Goal: Task Accomplishment & Management: Manage account settings

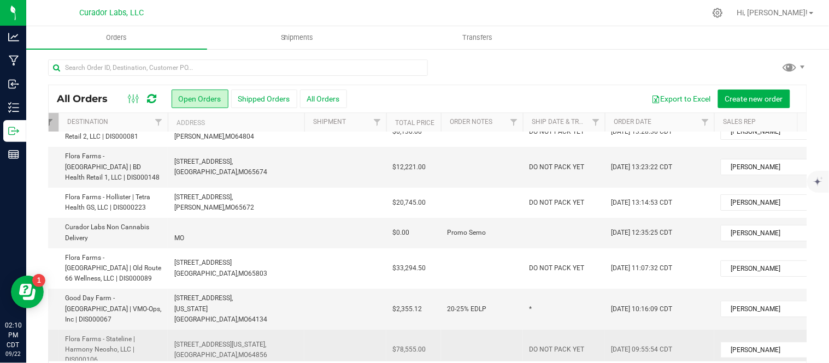
scroll to position [0, 225]
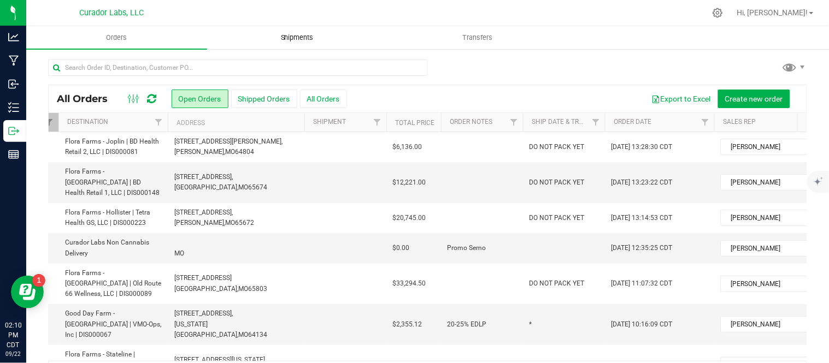
click at [285, 36] on span "Shipments" at bounding box center [297, 38] width 62 height 10
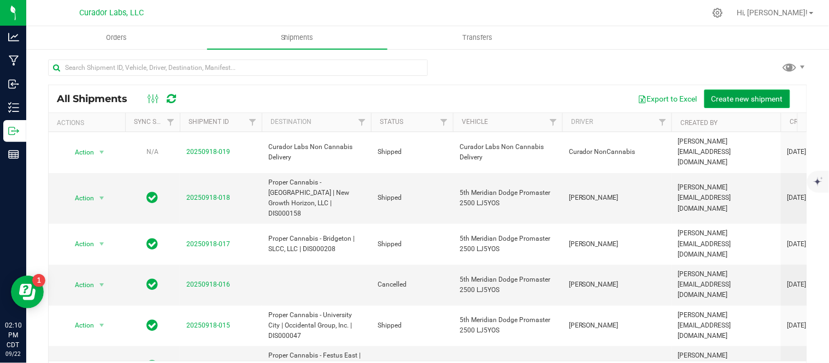
click at [730, 95] on span "Create new shipment" at bounding box center [748, 99] width 72 height 9
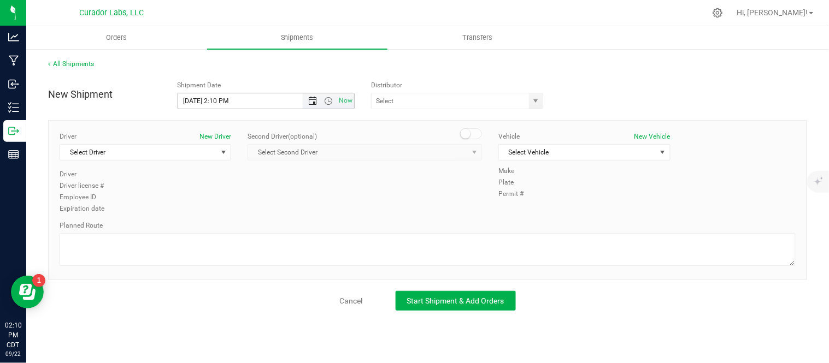
click at [314, 99] on span "Open the date view" at bounding box center [312, 101] width 9 height 9
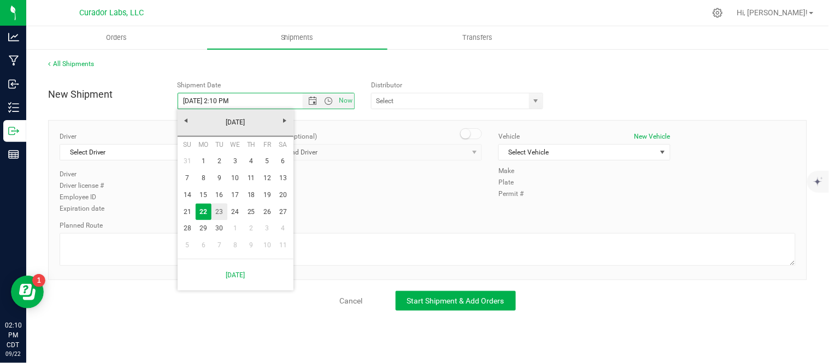
click at [222, 205] on link "23" at bounding box center [219, 212] width 16 height 17
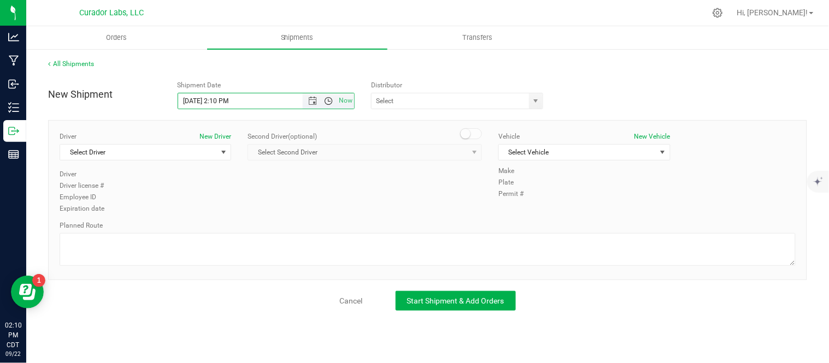
click at [323, 99] on span "Open the time view" at bounding box center [328, 101] width 19 height 9
click at [232, 155] on li "8:00 AM" at bounding box center [265, 154] width 175 height 14
type input "9/23/2025 8:00 AM"
click at [534, 107] on span "select" at bounding box center [536, 100] width 14 height 15
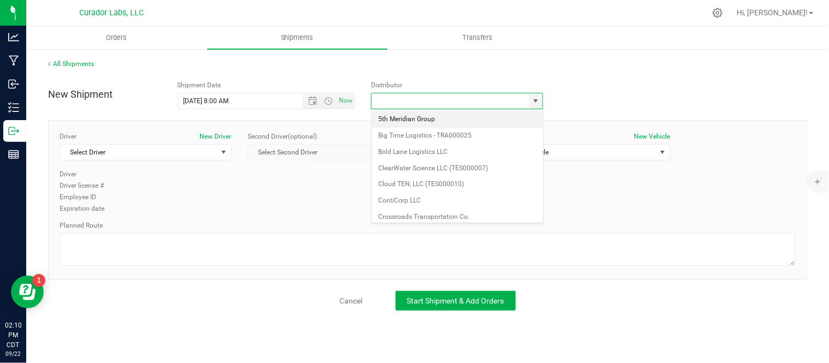
click at [461, 117] on li "5th Meridian Group" at bounding box center [457, 119] width 171 height 16
type input "5th Meridian Group"
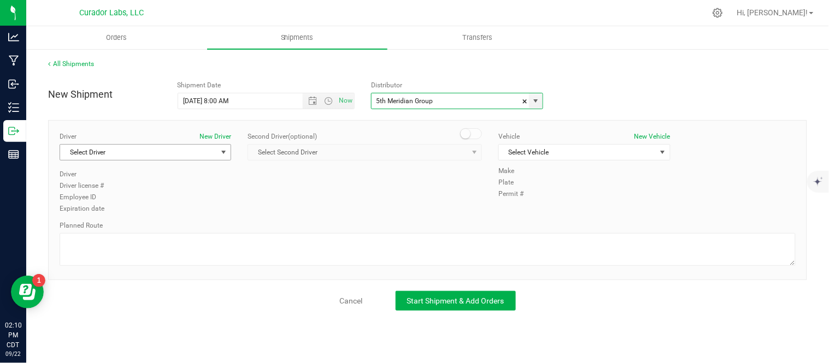
click at [201, 154] on span "Select Driver" at bounding box center [138, 152] width 157 height 15
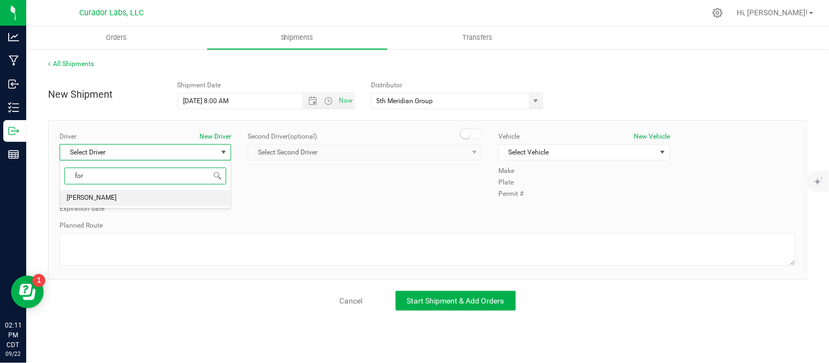
type input "for"
click at [600, 146] on span "Select Vehicle" at bounding box center [577, 152] width 157 height 15
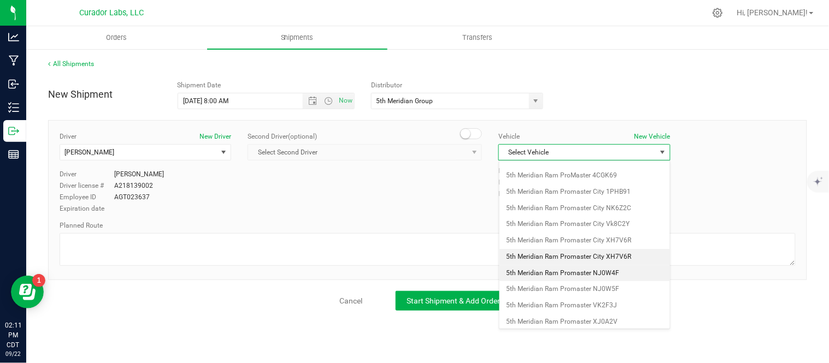
scroll to position [78, 0]
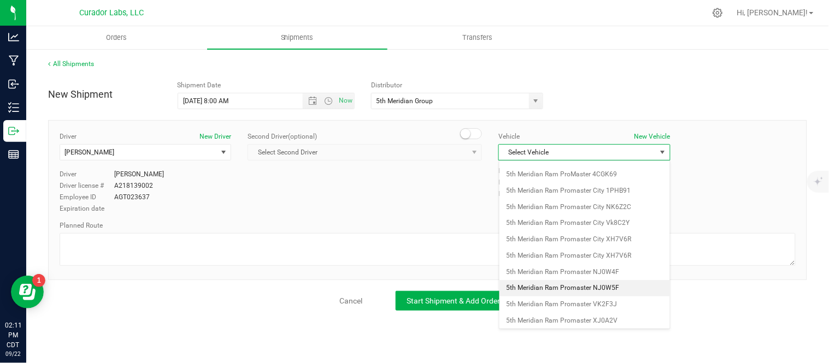
click at [618, 286] on li "5th Meridian Ram Promaster NJ0W5F" at bounding box center [584, 288] width 171 height 16
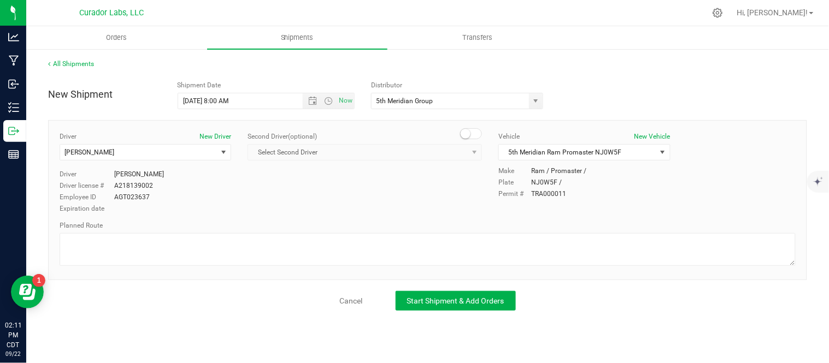
click at [280, 232] on div "Planned Route" at bounding box center [428, 245] width 736 height 48
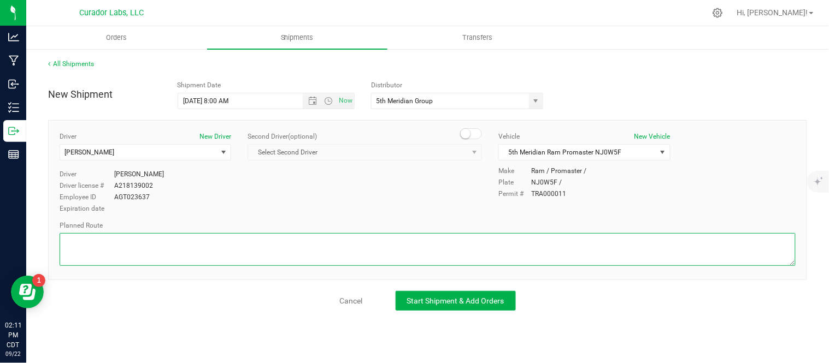
click at [280, 238] on textarea at bounding box center [428, 249] width 736 height 33
paste textarea "Get on I-70 W from N Broadway and E Taylor Ave 3 min (1.5 mi) Continue on I-70 …"
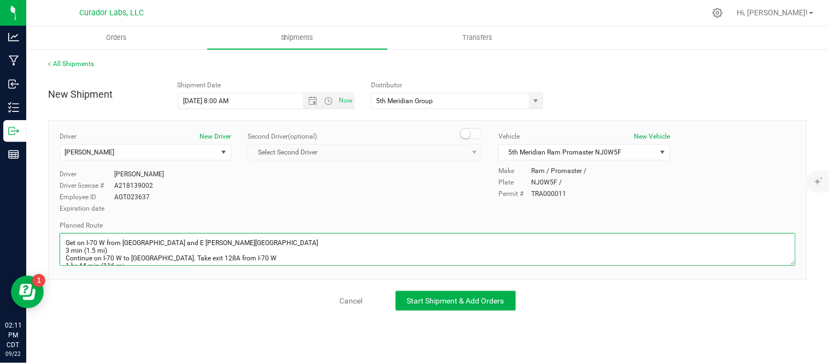
scroll to position [132, 0]
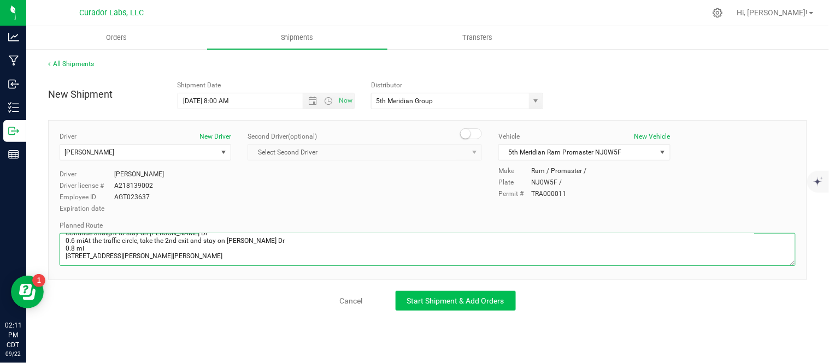
type textarea "Get on I-70 W from N Broadway and E Taylor Ave 3 min (1.5 mi) Continue on I-70 …"
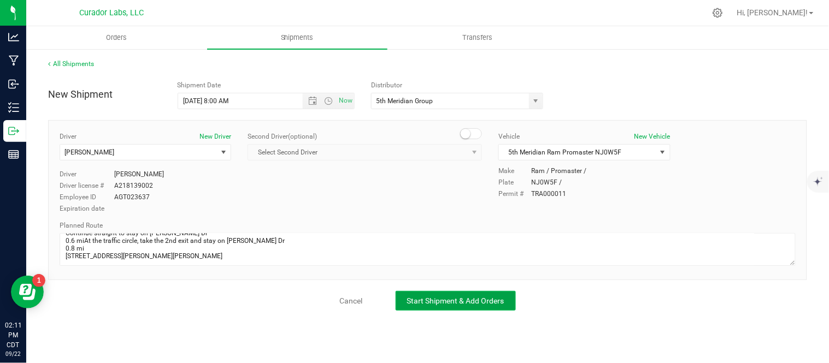
click at [472, 303] on span "Start Shipment & Add Orders" at bounding box center [455, 301] width 97 height 9
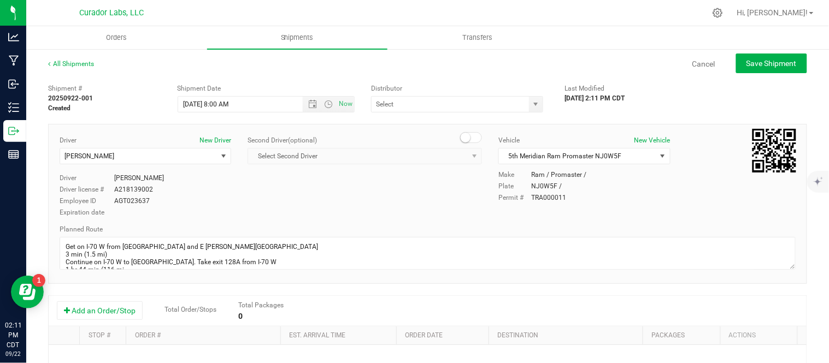
type input "5th Meridian Group"
click at [111, 314] on button "Add an Order/Stop" at bounding box center [100, 311] width 86 height 19
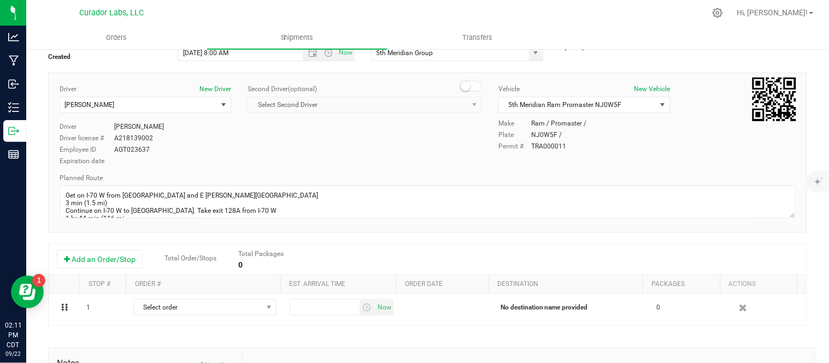
scroll to position [52, 0]
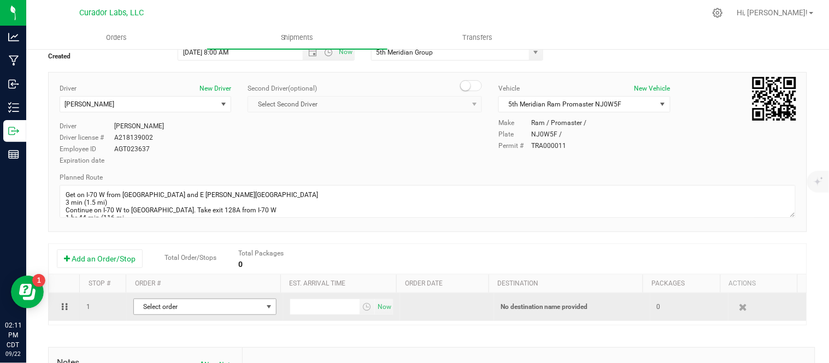
click at [164, 309] on span "Select order" at bounding box center [198, 306] width 128 height 15
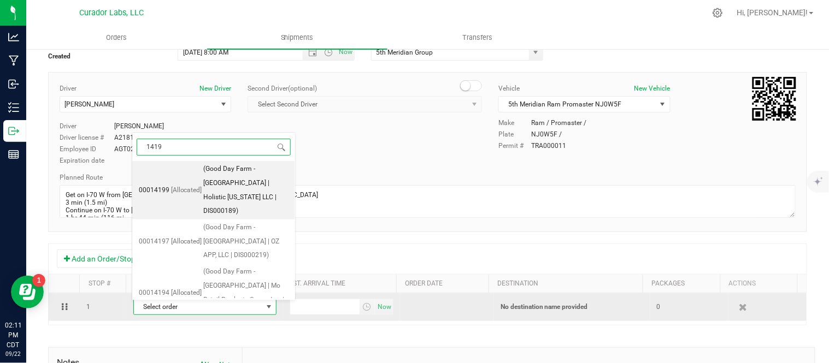
type input "14199"
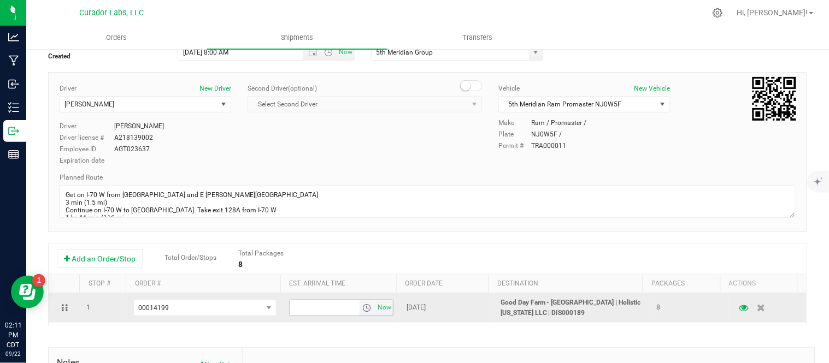
click at [362, 305] on span "select" at bounding box center [366, 308] width 9 height 9
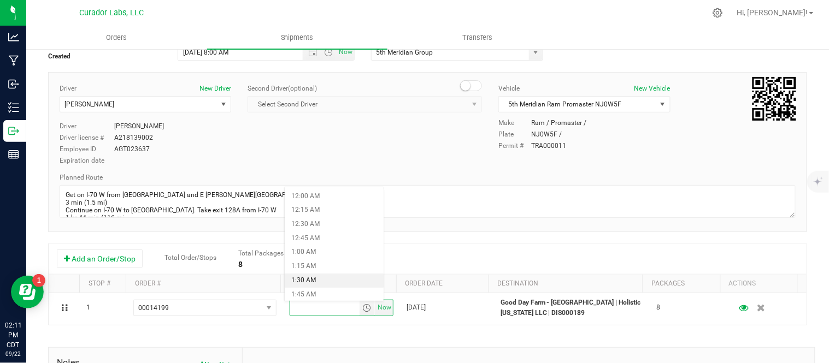
scroll to position [187, 0]
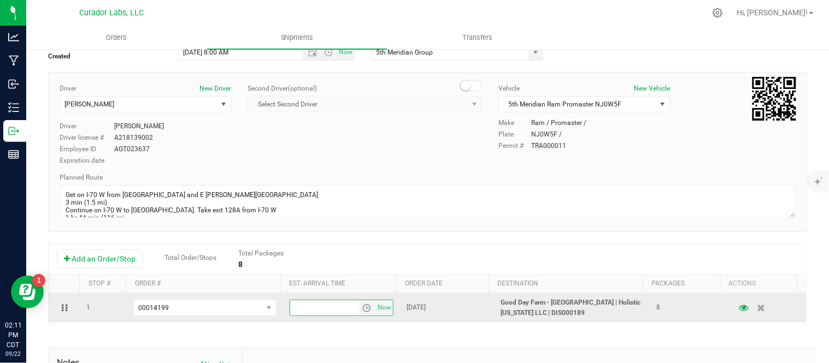
click at [362, 309] on span "select" at bounding box center [366, 308] width 9 height 9
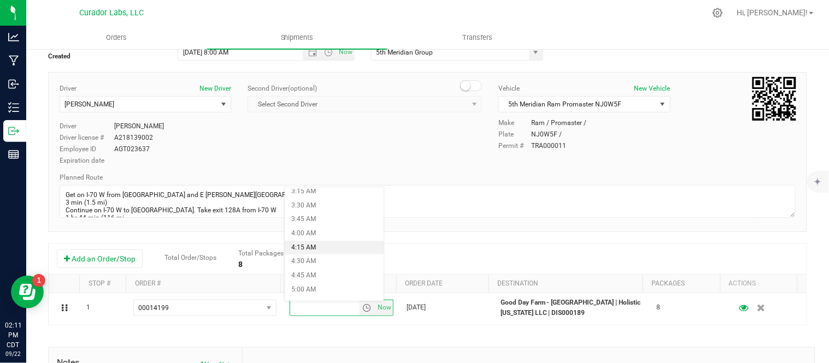
scroll to position [440, 0]
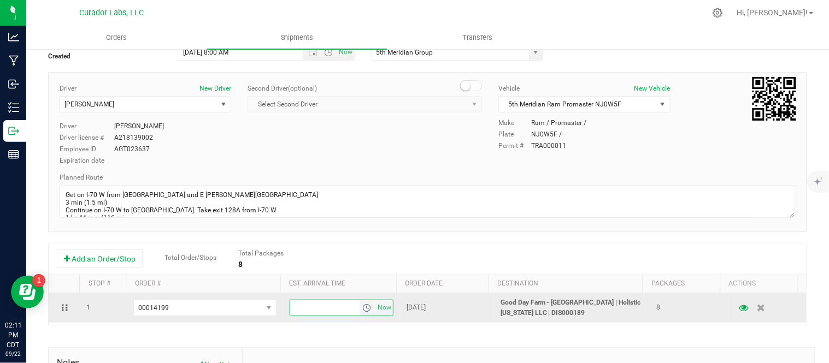
click at [362, 310] on span "select" at bounding box center [366, 308] width 9 height 9
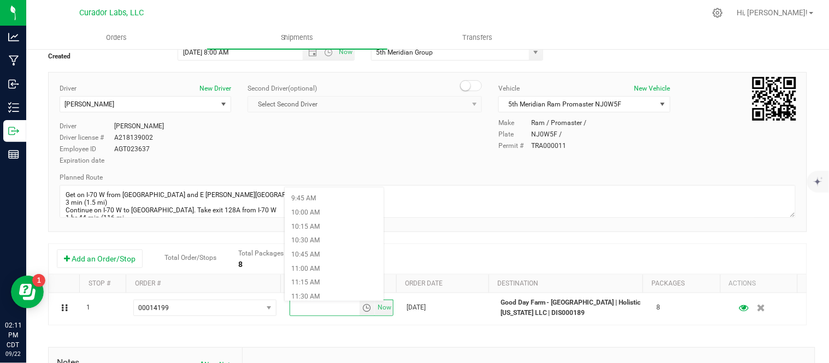
scroll to position [543, 0]
click at [321, 258] on li "10:45 AM" at bounding box center [334, 258] width 99 height 14
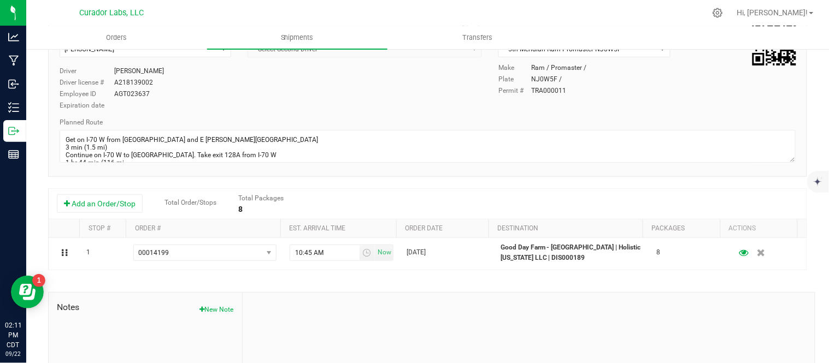
scroll to position [0, 0]
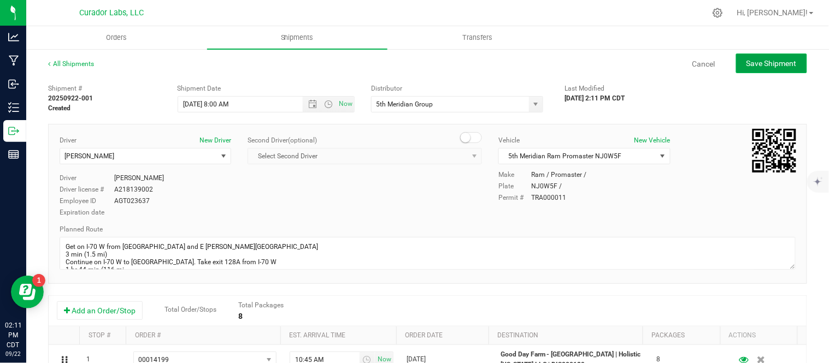
click at [751, 61] on span "Save Shipment" at bounding box center [772, 63] width 50 height 9
type input "9/23/2025 1:00 PM"
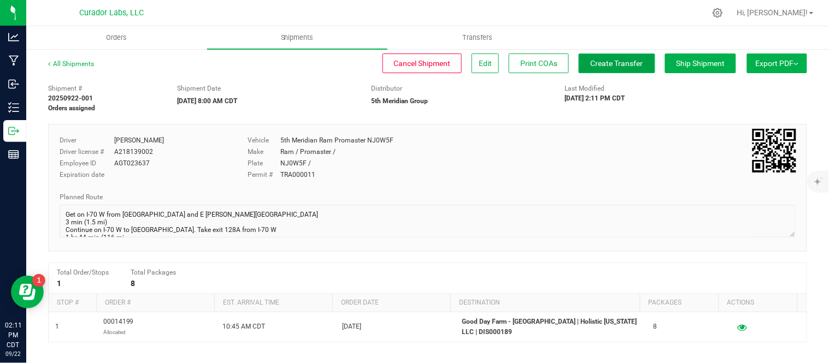
click at [596, 67] on span "Create Transfer" at bounding box center [617, 63] width 52 height 9
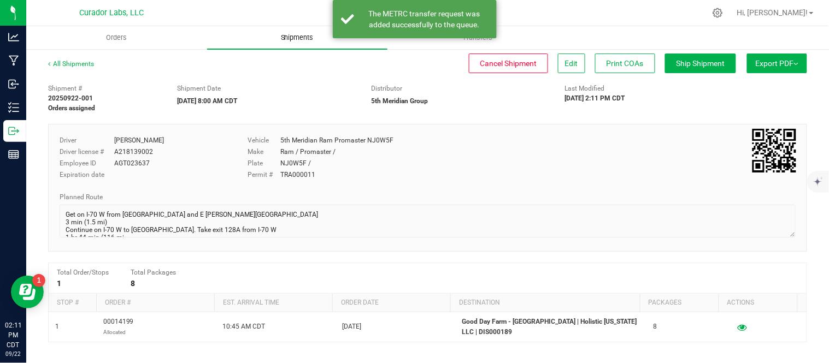
click at [304, 44] on uib-tab-heading "Shipments" at bounding box center [297, 37] width 181 height 23
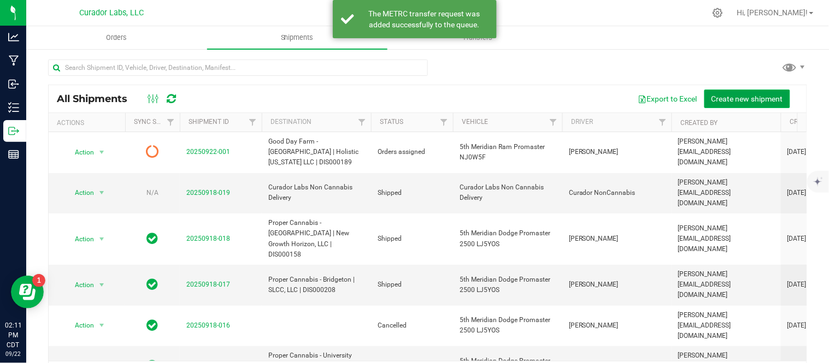
click at [712, 100] on span "Create new shipment" at bounding box center [748, 99] width 72 height 9
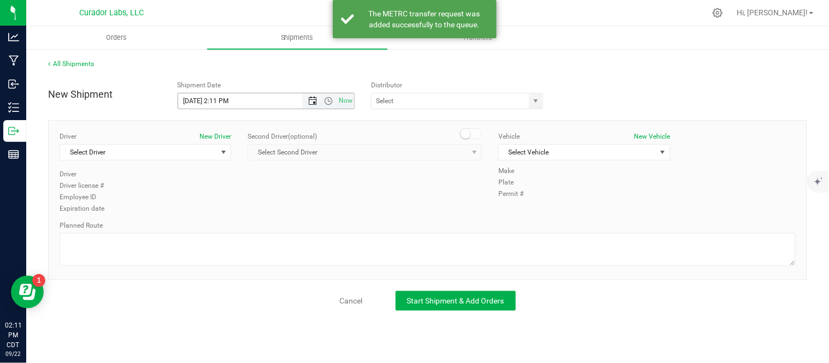
click at [315, 101] on span "Open the date view" at bounding box center [312, 101] width 9 height 9
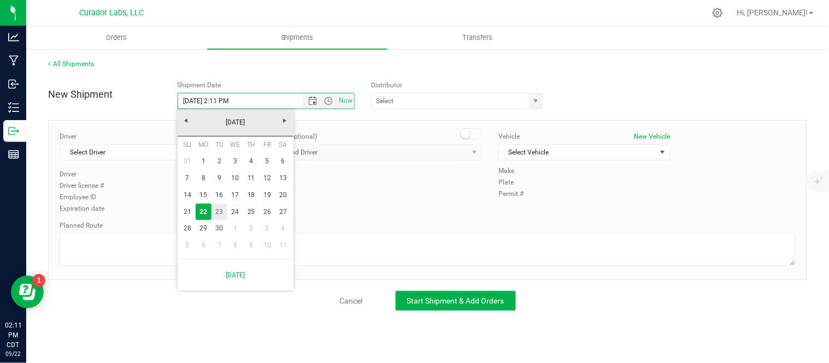
click at [220, 211] on link "23" at bounding box center [219, 212] width 16 height 17
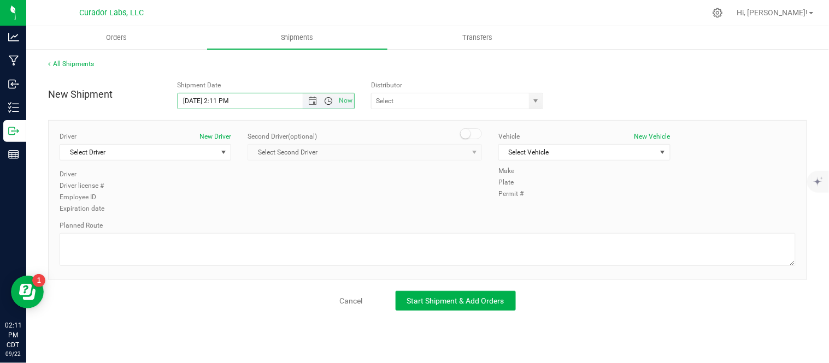
click at [327, 97] on span "Open the time view" at bounding box center [328, 101] width 9 height 9
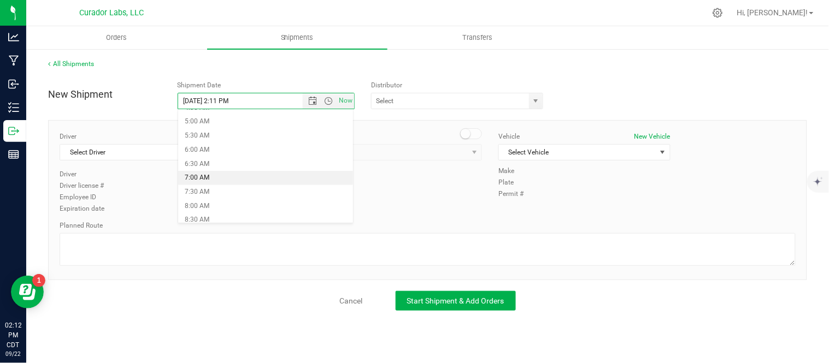
scroll to position [139, 0]
click at [201, 203] on li "8:00 AM" at bounding box center [265, 205] width 175 height 14
type input "9/23/2025 8:00 AM"
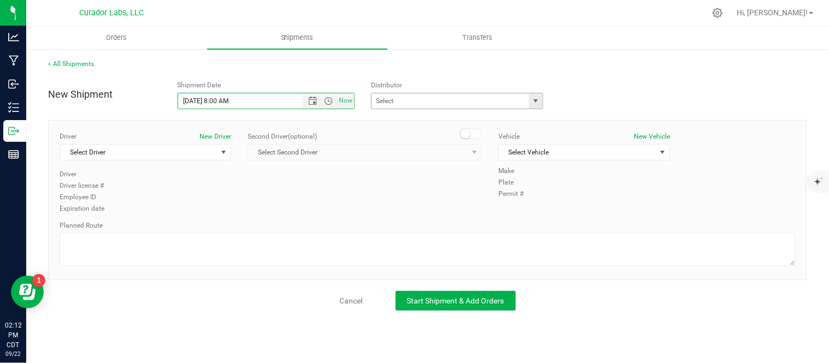
click at [534, 101] on span "select" at bounding box center [536, 101] width 9 height 9
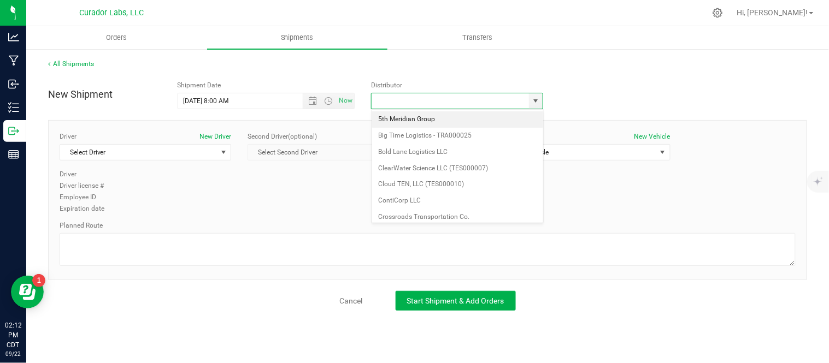
click at [456, 118] on li "5th Meridian Group" at bounding box center [457, 119] width 171 height 16
type input "5th Meridian Group"
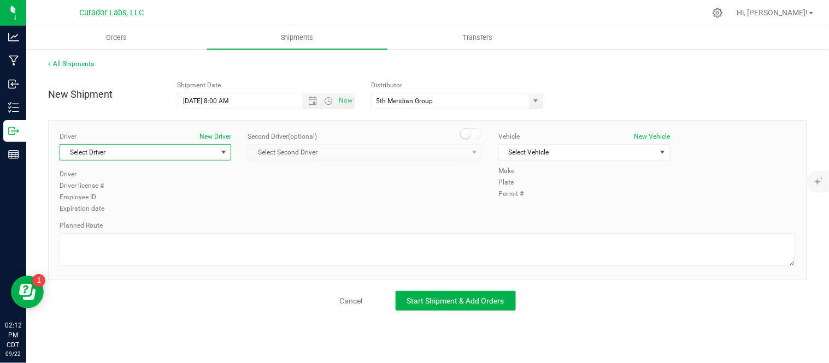
click at [160, 155] on span "Select Driver" at bounding box center [138, 152] width 157 height 15
type input "for"
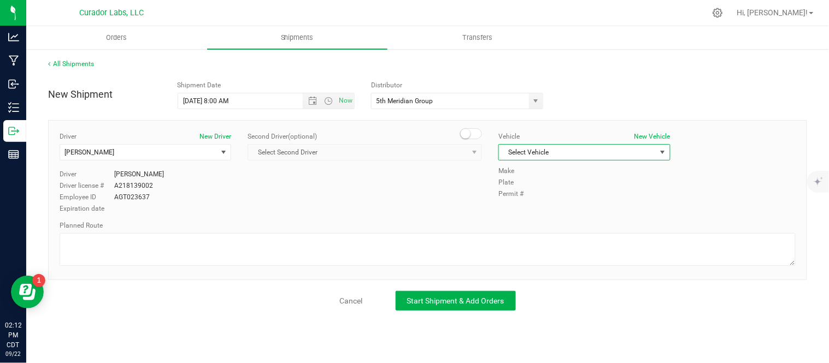
click at [532, 150] on span "Select Vehicle" at bounding box center [577, 152] width 157 height 15
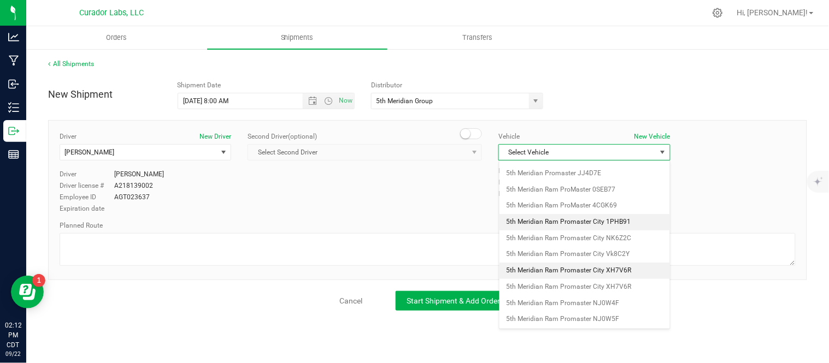
scroll to position [48, 0]
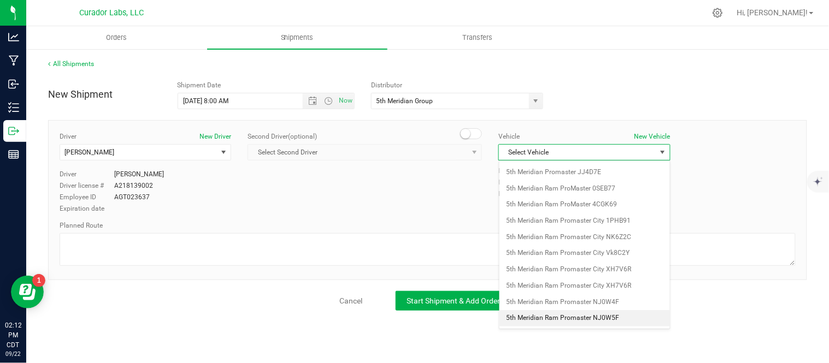
click at [616, 319] on li "5th Meridian Ram Promaster NJ0W5F" at bounding box center [584, 318] width 171 height 16
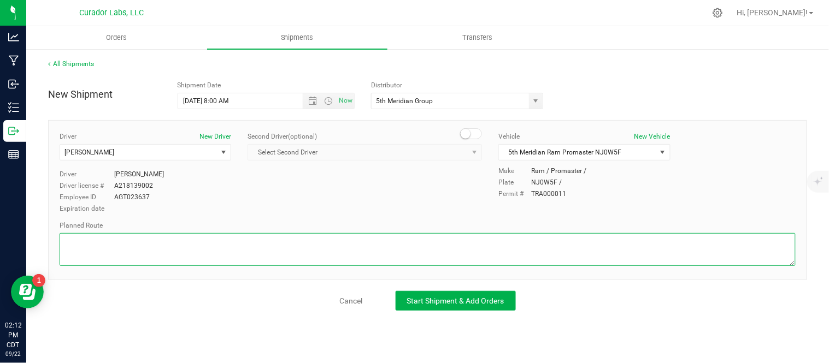
click at [257, 249] on textarea at bounding box center [428, 249] width 736 height 33
paste textarea ""Get on I-70 W from N Broadway and E Taylor Ave 3 min (1.5 mi) Continue on I-70…"
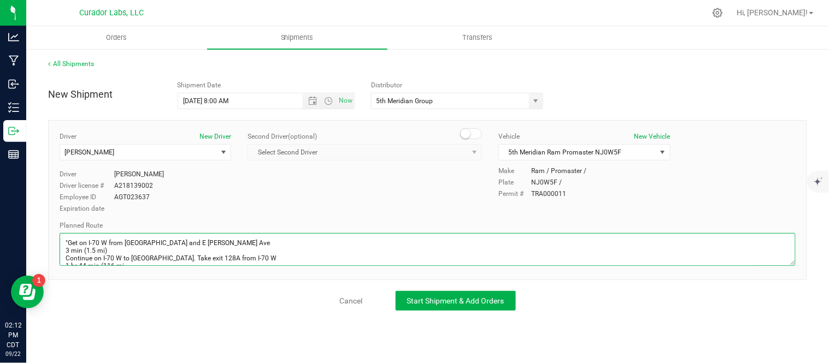
scroll to position [195, 0]
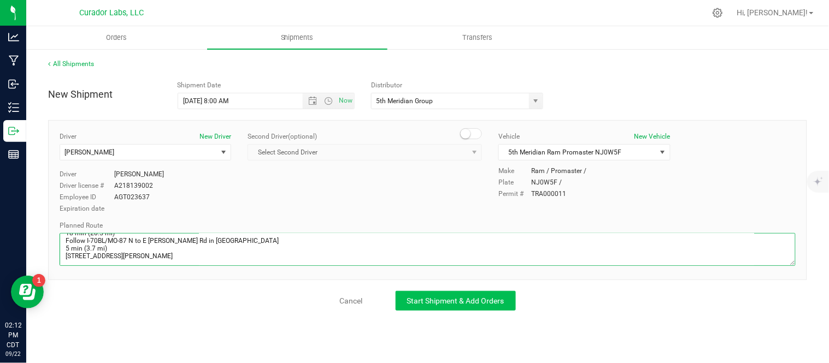
type textarea ""Get on I-70 W from N Broadway and E Taylor Ave 3 min (1.5 mi) Continue on I-70…"
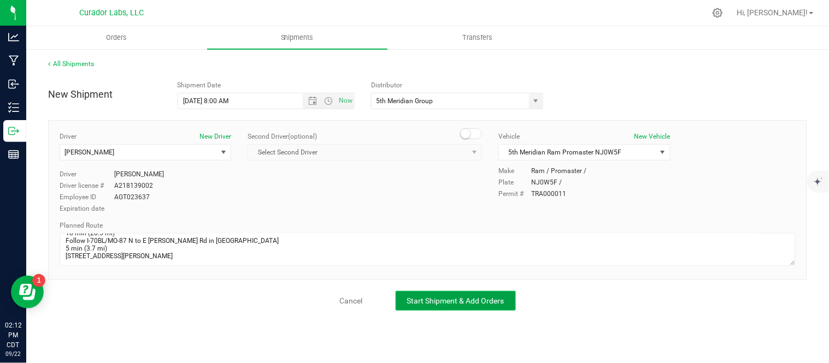
click at [408, 301] on span "Start Shipment & Add Orders" at bounding box center [455, 301] width 97 height 9
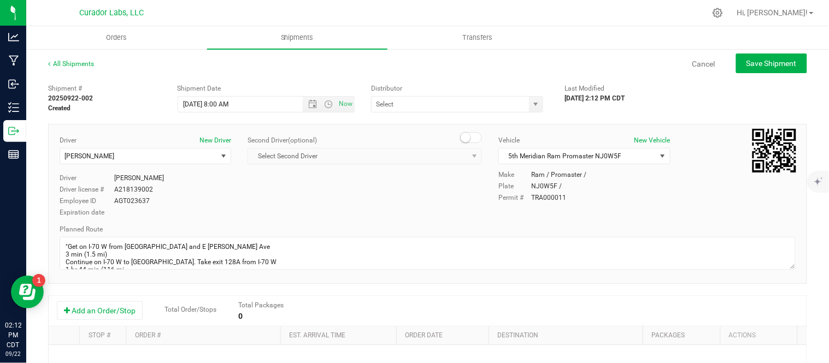
type input "5th Meridian Group"
click at [105, 310] on button "Add an Order/Stop" at bounding box center [100, 311] width 86 height 19
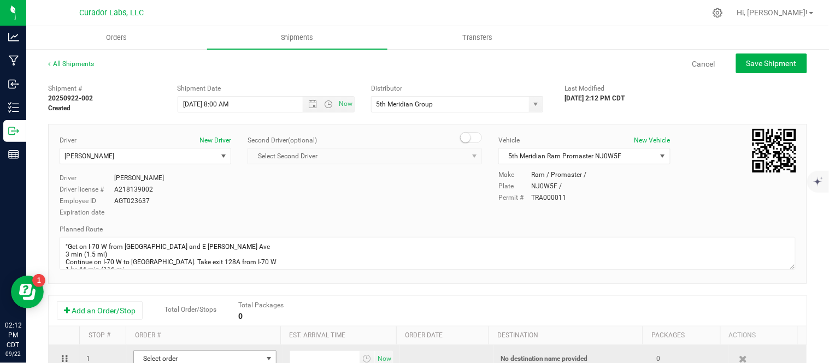
click at [195, 358] on span "Select order" at bounding box center [198, 358] width 128 height 15
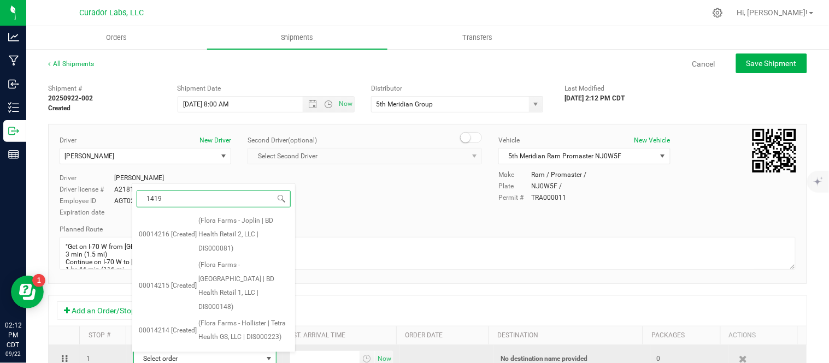
type input "14194"
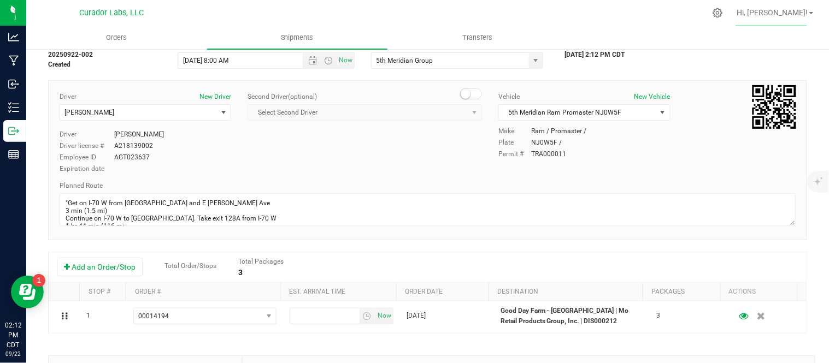
scroll to position [44, 0]
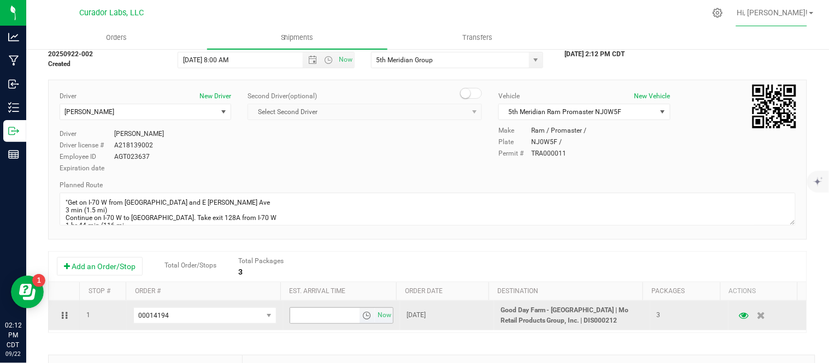
click at [362, 319] on span "select" at bounding box center [366, 316] width 9 height 9
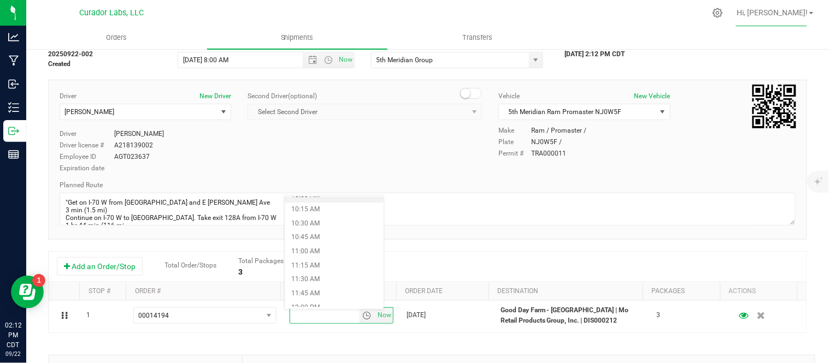
scroll to position [588, 0]
click at [314, 257] on li "11:30 AM" at bounding box center [334, 262] width 99 height 14
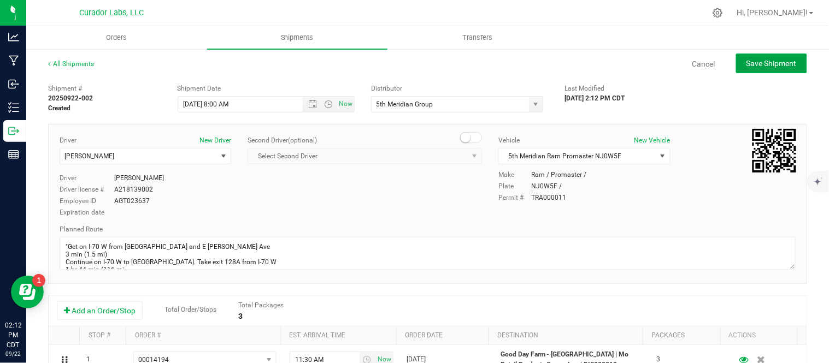
click at [747, 61] on span "Save Shipment" at bounding box center [772, 63] width 50 height 9
type input "9/23/2025 1:00 PM"
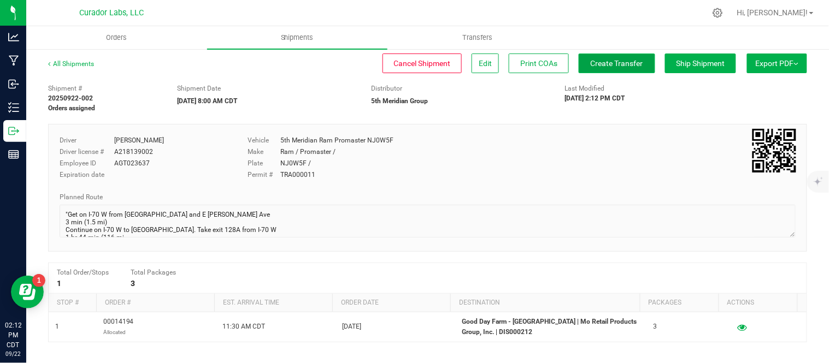
click at [595, 67] on span "Create Transfer" at bounding box center [617, 63] width 52 height 9
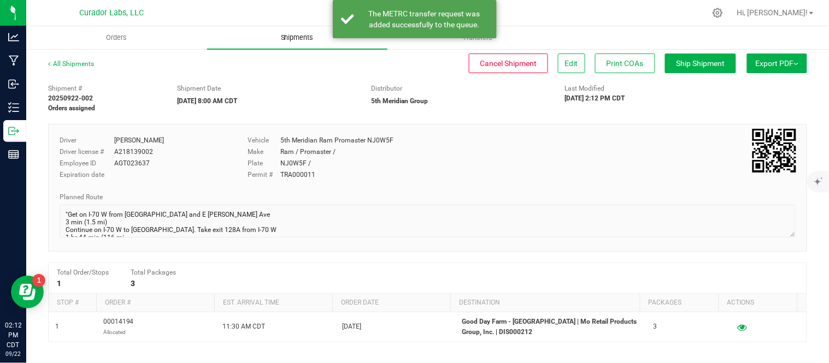
click at [288, 42] on span "Shipments" at bounding box center [297, 38] width 62 height 10
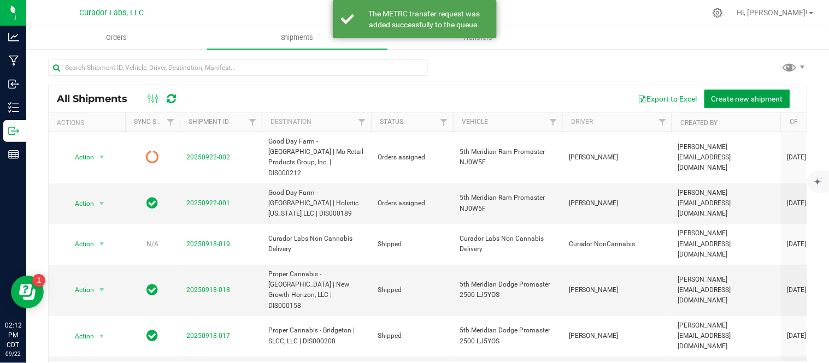
click at [716, 99] on span "Create new shipment" at bounding box center [748, 99] width 72 height 9
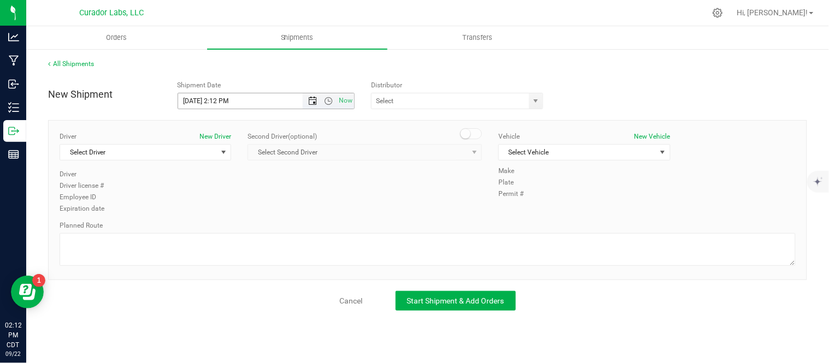
click at [308, 101] on span "Open the date view" at bounding box center [312, 101] width 9 height 9
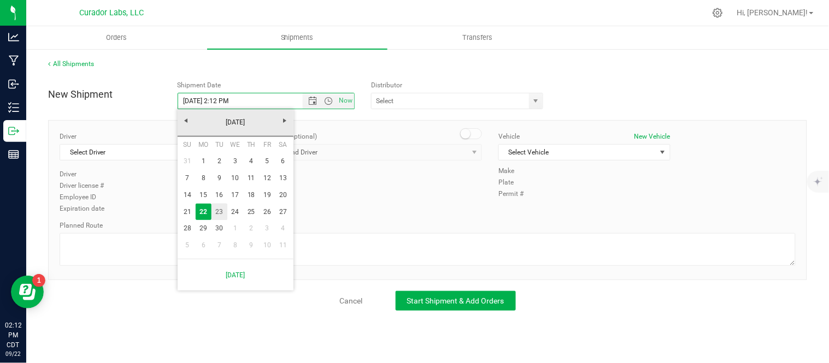
click at [213, 211] on link "23" at bounding box center [219, 212] width 16 height 17
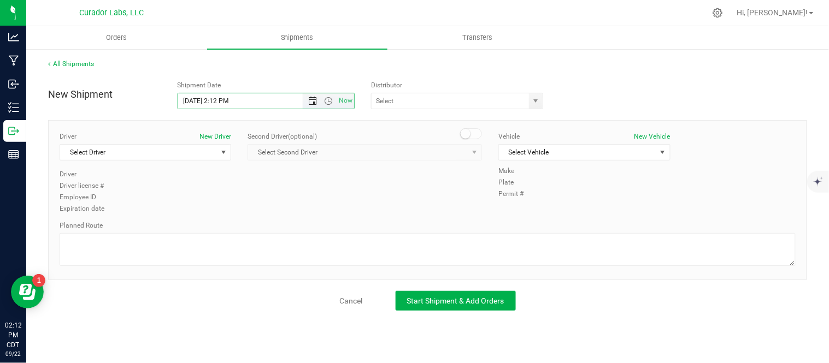
click at [310, 100] on span "Open the date view" at bounding box center [312, 101] width 9 height 9
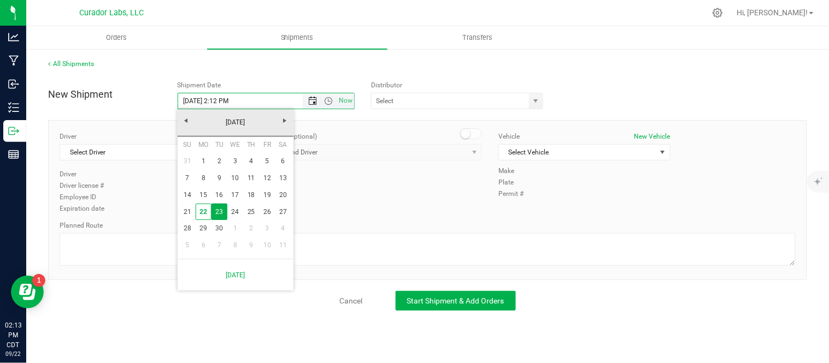
click at [310, 100] on span "Open the date view" at bounding box center [312, 101] width 9 height 9
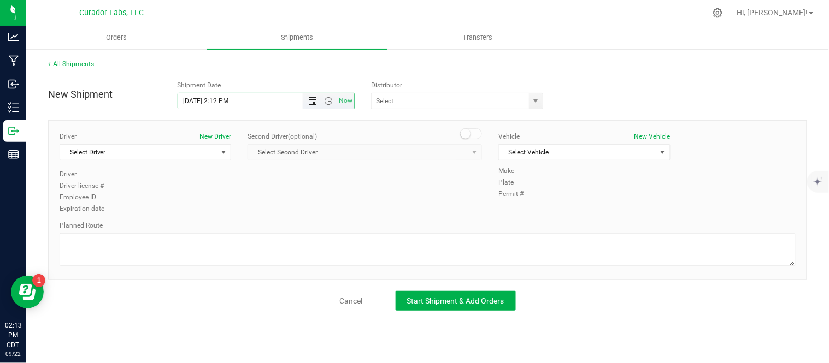
click at [310, 100] on span "Open the date view" at bounding box center [312, 101] width 9 height 9
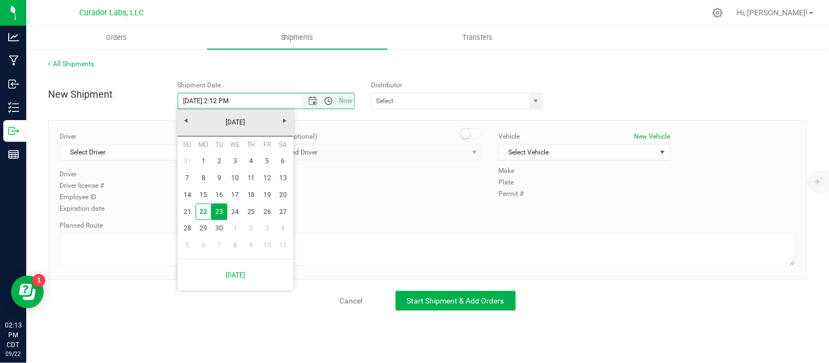
click at [332, 102] on span "Open the time view" at bounding box center [328, 101] width 9 height 9
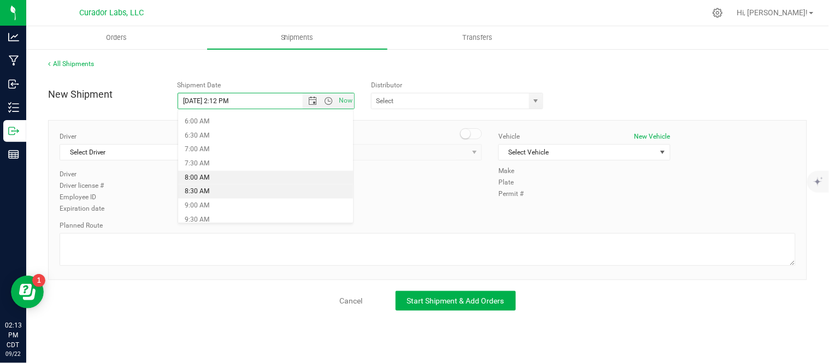
scroll to position [166, 0]
click at [220, 173] on li "8:00 AM" at bounding box center [265, 178] width 175 height 14
type input "9/23/2025 8:00 AM"
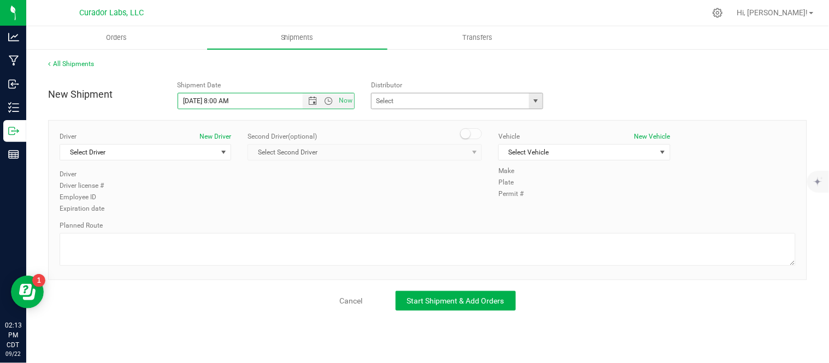
click at [532, 104] on span "select" at bounding box center [536, 101] width 9 height 9
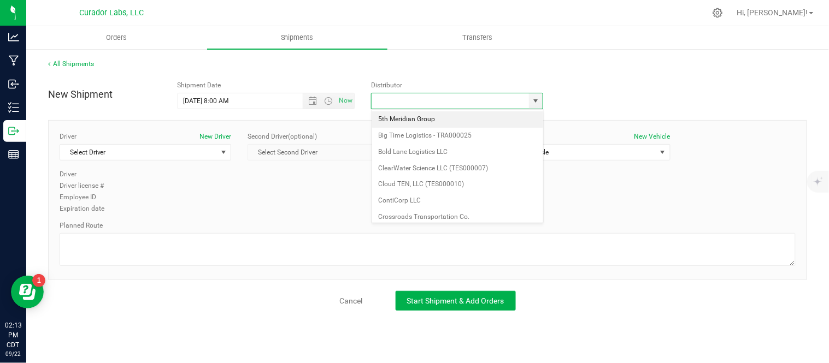
click at [444, 121] on li "5th Meridian Group" at bounding box center [457, 119] width 171 height 16
type input "5th Meridian Group"
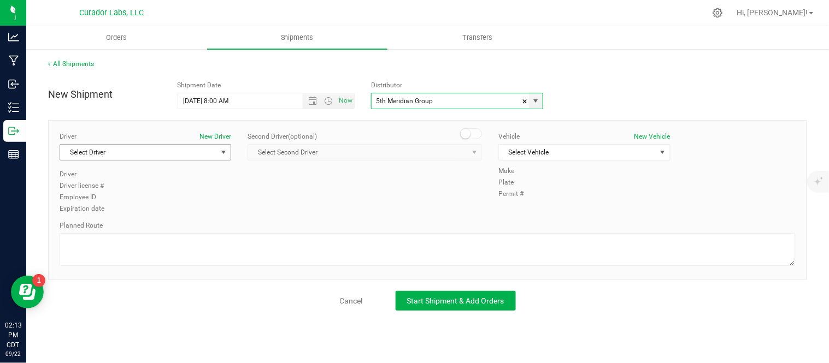
click at [190, 154] on span "Select Driver" at bounding box center [138, 152] width 157 height 15
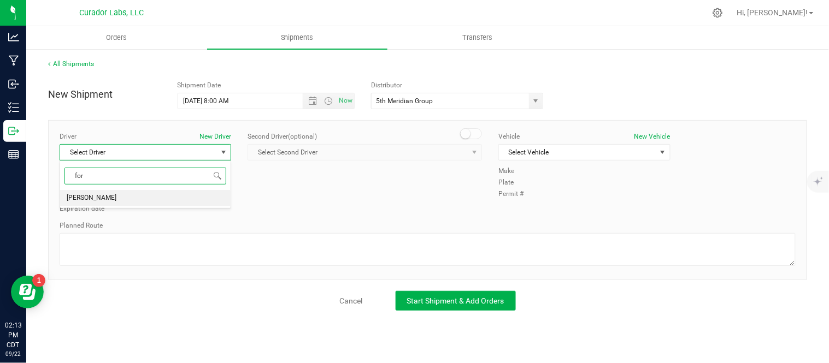
click at [145, 198] on li "[PERSON_NAME]" at bounding box center [145, 198] width 171 height 16
type input "for"
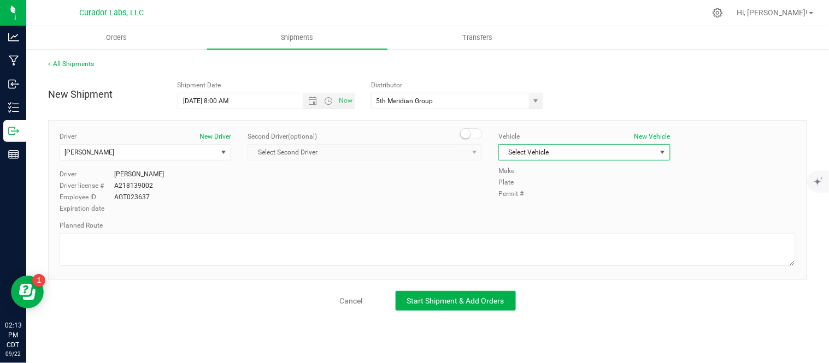
click at [580, 155] on span "Select Vehicle" at bounding box center [577, 152] width 157 height 15
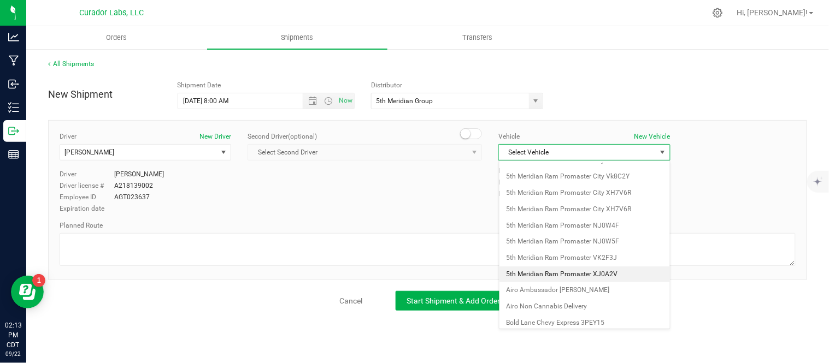
scroll to position [124, 0]
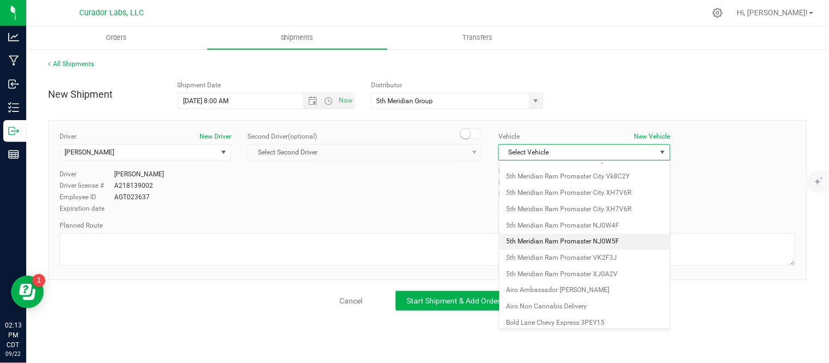
click at [560, 242] on li "5th Meridian Ram Promaster NJ0W5F" at bounding box center [584, 242] width 171 height 16
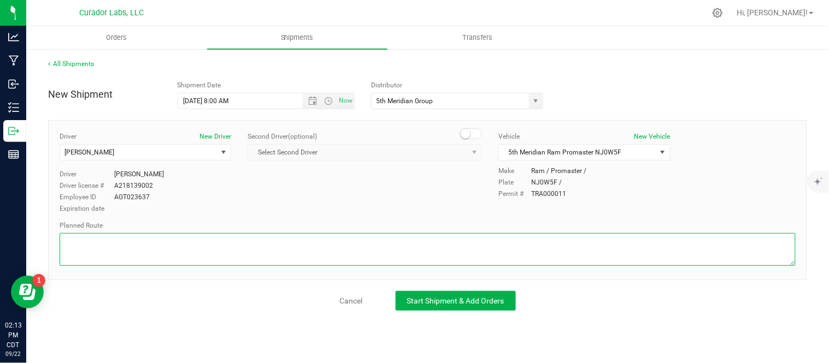
click at [204, 238] on textarea at bounding box center [428, 249] width 736 height 33
paste textarea "Get on I-70 W from N Broadway and E Taylor Ave 3 min (1.5 mi) Continue on I-70 …"
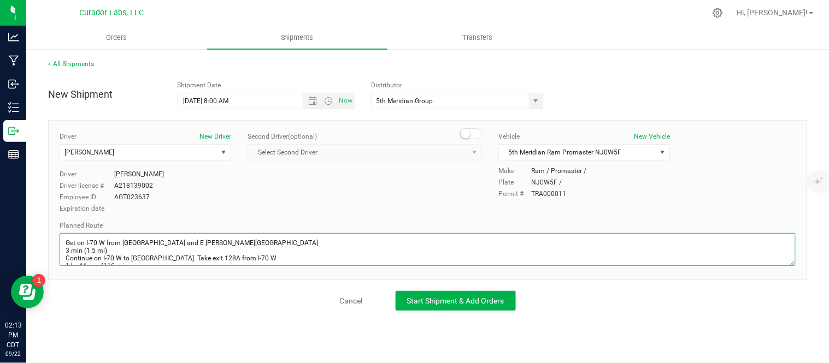
scroll to position [258, 0]
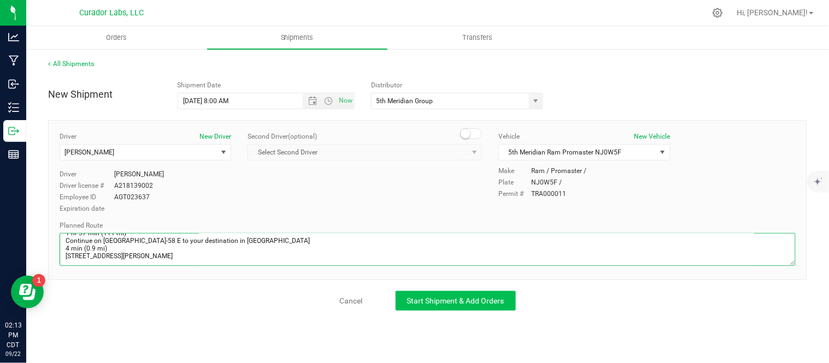
type textarea "Get on I-70 W from N Broadway and E Taylor Ave 3 min (1.5 mi) Continue on I-70 …"
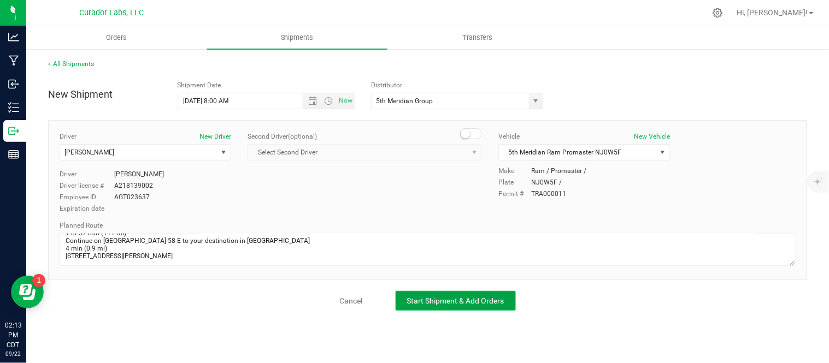
click at [418, 298] on span "Start Shipment & Add Orders" at bounding box center [455, 301] width 97 height 9
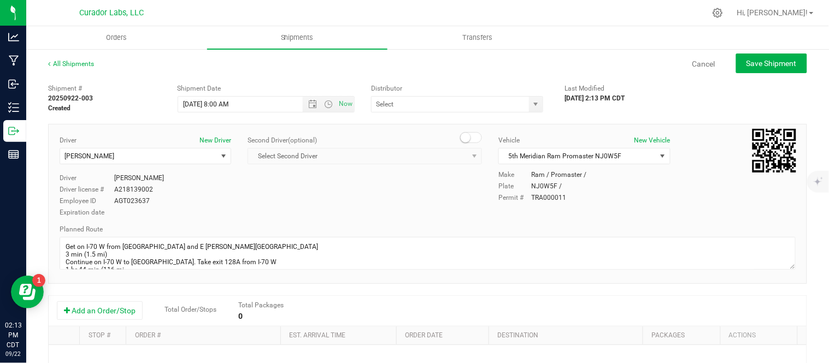
type input "5th Meridian Group"
click at [91, 312] on button "Add an Order/Stop" at bounding box center [100, 311] width 86 height 19
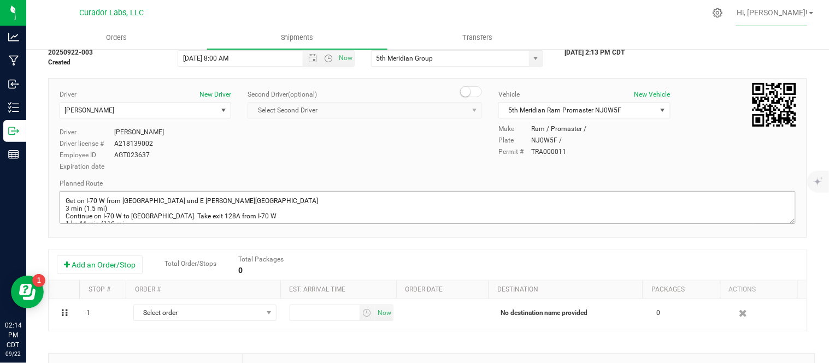
scroll to position [263, 0]
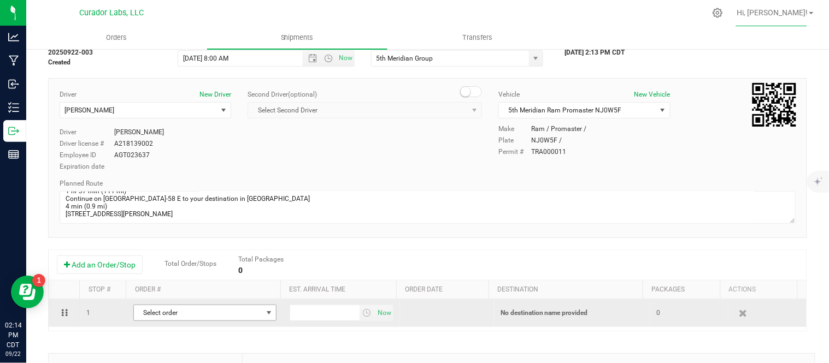
click at [187, 315] on span "Select order" at bounding box center [198, 312] width 128 height 15
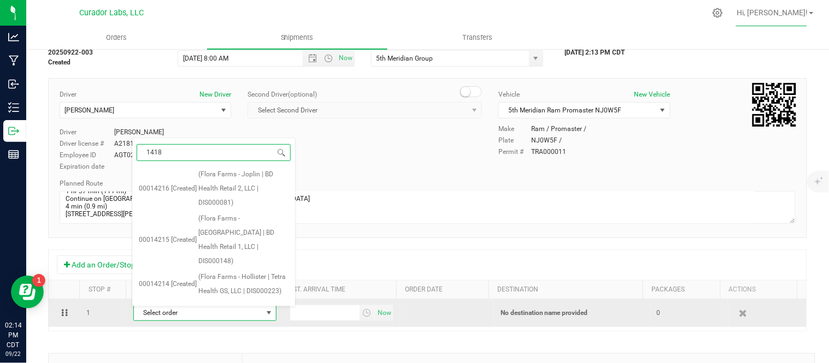
type input "14188"
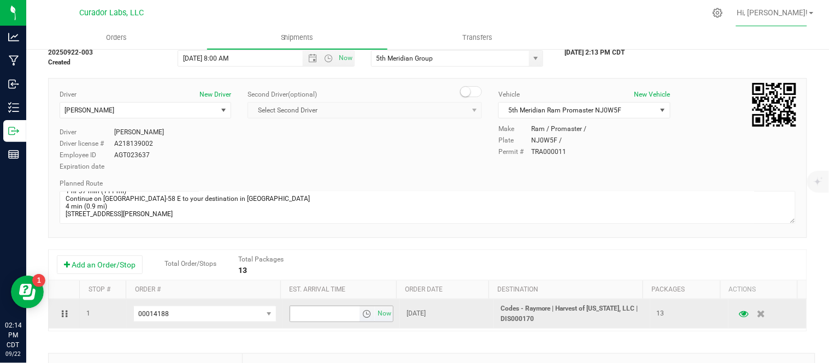
click at [362, 317] on span "select" at bounding box center [366, 314] width 9 height 9
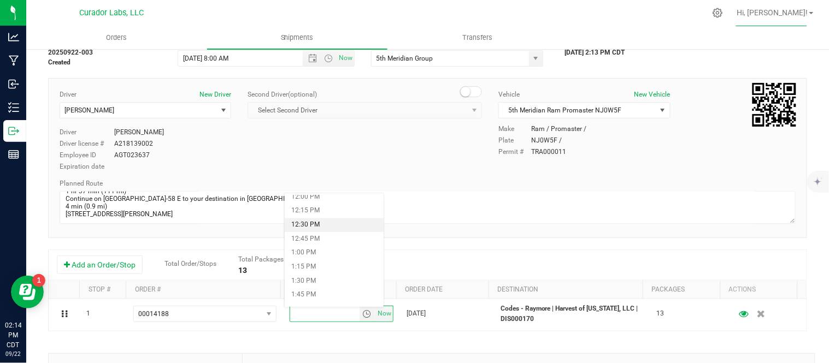
scroll to position [684, 0]
click at [333, 275] on li "1:30 PM" at bounding box center [334, 277] width 99 height 14
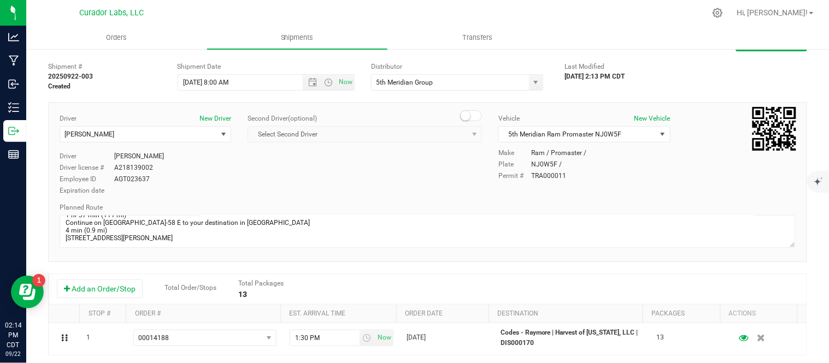
scroll to position [0, 0]
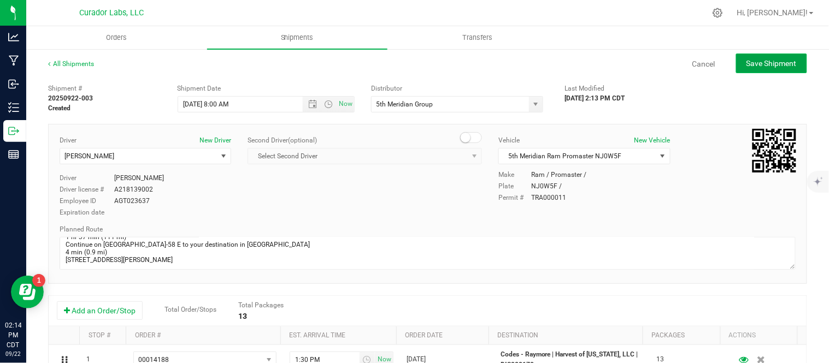
click at [756, 64] on span "Save Shipment" at bounding box center [772, 63] width 50 height 9
type input "9/23/2025 1:00 PM"
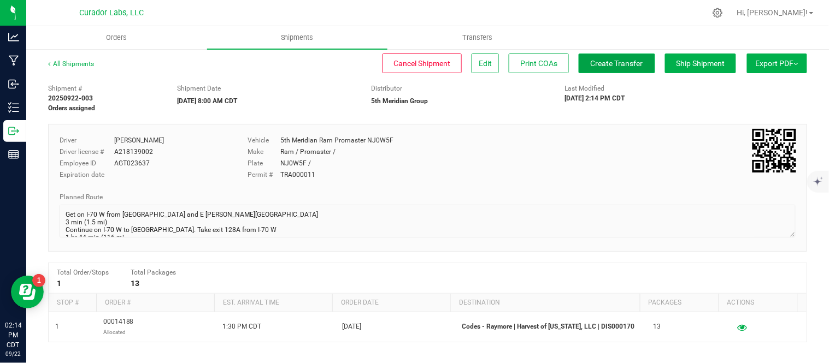
click at [610, 66] on span "Create Transfer" at bounding box center [617, 63] width 52 height 9
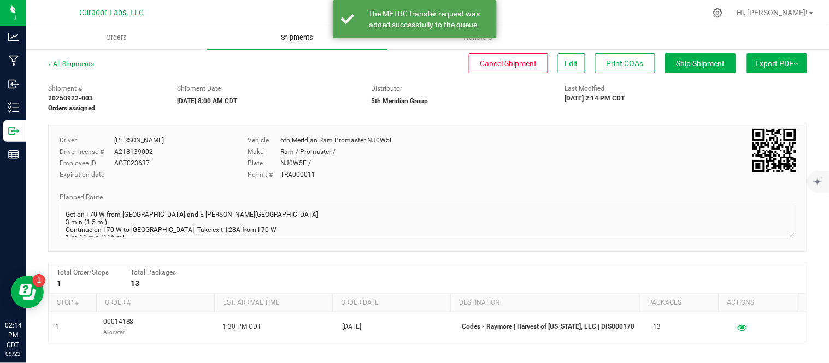
click at [288, 47] on uib-tab-heading "Shipments" at bounding box center [297, 37] width 181 height 23
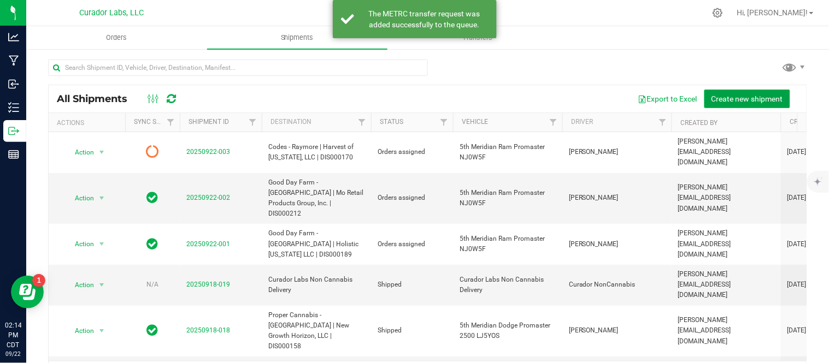
click at [712, 99] on span "Create new shipment" at bounding box center [748, 99] width 72 height 9
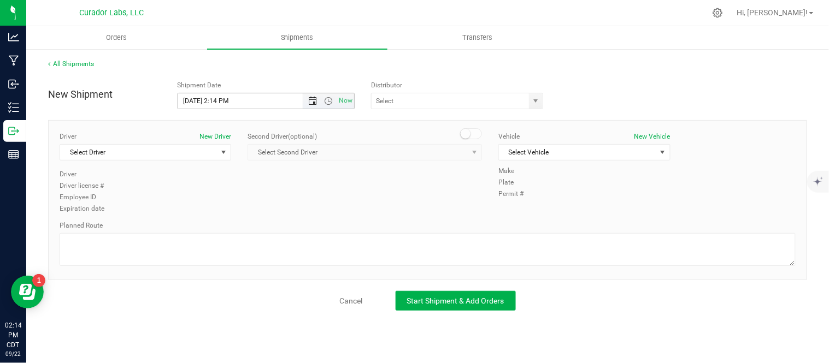
click at [315, 104] on span "Open the date view" at bounding box center [312, 101] width 9 height 9
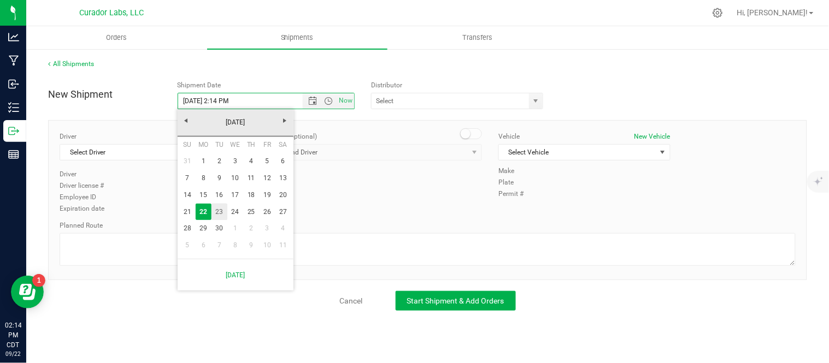
click at [214, 212] on link "23" at bounding box center [219, 212] width 16 height 17
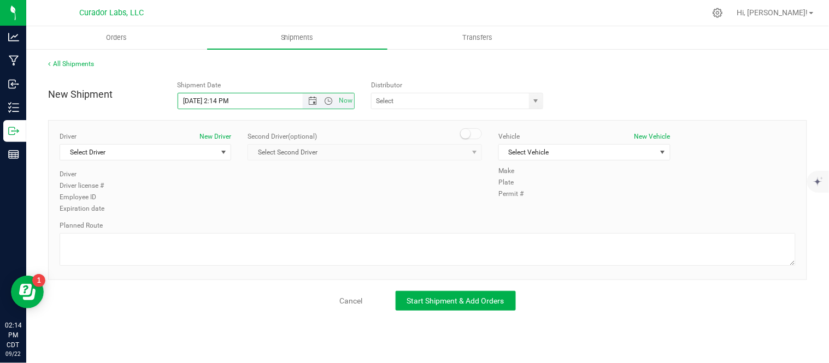
click at [331, 96] on span "Now" at bounding box center [328, 100] width 51 height 15
click at [328, 105] on span "Now" at bounding box center [328, 100] width 51 height 15
click at [328, 101] on span "Open the time view" at bounding box center [328, 101] width 9 height 9
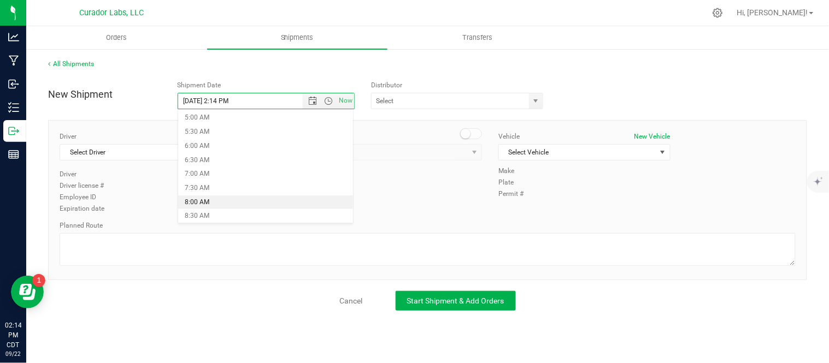
click at [242, 196] on li "8:00 AM" at bounding box center [265, 203] width 175 height 14
type input "9/23/2025 8:00 AM"
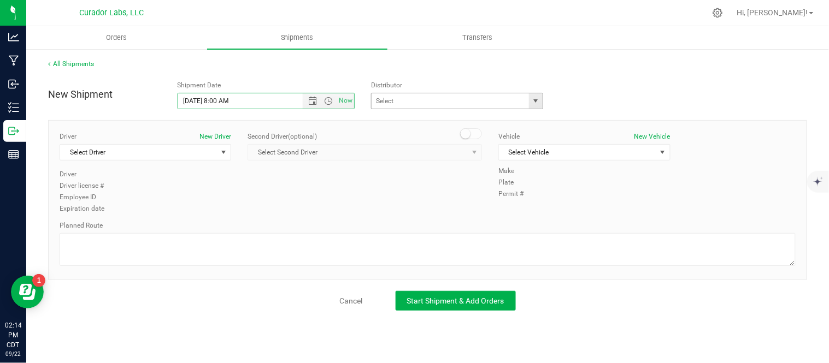
click at [533, 104] on span "select" at bounding box center [536, 101] width 9 height 9
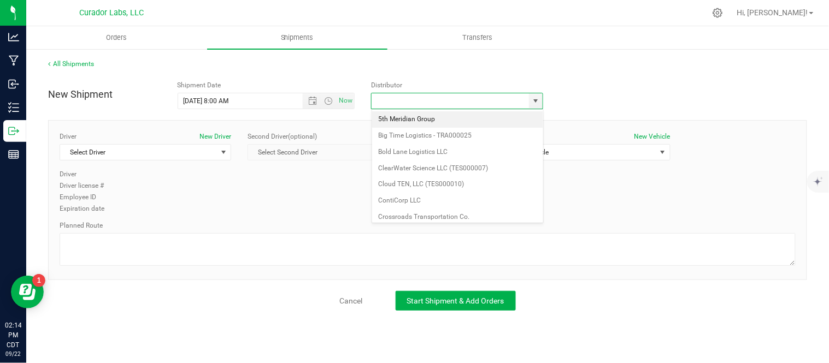
click at [449, 118] on li "5th Meridian Group" at bounding box center [457, 119] width 171 height 16
type input "5th Meridian Group"
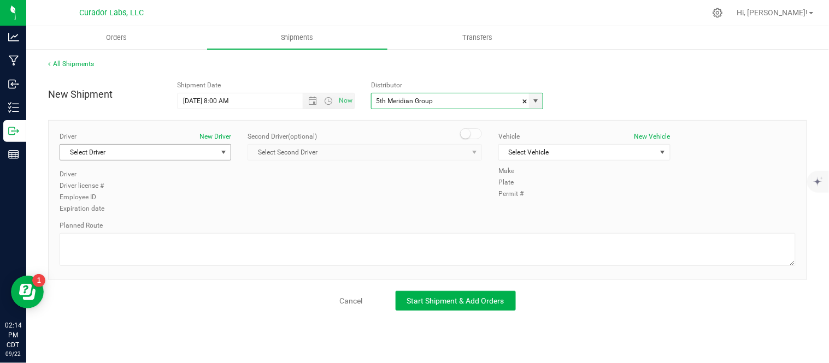
click at [186, 154] on span "Select Driver" at bounding box center [138, 152] width 157 height 15
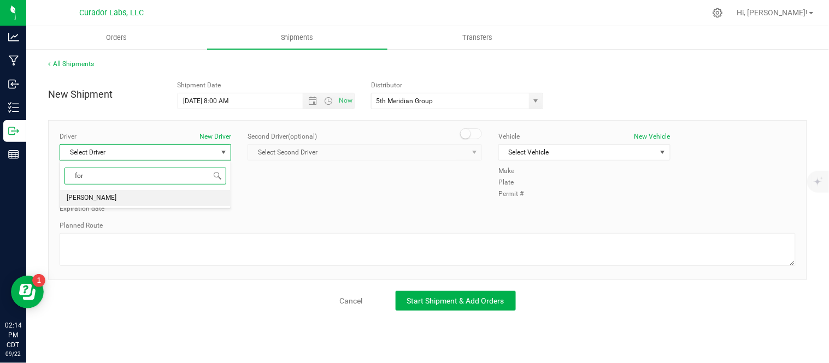
click at [167, 197] on li "[PERSON_NAME]" at bounding box center [145, 198] width 171 height 16
type input "for"
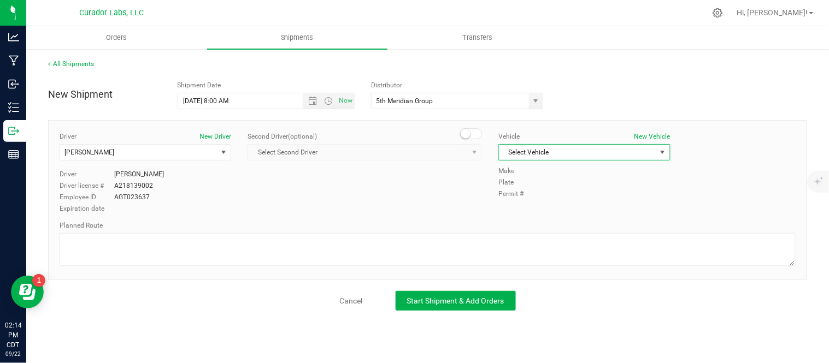
click at [549, 154] on span "Select Vehicle" at bounding box center [577, 152] width 157 height 15
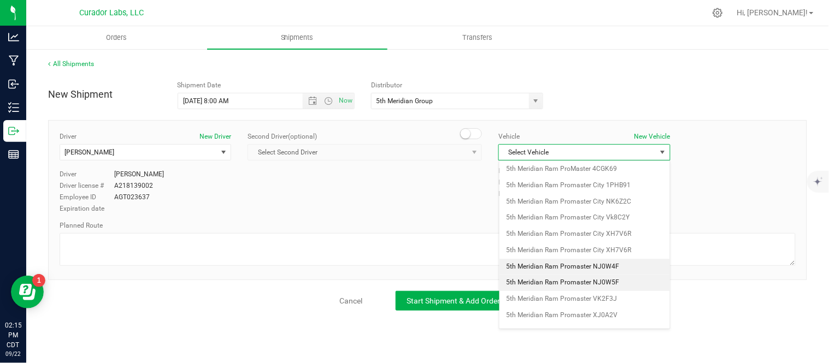
scroll to position [84, 0]
click at [610, 283] on li "5th Meridian Ram Promaster NJ0W5F" at bounding box center [584, 282] width 171 height 16
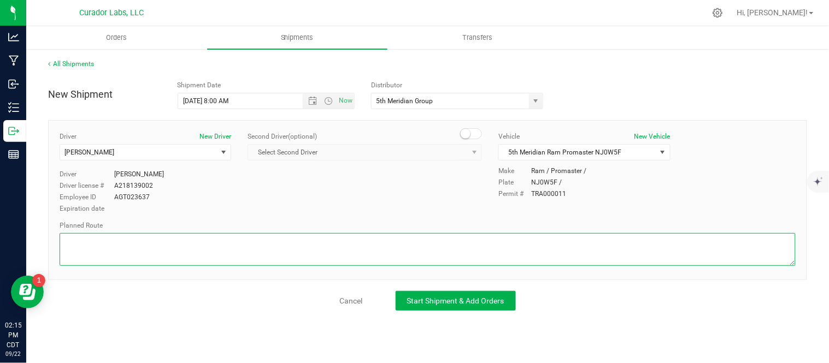
click at [408, 256] on textarea at bounding box center [428, 249] width 736 height 33
paste textarea "Get on I-70 W from N Broadway and E Taylor Ave 3 min (1.5 mi) Continue on I-70 …"
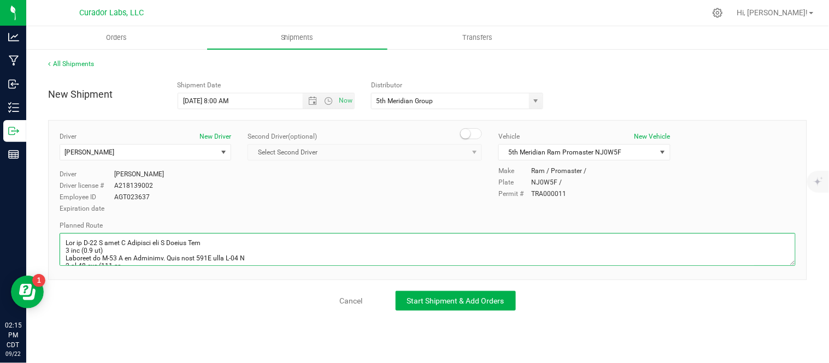
scroll to position [321, 0]
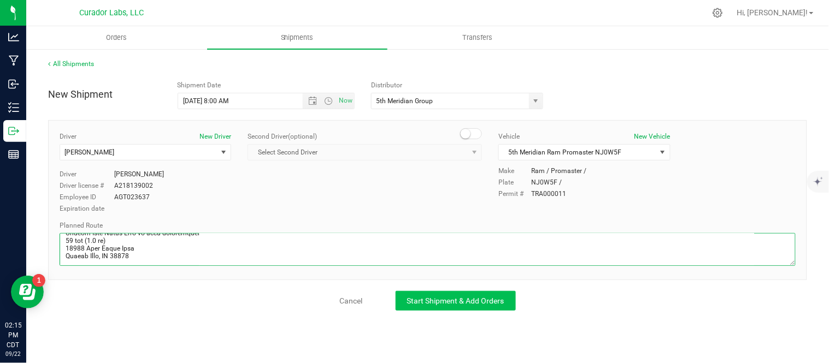
type textarea "Get on I-70 W from N Broadway and E Taylor Ave 3 min (1.5 mi) Continue on I-70 …"
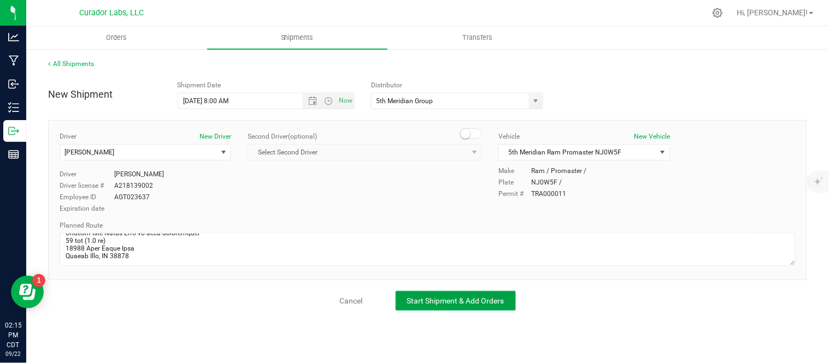
click at [455, 297] on span "Start Shipment & Add Orders" at bounding box center [455, 301] width 97 height 9
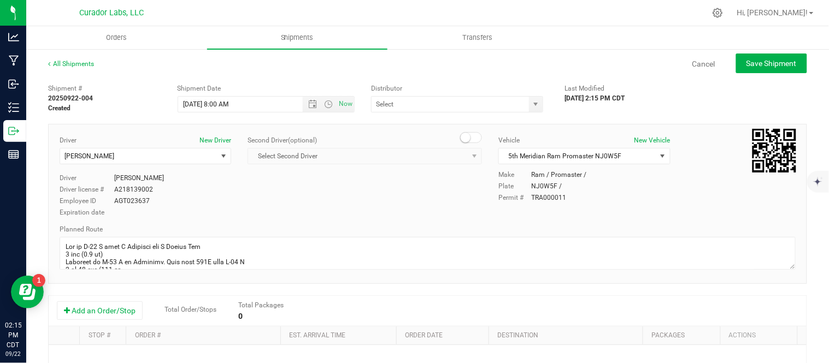
type input "5th Meridian Group"
click at [95, 316] on button "Add an Order/Stop" at bounding box center [100, 311] width 86 height 19
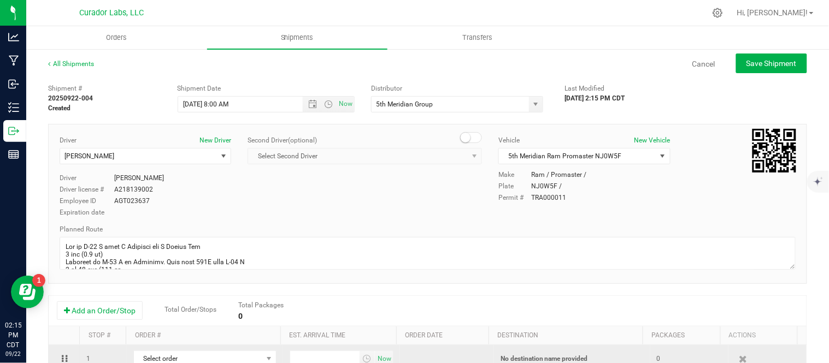
scroll to position [22, 0]
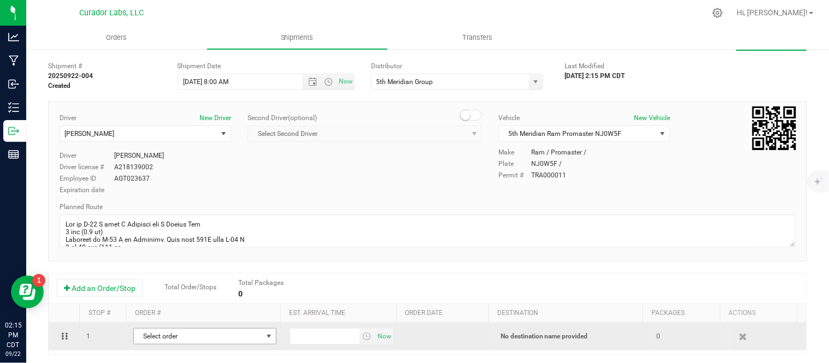
click at [209, 339] on span "Select order" at bounding box center [198, 336] width 128 height 15
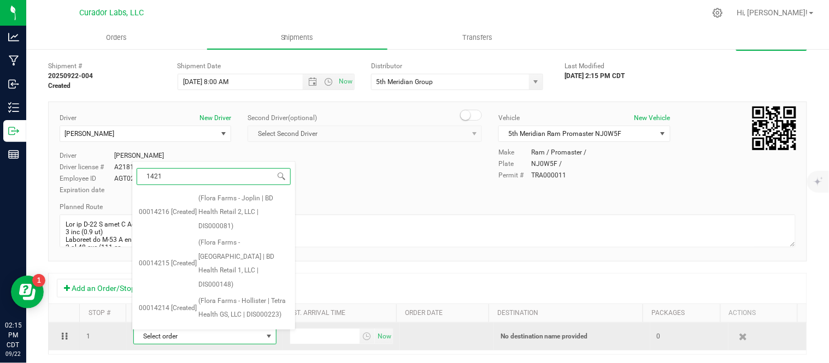
type input "14211"
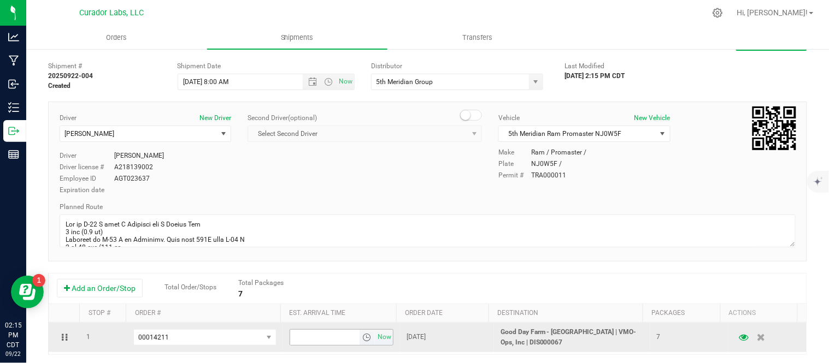
click at [362, 338] on span "select" at bounding box center [366, 337] width 9 height 9
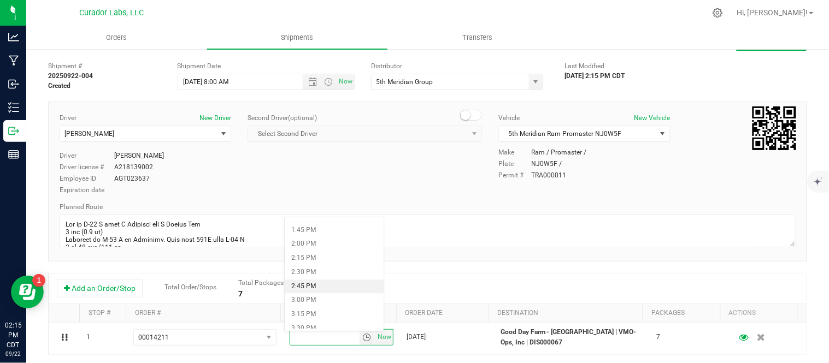
scroll to position [768, 0]
click at [316, 259] on li "2:15 PM" at bounding box center [334, 258] width 99 height 14
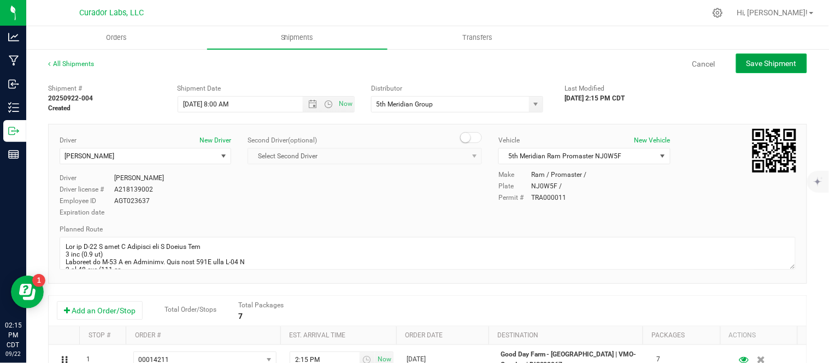
click at [774, 63] on span "Save Shipment" at bounding box center [772, 63] width 50 height 9
type input "9/23/2025 1:00 PM"
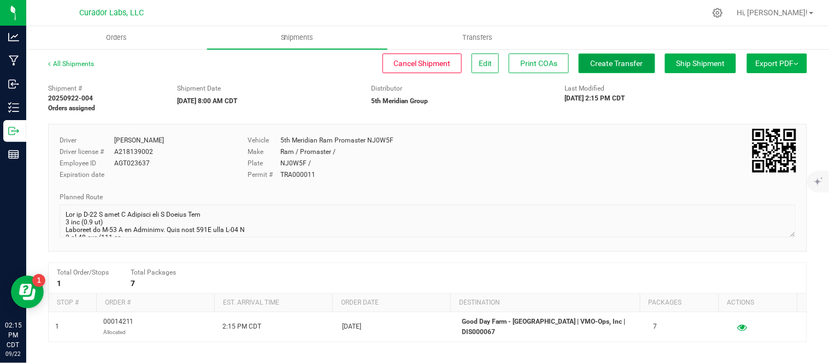
click at [591, 67] on span "Create Transfer" at bounding box center [617, 63] width 52 height 9
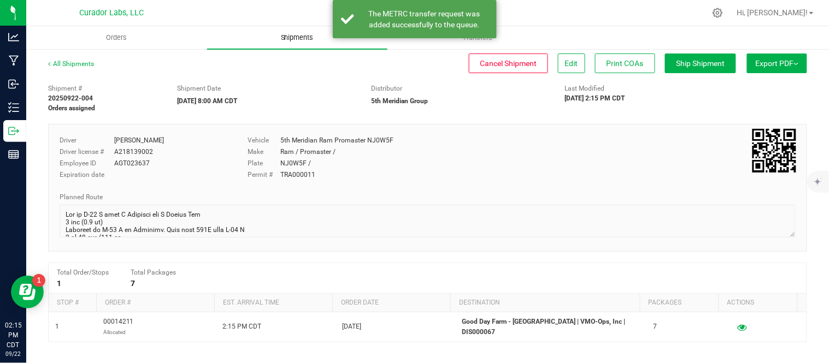
click at [293, 46] on uib-tab-heading "Shipments" at bounding box center [297, 37] width 181 height 23
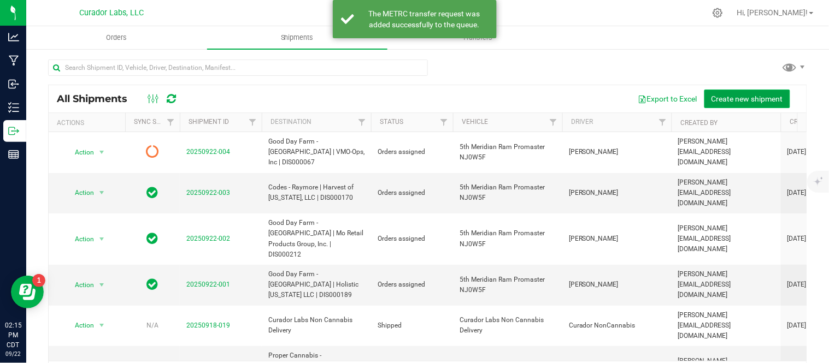
click at [734, 97] on span "Create new shipment" at bounding box center [748, 99] width 72 height 9
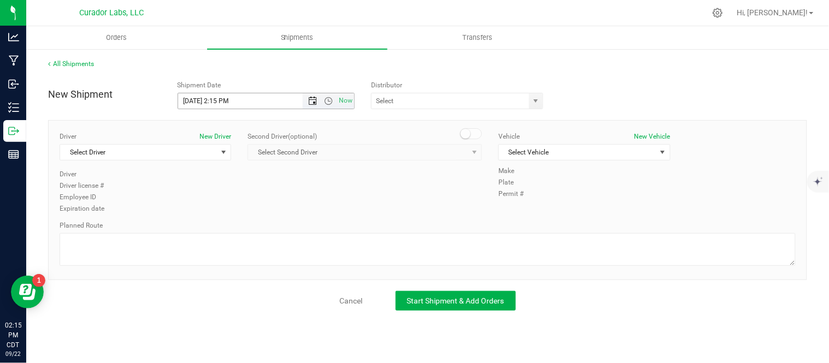
click at [305, 99] on span "Open the date view" at bounding box center [312, 101] width 19 height 9
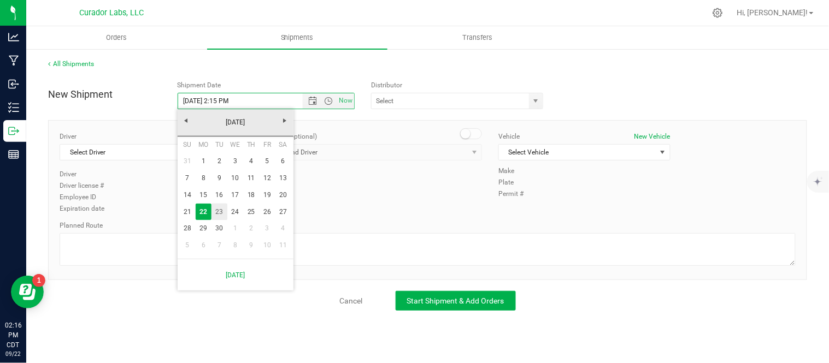
click at [219, 214] on link "23" at bounding box center [219, 212] width 16 height 17
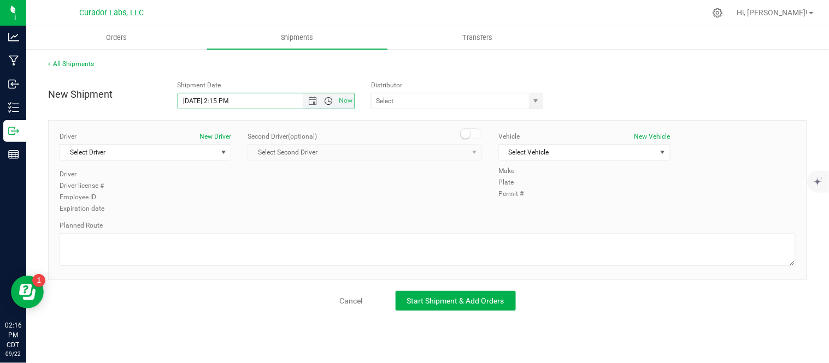
click at [328, 100] on span "Open the time view" at bounding box center [328, 101] width 9 height 9
click at [231, 185] on li "8:00 AM" at bounding box center [265, 182] width 175 height 14
type input "9/23/2025 8:00 AM"
click at [536, 101] on span "select" at bounding box center [536, 101] width 9 height 9
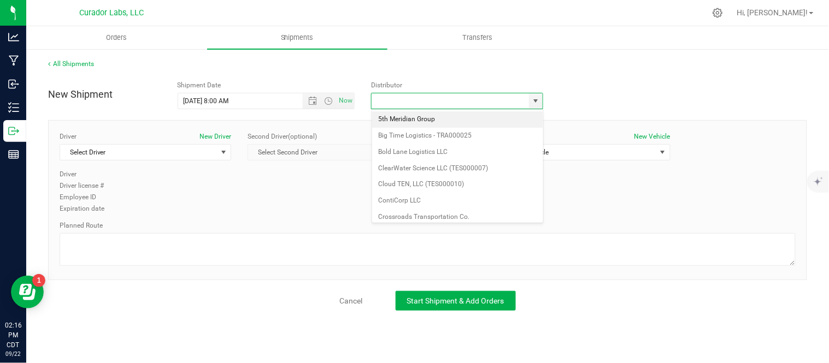
click at [472, 118] on li "5th Meridian Group" at bounding box center [457, 119] width 171 height 16
type input "5th Meridian Group"
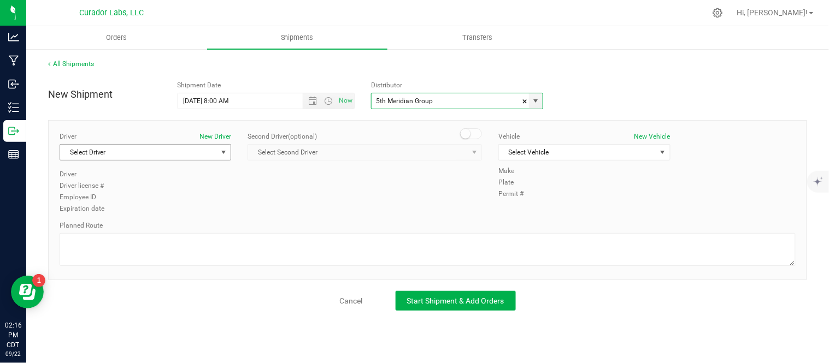
click at [176, 150] on span "Select Driver" at bounding box center [138, 152] width 157 height 15
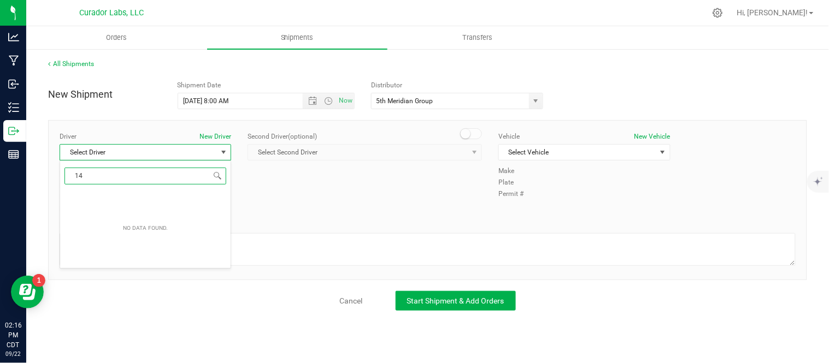
type input "1"
click at [158, 197] on li "[PERSON_NAME]" at bounding box center [145, 198] width 171 height 16
type input "for"
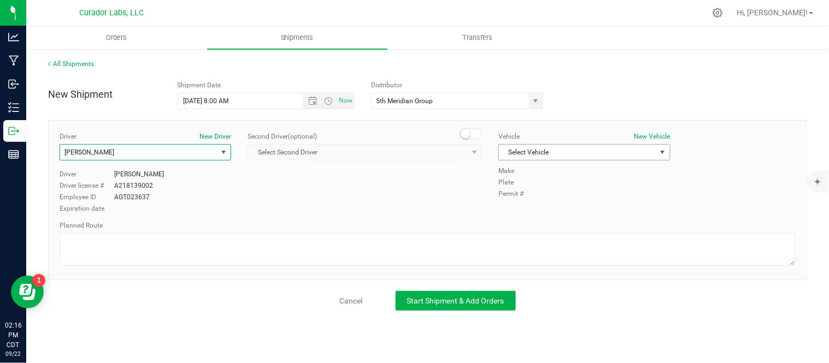
click at [544, 149] on span "Select Vehicle" at bounding box center [577, 152] width 157 height 15
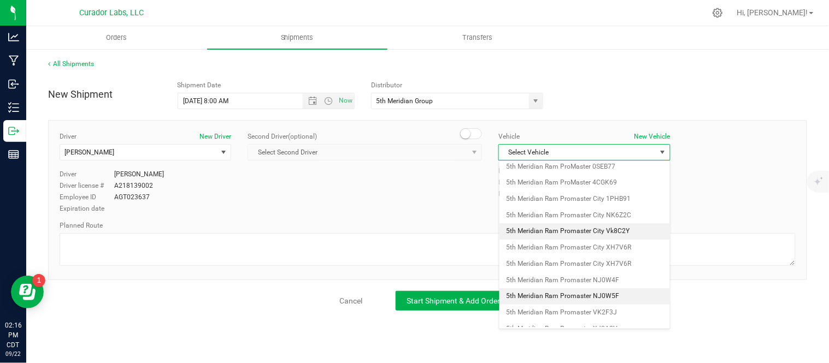
scroll to position [71, 0]
click at [625, 299] on li "5th Meridian Ram Promaster NJ0W5F" at bounding box center [584, 295] width 171 height 16
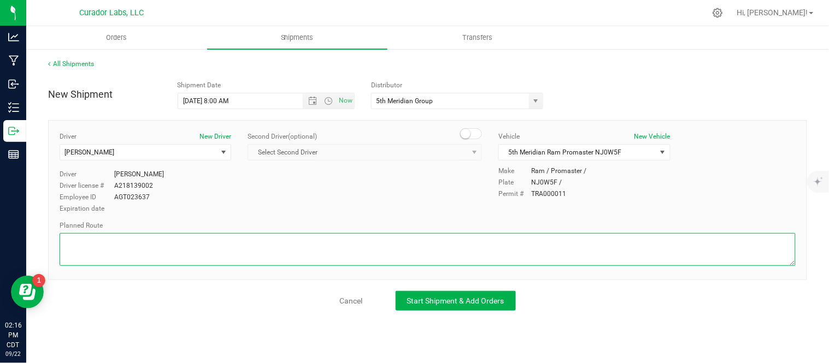
click at [299, 249] on textarea at bounding box center [428, 249] width 736 height 33
paste textarea ""Get on I-70 W from N Broadway and E Taylor Ave 3 min (1.5 mi) Continue on I-70…"
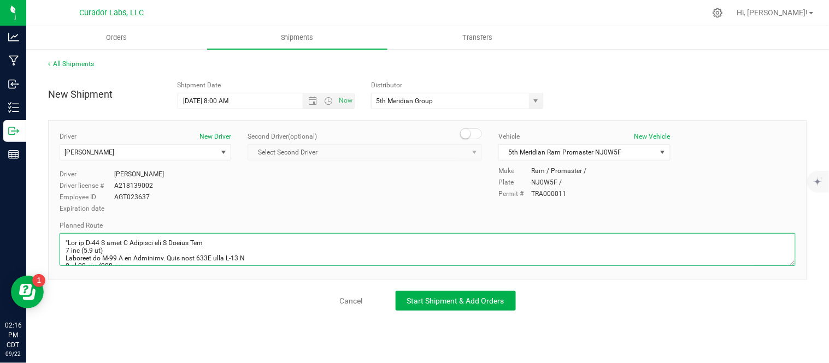
scroll to position [447, 0]
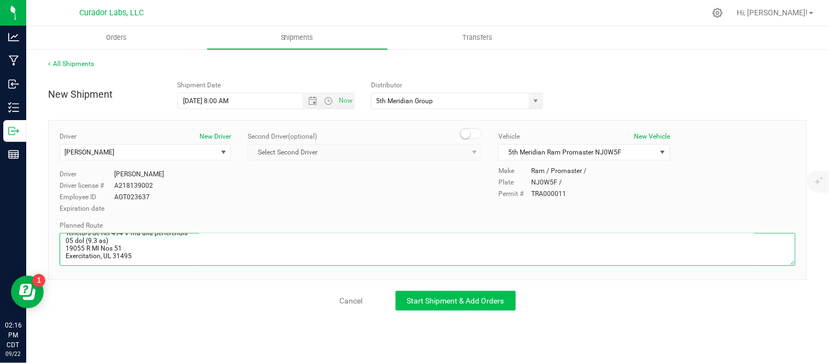
type textarea ""Get on I-70 W from N Broadway and E Taylor Ave 3 min (1.5 mi) Continue on I-70…"
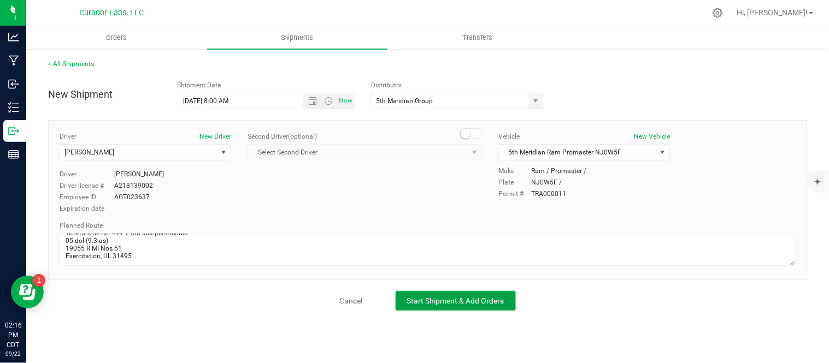
click at [409, 302] on span "Start Shipment & Add Orders" at bounding box center [455, 301] width 97 height 9
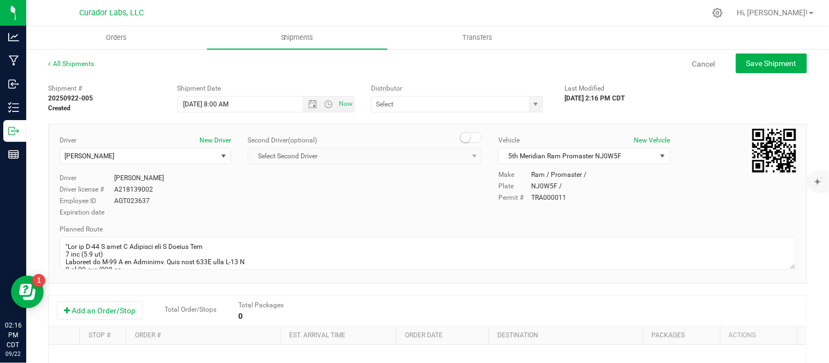
type input "5th Meridian Group"
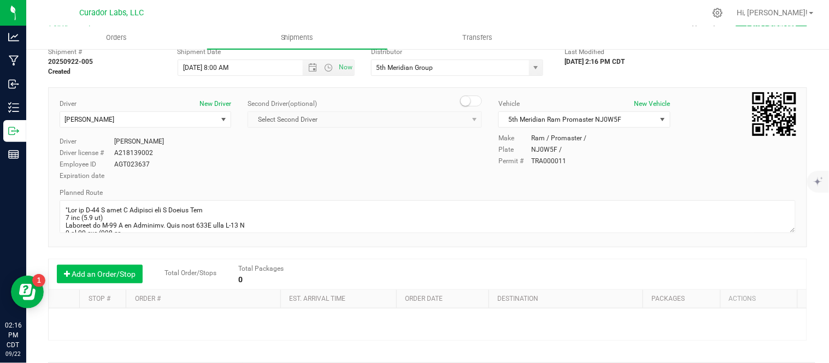
click at [110, 269] on button "Add an Order/Stop" at bounding box center [100, 274] width 86 height 19
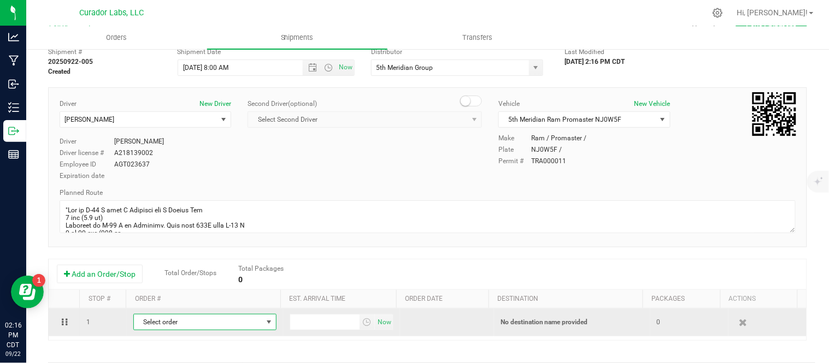
click at [237, 324] on span "Select order" at bounding box center [198, 322] width 128 height 15
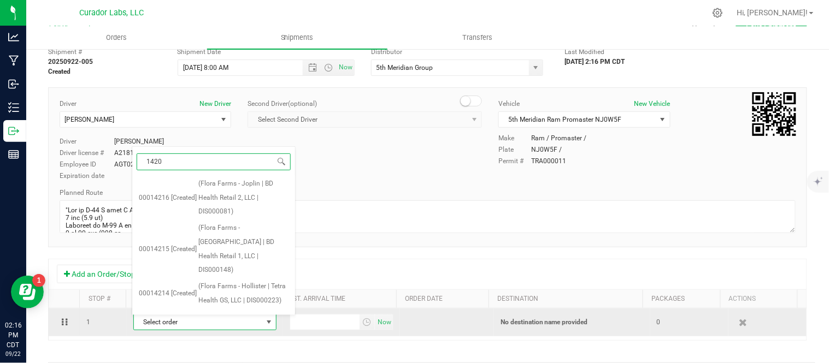
type input "14202"
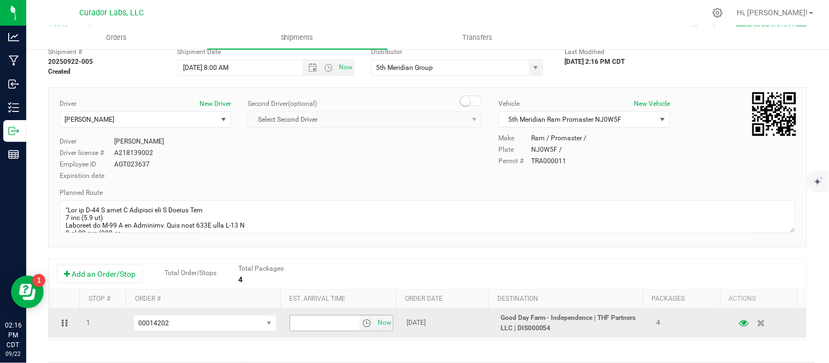
click at [362, 327] on span "select" at bounding box center [366, 323] width 9 height 9
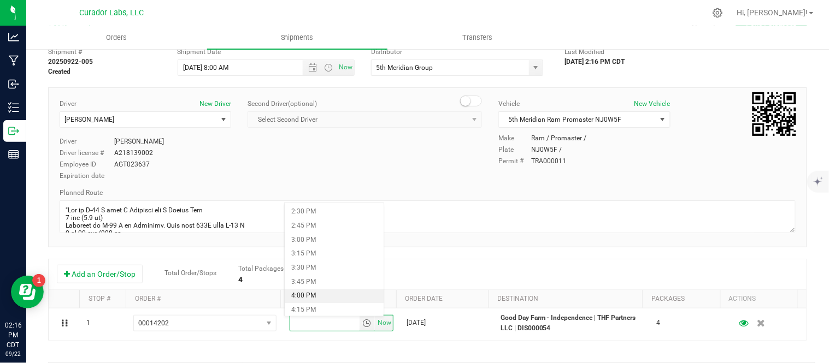
scroll to position [813, 0]
click at [335, 296] on li "4:00 PM" at bounding box center [334, 297] width 99 height 14
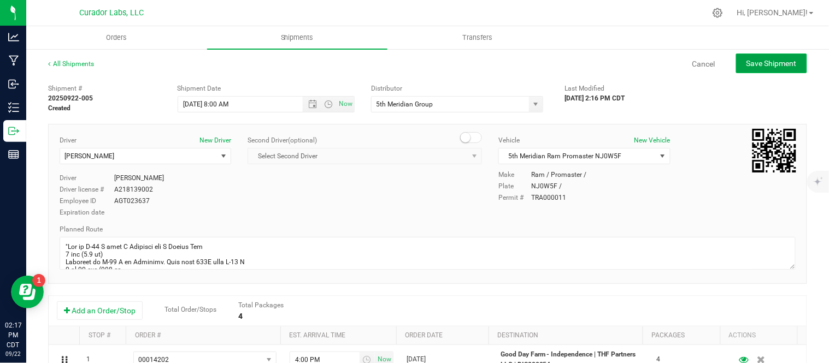
click at [747, 62] on span "Save Shipment" at bounding box center [772, 63] width 50 height 9
type input "9/23/2025 1:00 PM"
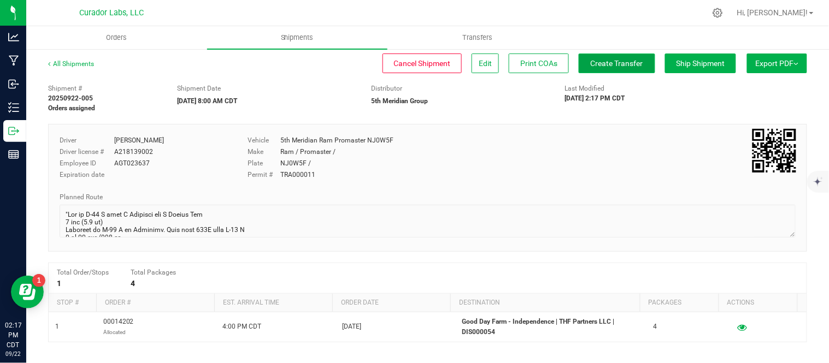
click at [591, 61] on span "Create Transfer" at bounding box center [617, 63] width 52 height 9
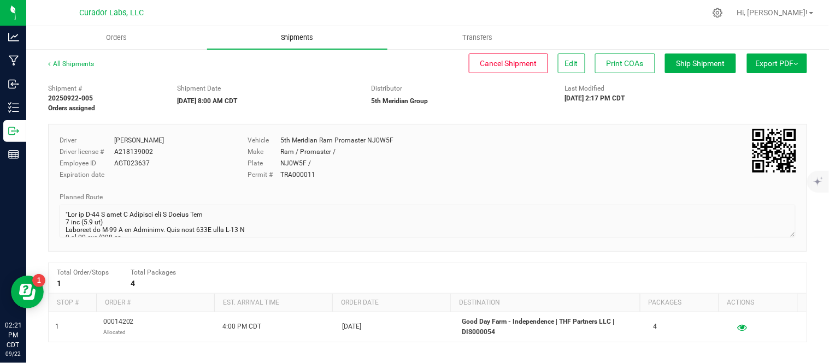
click at [282, 44] on uib-tab-heading "Shipments" at bounding box center [297, 37] width 181 height 23
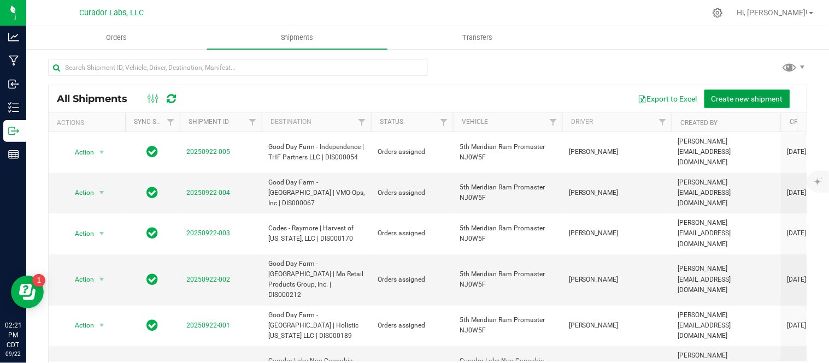
click at [743, 99] on span "Create new shipment" at bounding box center [748, 99] width 72 height 9
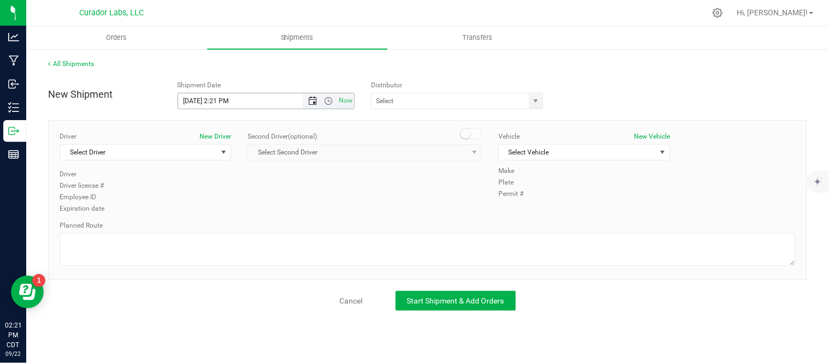
click at [313, 104] on span "Open the date view" at bounding box center [312, 101] width 9 height 9
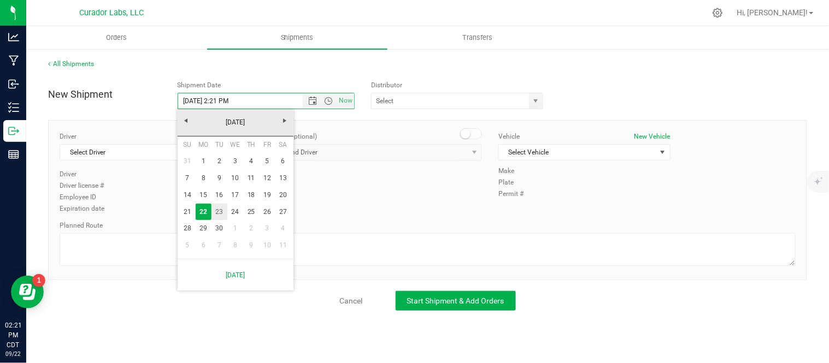
click at [220, 213] on link "23" at bounding box center [219, 212] width 16 height 17
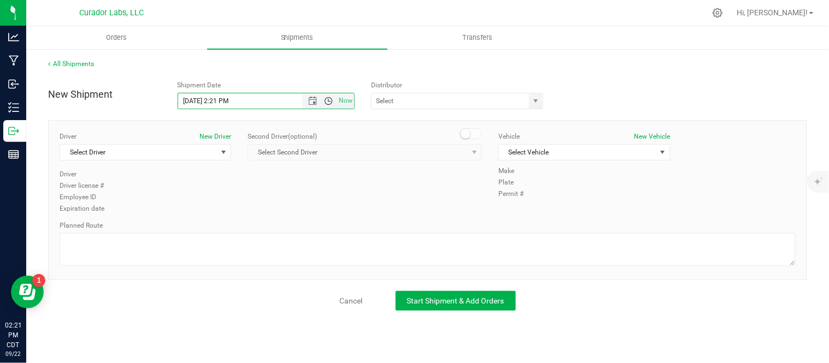
click at [328, 102] on span "Open the time view" at bounding box center [328, 101] width 9 height 9
click at [249, 192] on li "8:00 AM" at bounding box center [265, 195] width 175 height 14
type input "9/23/2025 8:00 AM"
click at [538, 102] on span "select" at bounding box center [536, 101] width 9 height 9
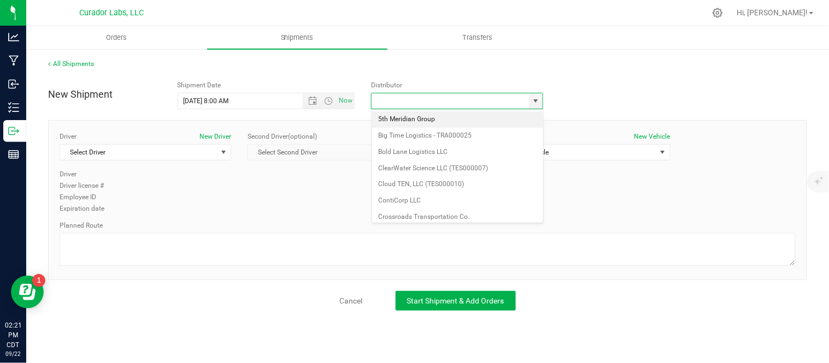
click at [437, 120] on li "5th Meridian Group" at bounding box center [457, 119] width 171 height 16
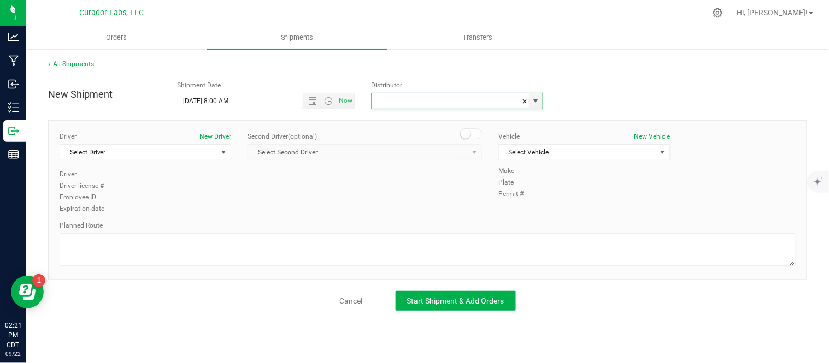
type input "5th Meridian Group"
click at [197, 155] on span "Select Driver" at bounding box center [138, 152] width 157 height 15
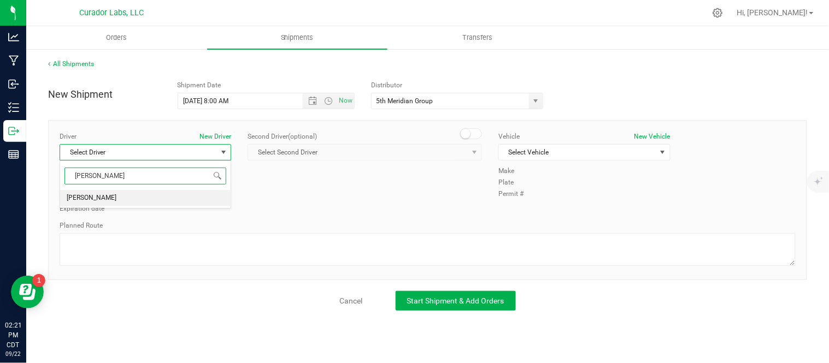
click at [165, 200] on li "[PERSON_NAME]" at bounding box center [145, 198] width 171 height 16
type input "ritt"
click at [518, 152] on span "Select Vehicle" at bounding box center [577, 152] width 157 height 15
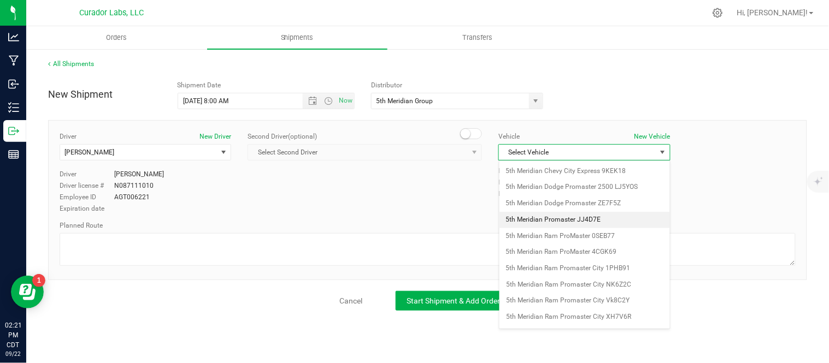
click at [612, 219] on li "5th Meridian Promaster JJ4D7E" at bounding box center [584, 220] width 171 height 16
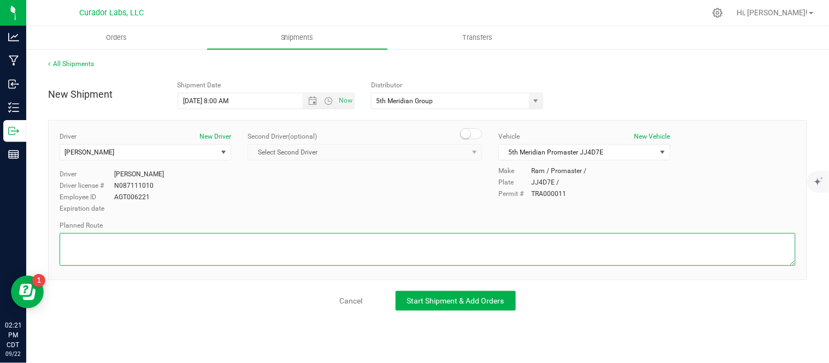
click at [172, 240] on textarea at bounding box center [428, 249] width 736 height 33
paste textarea "Get on I-70 W from N Broadway 3 min (1.1 mi) Continue on I-70 W to Columbia. Ta…"
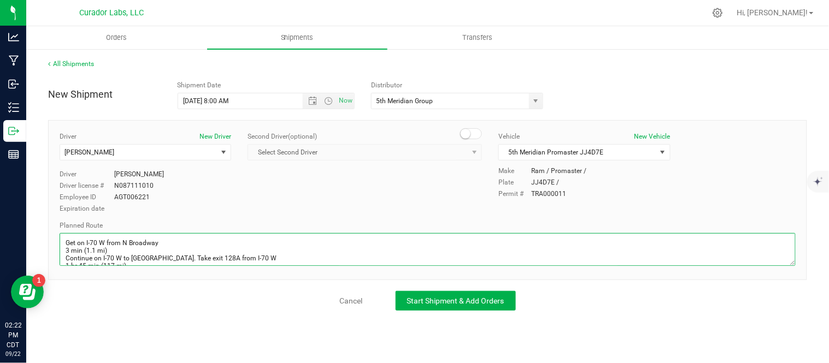
scroll to position [100, 0]
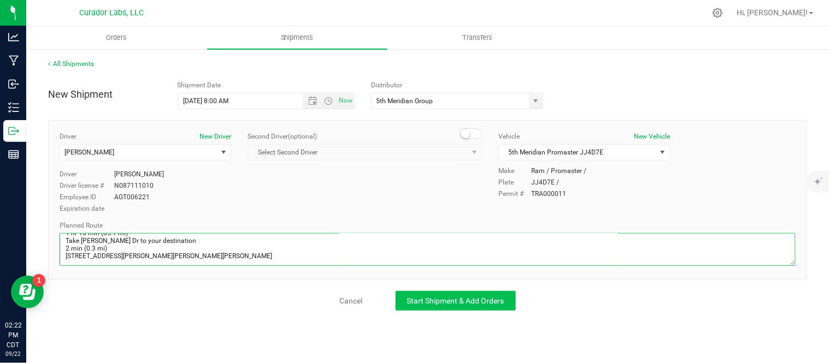
type textarea "Get on I-70 W from N Broadway 3 min (1.1 mi) Continue on I-70 W to Columbia. Ta…"
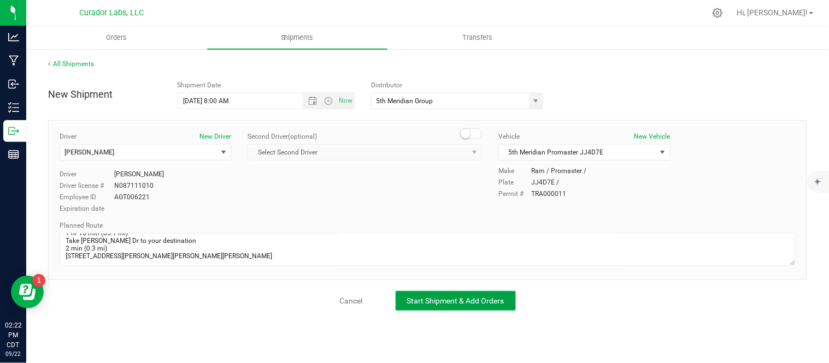
click at [447, 307] on button "Start Shipment & Add Orders" at bounding box center [456, 301] width 120 height 20
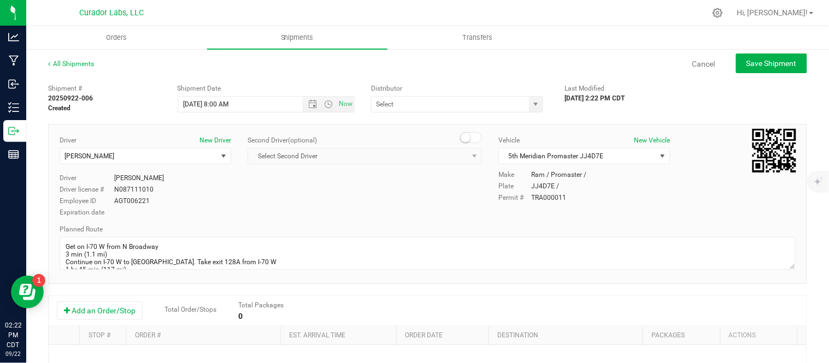
type input "5th Meridian Group"
click at [95, 319] on button "Add an Order/Stop" at bounding box center [100, 311] width 86 height 19
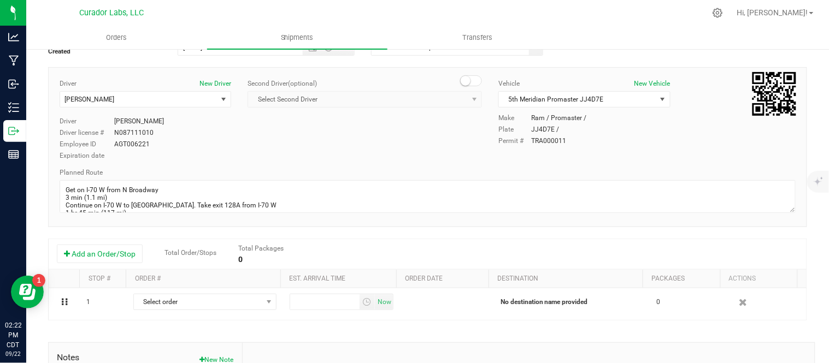
scroll to position [57, 0]
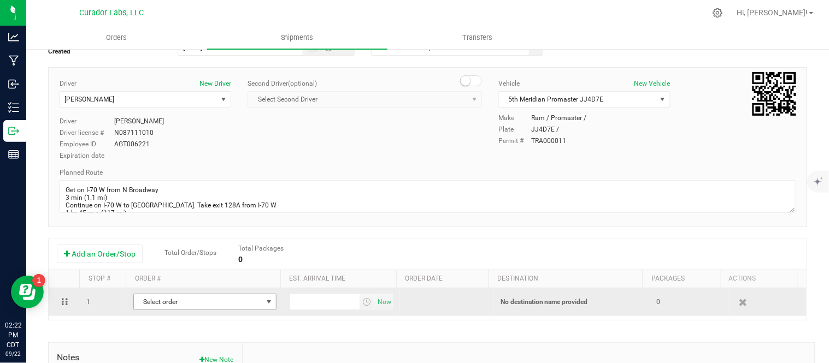
click at [228, 302] on span "Select order" at bounding box center [198, 302] width 128 height 15
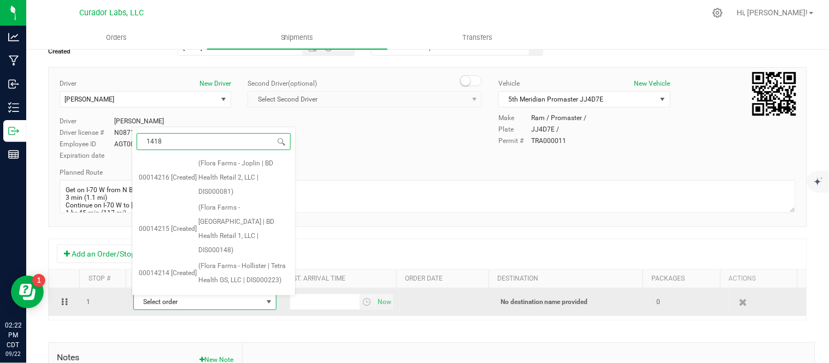
type input "14185"
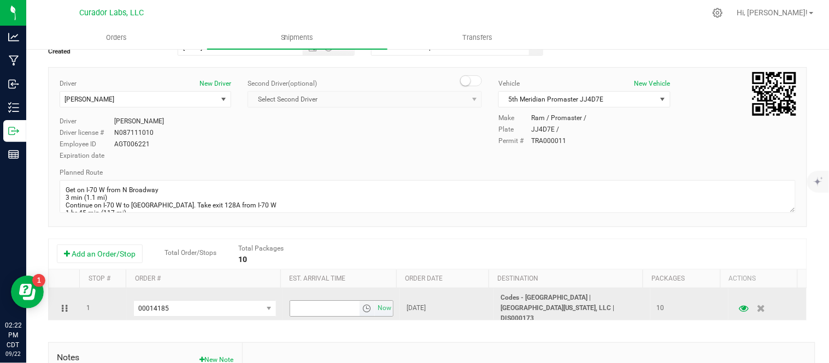
click at [362, 305] on span "select" at bounding box center [366, 308] width 9 height 9
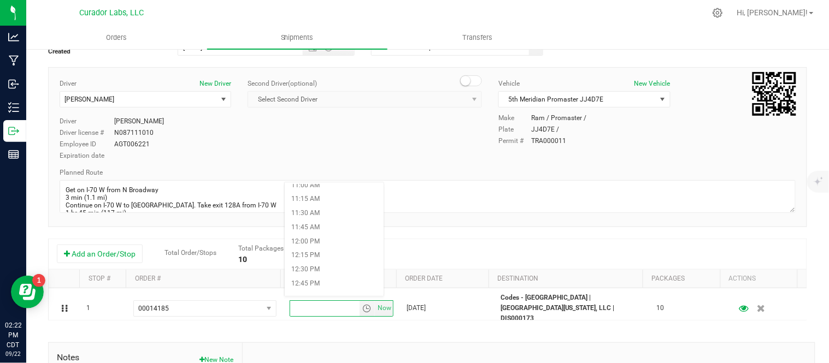
scroll to position [624, 0]
click at [331, 270] on li "12:30 PM" at bounding box center [334, 270] width 99 height 14
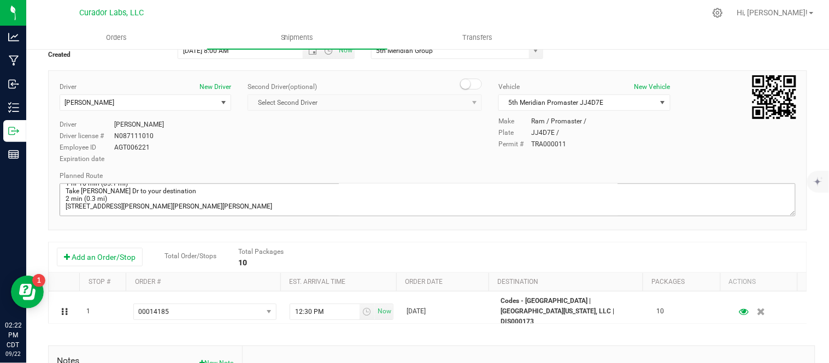
scroll to position [0, 0]
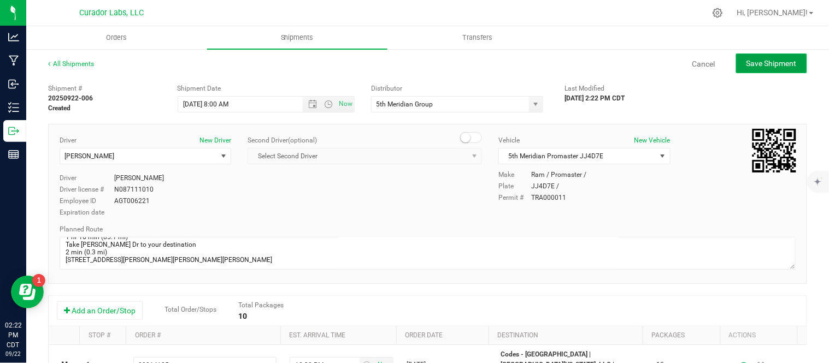
click at [773, 69] on button "Save Shipment" at bounding box center [771, 64] width 71 height 20
type input "9/23/2025 1:00 PM"
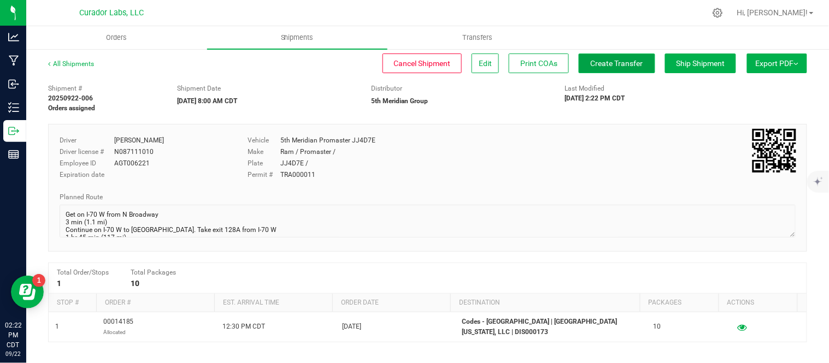
click at [607, 68] on button "Create Transfer" at bounding box center [617, 64] width 77 height 20
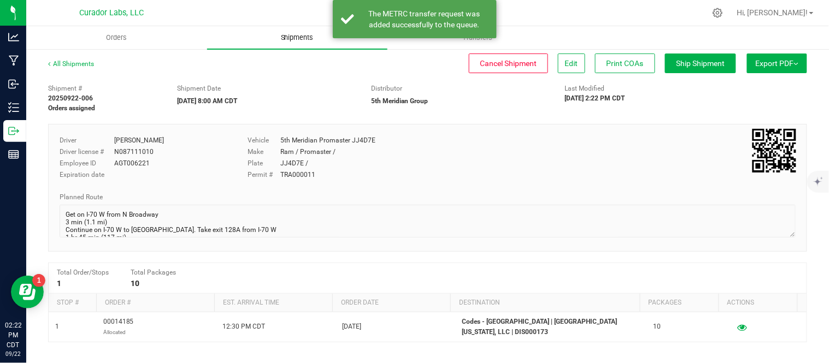
click at [285, 46] on uib-tab-heading "Shipments" at bounding box center [297, 37] width 181 height 23
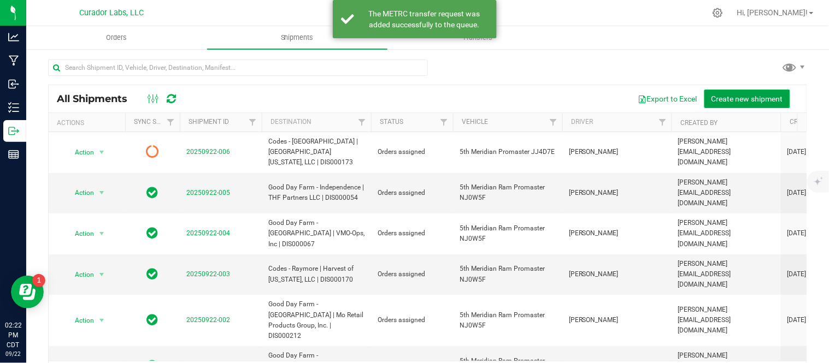
click at [738, 99] on span "Create new shipment" at bounding box center [748, 99] width 72 height 9
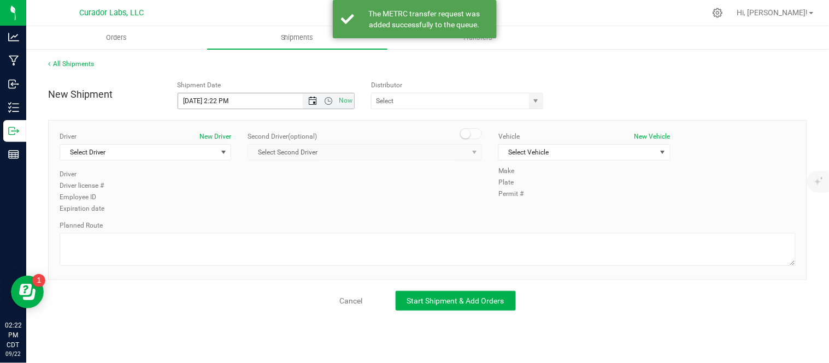
click at [312, 101] on span "Open the date view" at bounding box center [312, 101] width 9 height 9
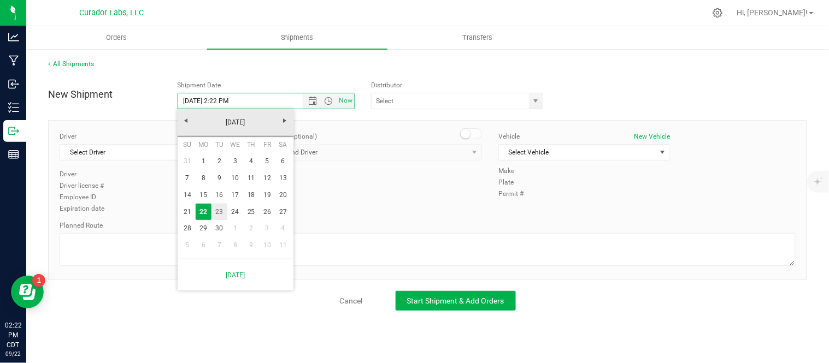
click at [216, 208] on link "23" at bounding box center [219, 212] width 16 height 17
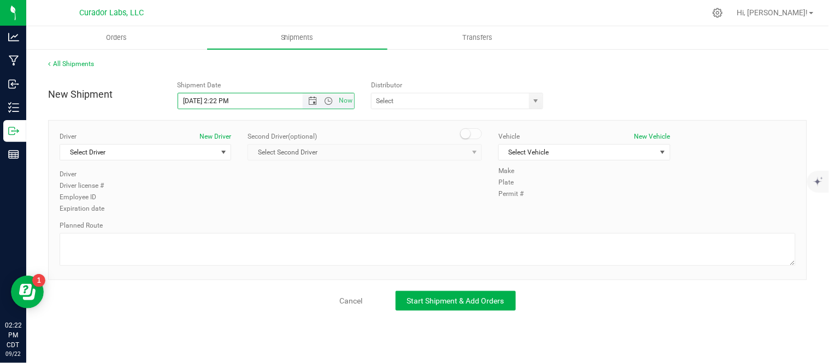
click at [327, 106] on span "Now" at bounding box center [328, 100] width 51 height 15
click at [326, 105] on span "Now" at bounding box center [328, 100] width 51 height 15
click at [327, 103] on span "Open the time view" at bounding box center [328, 101] width 9 height 9
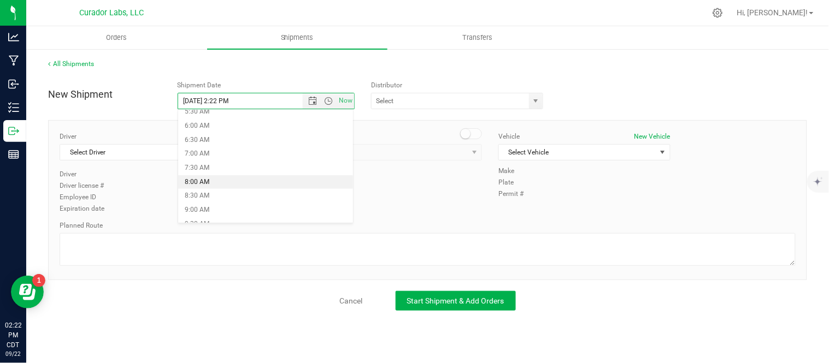
scroll to position [162, 0]
click at [258, 179] on li "8:00 AM" at bounding box center [265, 182] width 175 height 14
type input "9/23/2025 8:00 AM"
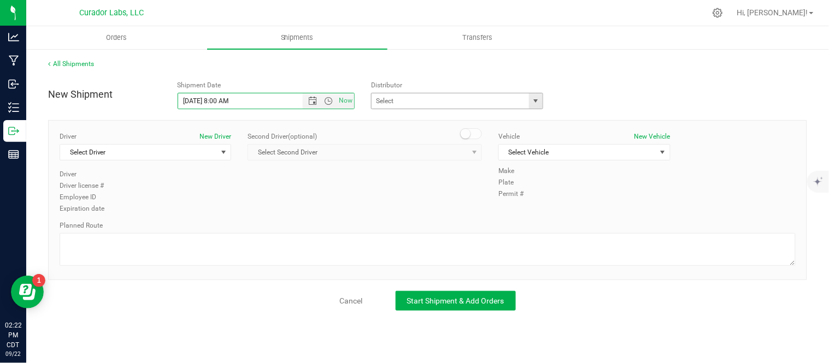
click at [536, 93] on span "select" at bounding box center [536, 100] width 14 height 15
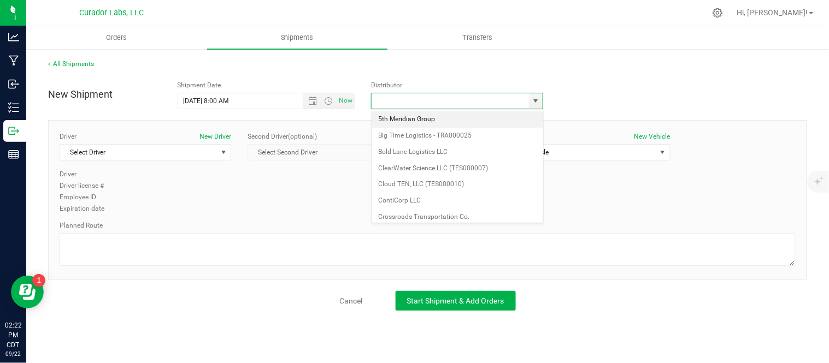
click at [481, 116] on li "5th Meridian Group" at bounding box center [457, 119] width 171 height 16
type input "5th Meridian Group"
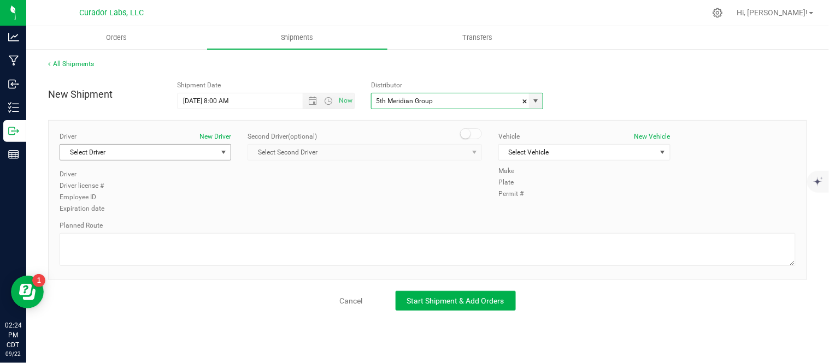
click at [186, 150] on span "Select Driver" at bounding box center [138, 152] width 157 height 15
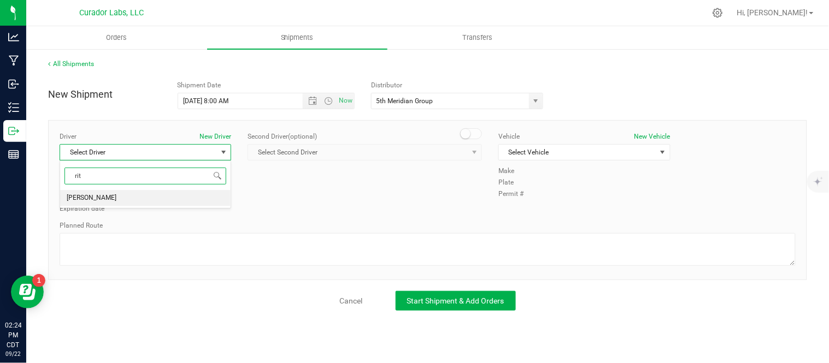
click at [168, 200] on li "[PERSON_NAME]" at bounding box center [145, 198] width 171 height 16
type input "rit"
click at [521, 143] on div "Vehicle New Vehicle Select Vehicle Select Vehicle 5th Meridian Chevy City Expre…" at bounding box center [584, 149] width 188 height 34
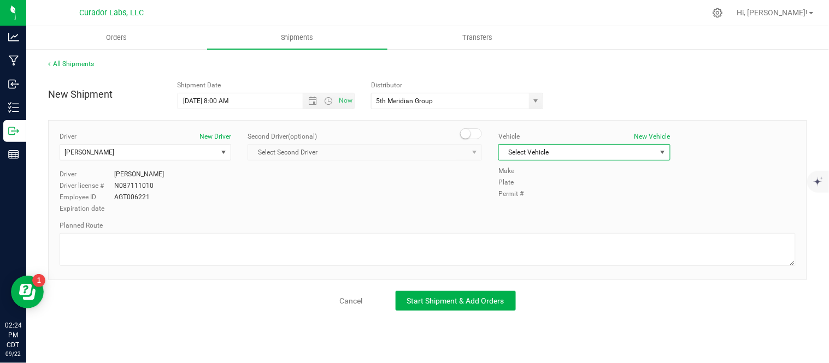
click at [525, 153] on span "Select Vehicle" at bounding box center [577, 152] width 157 height 15
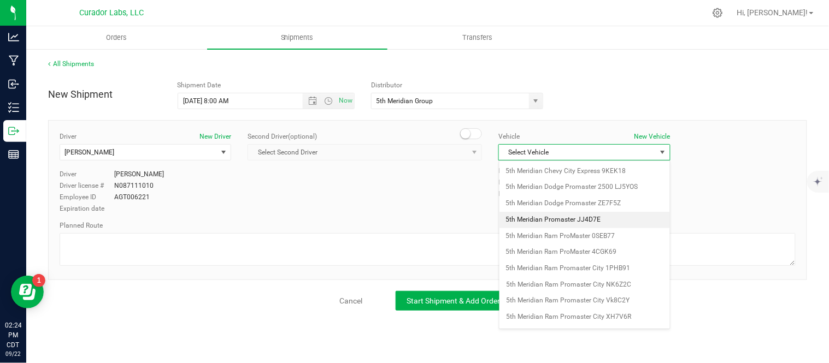
click at [611, 220] on li "5th Meridian Promaster JJ4D7E" at bounding box center [584, 220] width 171 height 16
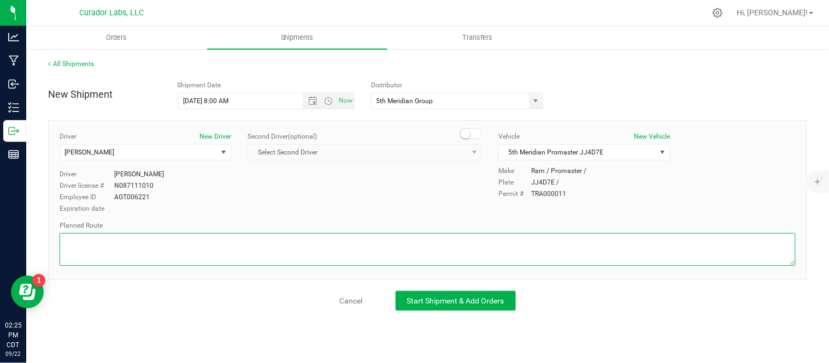
click at [317, 238] on textarea at bounding box center [428, 249] width 736 height 33
paste textarea "Get on I-70 W from N Broadway 3 min (1.1 mi) Continue on I-70 W to Columbia. Ta…"
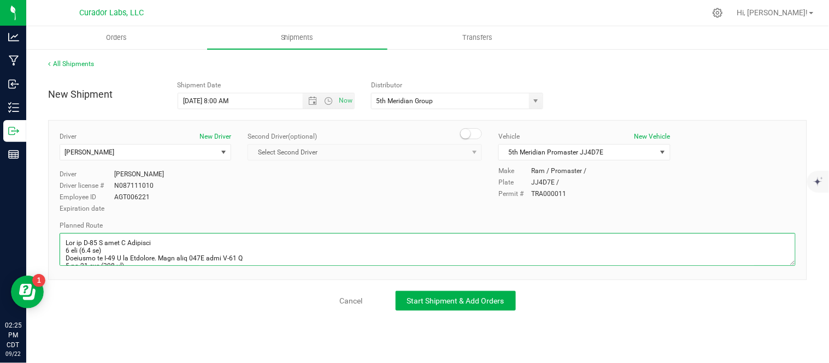
scroll to position [400, 0]
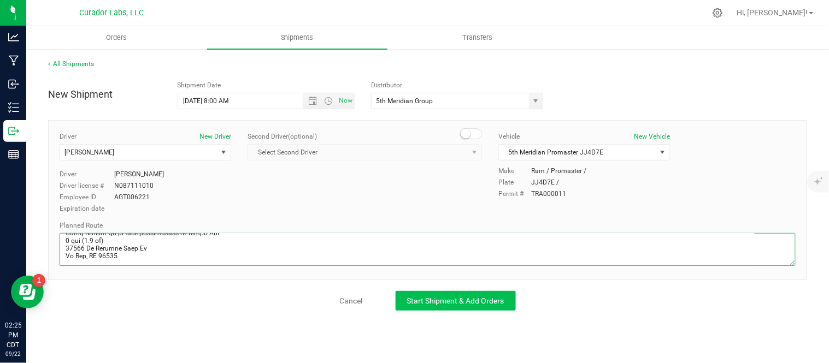
type textarea "Get on I-70 W from N Broadway 3 min (1.1 mi) Continue on I-70 W to Columbia. Ta…"
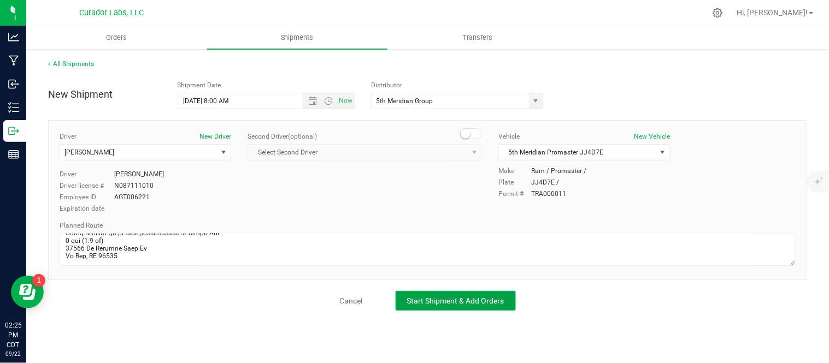
click at [450, 309] on button "Start Shipment & Add Orders" at bounding box center [456, 301] width 120 height 20
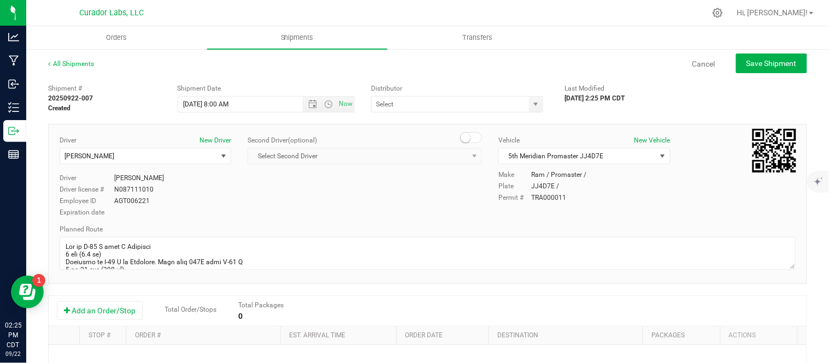
type input "5th Meridian Group"
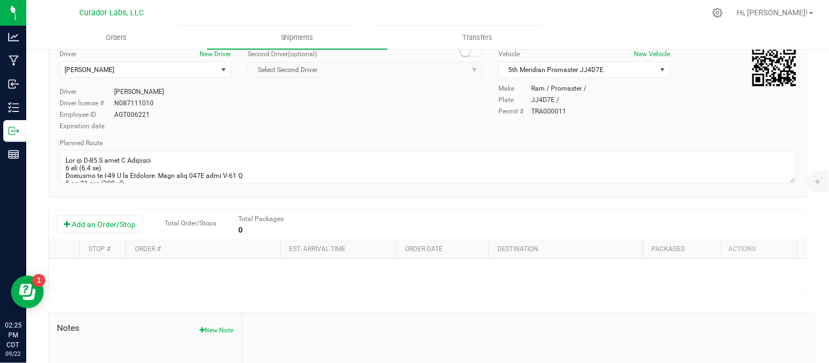
scroll to position [87, 0]
click at [107, 230] on button "Add an Order/Stop" at bounding box center [100, 223] width 86 height 19
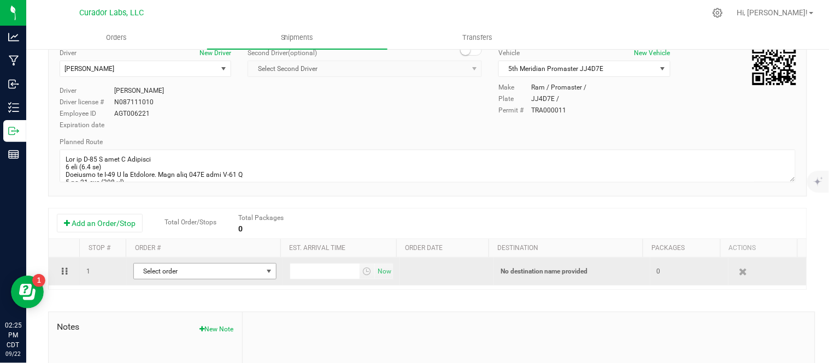
click at [198, 271] on span "Select order" at bounding box center [198, 271] width 128 height 15
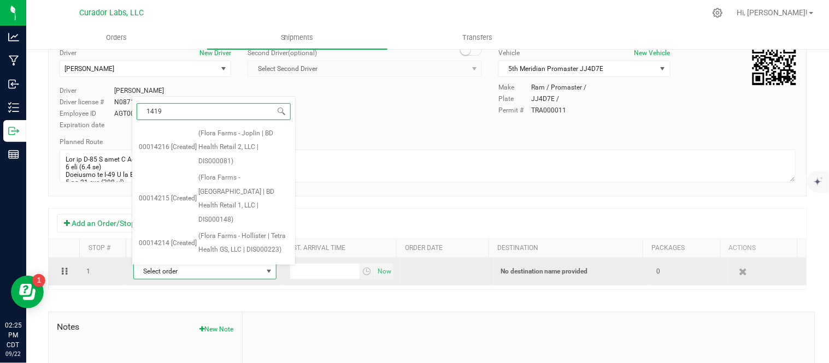
type input "14190"
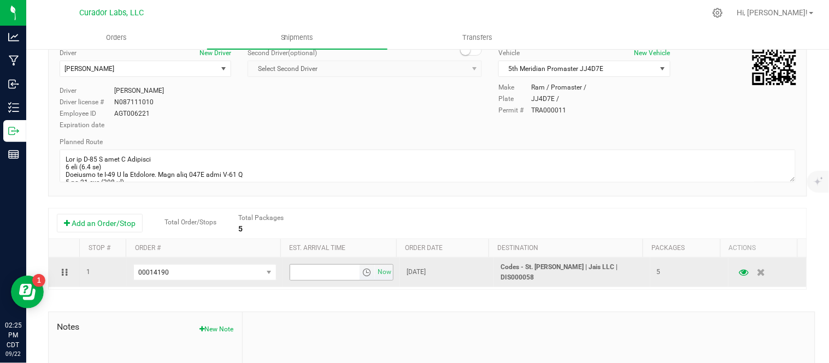
click at [362, 274] on span "select" at bounding box center [366, 272] width 9 height 9
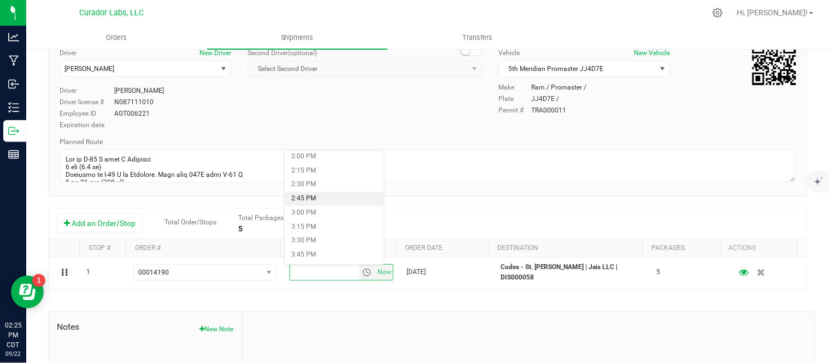
scroll to position [790, 0]
click at [309, 216] on li "3:00 PM" at bounding box center [334, 214] width 99 height 14
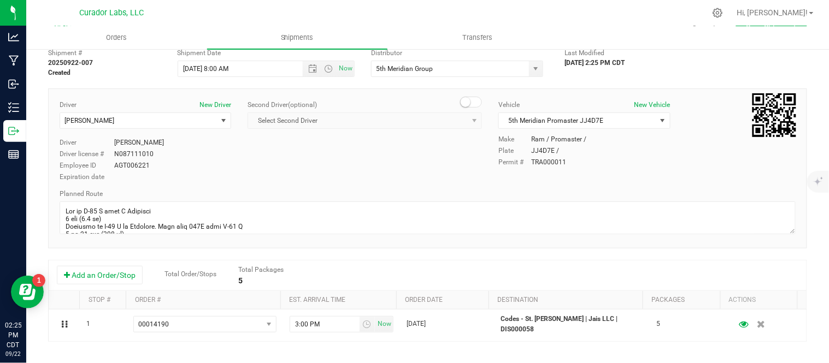
scroll to position [0, 0]
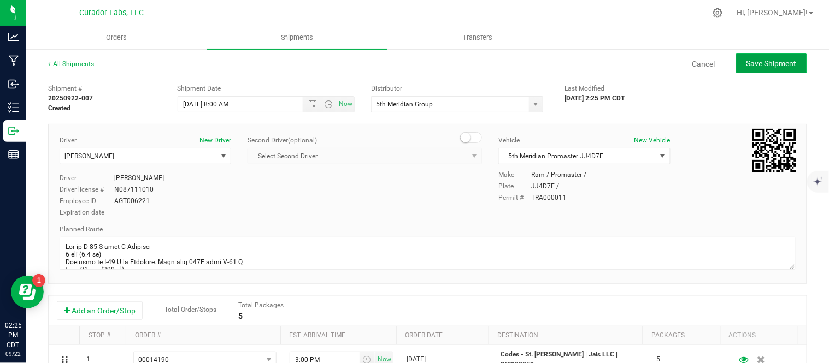
click at [758, 71] on button "Save Shipment" at bounding box center [771, 64] width 71 height 20
type input "9/23/2025 1:00 PM"
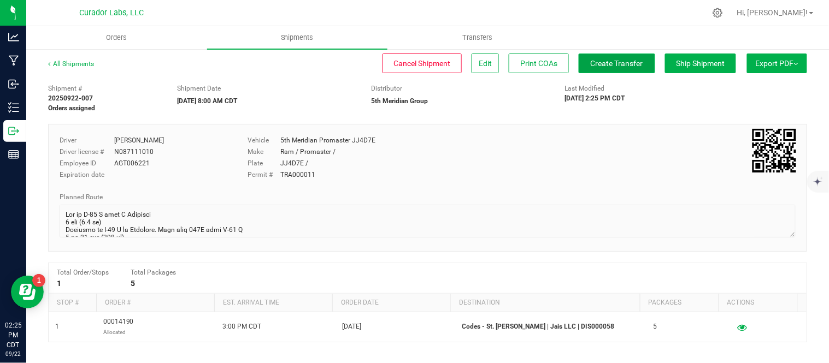
click at [591, 62] on span "Create Transfer" at bounding box center [617, 63] width 52 height 9
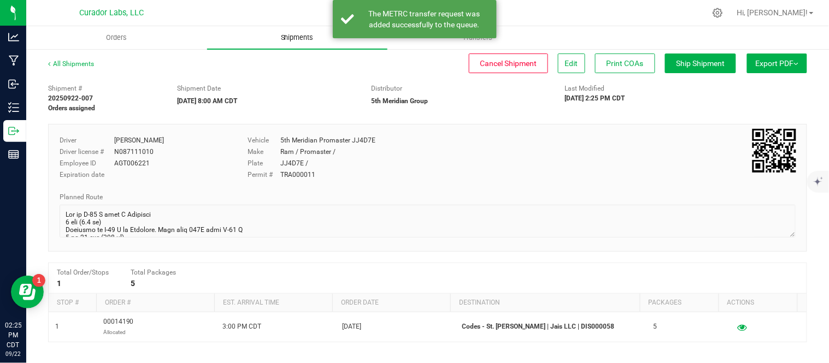
click at [295, 36] on span "Shipments" at bounding box center [297, 38] width 62 height 10
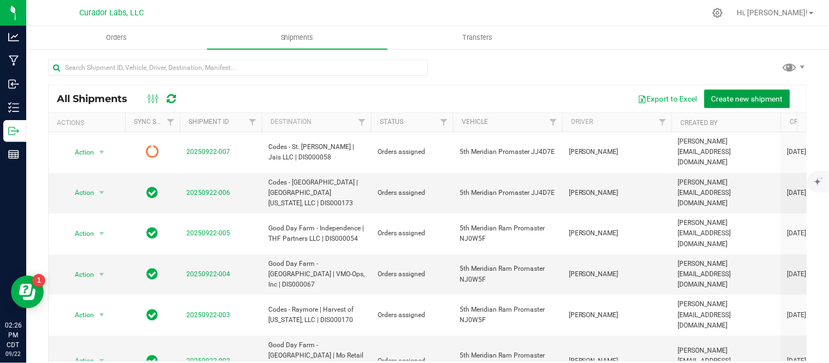
click at [712, 97] on span "Create new shipment" at bounding box center [748, 99] width 72 height 9
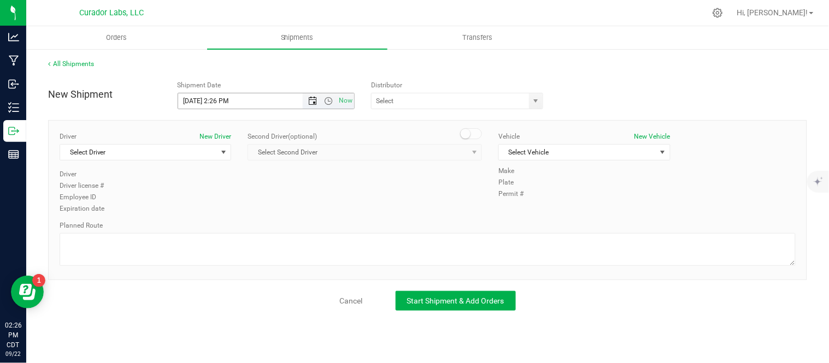
click at [310, 102] on span "Open the date view" at bounding box center [312, 101] width 9 height 9
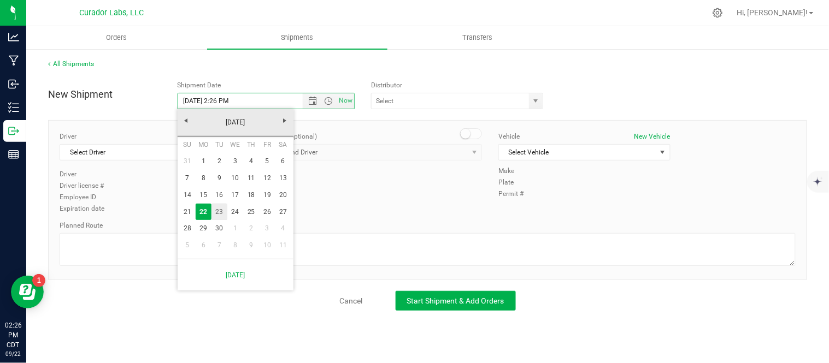
click at [219, 211] on link "23" at bounding box center [219, 212] width 16 height 17
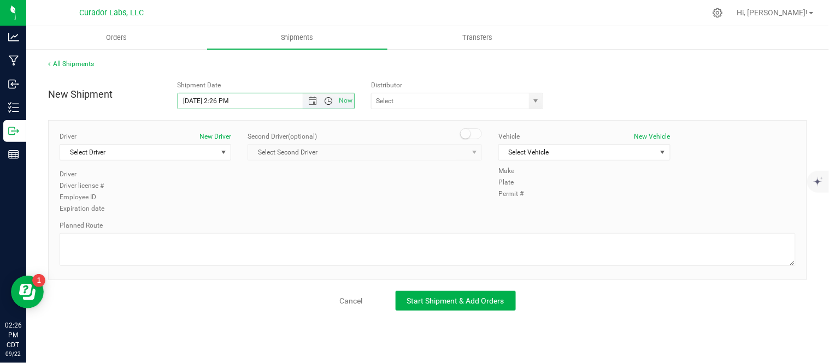
click at [324, 102] on span "Open the time view" at bounding box center [328, 101] width 9 height 9
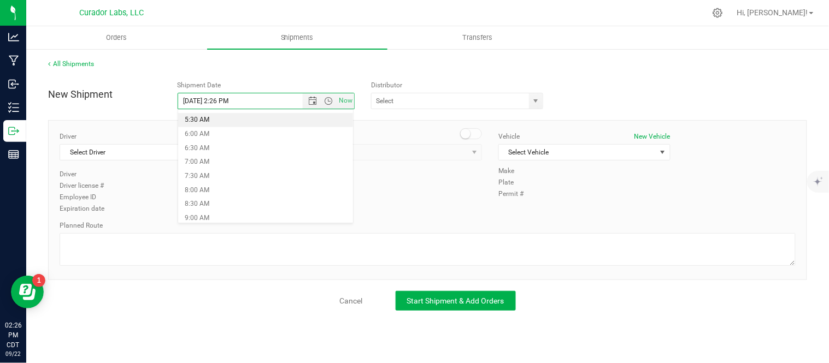
scroll to position [152, 0]
click at [250, 193] on li "8:00 AM" at bounding box center [265, 192] width 175 height 14
type input "9/23/2025 8:00 AM"
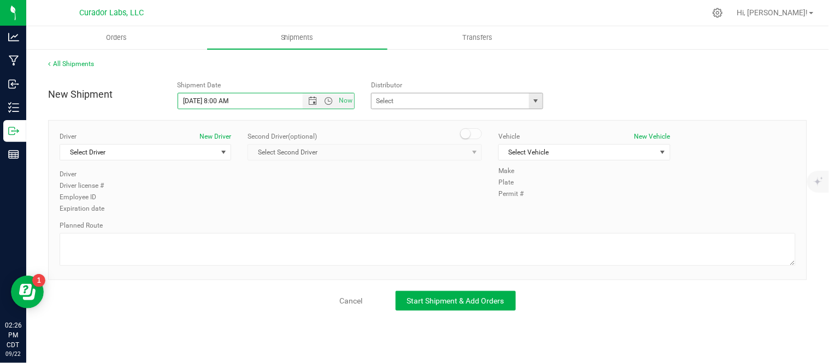
click at [536, 97] on span "select" at bounding box center [536, 101] width 9 height 9
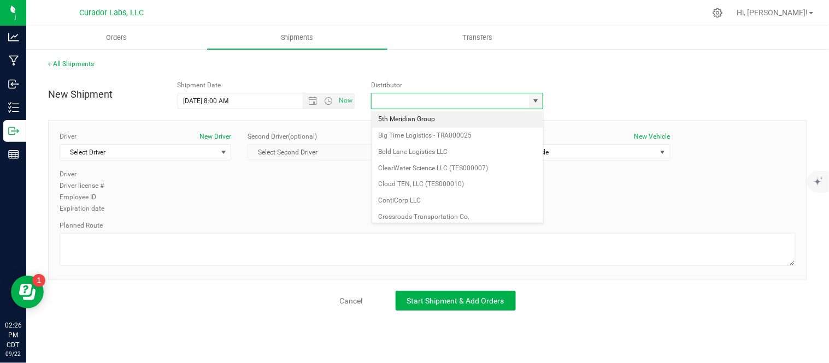
click at [442, 113] on li "5th Meridian Group" at bounding box center [457, 119] width 171 height 16
type input "5th Meridian Group"
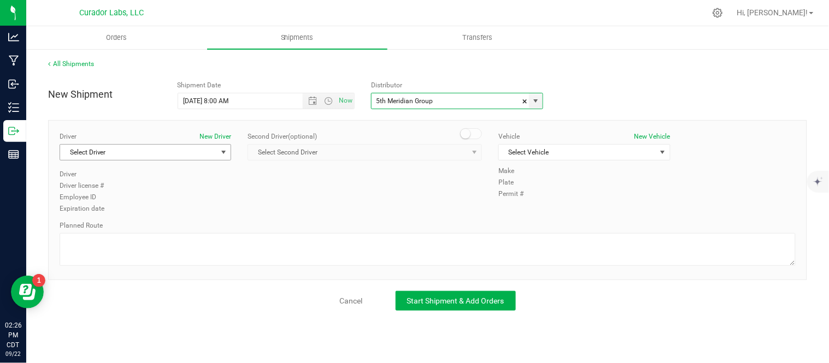
click at [101, 151] on span "Select Driver" at bounding box center [138, 152] width 157 height 15
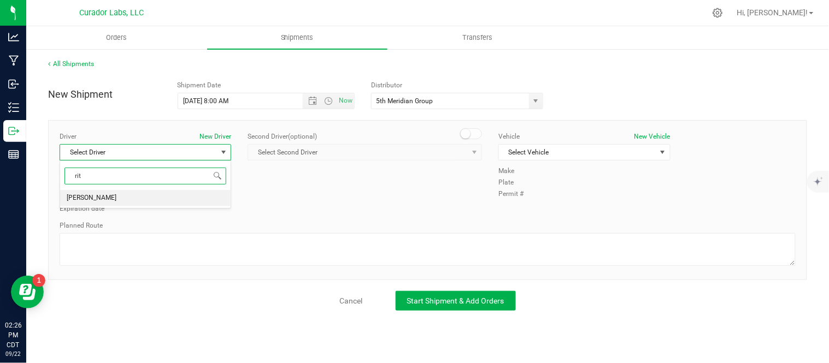
type input "rit"
click at [526, 154] on span "Select Vehicle" at bounding box center [577, 152] width 157 height 15
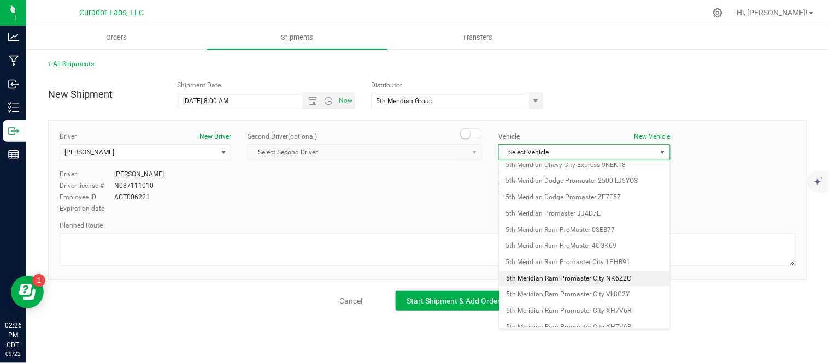
scroll to position [0, 0]
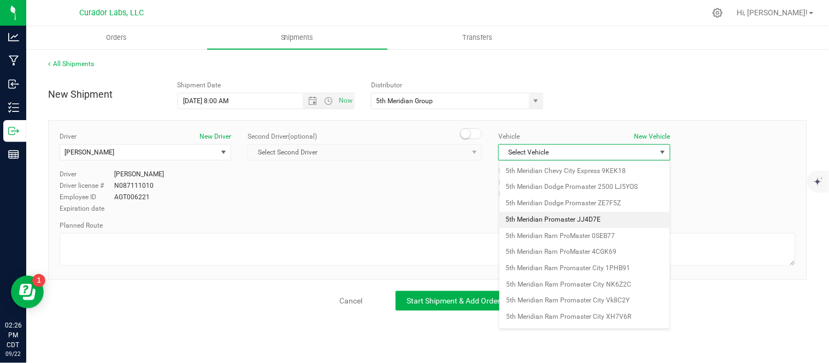
click at [570, 217] on li "5th Meridian Promaster JJ4D7E" at bounding box center [584, 220] width 171 height 16
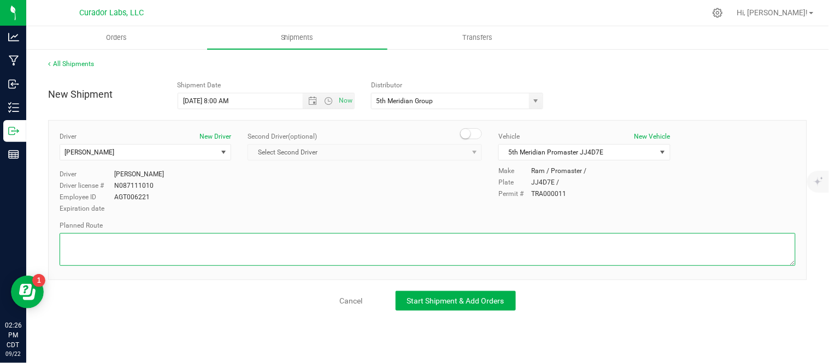
click at [164, 237] on textarea at bounding box center [428, 249] width 736 height 33
paste textarea "Get on I-70 W from N Broadway 3 min (1.1 mi) Continue on I-70 W to Columbia. Ta…"
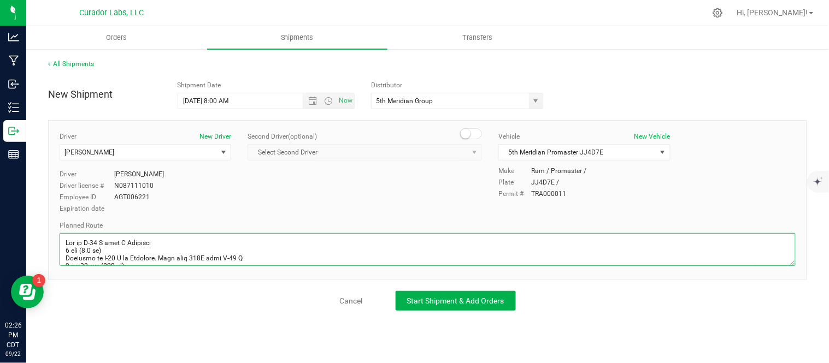
scroll to position [597, 0]
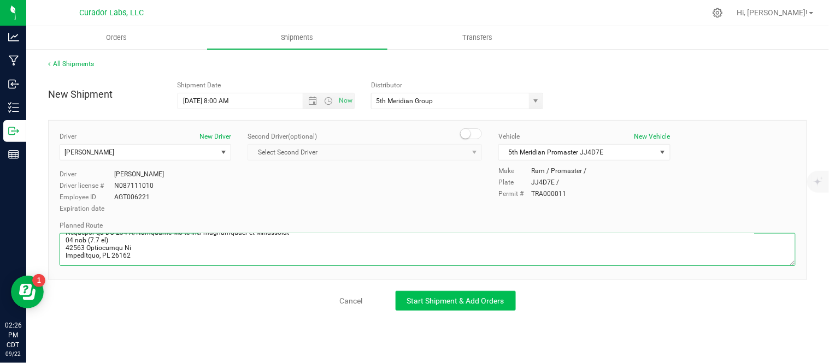
type textarea "Get on I-70 W from N Broadway 3 min (1.1 mi) Continue on I-70 W to Columbia. Ta…"
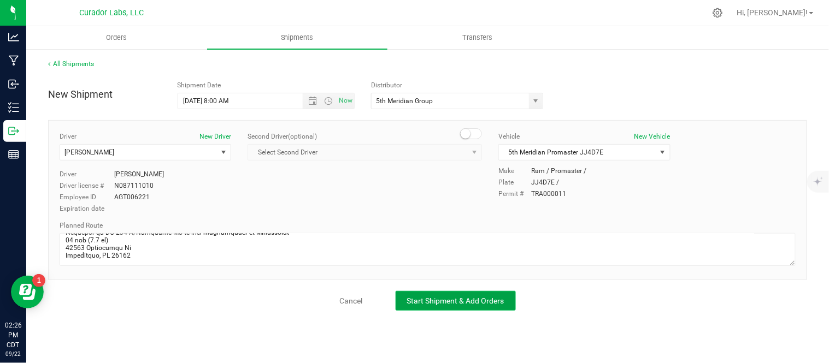
click at [432, 299] on span "Start Shipment & Add Orders" at bounding box center [455, 301] width 97 height 9
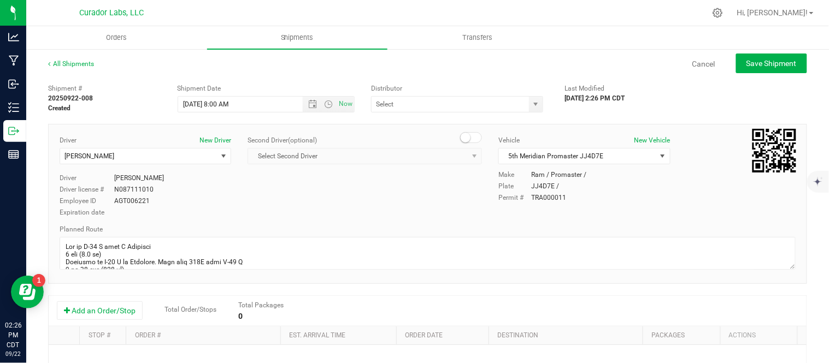
type input "5th Meridian Group"
click at [103, 309] on button "Add an Order/Stop" at bounding box center [100, 311] width 86 height 19
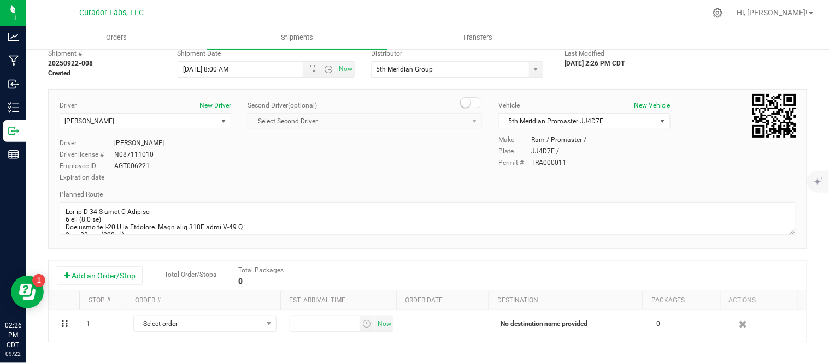
scroll to position [36, 0]
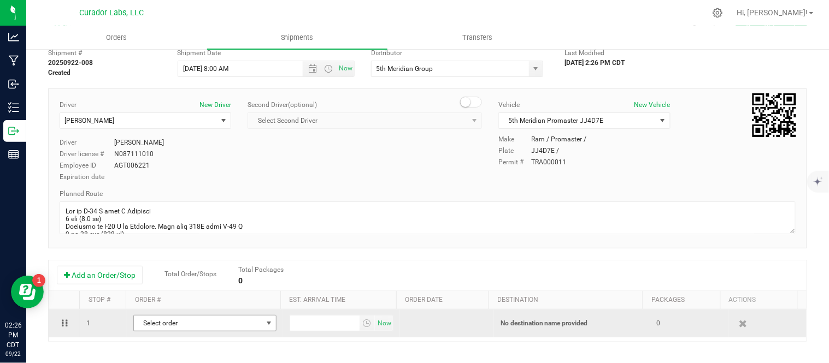
click at [200, 325] on span "Select order" at bounding box center [198, 323] width 128 height 15
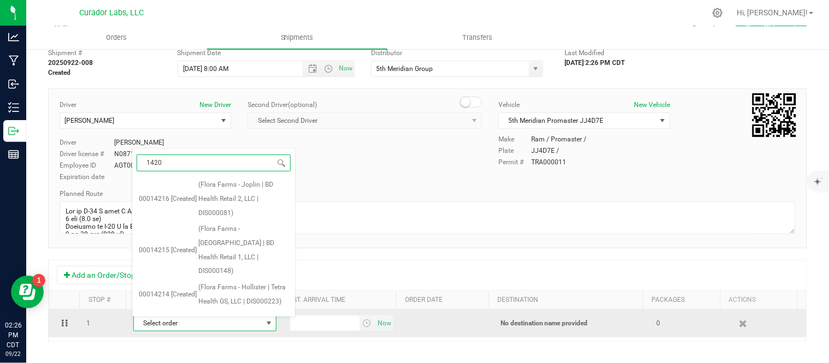
type input "14201"
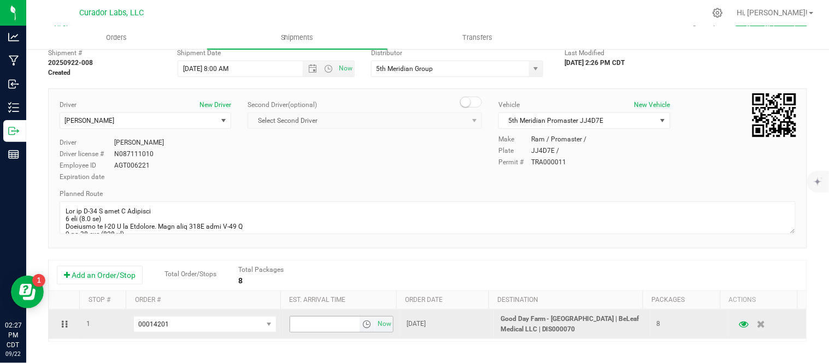
click at [363, 325] on span "select" at bounding box center [368, 324] width 16 height 15
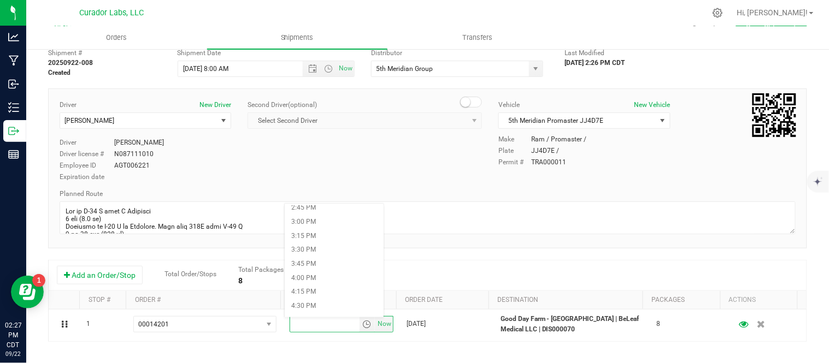
scroll to position [843, 0]
click at [328, 280] on li "4:15 PM" at bounding box center [334, 283] width 99 height 14
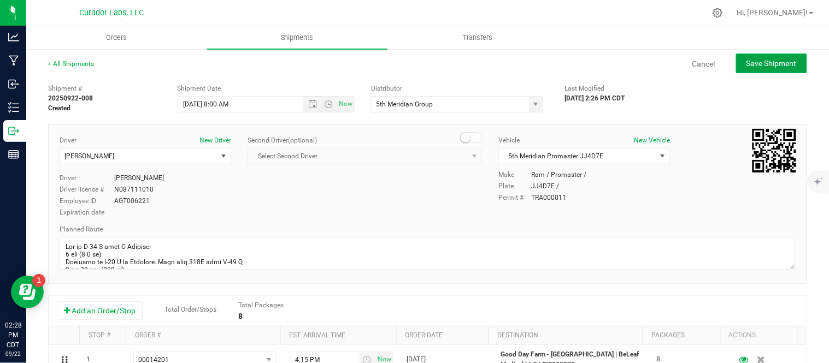
click at [747, 67] on span "Save Shipment" at bounding box center [772, 63] width 50 height 9
type input "9/23/2025 1:00 PM"
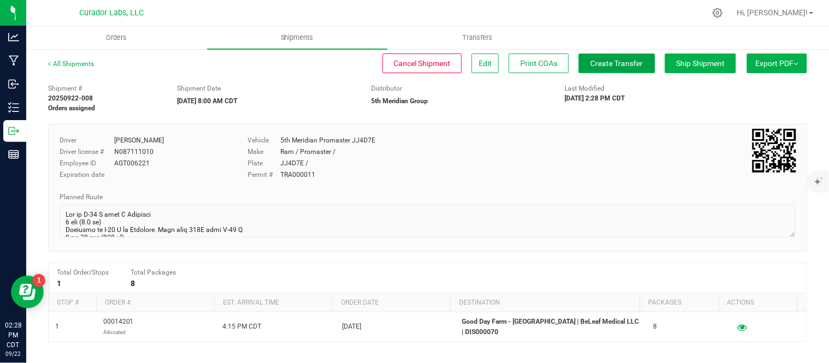
click at [619, 64] on span "Create Transfer" at bounding box center [617, 63] width 52 height 9
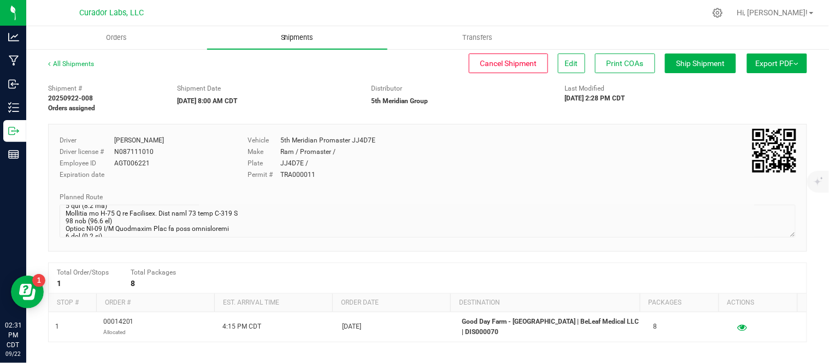
click at [303, 46] on uib-tab-heading "Shipments" at bounding box center [297, 37] width 181 height 23
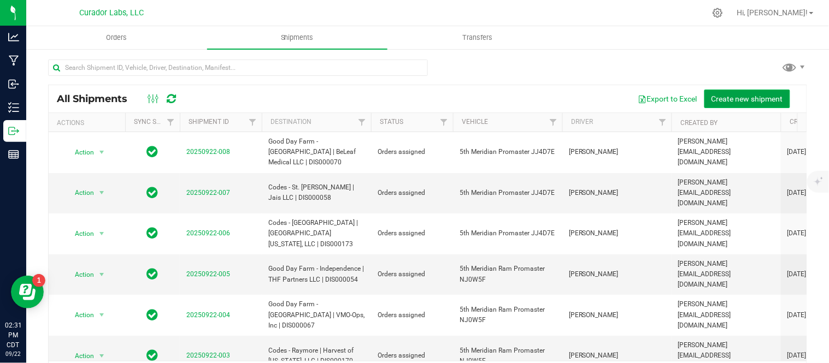
click at [762, 98] on span "Create new shipment" at bounding box center [748, 99] width 72 height 9
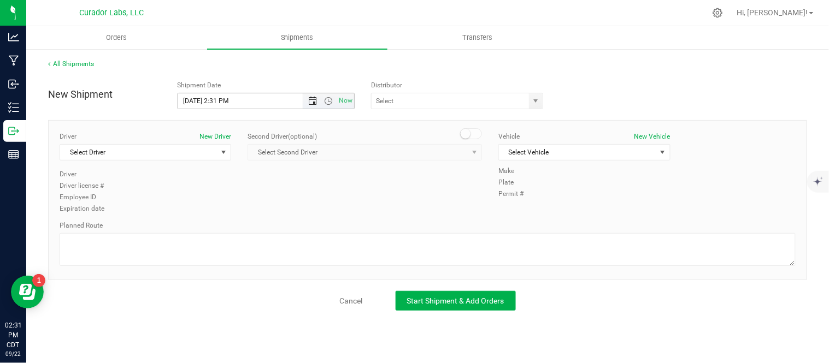
click at [308, 102] on span "Open the date view" at bounding box center [312, 101] width 9 height 9
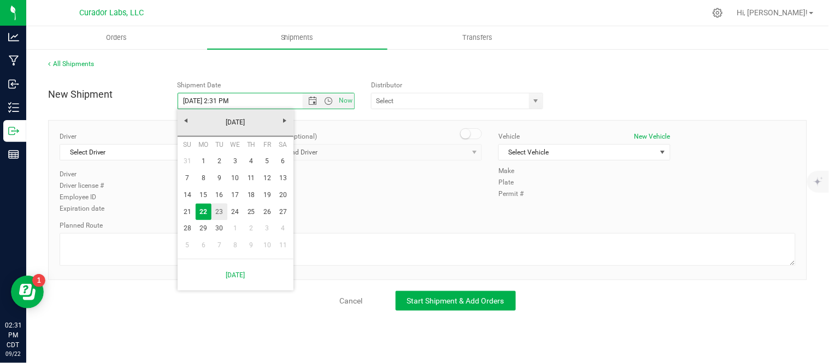
click at [224, 210] on link "23" at bounding box center [219, 212] width 16 height 17
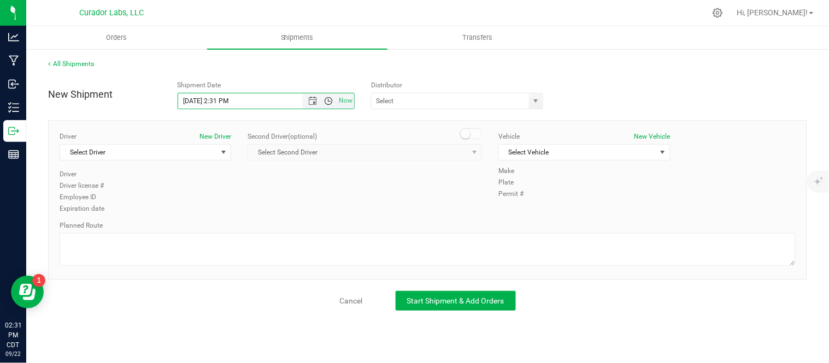
click at [325, 101] on span "Open the time view" at bounding box center [328, 101] width 9 height 9
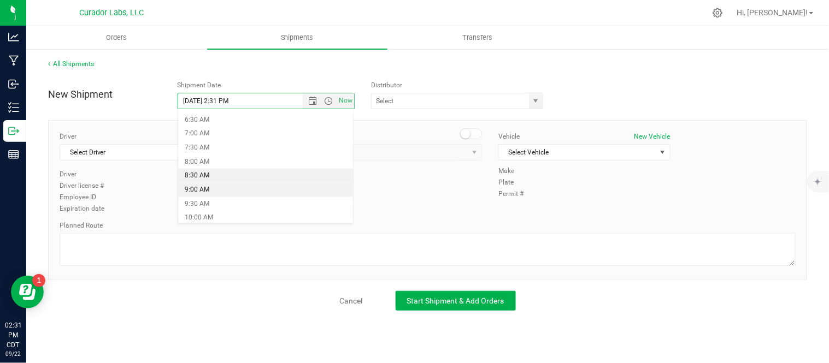
scroll to position [181, 0]
click at [257, 175] on li "8:30 AM" at bounding box center [265, 176] width 175 height 14
type input "9/23/2025 8:30 AM"
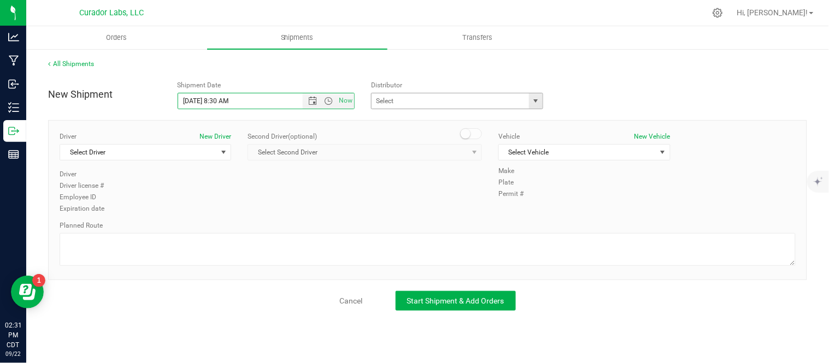
click at [538, 101] on span "select" at bounding box center [536, 101] width 9 height 9
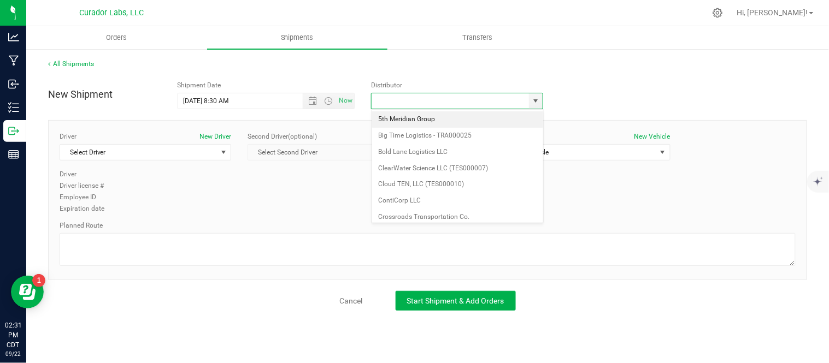
click at [450, 121] on li "5th Meridian Group" at bounding box center [457, 119] width 171 height 16
type input "5th Meridian Group"
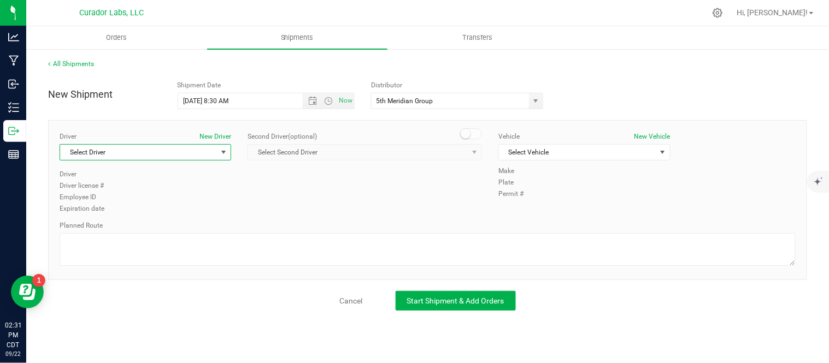
click at [197, 160] on span "Select Driver" at bounding box center [138, 152] width 157 height 15
click at [162, 198] on li "[PERSON_NAME]" at bounding box center [145, 198] width 171 height 16
type input "pri"
click at [565, 151] on span "Select Vehicle" at bounding box center [577, 152] width 157 height 15
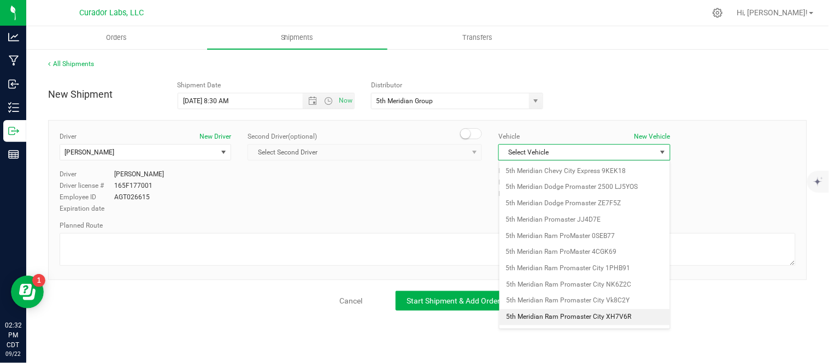
click at [634, 313] on li "5th Meridian Ram Promaster City XH7V6R" at bounding box center [584, 317] width 171 height 16
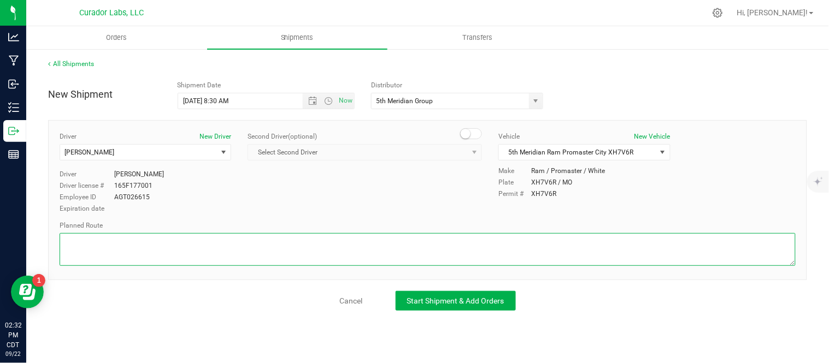
click at [235, 256] on textarea at bounding box center [428, 249] width 736 height 33
paste textarea "Continue to I-70 E 3 min (1.2 mi) Follow I-70 E and I-44 W to S 7th St. Take ex…"
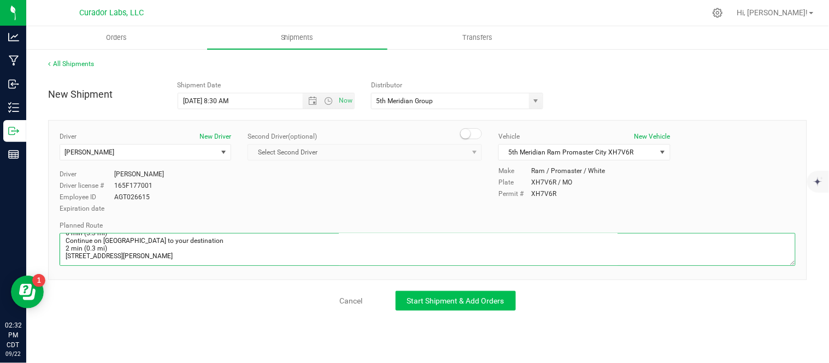
type textarea "Continue to I-70 E 3 min (1.2 mi) Follow I-70 E and I-44 W to S 7th St. Take ex…"
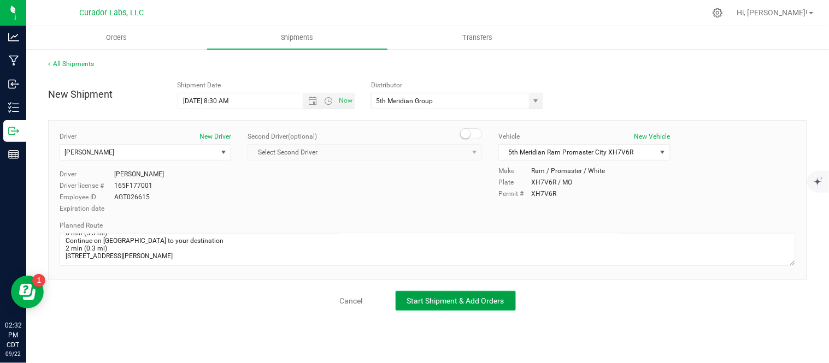
click at [429, 302] on span "Start Shipment & Add Orders" at bounding box center [455, 301] width 97 height 9
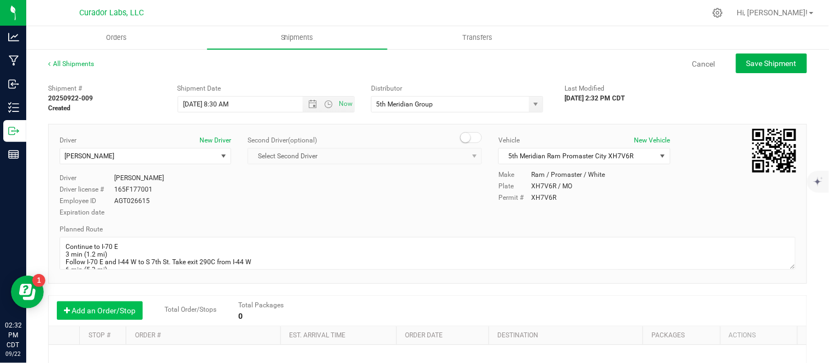
click at [102, 307] on button "Add an Order/Stop" at bounding box center [100, 311] width 86 height 19
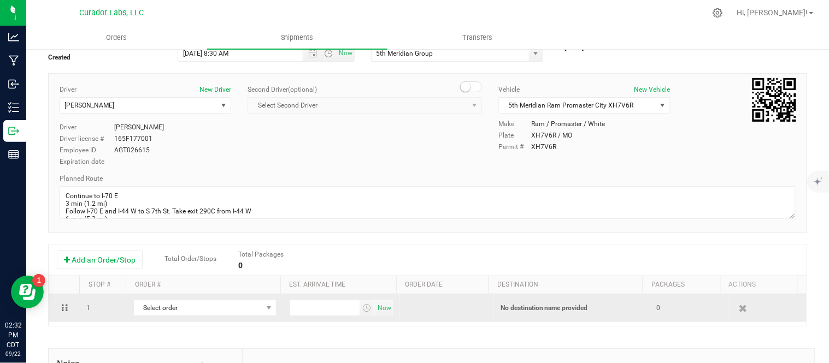
scroll to position [51, 0]
click at [190, 309] on span "Select order" at bounding box center [198, 307] width 128 height 15
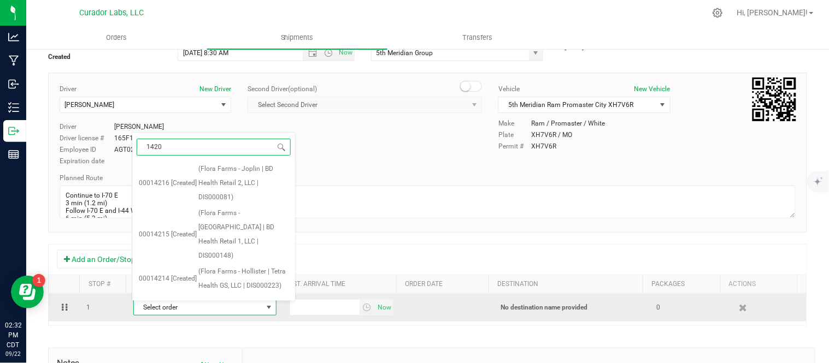
type input "14209"
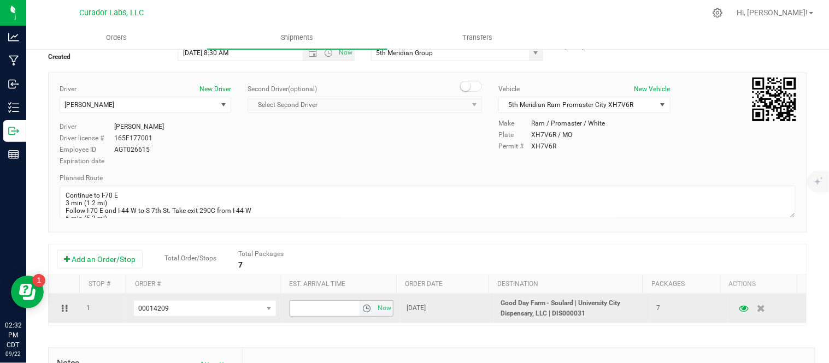
click at [362, 312] on span "select" at bounding box center [366, 308] width 9 height 9
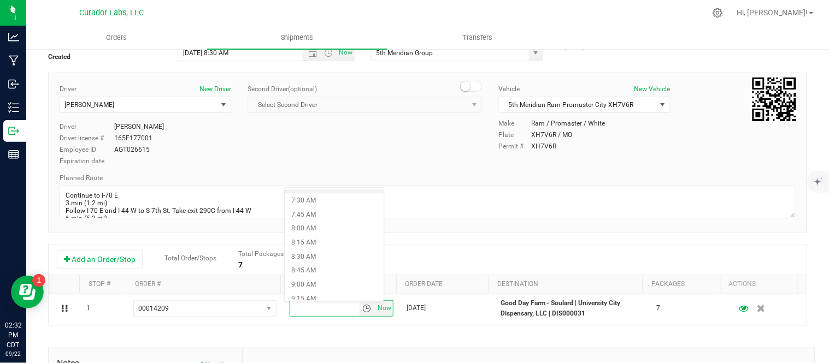
scroll to position [416, 0]
click at [325, 287] on li "9:00 AM" at bounding box center [334, 287] width 99 height 14
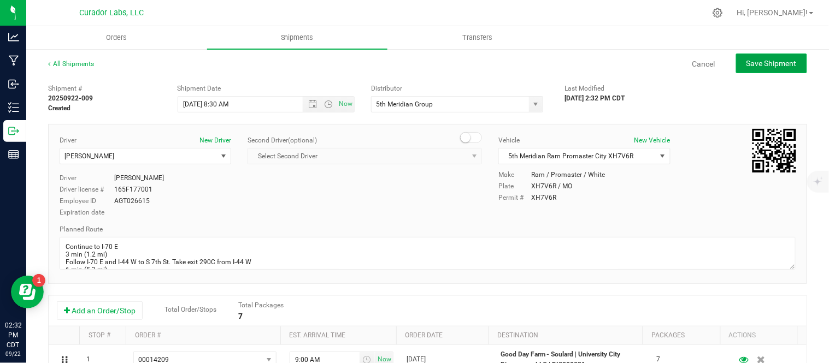
click at [751, 63] on span "Save Shipment" at bounding box center [772, 63] width 50 height 9
type input "9/23/2025 1:30 PM"
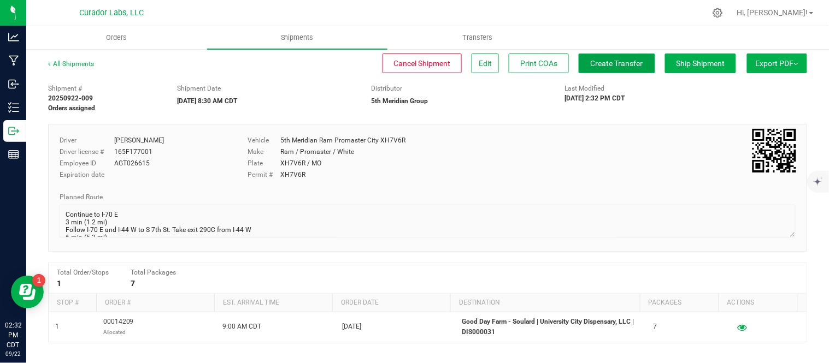
click at [597, 67] on span "Create Transfer" at bounding box center [617, 63] width 52 height 9
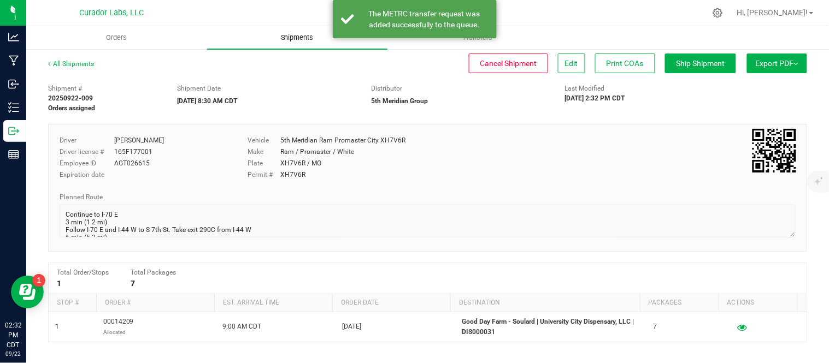
click at [296, 47] on uib-tab-heading "Shipments" at bounding box center [297, 37] width 181 height 23
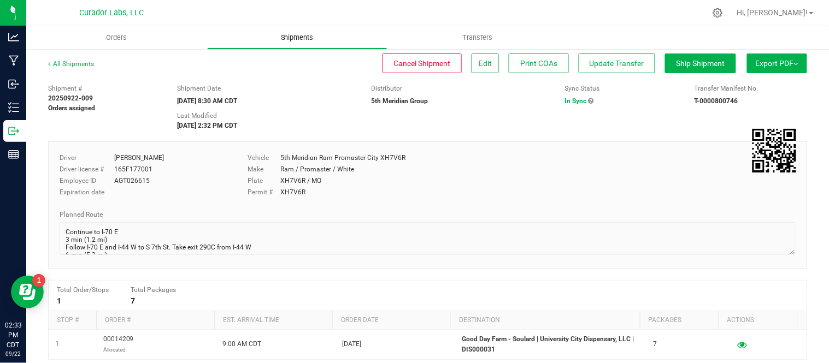
click at [296, 34] on span "Shipments" at bounding box center [297, 38] width 62 height 10
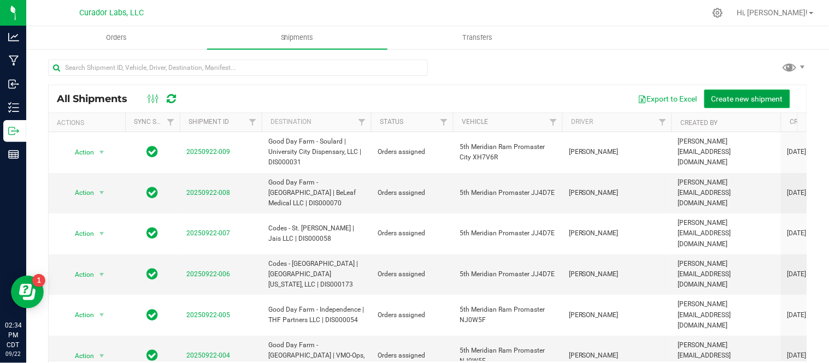
click at [736, 103] on button "Create new shipment" at bounding box center [747, 99] width 86 height 19
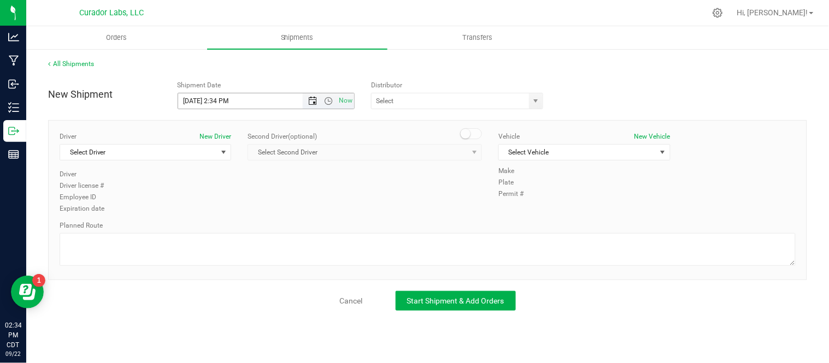
click at [310, 104] on span "Open the date view" at bounding box center [312, 101] width 9 height 9
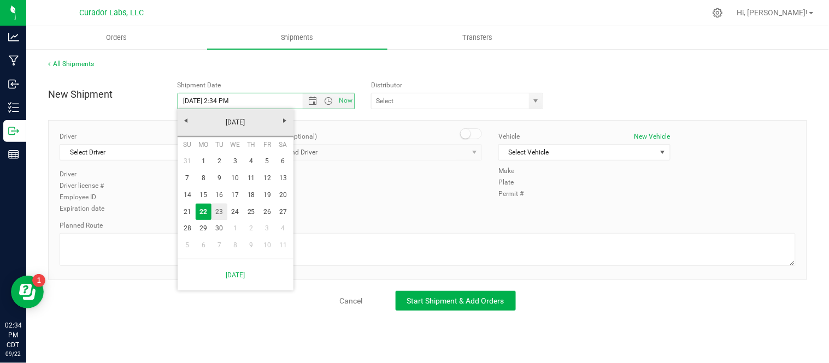
click at [218, 208] on link "23" at bounding box center [219, 212] width 16 height 17
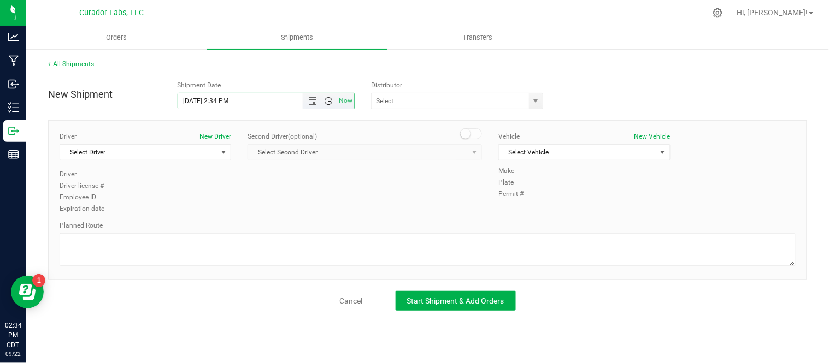
click at [330, 105] on span "Open the time view" at bounding box center [328, 101] width 9 height 9
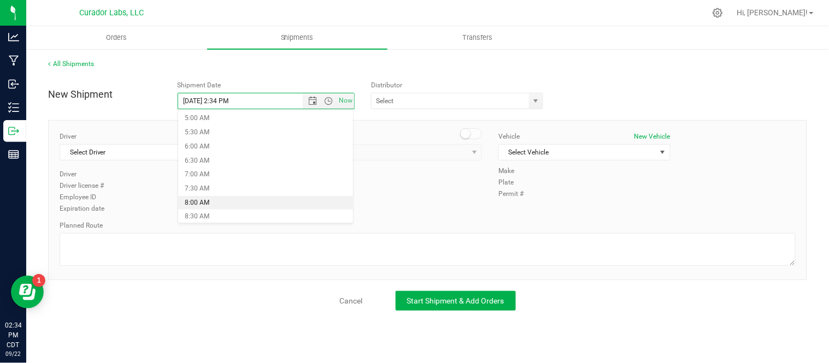
click at [228, 203] on li "8:00 AM" at bounding box center [265, 203] width 175 height 14
type input "9/23/2025 8:00 AM"
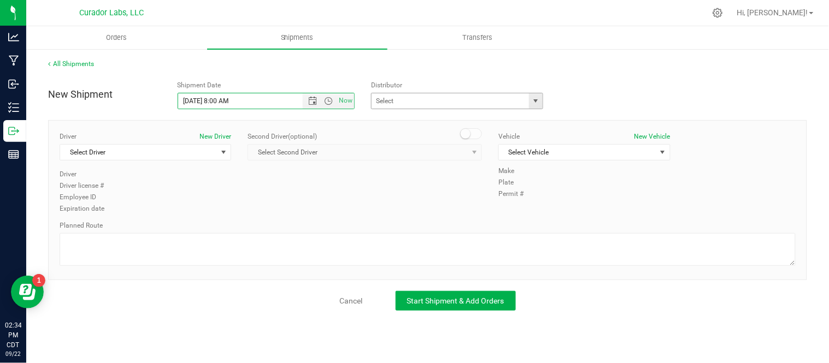
click at [539, 102] on span "select" at bounding box center [536, 101] width 9 height 9
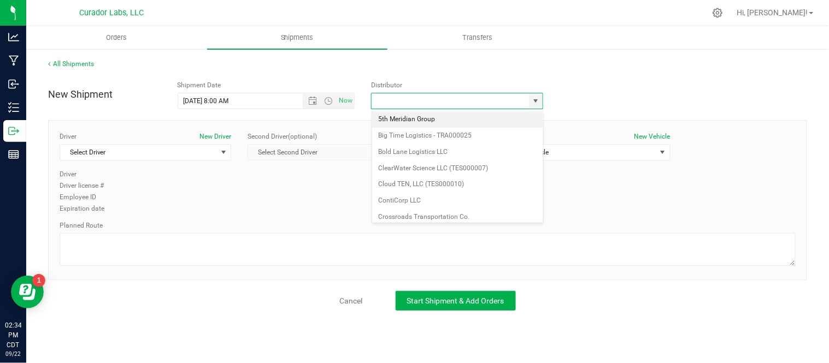
click at [468, 117] on li "5th Meridian Group" at bounding box center [457, 119] width 171 height 16
type input "5th Meridian Group"
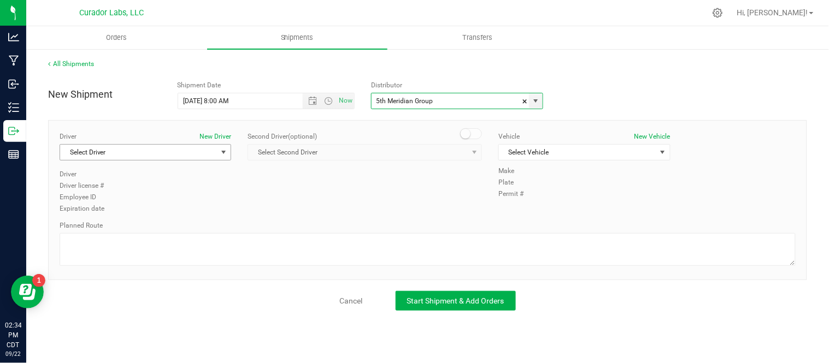
click at [225, 152] on span "select" at bounding box center [224, 152] width 9 height 9
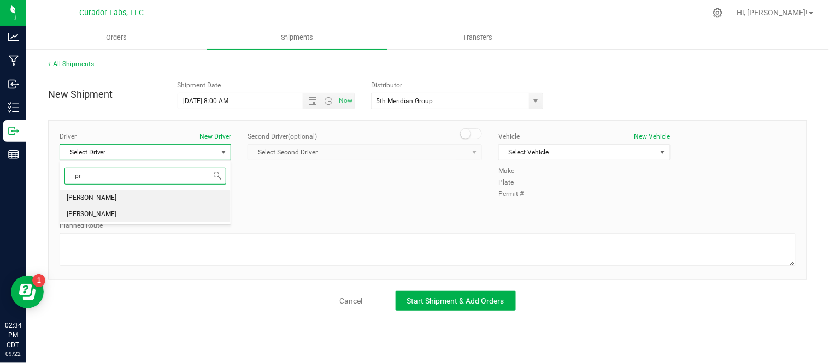
click at [151, 220] on li "[PERSON_NAME]" at bounding box center [145, 215] width 171 height 16
type input "pr"
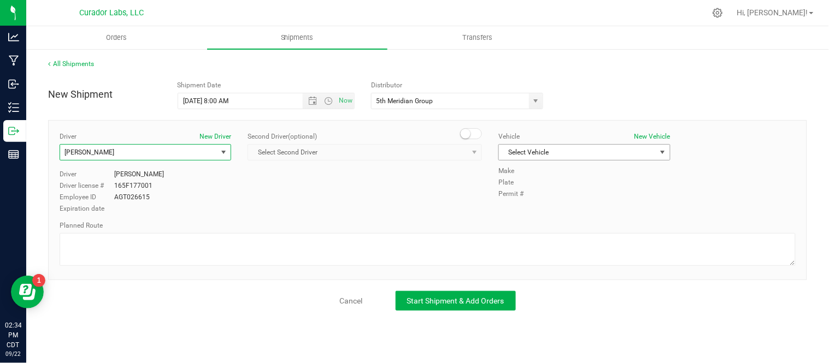
click at [572, 158] on span "Select Vehicle" at bounding box center [577, 152] width 157 height 15
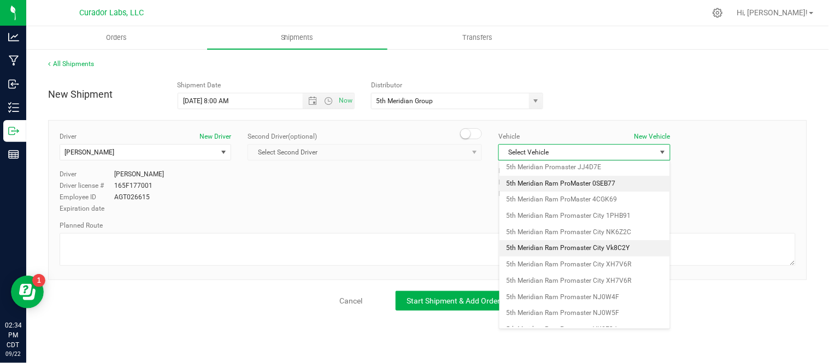
scroll to position [54, 0]
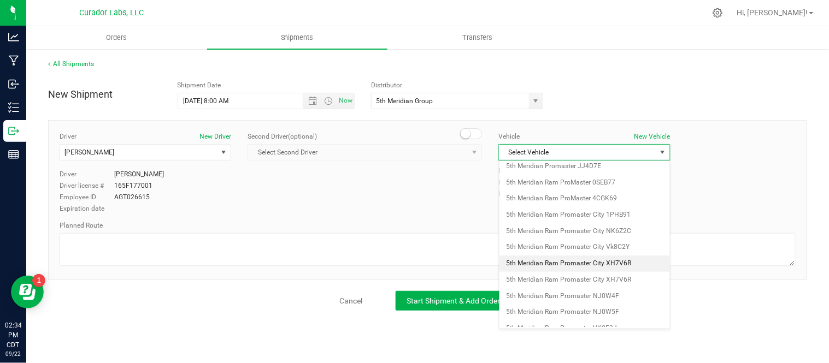
click at [616, 261] on li "5th Meridian Ram Promaster City XH7V6R" at bounding box center [584, 264] width 171 height 16
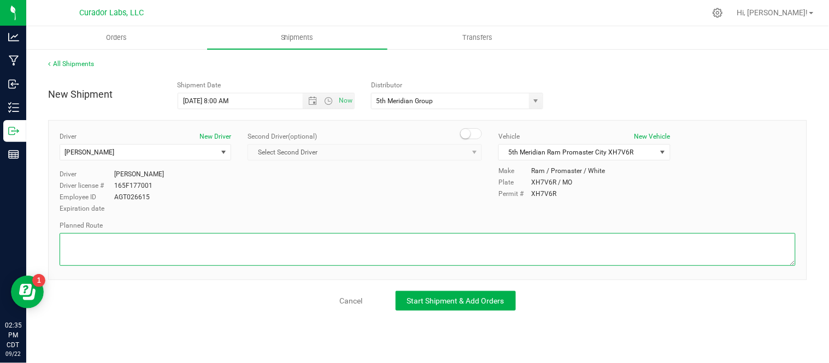
click at [223, 255] on textarea at bounding box center [428, 249] width 736 height 33
paste textarea "Continue to I-70 E 3 min (1.2 mi) Follow I-70 E and I-44 W to S 7th St. Take ex…"
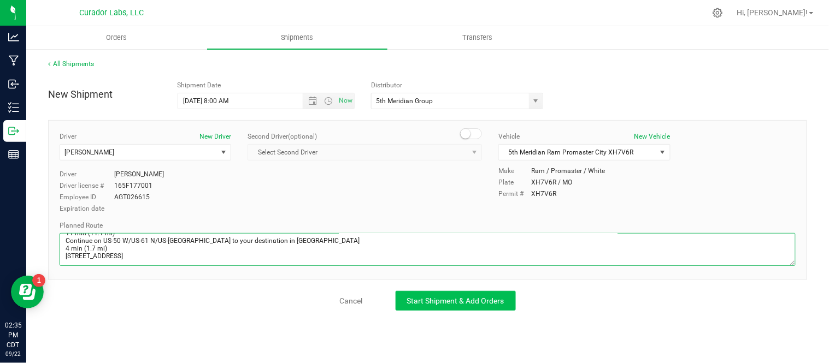
type textarea "Continue to I-70 E 3 min (1.2 mi) Follow I-70 E and I-44 W to S 7th St. Take ex…"
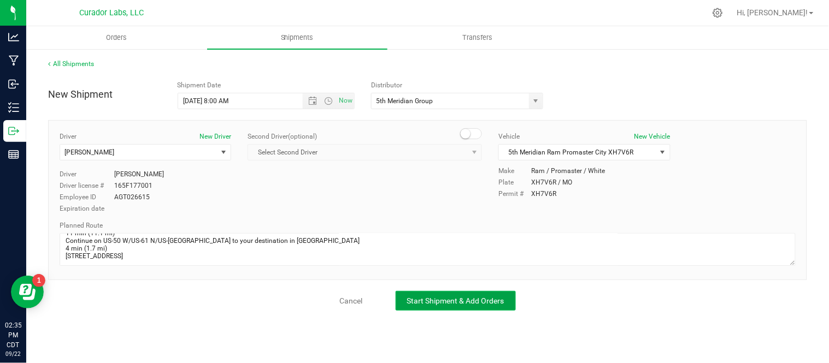
click at [436, 309] on button "Start Shipment & Add Orders" at bounding box center [456, 301] width 120 height 20
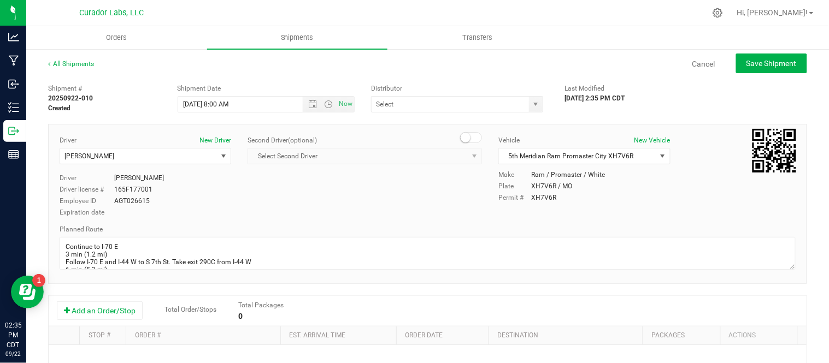
type input "5th Meridian Group"
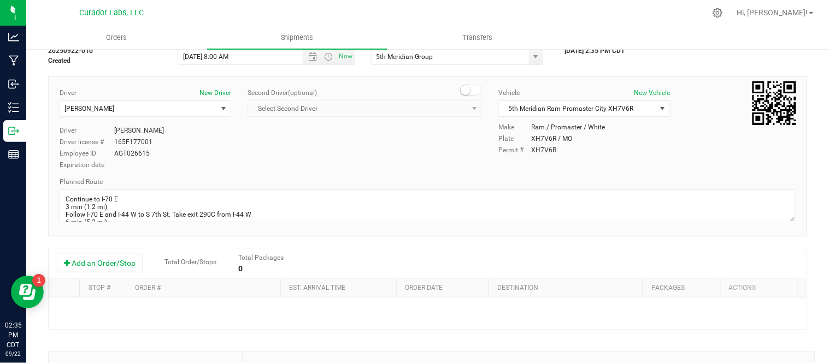
scroll to position [51, 0]
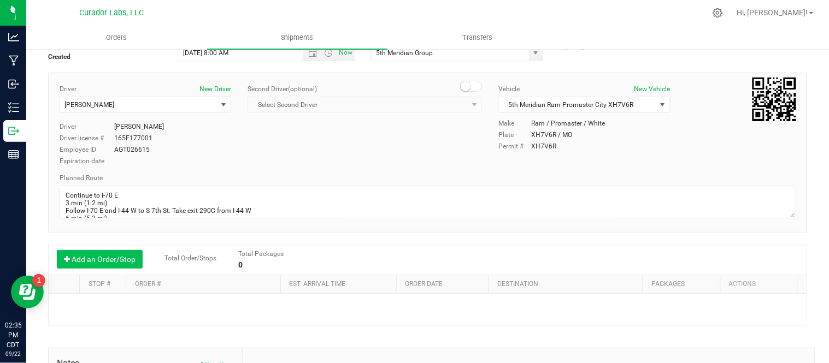
click at [102, 261] on button "Add an Order/Stop" at bounding box center [100, 259] width 86 height 19
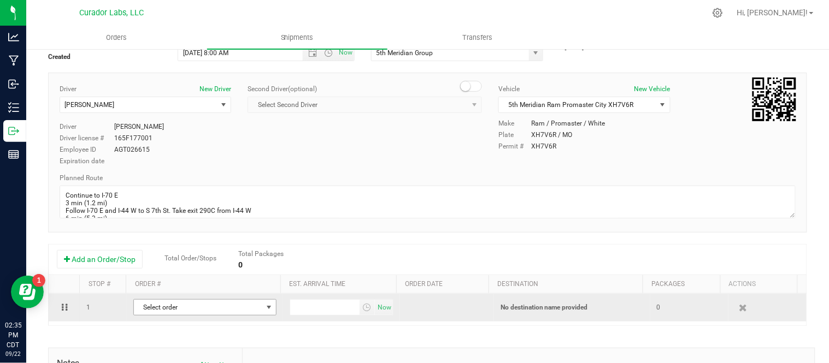
click at [204, 310] on span "Select order" at bounding box center [198, 307] width 128 height 15
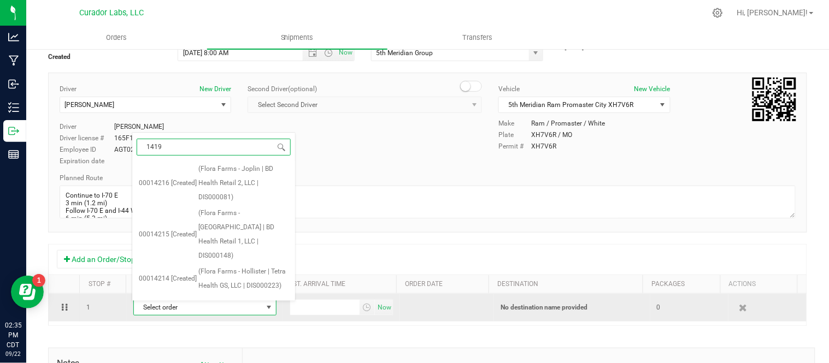
type input "14191"
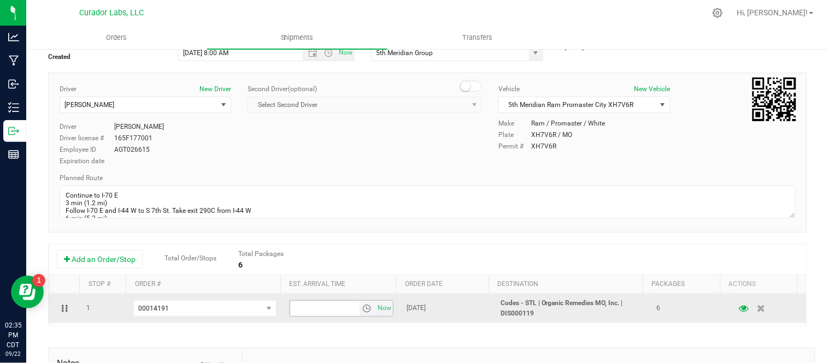
click at [362, 313] on span "select" at bounding box center [366, 308] width 9 height 9
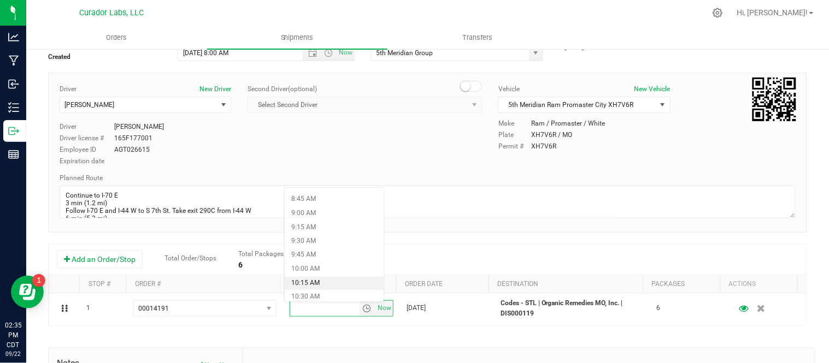
scroll to position [490, 0]
click at [303, 257] on li "9:45 AM" at bounding box center [334, 255] width 99 height 14
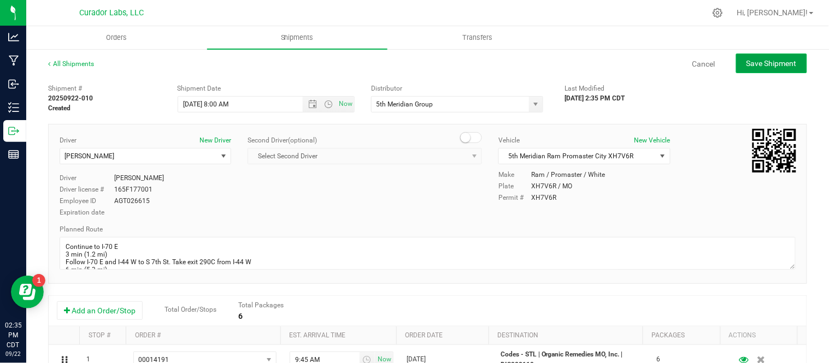
click at [752, 64] on span "Save Shipment" at bounding box center [772, 63] width 50 height 9
type input "9/23/2025 1:00 PM"
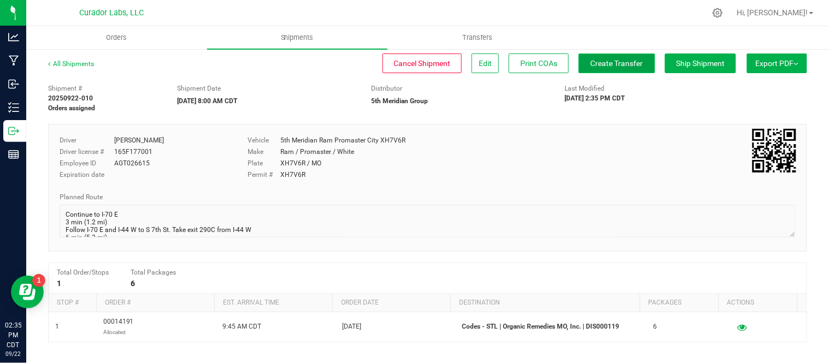
click at [610, 60] on span "Create Transfer" at bounding box center [617, 63] width 52 height 9
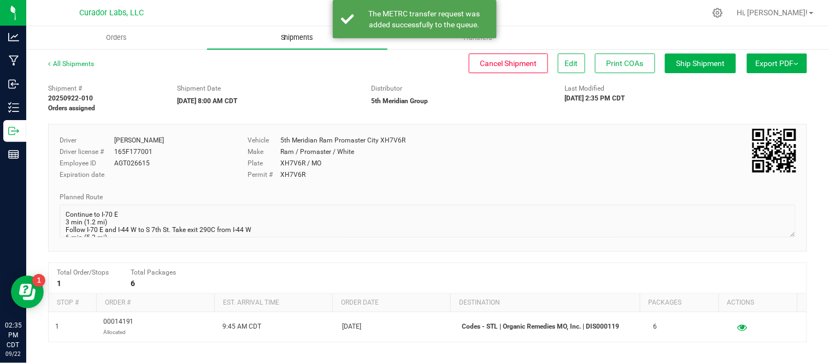
click at [298, 46] on uib-tab-heading "Shipments" at bounding box center [297, 37] width 181 height 23
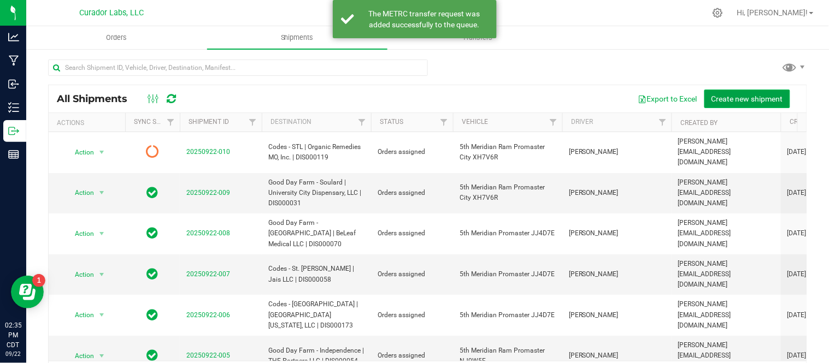
click at [715, 99] on span "Create new shipment" at bounding box center [748, 99] width 72 height 9
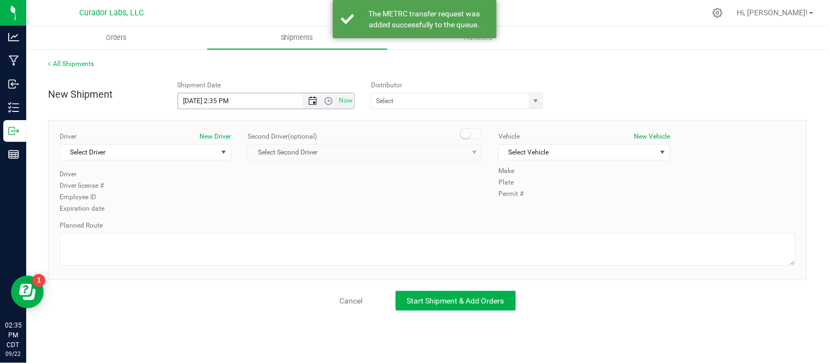
click at [312, 101] on span "Open the date view" at bounding box center [312, 101] width 9 height 9
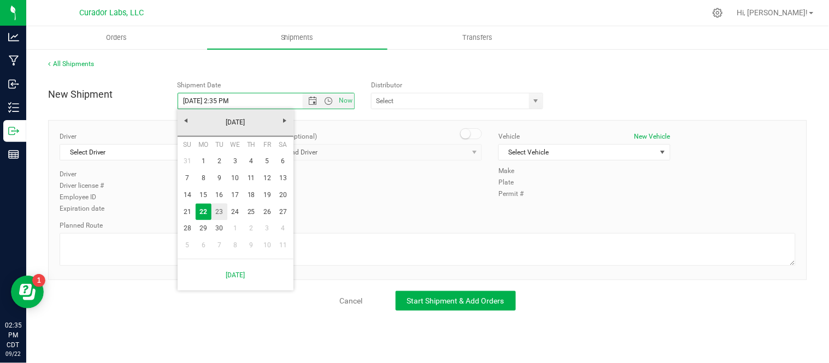
click at [220, 211] on link "23" at bounding box center [219, 212] width 16 height 17
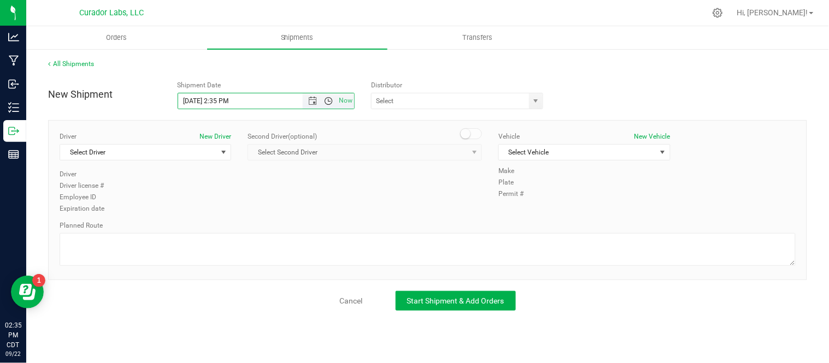
click at [323, 101] on span "Open the time view" at bounding box center [328, 101] width 19 height 9
click at [226, 193] on li "8:30 AM" at bounding box center [265, 194] width 175 height 14
type input "9/23/2025 8:30 AM"
click at [536, 101] on span "select" at bounding box center [536, 101] width 9 height 9
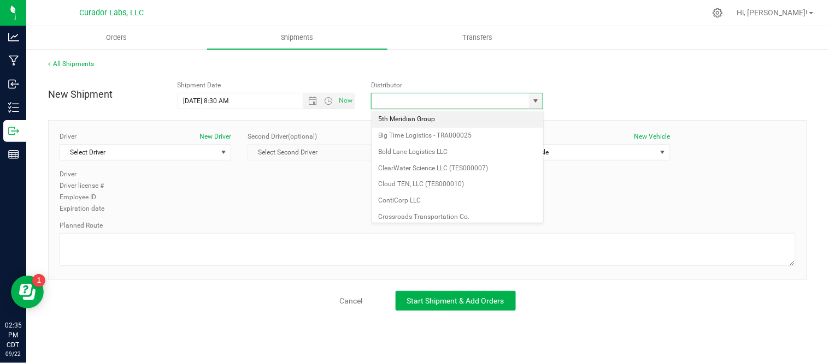
click at [451, 120] on li "5th Meridian Group" at bounding box center [457, 119] width 171 height 16
type input "5th Meridian Group"
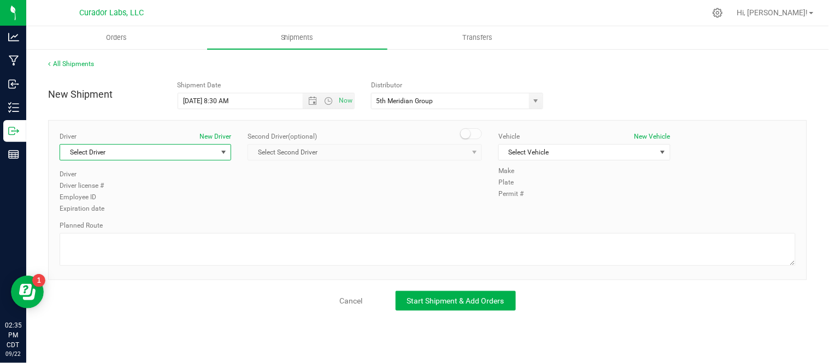
click at [170, 150] on span "Select Driver" at bounding box center [138, 152] width 157 height 15
click at [150, 201] on li "[PERSON_NAME]" at bounding box center [145, 198] width 171 height 16
type input "pri"
click at [545, 151] on span "Select Vehicle" at bounding box center [577, 152] width 157 height 15
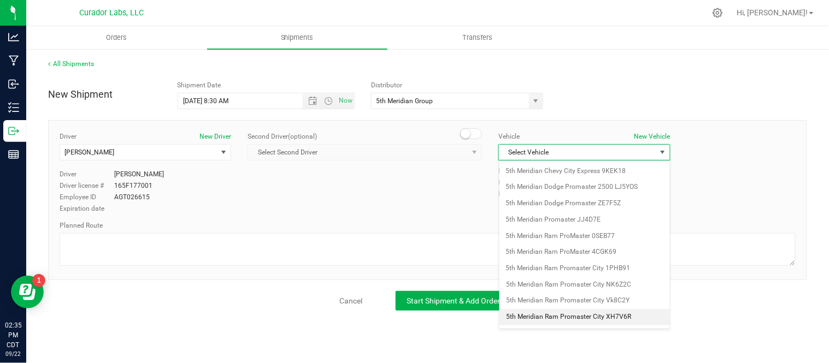
click at [636, 316] on li "5th Meridian Ram Promaster City XH7V6R" at bounding box center [584, 317] width 171 height 16
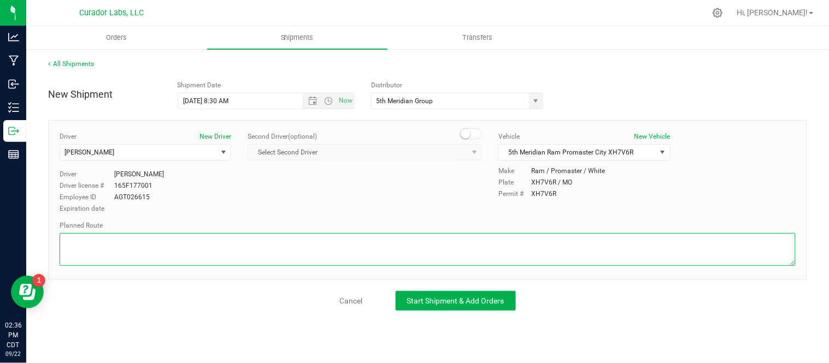
click at [134, 260] on textarea at bounding box center [428, 249] width 736 height 33
paste textarea "Continue to I-70 E 3 min (1.2 mi) Follow I-70 E and I-44 W to S 7th St. Take ex…"
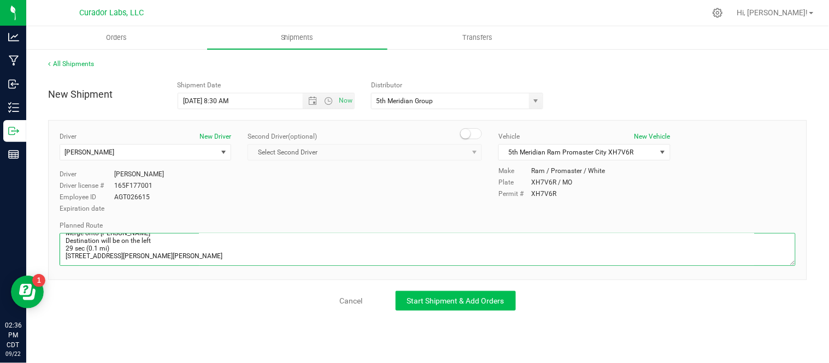
type textarea "Continue to I-70 E 3 min (1.2 mi) Follow I-70 E and I-44 W to S 7th St. Take ex…"
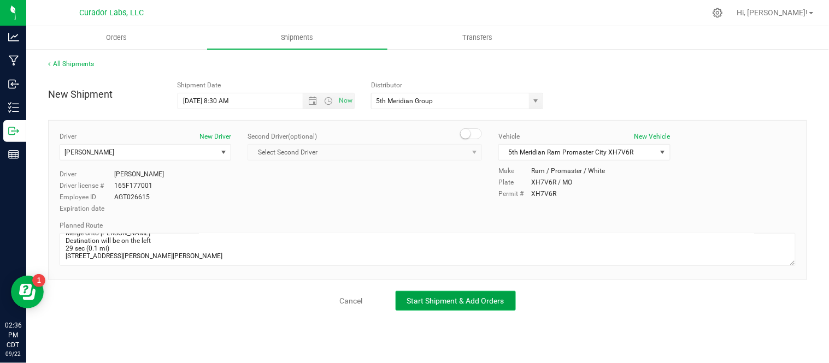
click at [468, 297] on span "Start Shipment & Add Orders" at bounding box center [455, 301] width 97 height 9
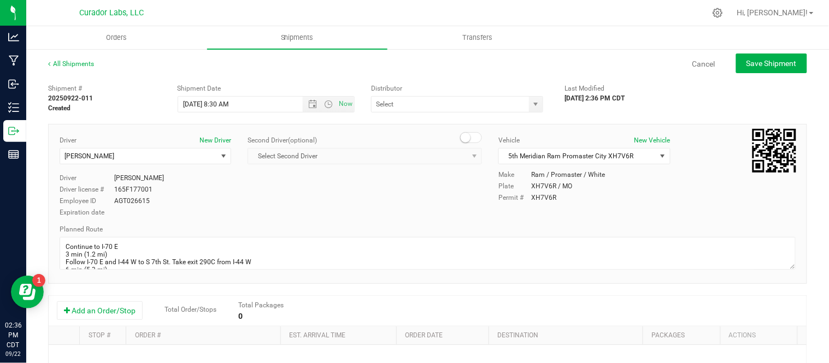
type input "5th Meridian Group"
click at [87, 318] on button "Add an Order/Stop" at bounding box center [100, 311] width 86 height 19
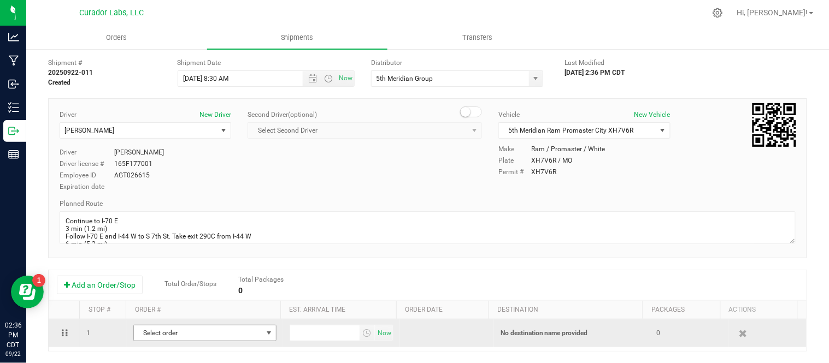
scroll to position [28, 0]
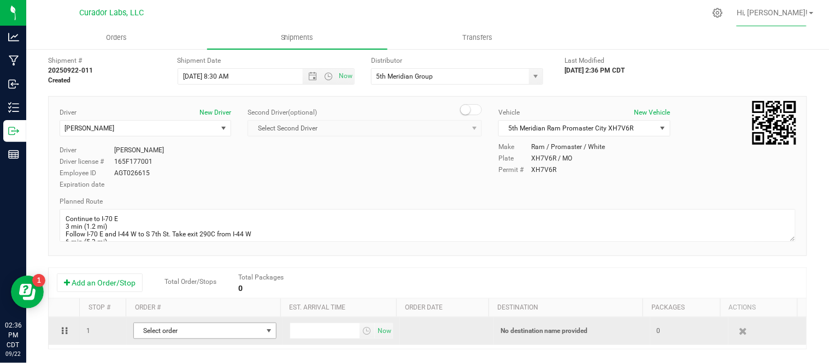
click at [190, 332] on span "Select order" at bounding box center [198, 331] width 128 height 15
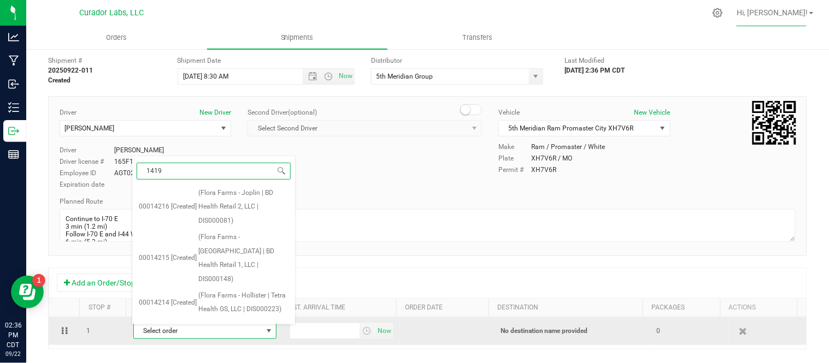
type input "14193"
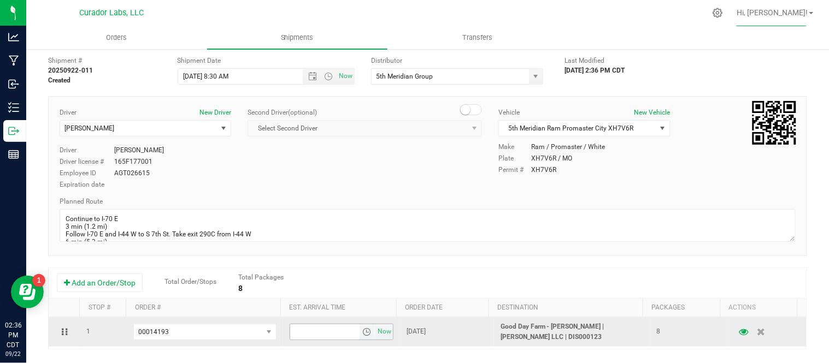
click at [362, 334] on span "select" at bounding box center [366, 332] width 9 height 9
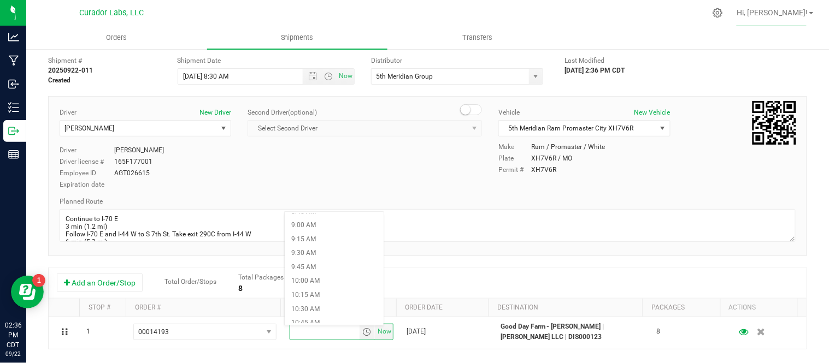
scroll to position [504, 0]
click at [319, 294] on li "10:15 AM" at bounding box center [334, 292] width 99 height 14
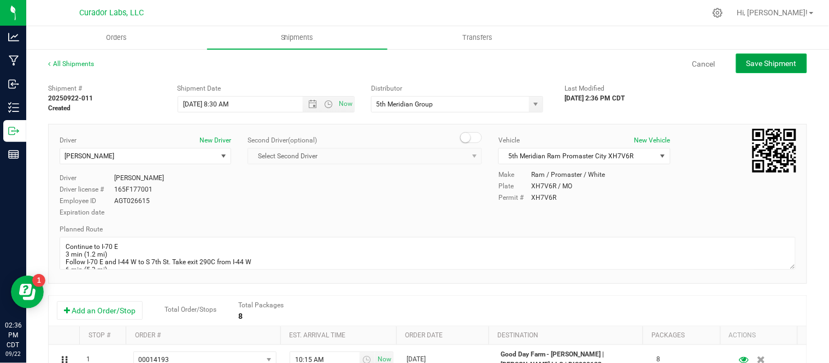
click at [738, 57] on button "Save Shipment" at bounding box center [771, 64] width 71 height 20
type input "9/23/2025 1:30 PM"
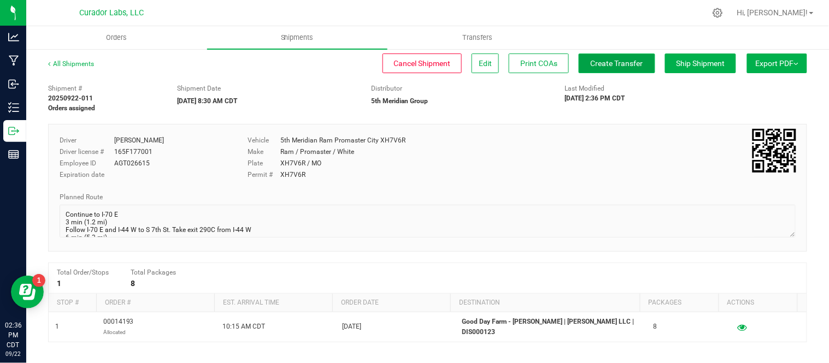
click at [604, 67] on span "Create Transfer" at bounding box center [617, 63] width 52 height 9
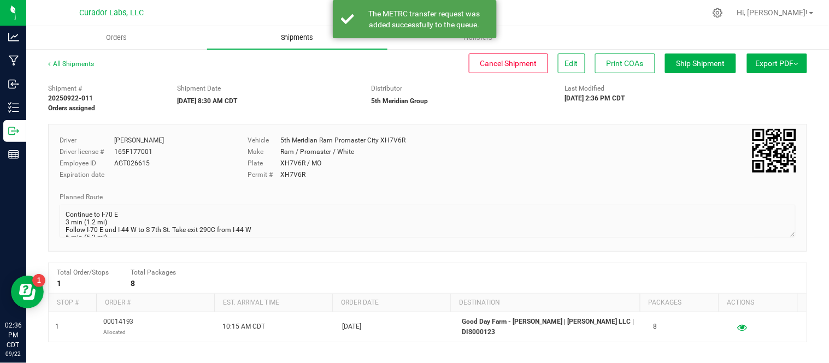
click at [304, 42] on span "Shipments" at bounding box center [297, 38] width 62 height 10
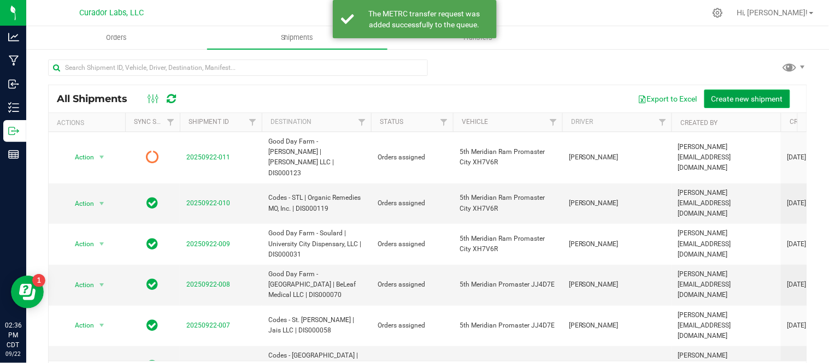
click at [751, 100] on span "Create new shipment" at bounding box center [748, 99] width 72 height 9
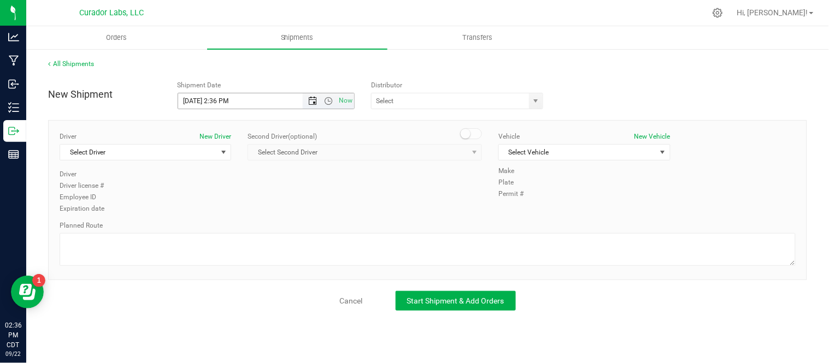
click at [314, 99] on span "Open the date view" at bounding box center [312, 101] width 9 height 9
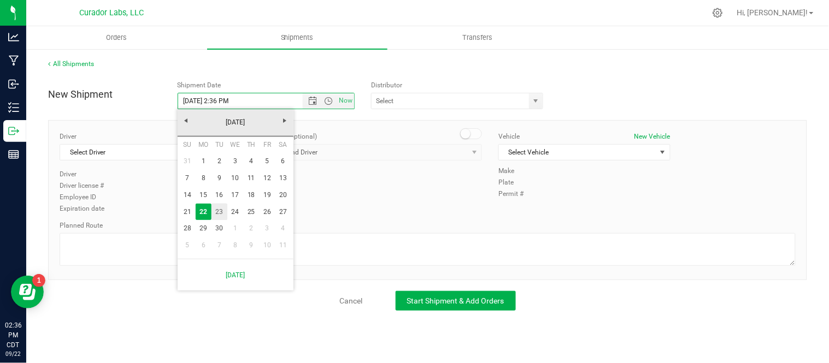
click at [221, 209] on link "23" at bounding box center [219, 212] width 16 height 17
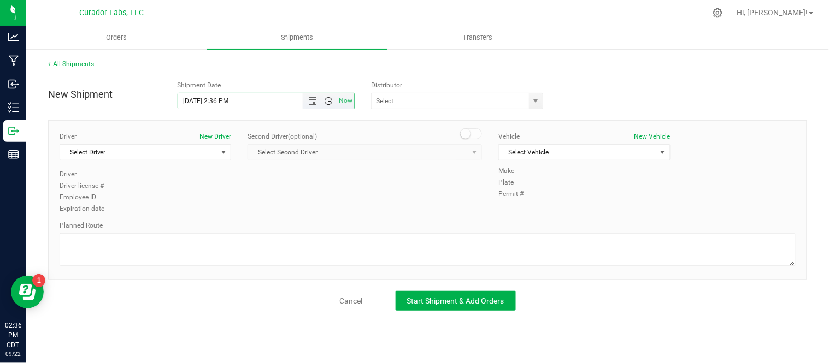
click at [328, 102] on span "Open the time view" at bounding box center [328, 101] width 9 height 9
click at [232, 215] on li "8:30 AM" at bounding box center [265, 221] width 175 height 14
type input "9/23/2025 8:30 AM"
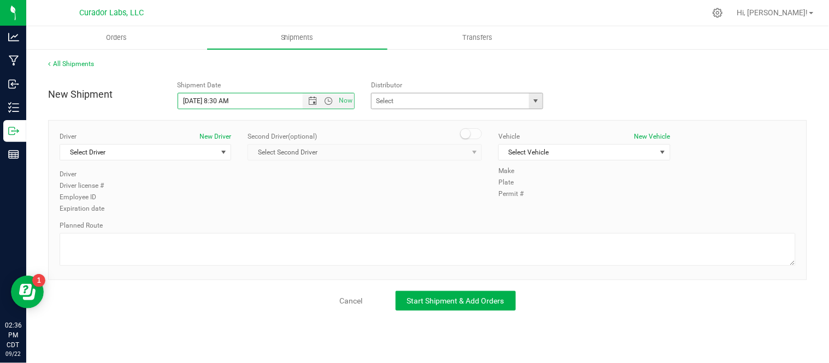
click at [533, 104] on span "select" at bounding box center [536, 101] width 9 height 9
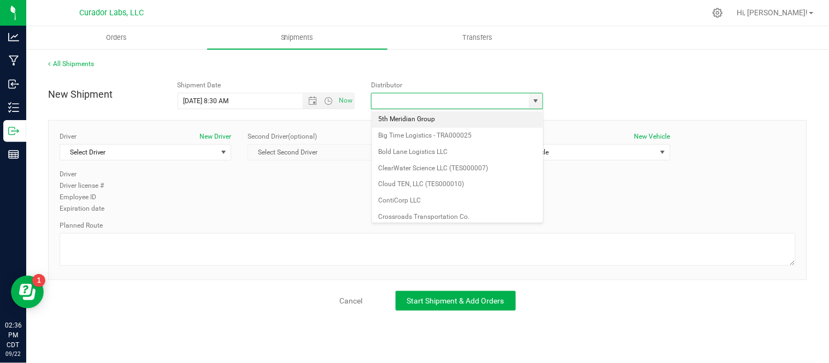
click at [461, 120] on li "5th Meridian Group" at bounding box center [457, 119] width 171 height 16
type input "5th Meridian Group"
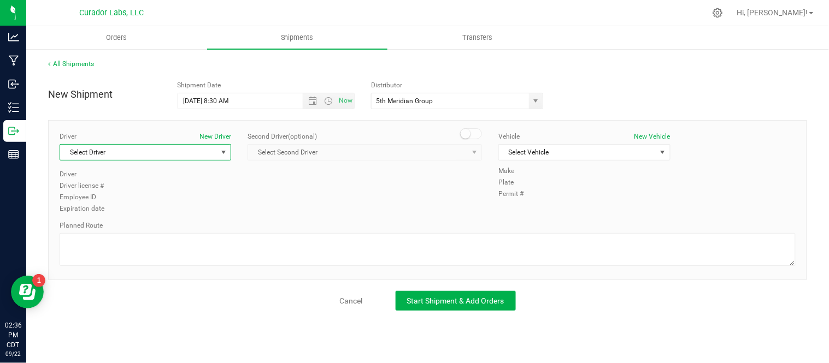
click at [210, 152] on span "Select Driver" at bounding box center [138, 152] width 157 height 15
click at [152, 199] on li "[PERSON_NAME]" at bounding box center [145, 198] width 171 height 16
type input "pri"
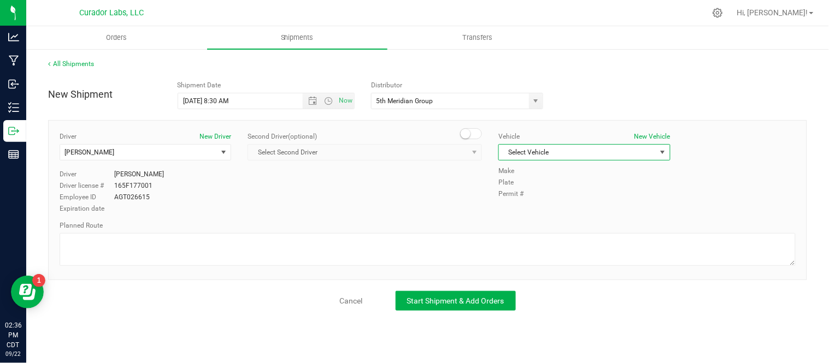
click at [554, 154] on span "Select Vehicle" at bounding box center [577, 152] width 157 height 15
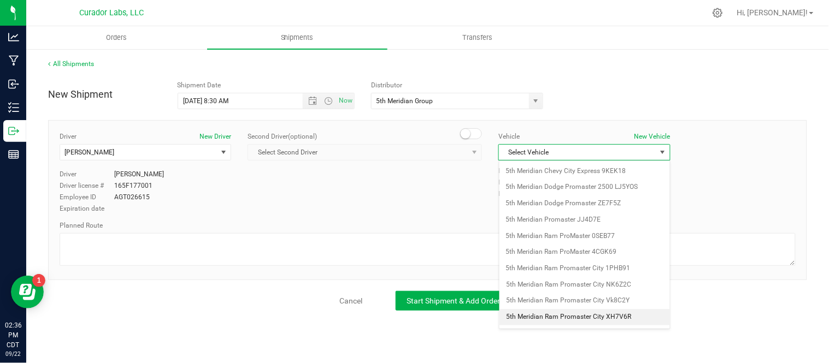
click at [611, 320] on li "5th Meridian Ram Promaster City XH7V6R" at bounding box center [584, 317] width 171 height 16
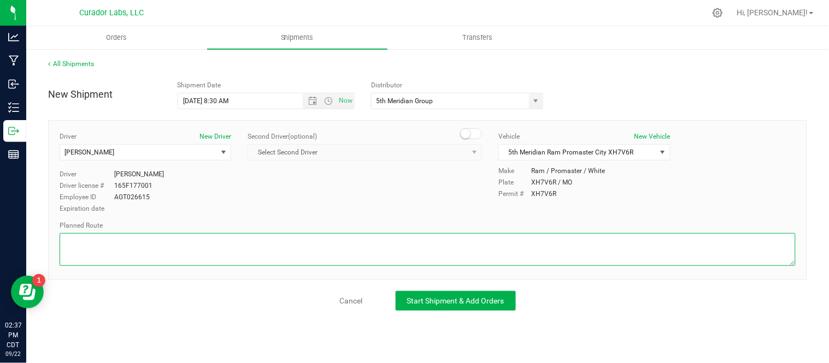
click at [323, 252] on textarea at bounding box center [428, 249] width 736 height 33
paste textarea "Continue to I-70 E 3 min (1.2 mi) Follow I-70 E and I-44 W to S 7th St. Take ex…"
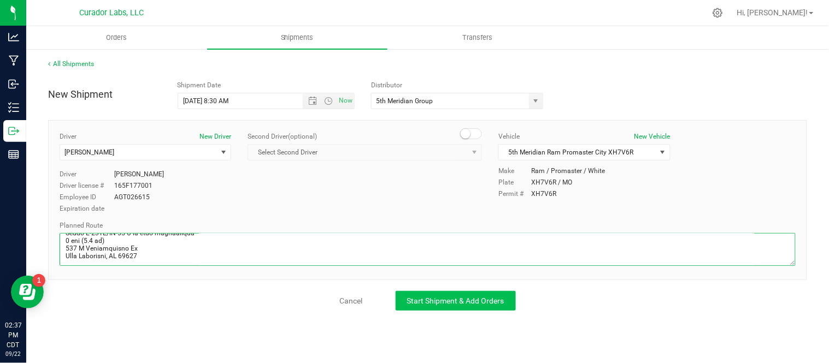
type textarea "Continue to I-70 E 3 min (1.2 mi) Follow I-70 E and I-44 W to S 7th St. Take ex…"
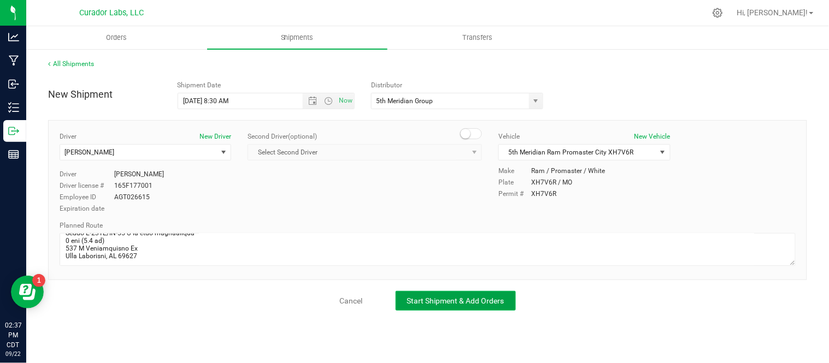
click at [437, 299] on span "Start Shipment & Add Orders" at bounding box center [455, 301] width 97 height 9
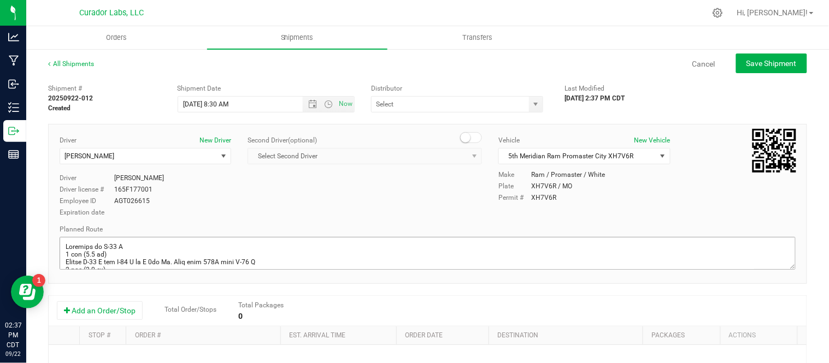
type input "5th Meridian Group"
click at [99, 317] on button "Add an Order/Stop" at bounding box center [100, 311] width 86 height 19
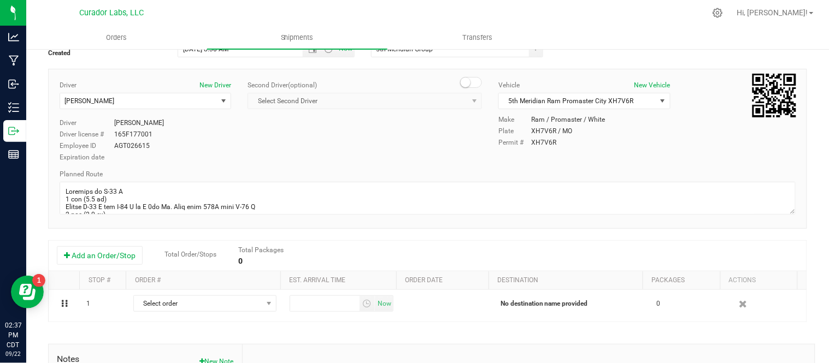
scroll to position [56, 0]
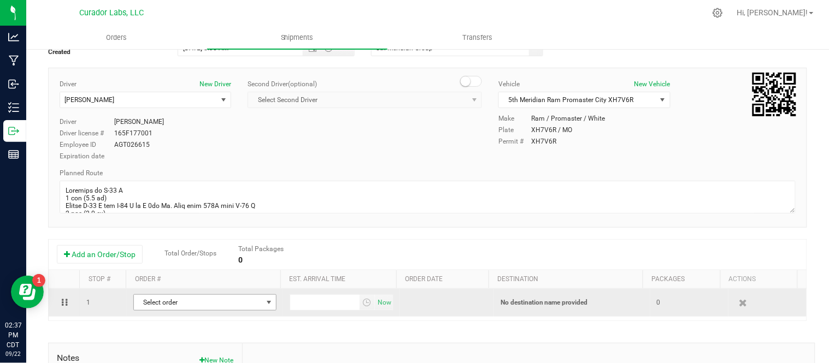
click at [187, 299] on span "Select order" at bounding box center [198, 302] width 128 height 15
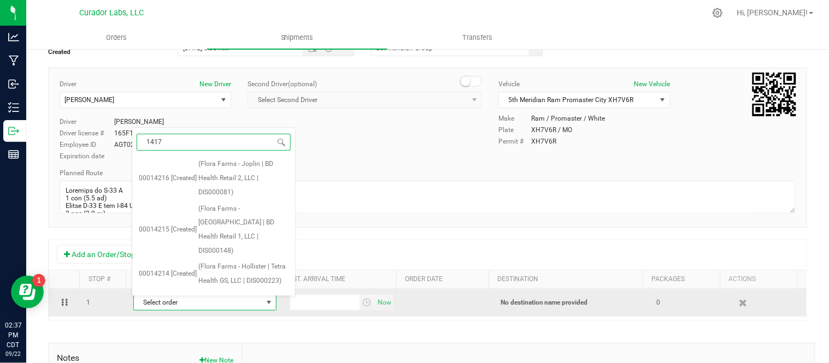
type input "14175"
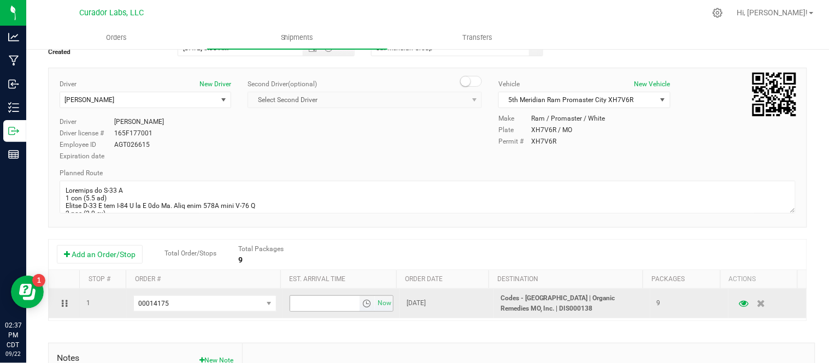
click at [362, 308] on span "select" at bounding box center [366, 303] width 9 height 9
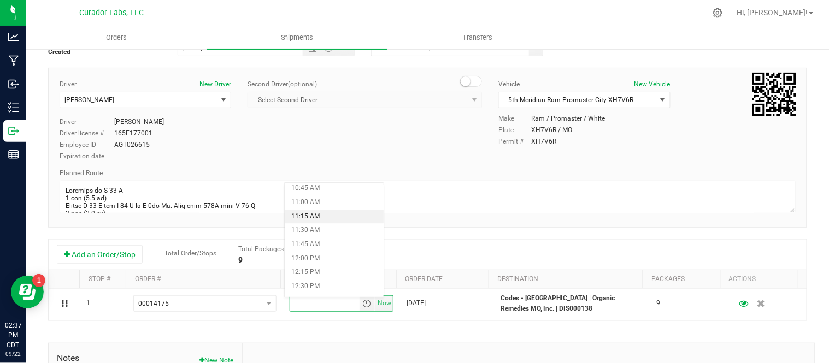
scroll to position [608, 0]
click at [302, 269] on li "12:15 PM" at bounding box center [334, 273] width 99 height 14
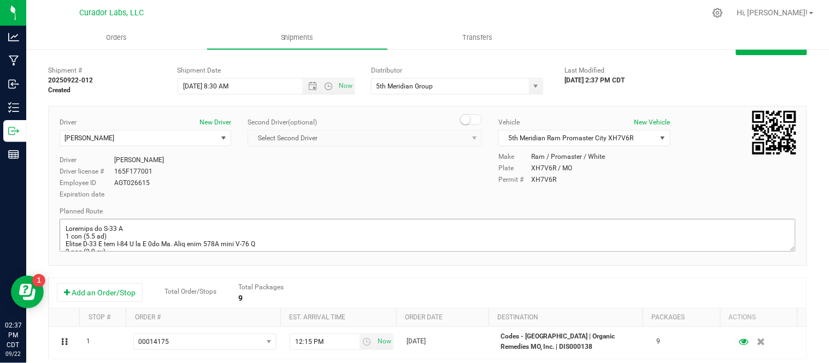
scroll to position [0, 0]
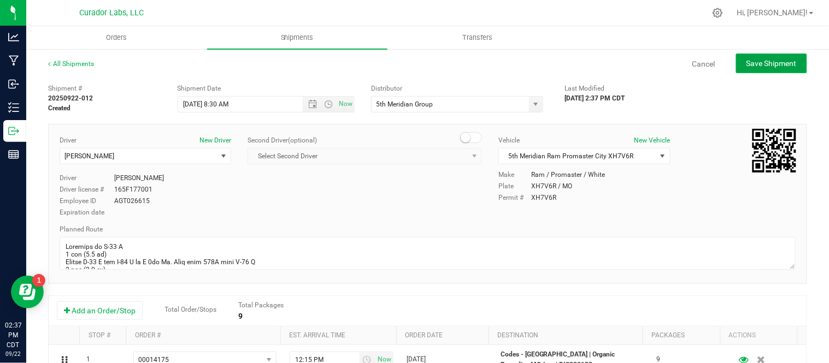
click at [748, 63] on span "Save Shipment" at bounding box center [772, 63] width 50 height 9
type input "9/23/2025 1:30 PM"
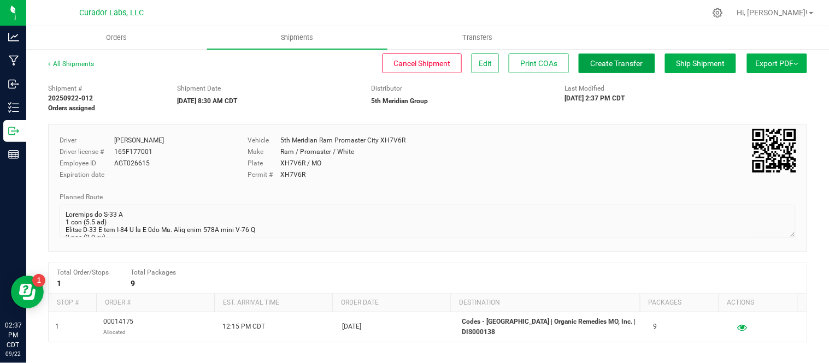
click at [580, 69] on button "Create Transfer" at bounding box center [617, 64] width 77 height 20
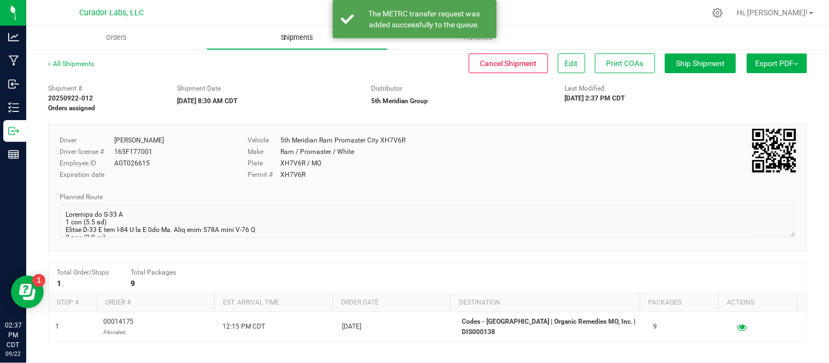
click at [287, 36] on span "Shipments" at bounding box center [297, 38] width 62 height 10
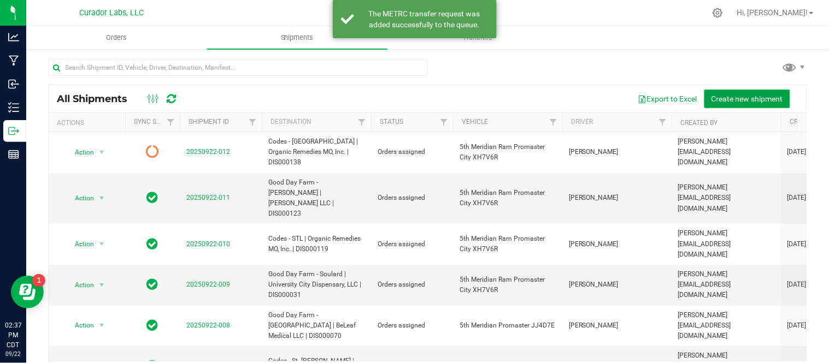
click at [734, 95] on span "Create new shipment" at bounding box center [748, 99] width 72 height 9
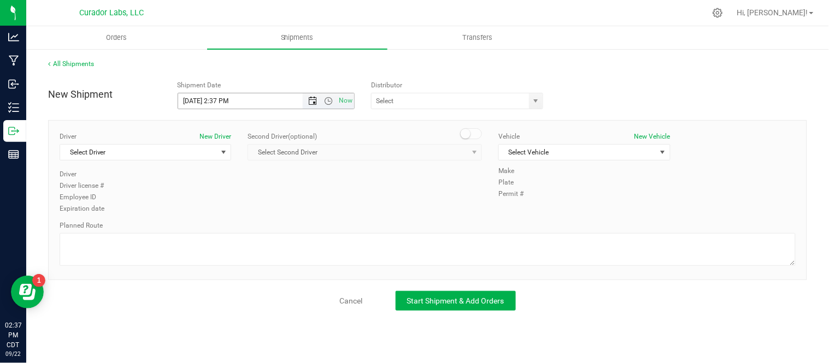
click at [312, 100] on span "Open the date view" at bounding box center [312, 101] width 9 height 9
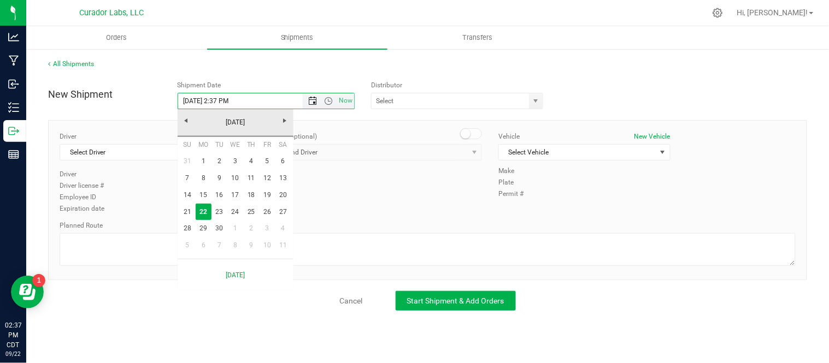
click at [312, 100] on span "Open the date view" at bounding box center [312, 101] width 9 height 9
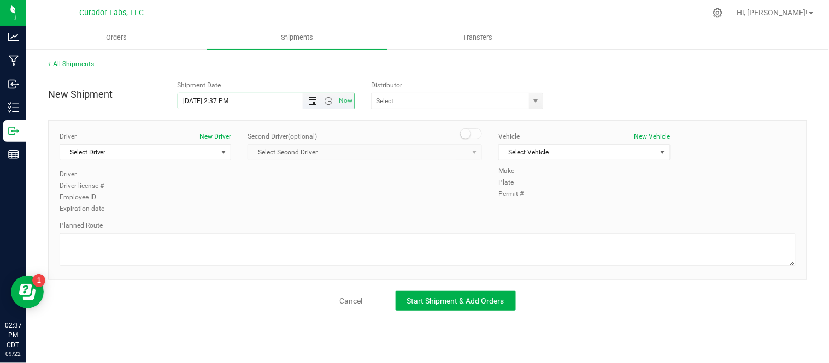
click at [314, 101] on span "Open the date view" at bounding box center [312, 101] width 9 height 9
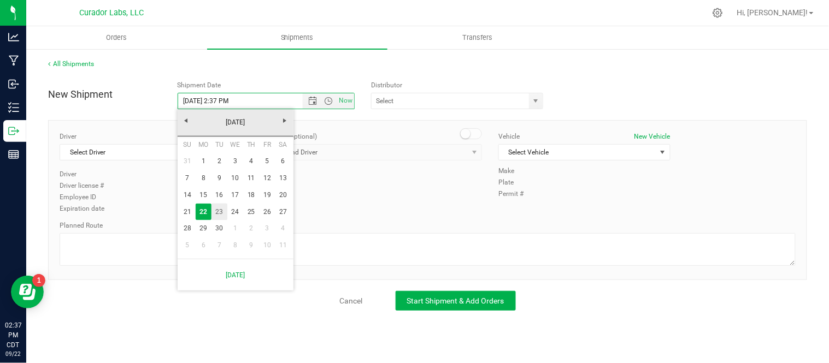
click at [221, 209] on link "23" at bounding box center [219, 212] width 16 height 17
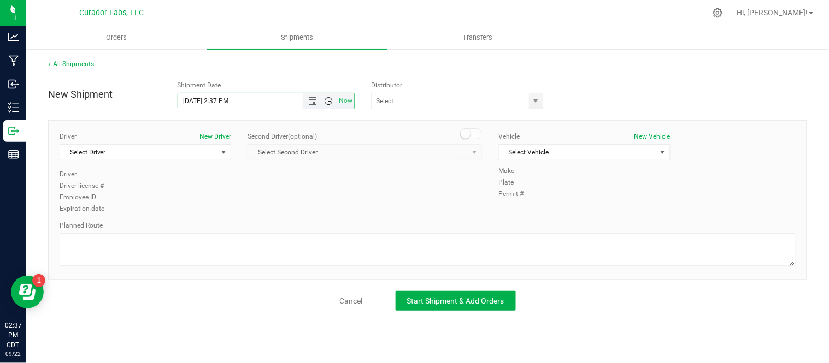
click at [326, 105] on span "Open the time view" at bounding box center [328, 101] width 9 height 9
click at [329, 103] on span "Open the time view" at bounding box center [328, 101] width 9 height 9
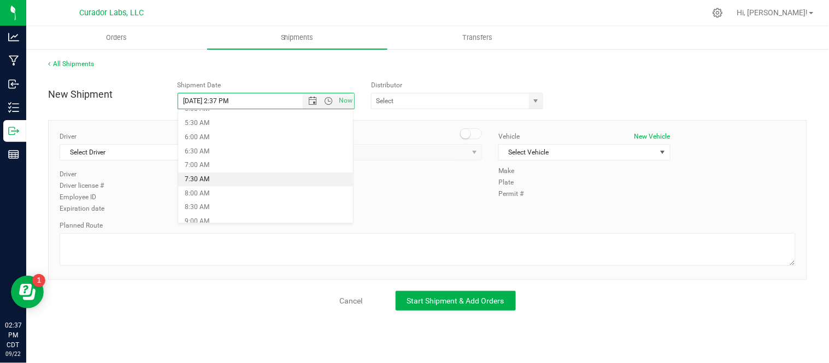
scroll to position [150, 0]
click at [224, 205] on li "8:30 AM" at bounding box center [265, 207] width 175 height 14
type input "9/23/2025 8:30 AM"
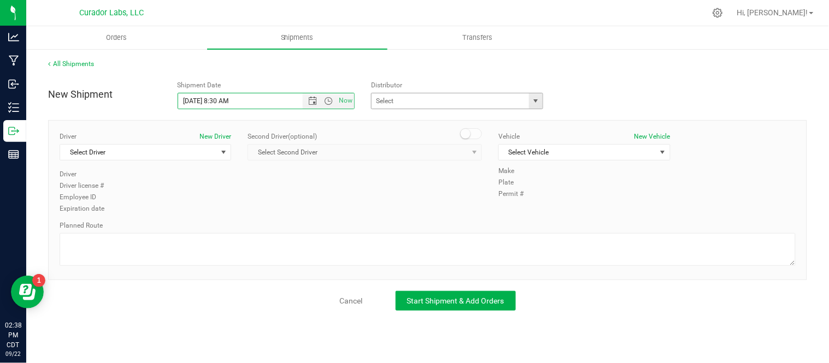
click at [534, 99] on span "select" at bounding box center [536, 101] width 9 height 9
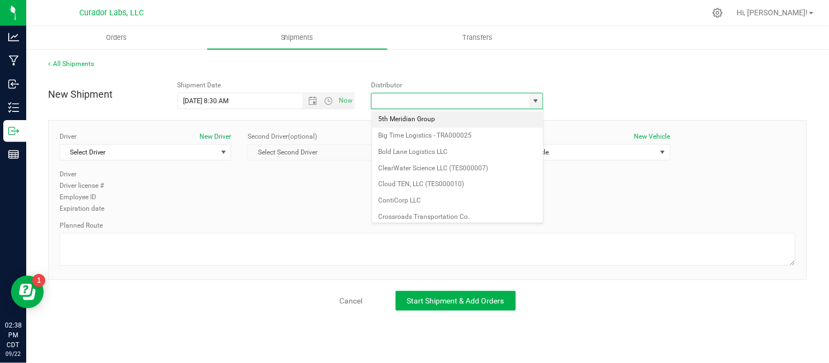
click at [460, 119] on li "5th Meridian Group" at bounding box center [457, 119] width 171 height 16
type input "5th Meridian Group"
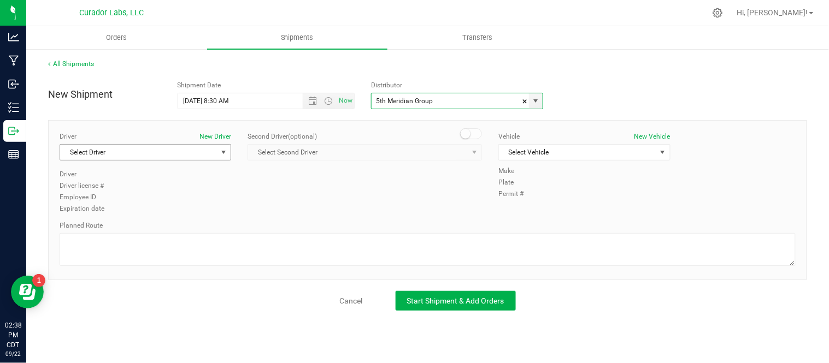
click at [171, 153] on span "Select Driver" at bounding box center [138, 152] width 157 height 15
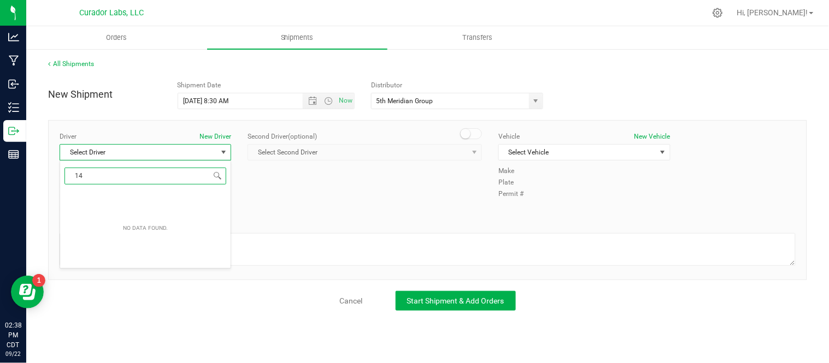
type input "1"
click at [172, 197] on li "[PERSON_NAME]" at bounding box center [145, 198] width 171 height 16
type input "pri"
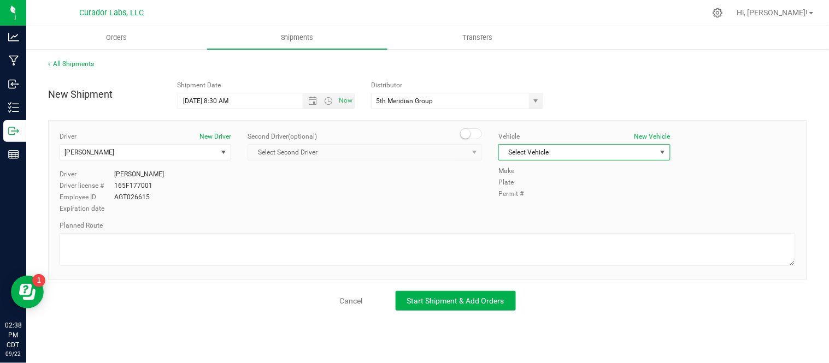
click at [525, 150] on span "Select Vehicle" at bounding box center [577, 152] width 157 height 15
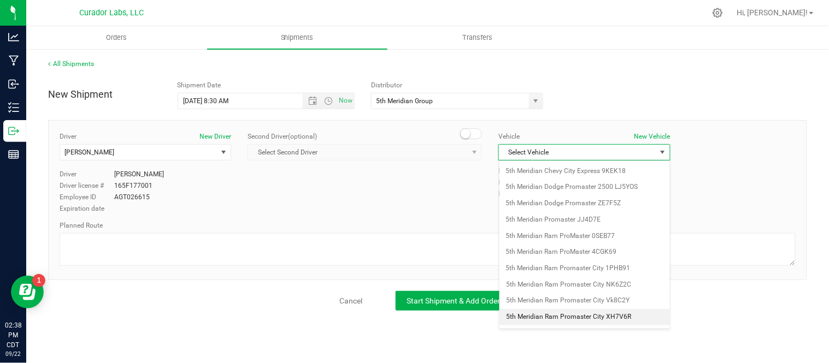
click at [592, 321] on li "5th Meridian Ram Promaster City XH7V6R" at bounding box center [584, 317] width 171 height 16
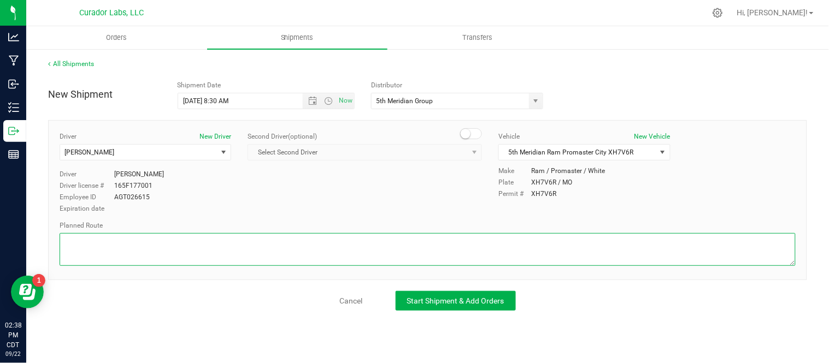
click at [304, 250] on textarea at bounding box center [428, 249] width 736 height 33
paste textarea "Continue to I-70 E 3 min (1.2 mi) Follow I-70 E and I-44 W to S 7th St. Take ex…"
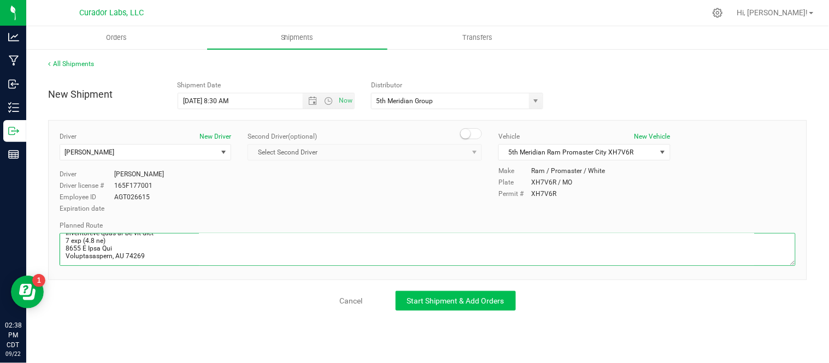
type textarea "Continue to I-70 E 3 min (1.2 mi) Follow I-70 E and I-44 W to S 7th St. Take ex…"
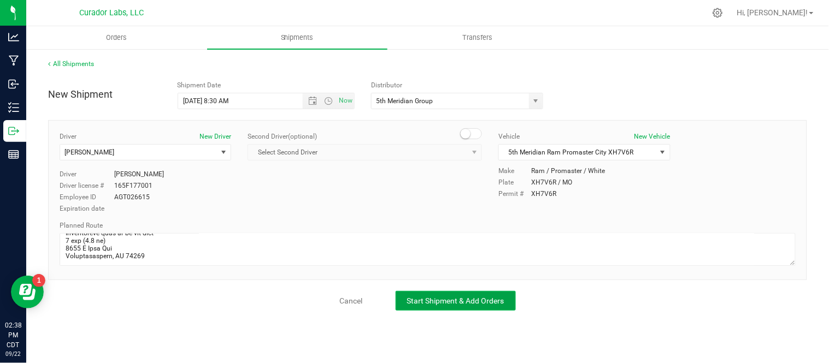
click at [446, 302] on span "Start Shipment & Add Orders" at bounding box center [455, 301] width 97 height 9
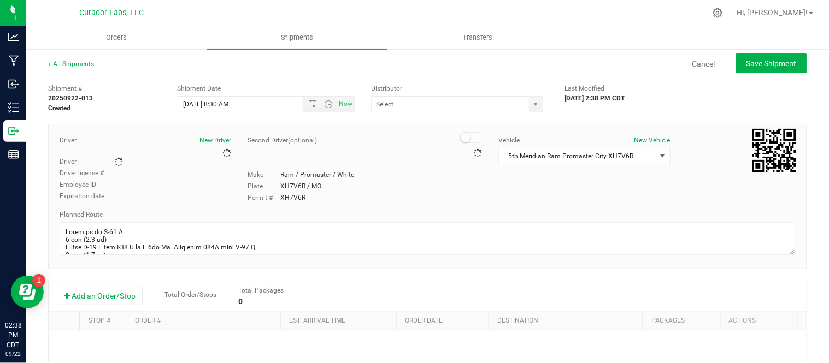
type input "5th Meridian Group"
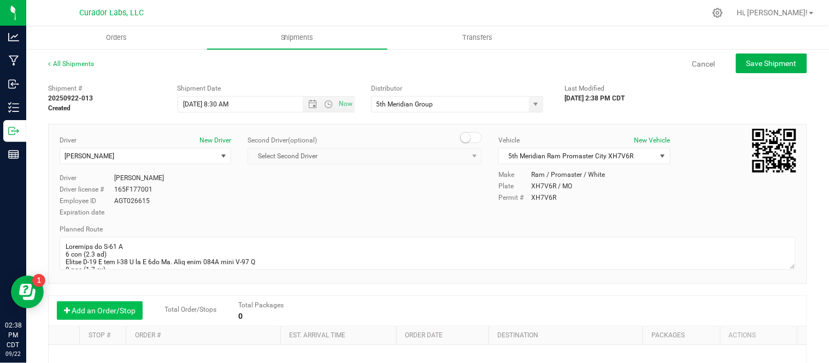
click at [83, 314] on button "Add an Order/Stop" at bounding box center [100, 311] width 86 height 19
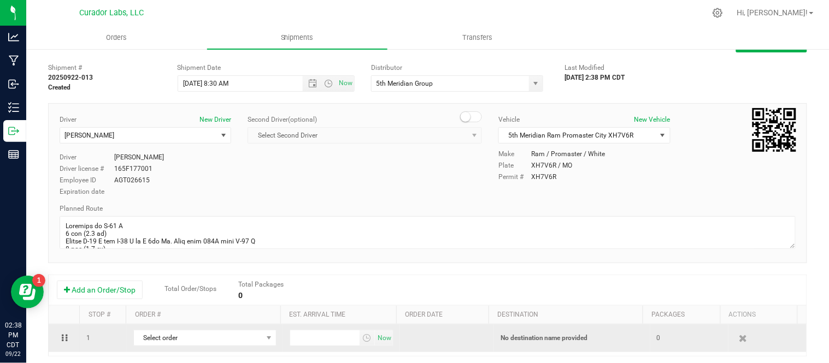
scroll to position [21, 0]
click at [179, 340] on span "Select order" at bounding box center [198, 338] width 128 height 15
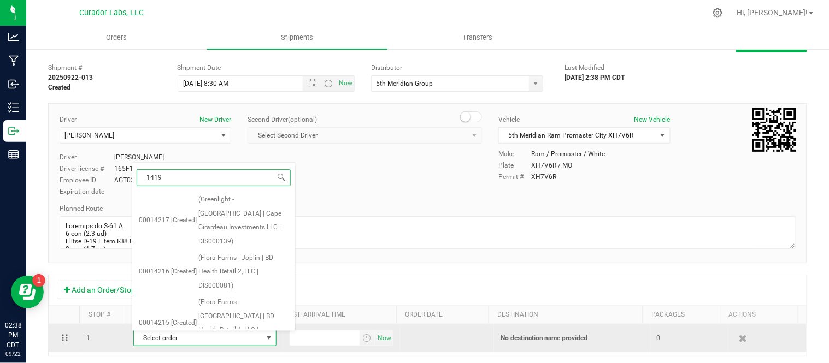
type input "14197"
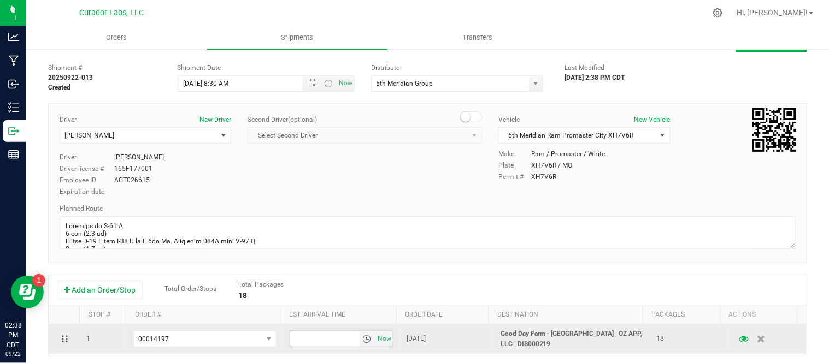
click at [362, 343] on span "select" at bounding box center [366, 339] width 9 height 9
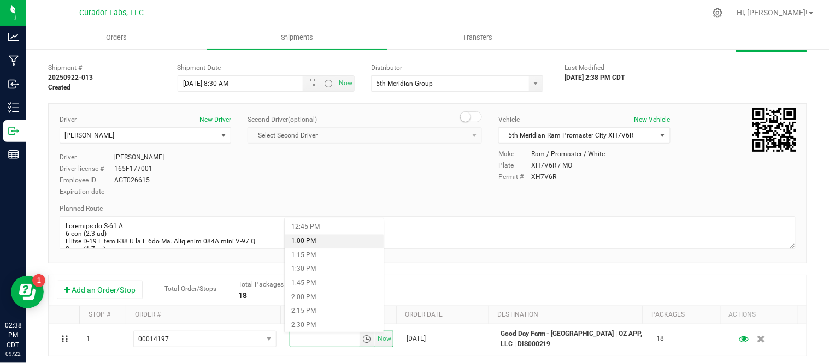
scroll to position [716, 0]
click at [345, 298] on li "2:00 PM" at bounding box center [334, 298] width 99 height 14
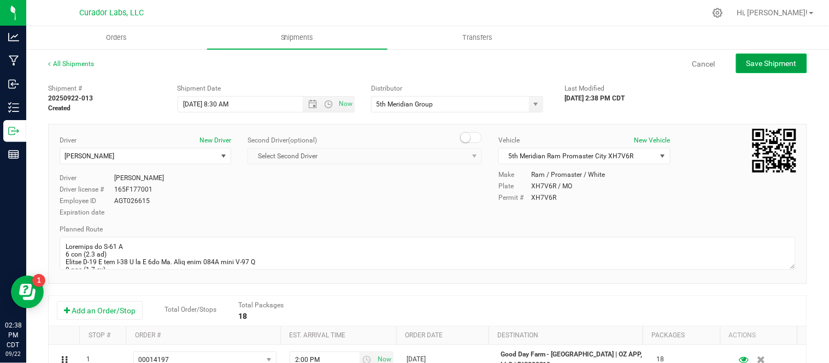
click at [749, 64] on span "Save Shipment" at bounding box center [772, 63] width 50 height 9
type input "9/23/2025 1:30 PM"
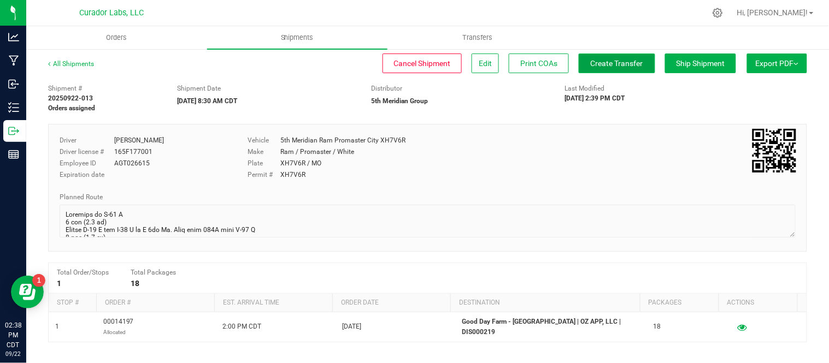
click at [595, 62] on span "Create Transfer" at bounding box center [617, 63] width 52 height 9
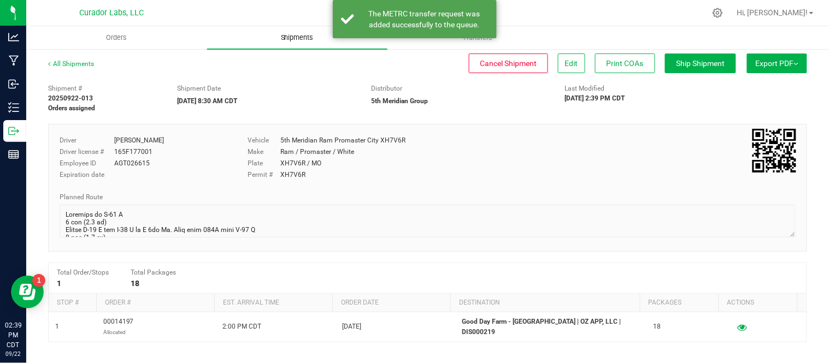
click at [302, 39] on span "Shipments" at bounding box center [297, 38] width 62 height 10
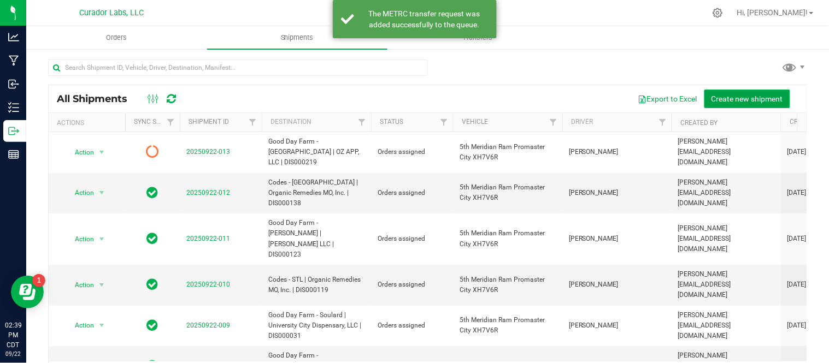
click at [728, 96] on span "Create new shipment" at bounding box center [748, 99] width 72 height 9
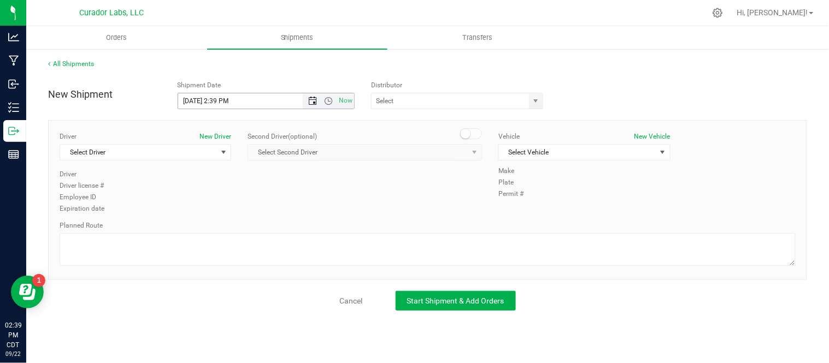
click at [312, 101] on span "Open the date view" at bounding box center [312, 101] width 9 height 9
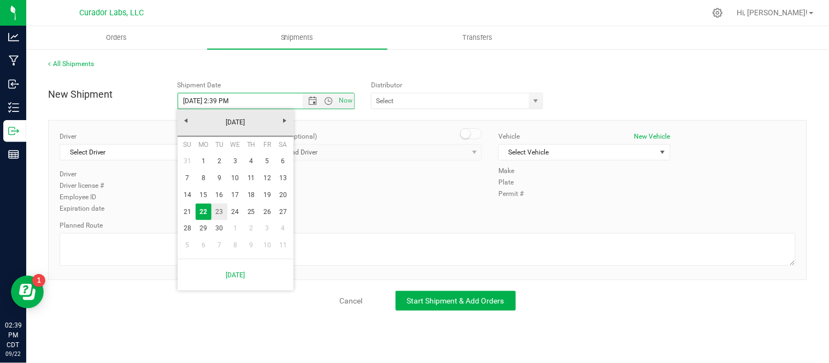
click at [222, 212] on link "23" at bounding box center [219, 212] width 16 height 17
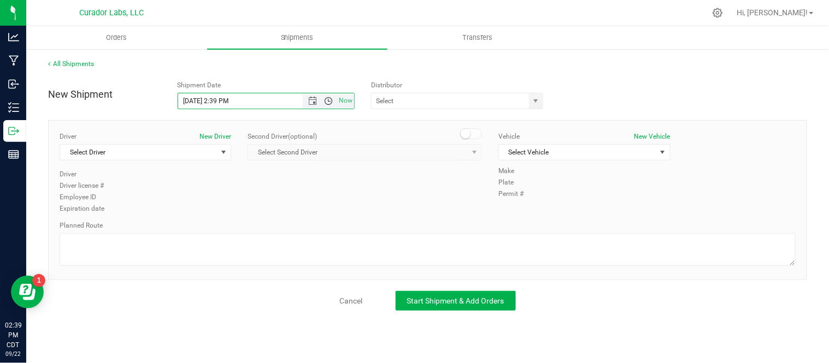
click at [328, 102] on span "Open the time view" at bounding box center [328, 101] width 9 height 9
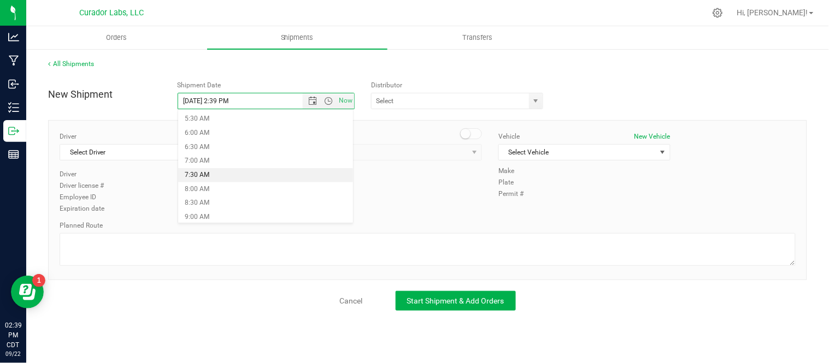
scroll to position [155, 0]
click at [264, 202] on li "8:30 AM" at bounding box center [265, 203] width 175 height 14
type input "9/23/2025 8:30 AM"
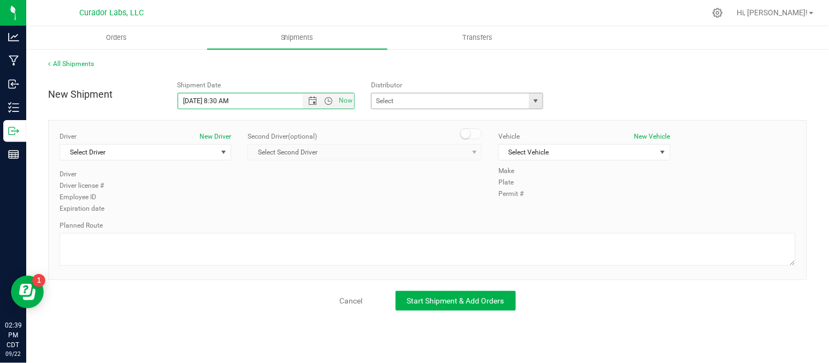
click at [541, 107] on span "select" at bounding box center [536, 100] width 14 height 15
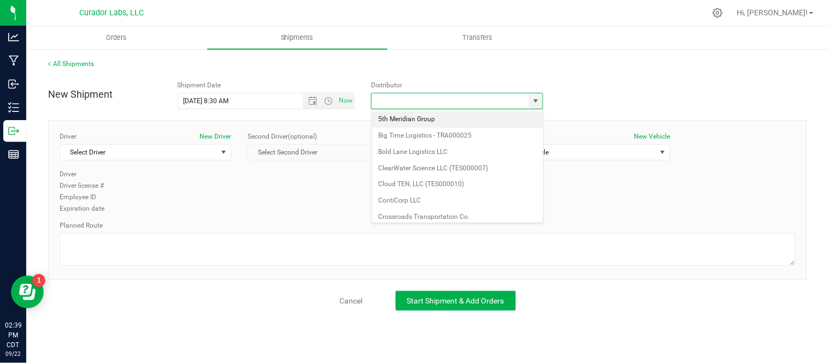
click at [472, 119] on li "5th Meridian Group" at bounding box center [457, 119] width 171 height 16
type input "5th Meridian Group"
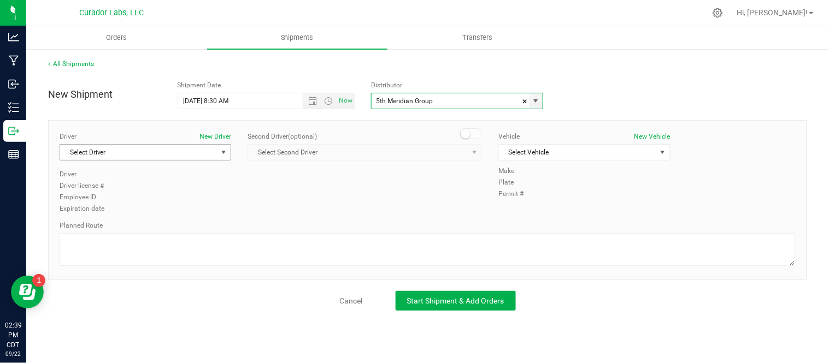
click at [164, 151] on span "Select Driver" at bounding box center [138, 152] width 157 height 15
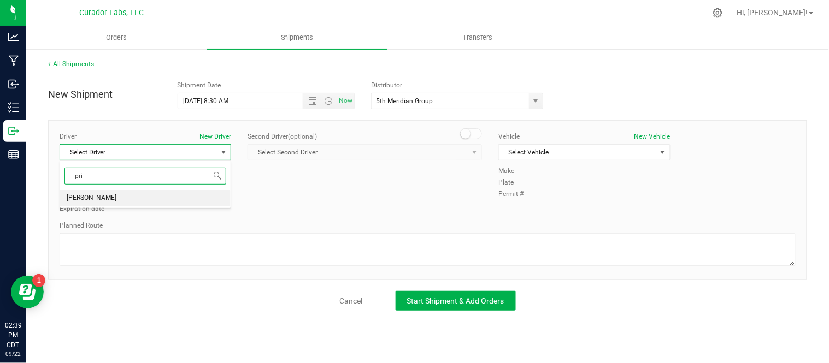
click at [149, 203] on li "[PERSON_NAME]" at bounding box center [145, 198] width 171 height 16
type input "pri"
click at [536, 148] on span "Select Vehicle" at bounding box center [577, 152] width 157 height 15
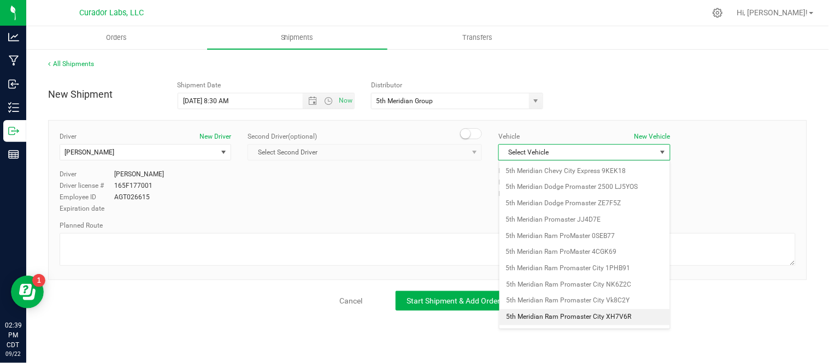
click at [586, 320] on li "5th Meridian Ram Promaster City XH7V6R" at bounding box center [584, 317] width 171 height 16
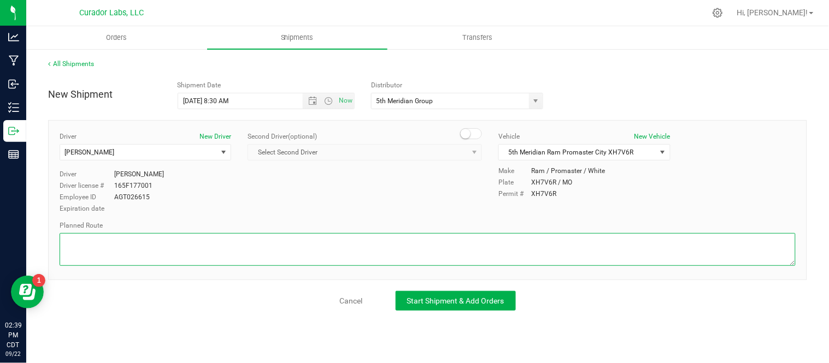
click at [404, 248] on textarea at bounding box center [428, 249] width 736 height 33
paste textarea "Continue to I-70 E 3 min (1.2 mi) Follow I-70 E and I-44 W to S 7th St. Take ex…"
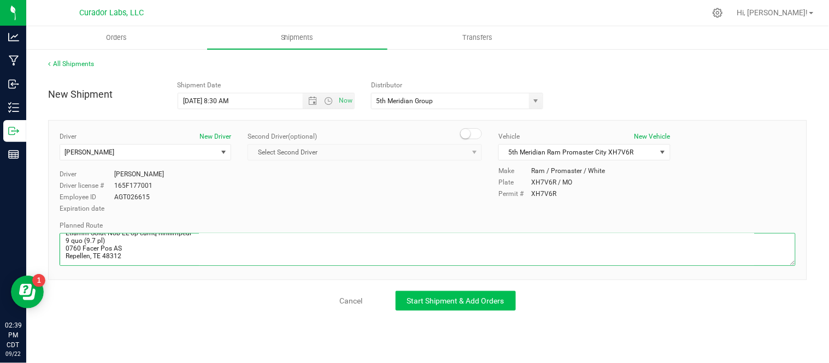
type textarea "Continue to I-70 E 3 min (1.2 mi) Follow I-70 E and I-44 W to S 7th St. Take ex…"
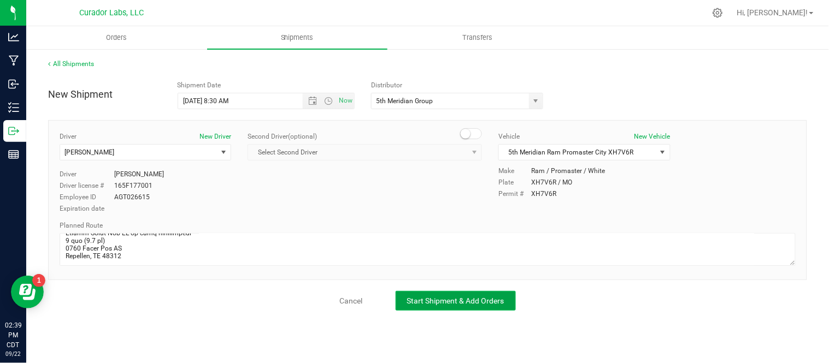
click at [428, 304] on span "Start Shipment & Add Orders" at bounding box center [455, 301] width 97 height 9
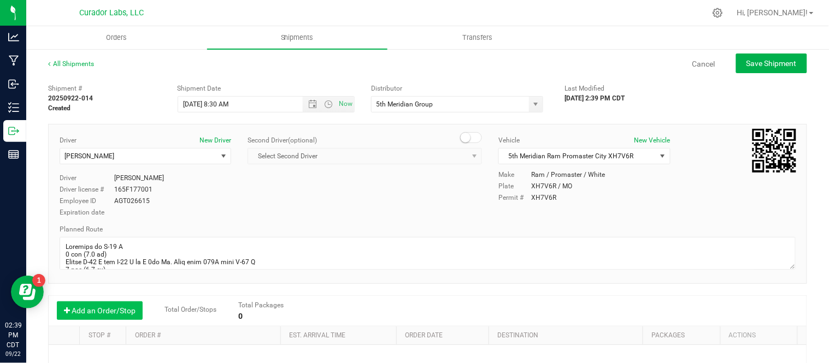
click at [103, 308] on button "Add an Order/Stop" at bounding box center [100, 311] width 86 height 19
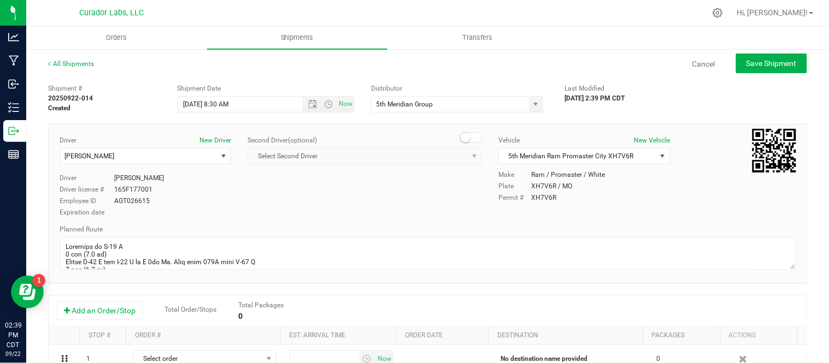
scroll to position [62, 0]
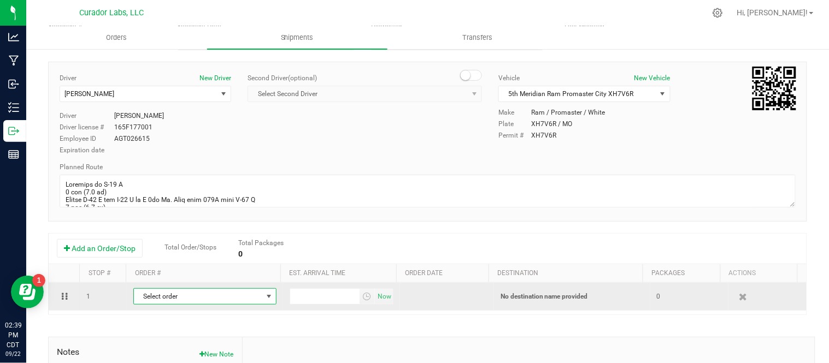
click at [184, 299] on span "Select order" at bounding box center [198, 296] width 128 height 15
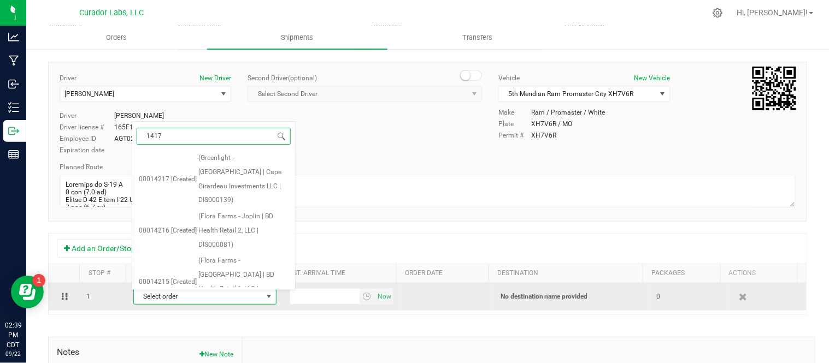
type input "14176"
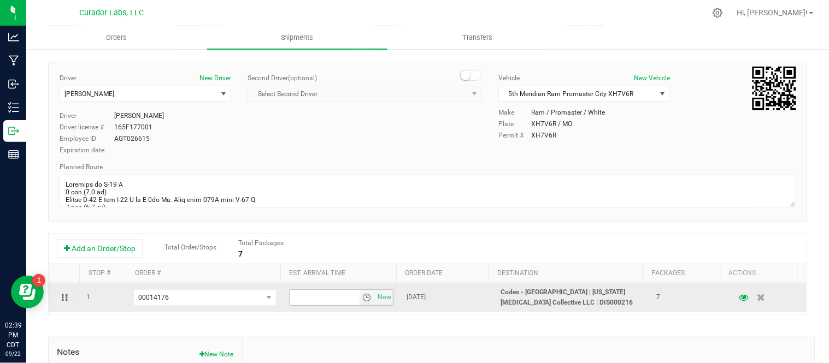
click at [362, 301] on span "select" at bounding box center [366, 297] width 9 height 9
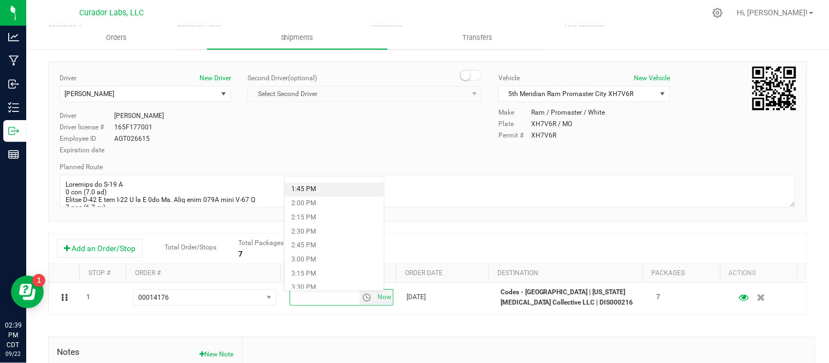
scroll to position [774, 0]
click at [357, 253] on li "3:00 PM" at bounding box center [334, 255] width 99 height 14
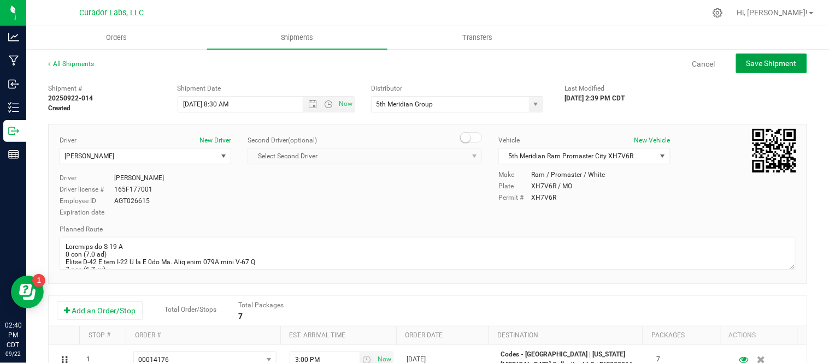
click at [769, 59] on span "Save Shipment" at bounding box center [772, 63] width 50 height 9
type input "9/23/2025 1:30 PM"
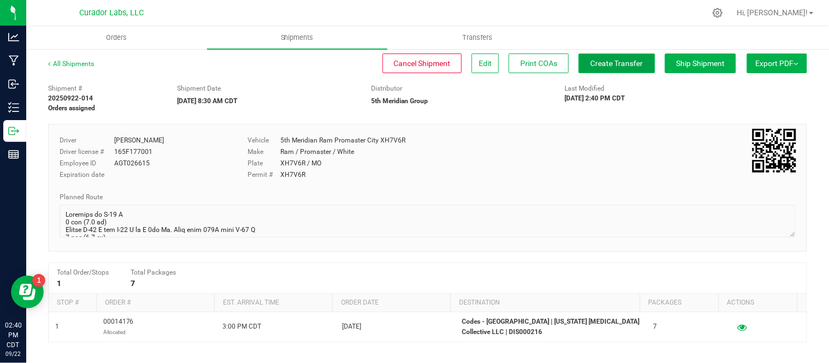
click at [598, 64] on span "Create Transfer" at bounding box center [617, 63] width 52 height 9
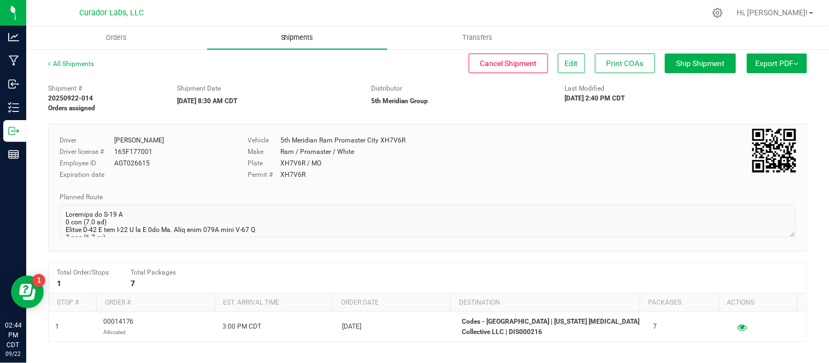
click at [292, 34] on span "Shipments" at bounding box center [297, 38] width 62 height 10
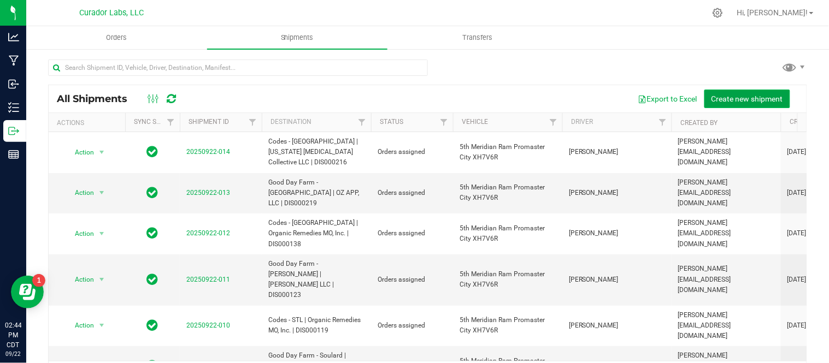
click at [718, 95] on span "Create new shipment" at bounding box center [748, 99] width 72 height 9
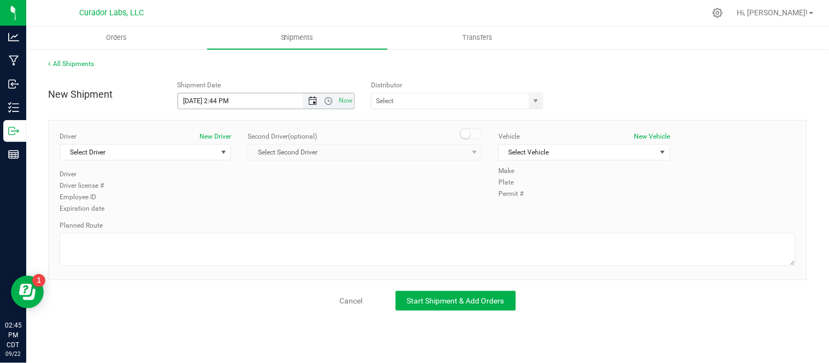
click at [313, 98] on span "Open the date view" at bounding box center [312, 101] width 9 height 9
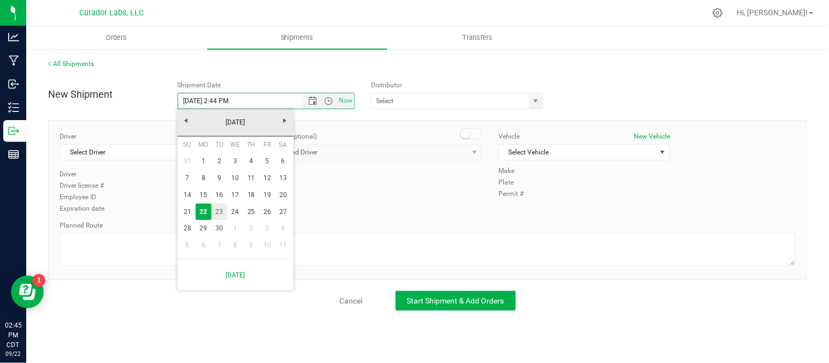
click at [221, 210] on link "23" at bounding box center [219, 212] width 16 height 17
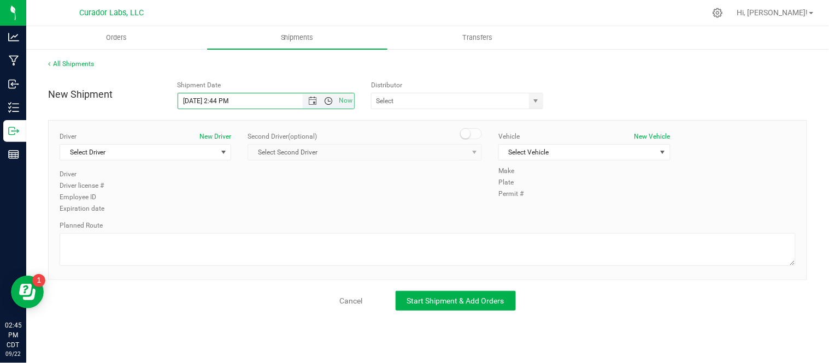
click at [328, 103] on span "Open the time view" at bounding box center [328, 101] width 9 height 9
click at [255, 206] on li "7:00 AM" at bounding box center [265, 207] width 175 height 14
type input "9/23/2025 7:00 AM"
click at [537, 101] on span "select" at bounding box center [536, 101] width 9 height 9
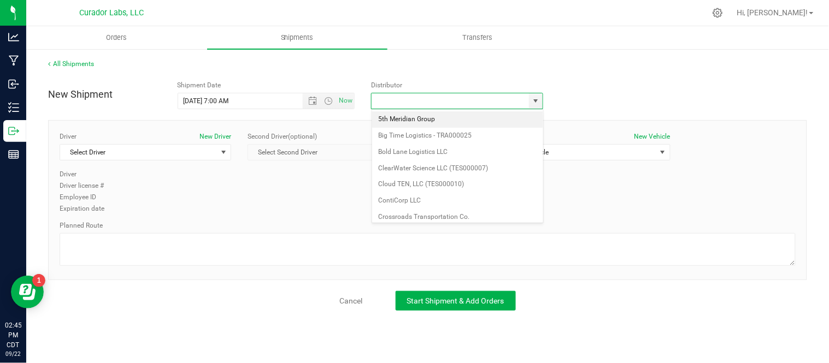
click at [474, 117] on li "5th Meridian Group" at bounding box center [457, 119] width 171 height 16
type input "5th Meridian Group"
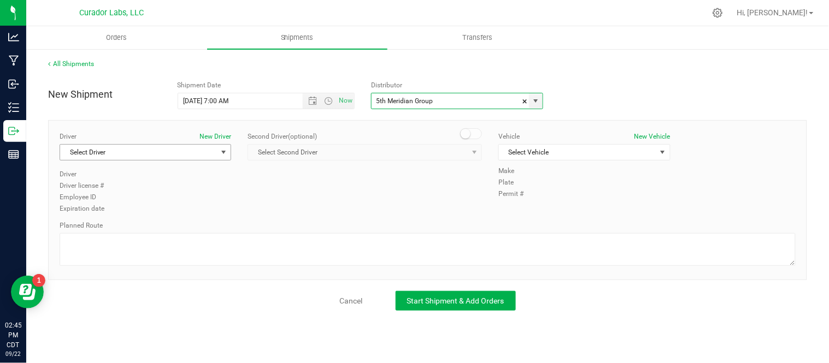
click at [189, 156] on span "Select Driver" at bounding box center [138, 152] width 157 height 15
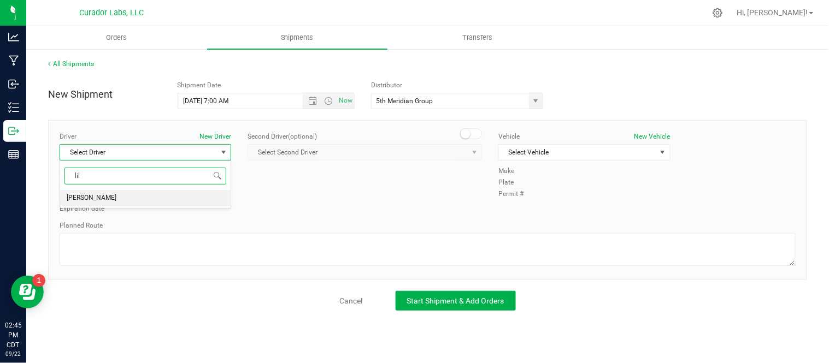
click at [192, 195] on li "[PERSON_NAME]" at bounding box center [145, 198] width 171 height 16
type input "lil"
click at [523, 154] on span "Select Vehicle" at bounding box center [577, 152] width 157 height 15
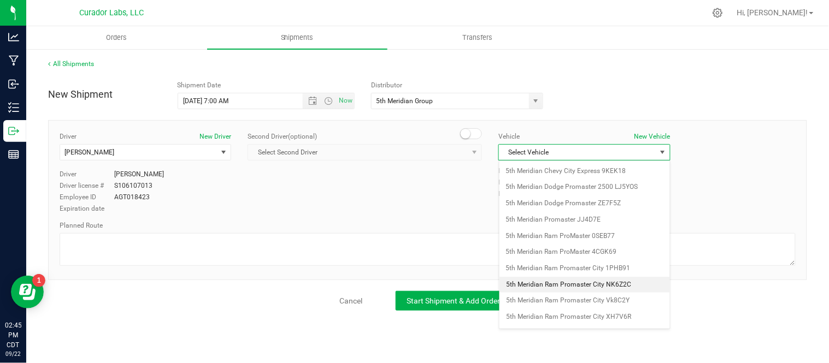
click at [608, 288] on li "5th Meridian Ram Promaster City NK6Z2C" at bounding box center [584, 285] width 171 height 16
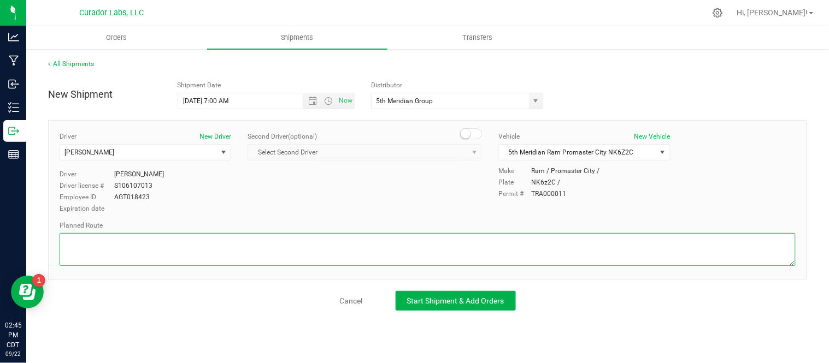
click at [281, 255] on textarea at bounding box center [428, 249] width 736 height 33
paste textarea "Get on I-70 W from N Broadway 3 min (1.1 mi) Continue on I-70 W to Columbia. Ta…"
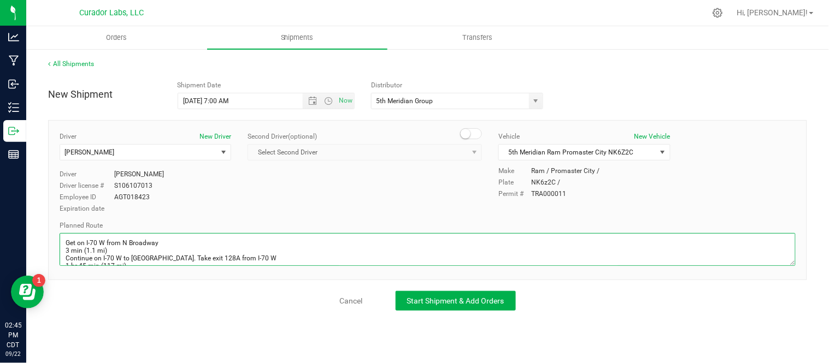
scroll to position [100, 0]
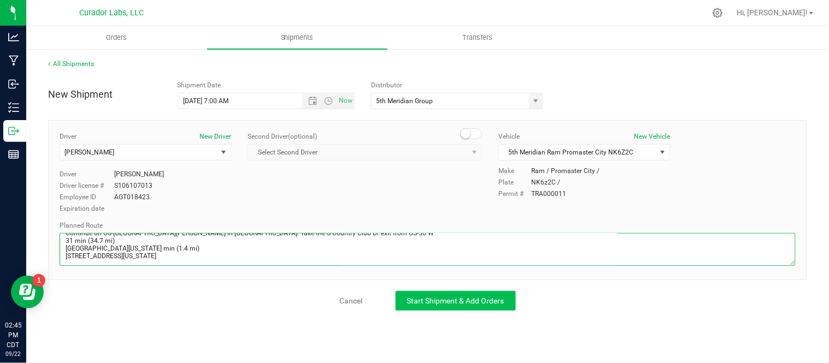
type textarea "Get on I-70 W from N Broadway 3 min (1.1 mi) Continue on I-70 W to Columbia. Ta…"
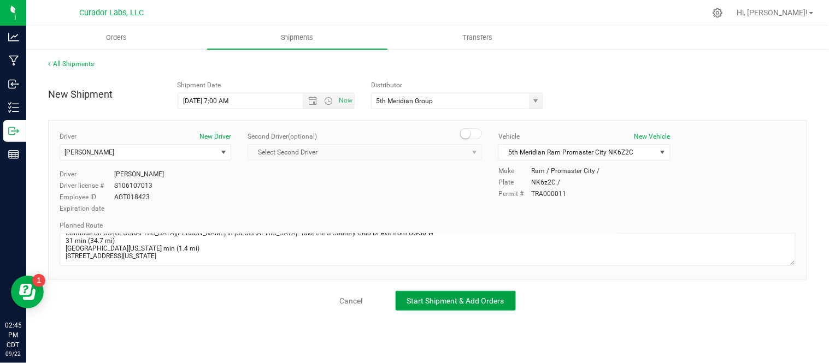
click at [419, 307] on button "Start Shipment & Add Orders" at bounding box center [456, 301] width 120 height 20
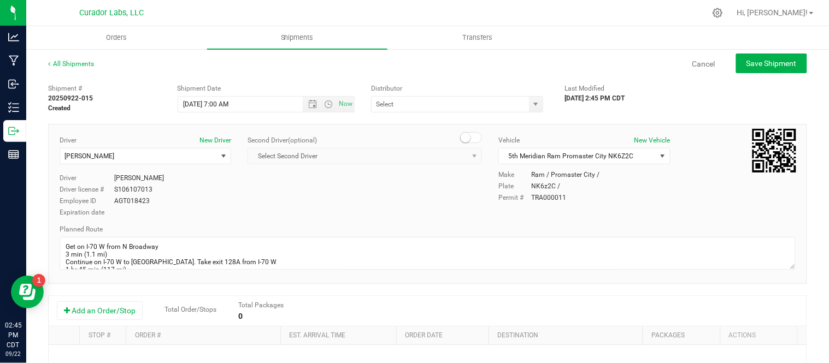
type input "5th Meridian Group"
click at [124, 314] on button "Add an Order/Stop" at bounding box center [100, 311] width 86 height 19
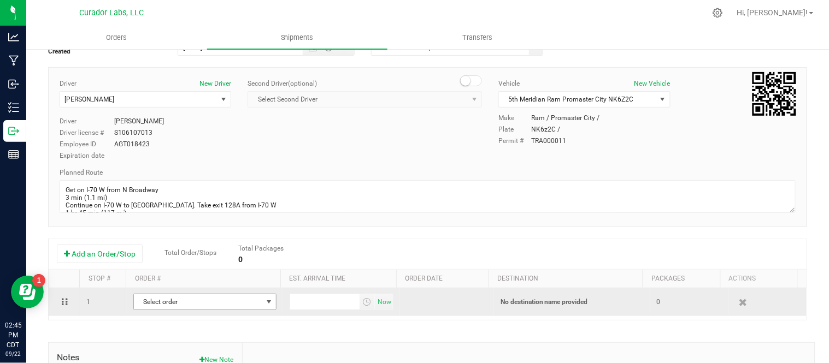
scroll to position [57, 0]
click at [216, 305] on span "Select order" at bounding box center [198, 301] width 128 height 15
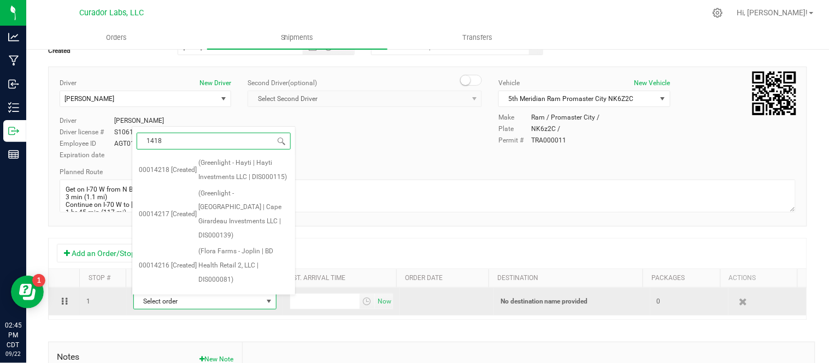
type input "14182"
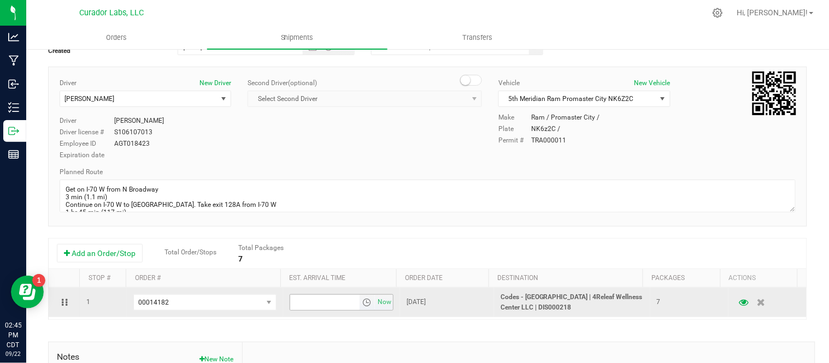
click at [362, 306] on span "select" at bounding box center [366, 302] width 9 height 9
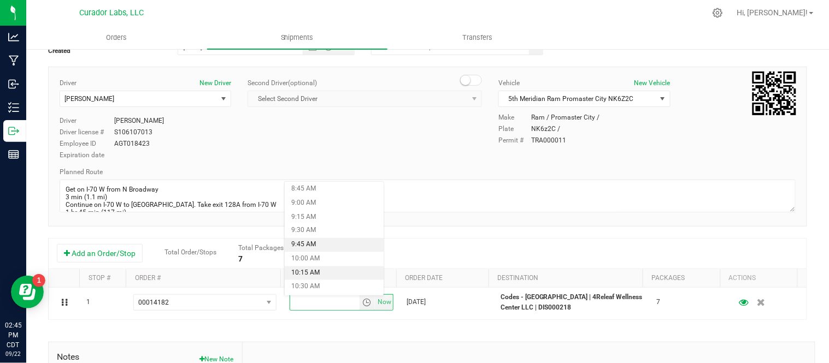
scroll to position [494, 0]
click at [340, 275] on li "10:15 AM" at bounding box center [334, 273] width 99 height 14
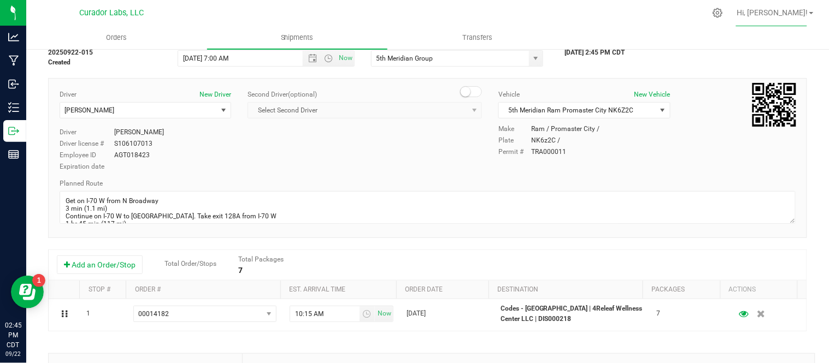
scroll to position [0, 0]
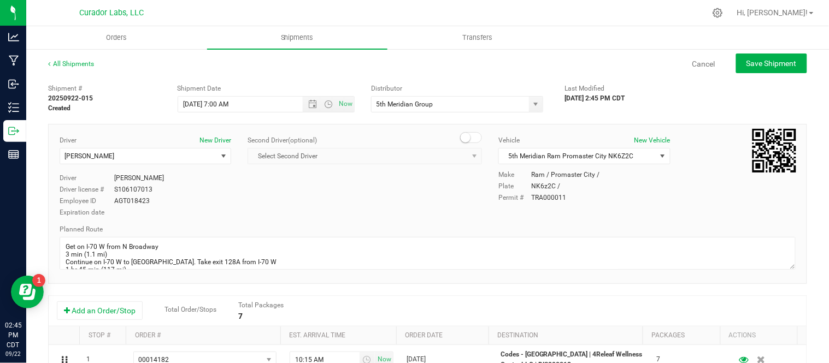
click at [744, 74] on div "All Shipments Cancel Save Shipment" at bounding box center [427, 69] width 759 height 20
click at [747, 63] on span "Save Shipment" at bounding box center [772, 63] width 50 height 9
type input "9/23/2025 12:00 PM"
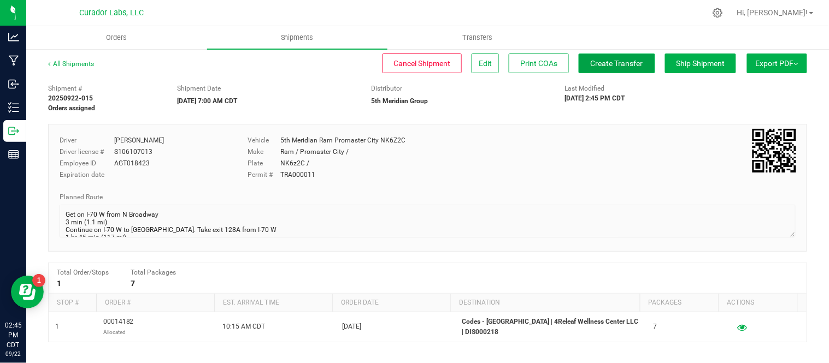
click at [624, 66] on span "Create Transfer" at bounding box center [617, 63] width 52 height 9
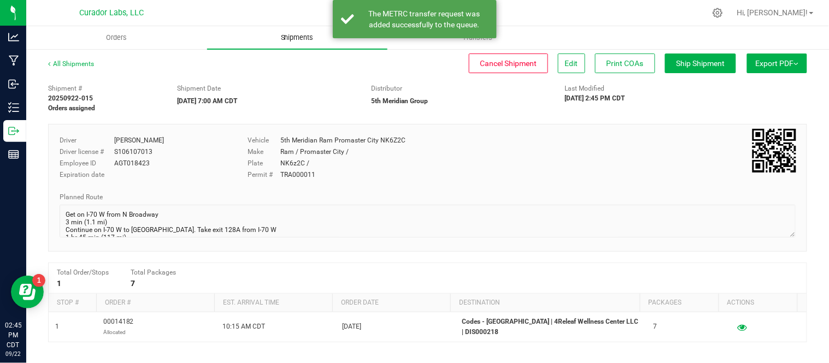
click at [294, 38] on span "Shipments" at bounding box center [297, 38] width 62 height 10
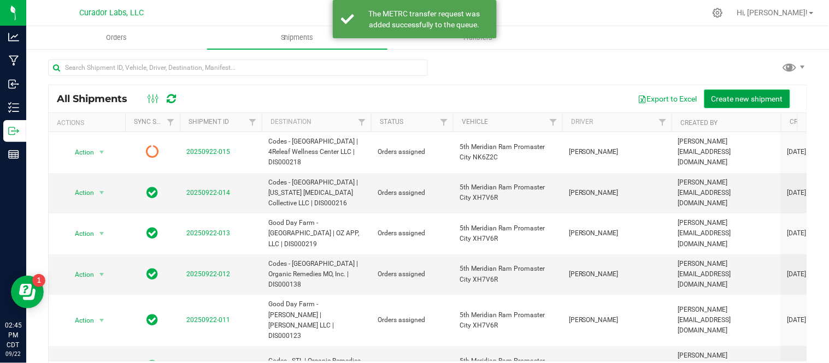
click at [722, 101] on span "Create new shipment" at bounding box center [748, 99] width 72 height 9
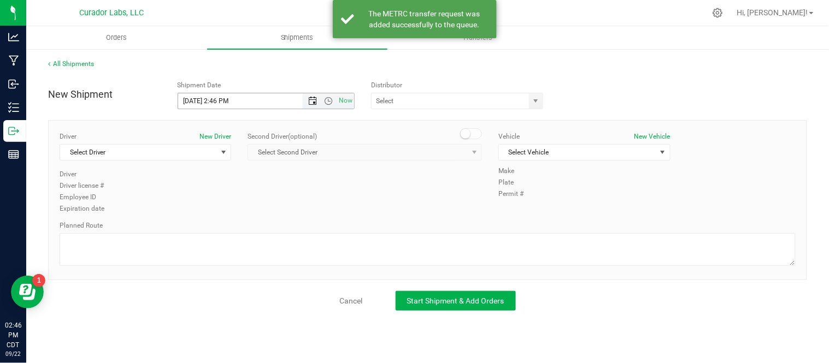
click at [310, 104] on span "Open the date view" at bounding box center [312, 101] width 9 height 9
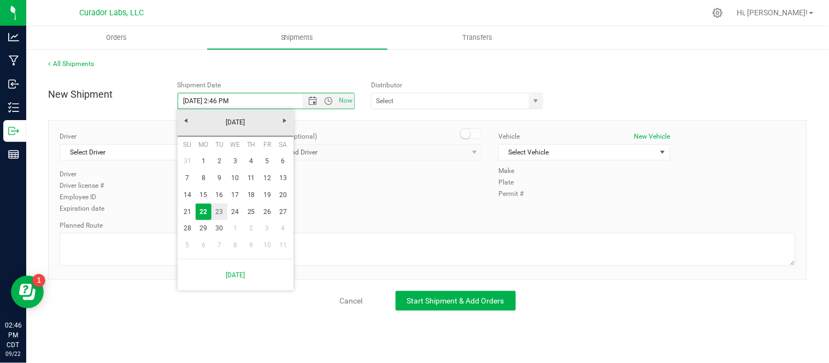
click at [216, 212] on link "23" at bounding box center [219, 212] width 16 height 17
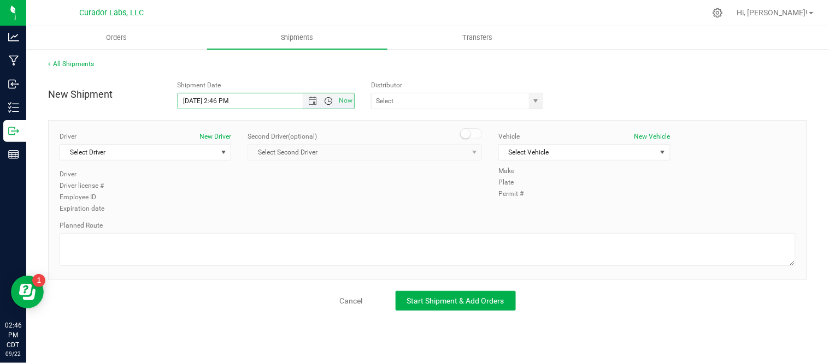
click at [331, 101] on span "Open the time view" at bounding box center [328, 101] width 9 height 9
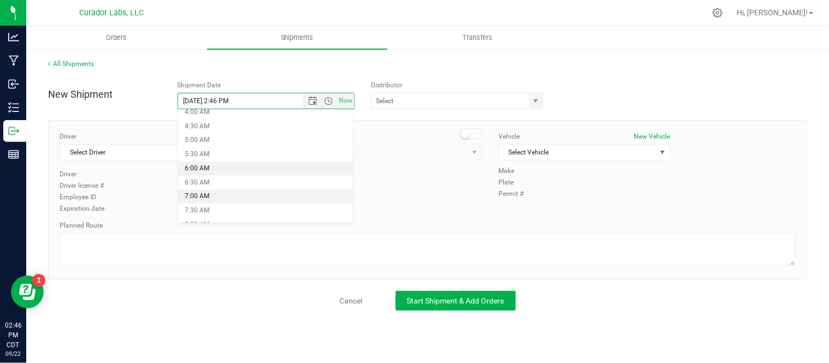
scroll to position [119, 0]
click at [263, 195] on li "7:00 AM" at bounding box center [265, 197] width 175 height 14
type input "9/23/2025 7:00 AM"
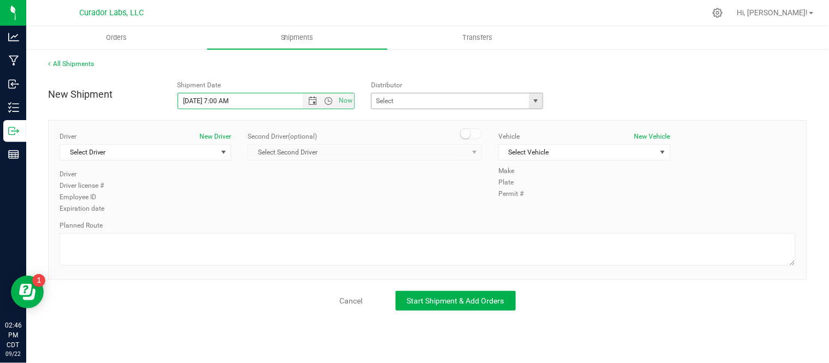
click at [537, 104] on span "select" at bounding box center [536, 101] width 9 height 9
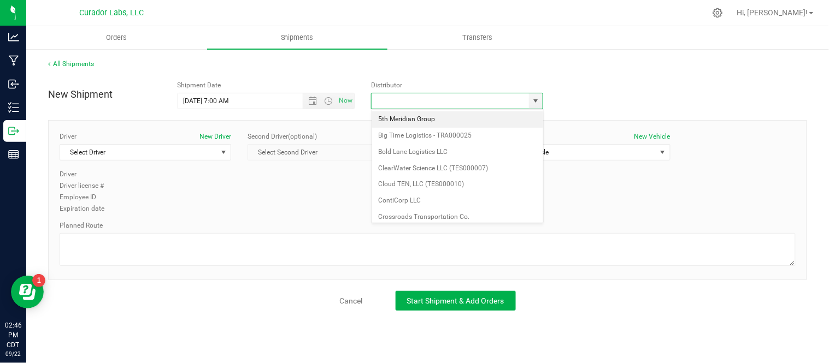
click at [440, 122] on li "5th Meridian Group" at bounding box center [457, 119] width 171 height 16
type input "5th Meridian Group"
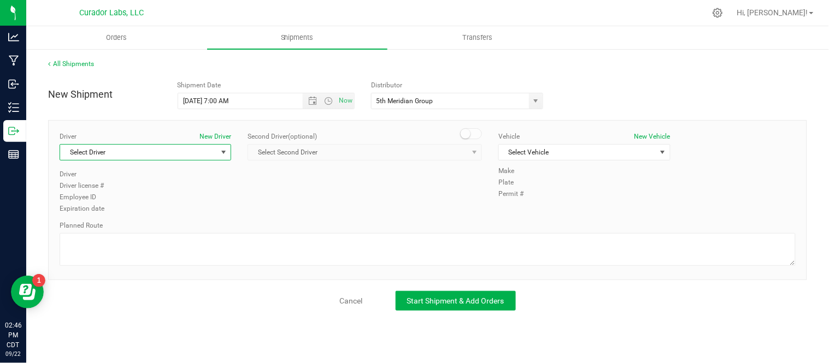
click at [188, 158] on span "Select Driver" at bounding box center [138, 152] width 157 height 15
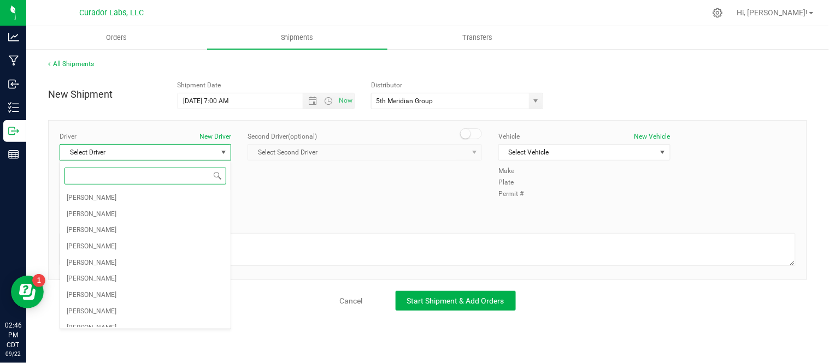
click at [188, 158] on span "Select Driver" at bounding box center [138, 152] width 157 height 15
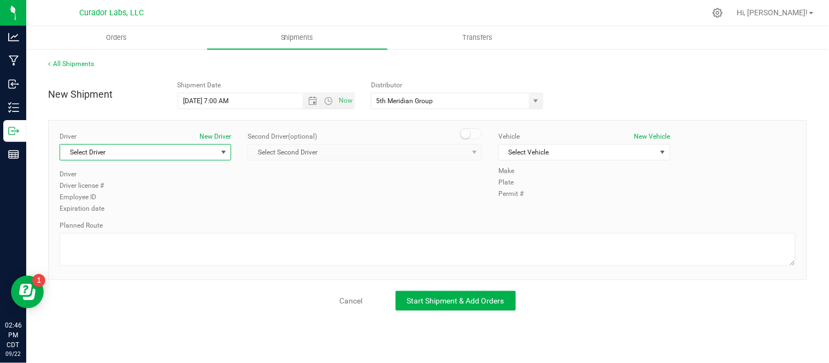
click at [190, 154] on span "Select Driver" at bounding box center [138, 152] width 157 height 15
type input "lil"
click at [517, 160] on span "Select Vehicle" at bounding box center [577, 152] width 157 height 15
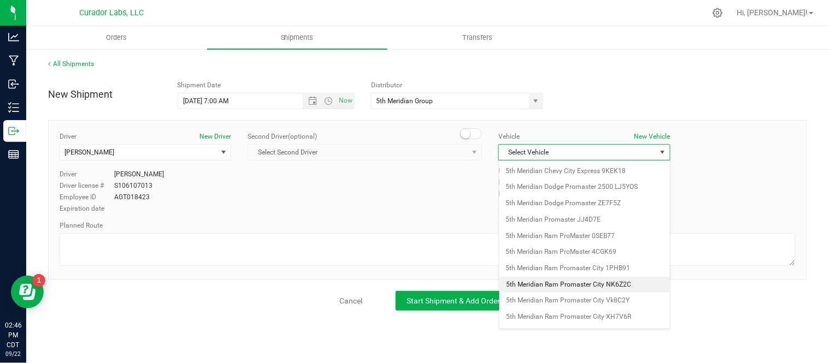
click at [613, 290] on li "5th Meridian Ram Promaster City NK6Z2C" at bounding box center [584, 285] width 171 height 16
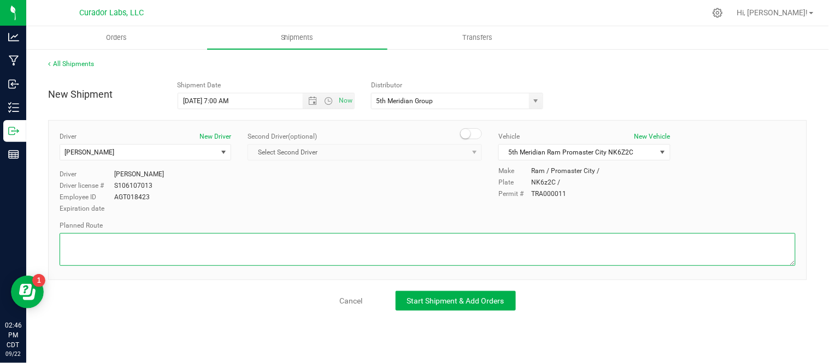
click at [237, 247] on textarea at bounding box center [428, 249] width 736 height 33
paste textarea "Get on I-70 W from N Broadway 3 min (1.1 mi) Continue on I-70 W to Columbia. Ta…"
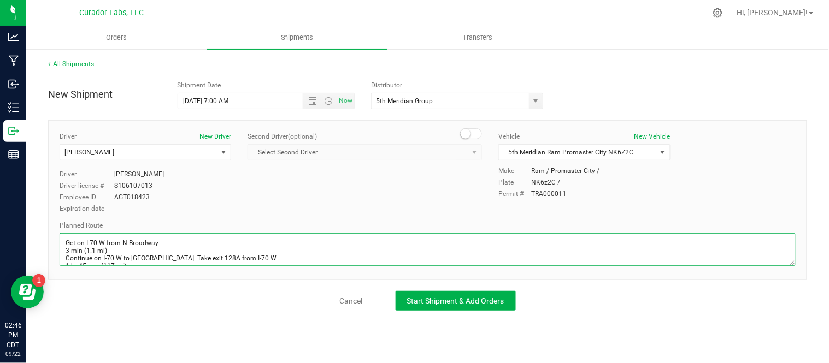
scroll to position [155, 0]
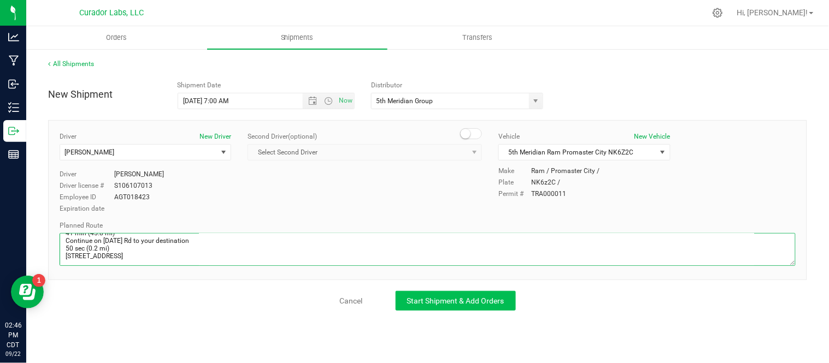
type textarea "Get on I-70 W from N Broadway 3 min (1.1 mi) Continue on I-70 W to Columbia. Ta…"
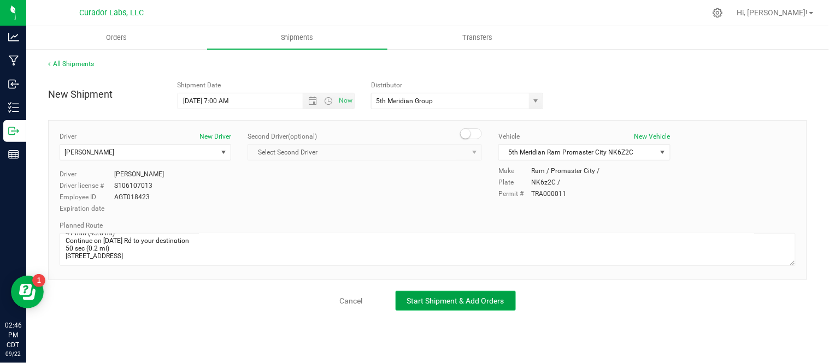
click at [452, 298] on span "Start Shipment & Add Orders" at bounding box center [455, 301] width 97 height 9
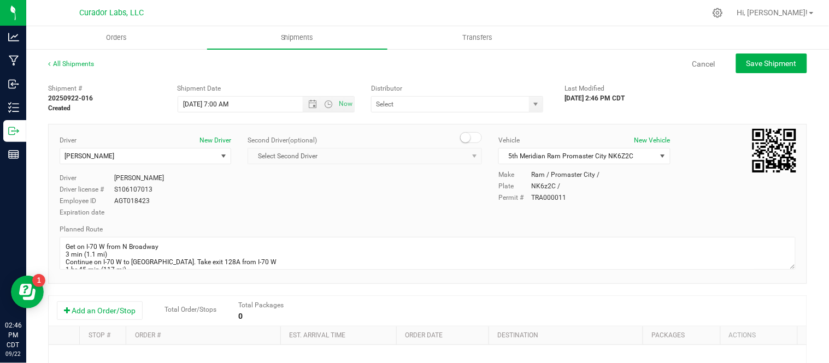
type input "5th Meridian Group"
click at [98, 312] on button "Add an Order/Stop" at bounding box center [100, 311] width 86 height 19
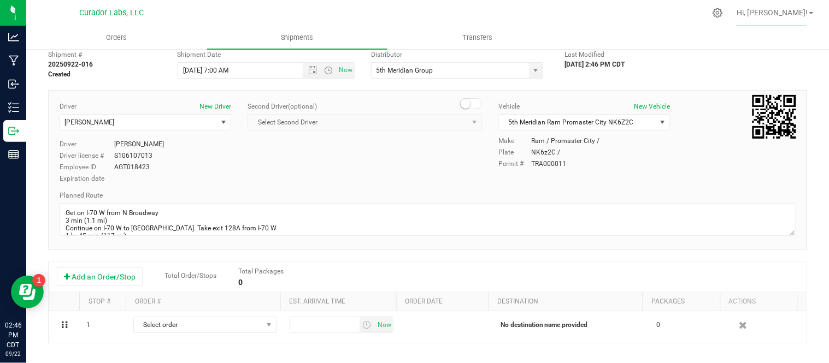
scroll to position [34, 0]
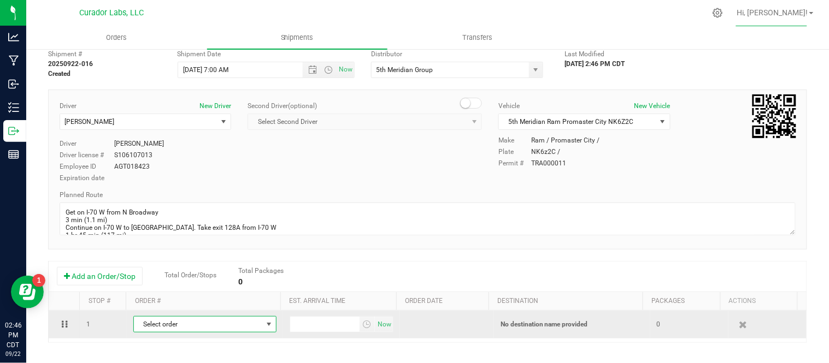
click at [186, 326] on span "Select order" at bounding box center [198, 324] width 128 height 15
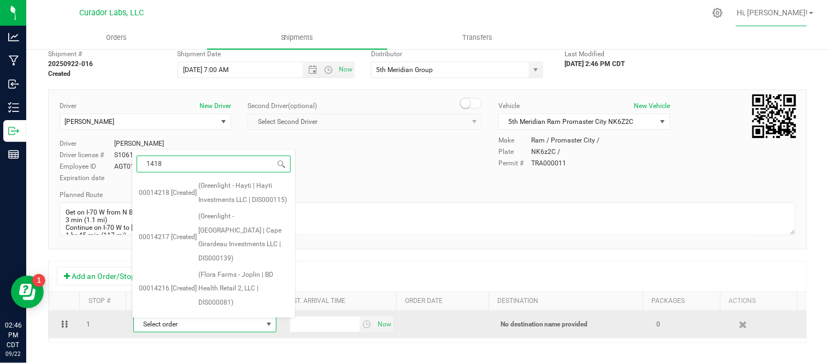
type input "14187"
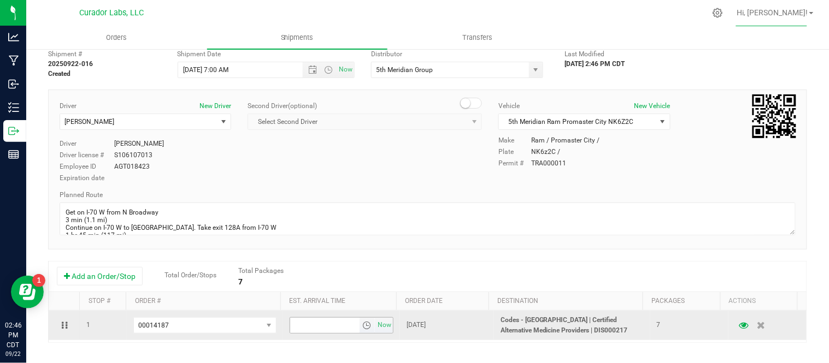
click at [362, 329] on span "select" at bounding box center [366, 325] width 9 height 9
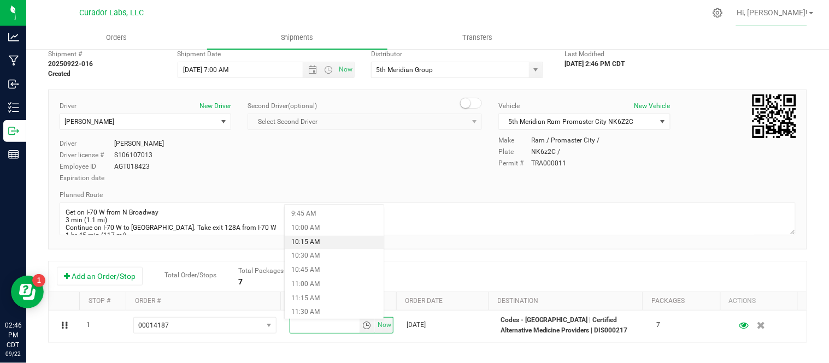
scroll to position [545, 0]
click at [341, 296] on li "11:15 AM" at bounding box center [334, 301] width 99 height 14
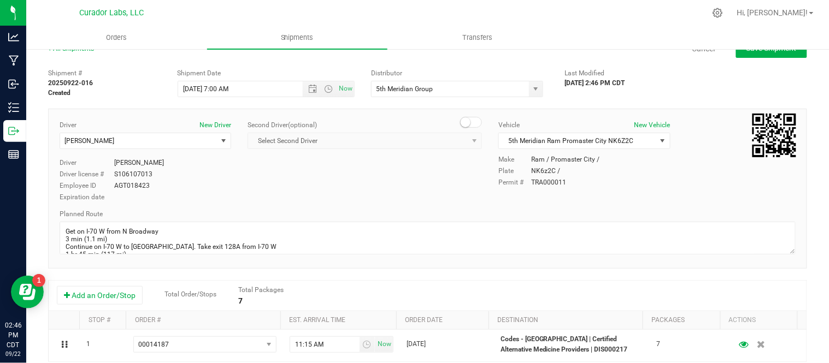
scroll to position [0, 0]
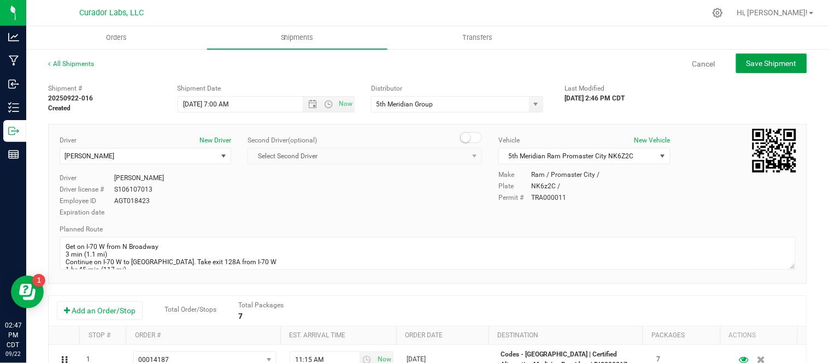
click at [768, 64] on span "Save Shipment" at bounding box center [772, 63] width 50 height 9
type input "9/23/2025 12:00 PM"
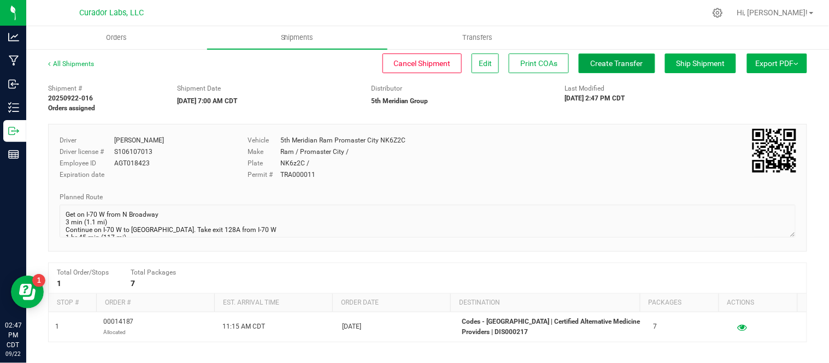
click at [624, 61] on span "Create Transfer" at bounding box center [617, 63] width 52 height 9
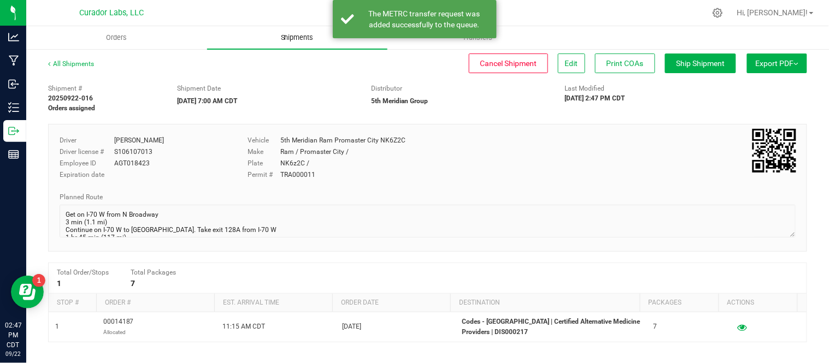
click at [294, 39] on span "Shipments" at bounding box center [297, 38] width 62 height 10
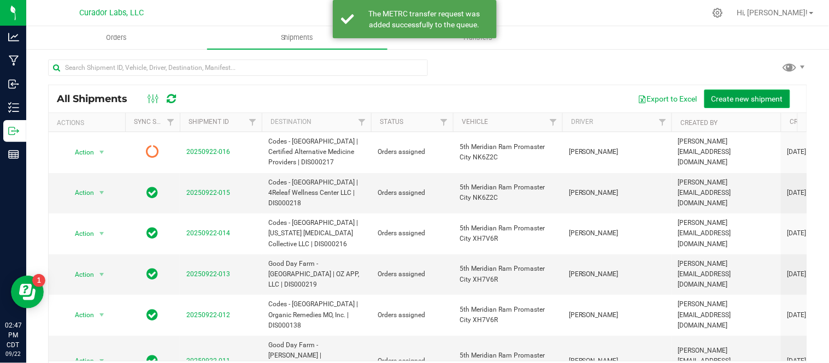
click at [741, 96] on span "Create new shipment" at bounding box center [748, 99] width 72 height 9
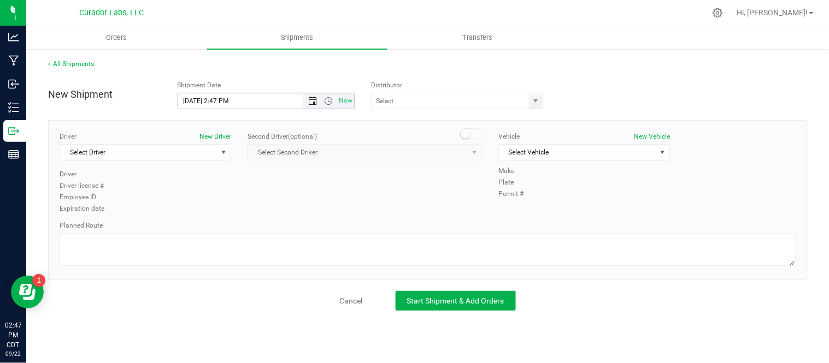
click at [312, 101] on span "Open the date view" at bounding box center [312, 101] width 9 height 9
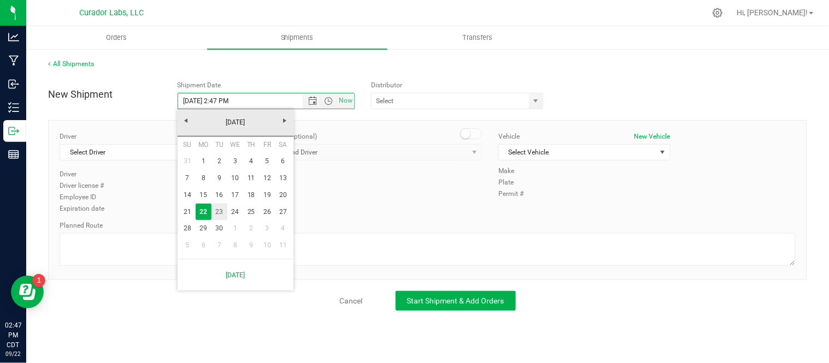
click at [216, 212] on link "23" at bounding box center [219, 212] width 16 height 17
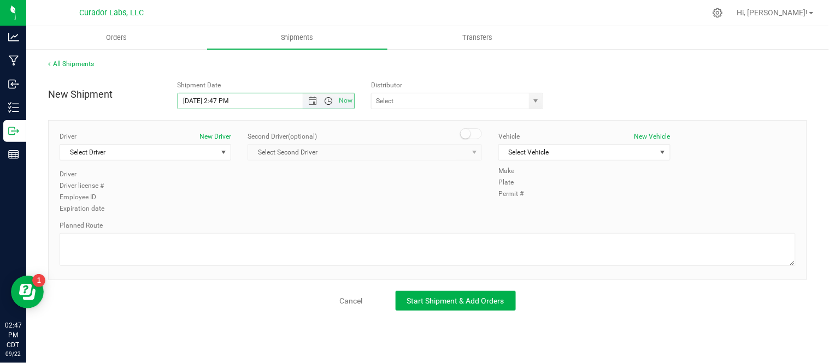
click at [326, 97] on span "Open the time view" at bounding box center [328, 101] width 9 height 9
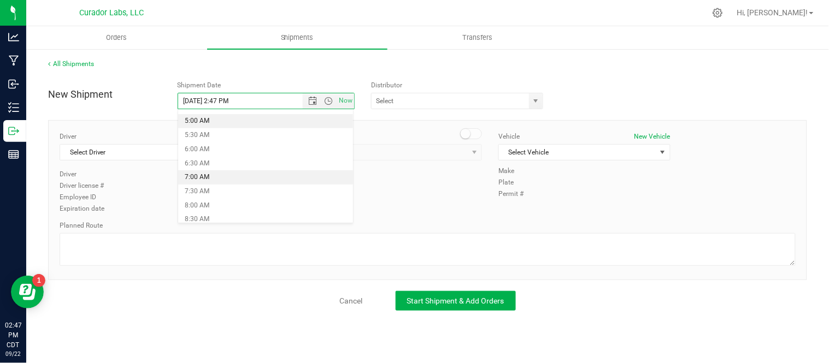
scroll to position [137, 0]
click at [246, 175] on li "7:00 AM" at bounding box center [265, 178] width 175 height 14
type input "9/23/2025 7:00 AM"
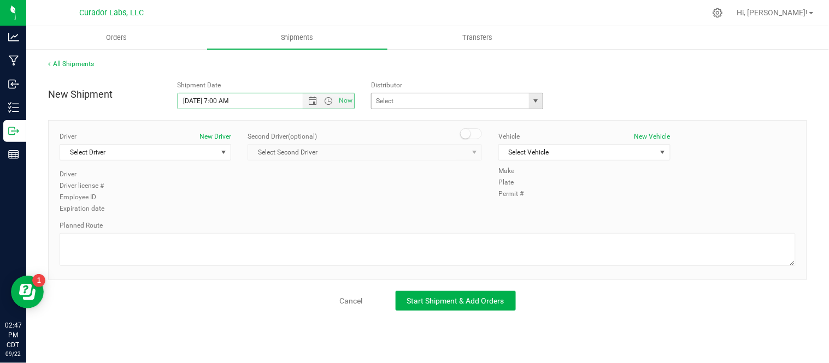
click at [538, 97] on span "select" at bounding box center [536, 101] width 9 height 9
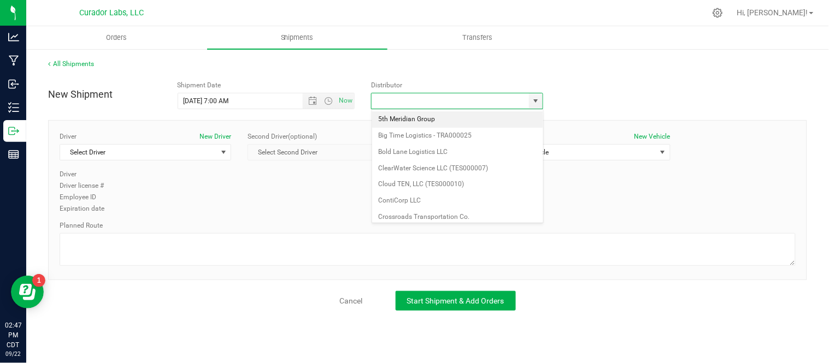
click at [462, 116] on li "5th Meridian Group" at bounding box center [457, 119] width 171 height 16
type input "5th Meridian Group"
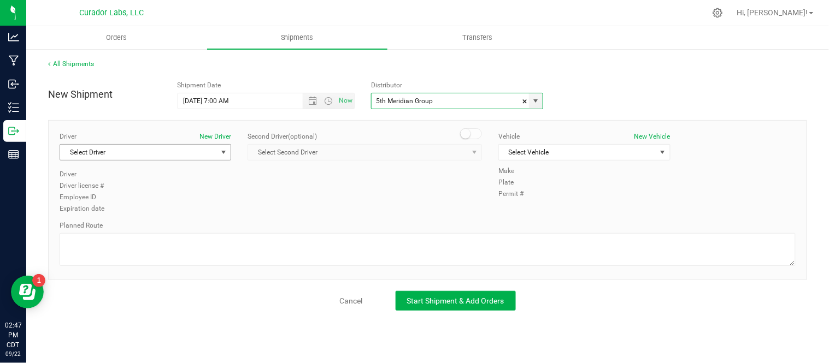
click at [211, 155] on span "Select Driver" at bounding box center [138, 152] width 157 height 15
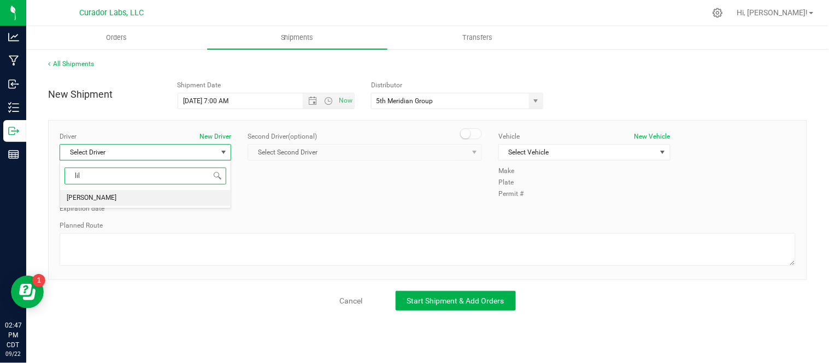
type input "lil"
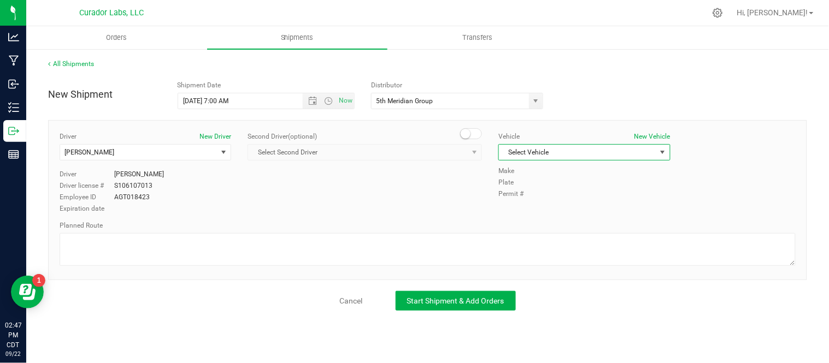
click at [545, 158] on span "Select Vehicle" at bounding box center [577, 152] width 157 height 15
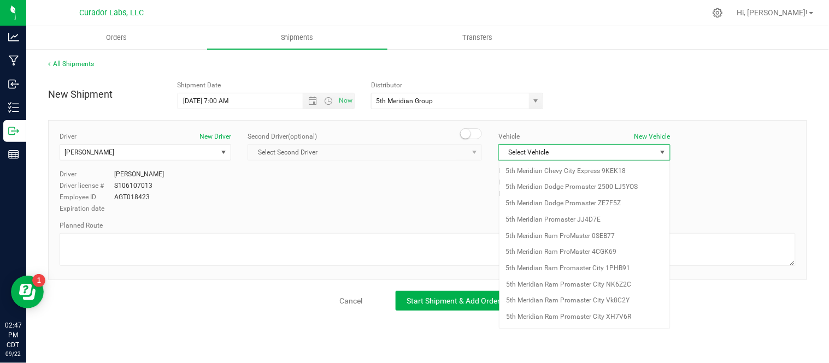
click at [545, 158] on span "Select Vehicle" at bounding box center [577, 152] width 157 height 15
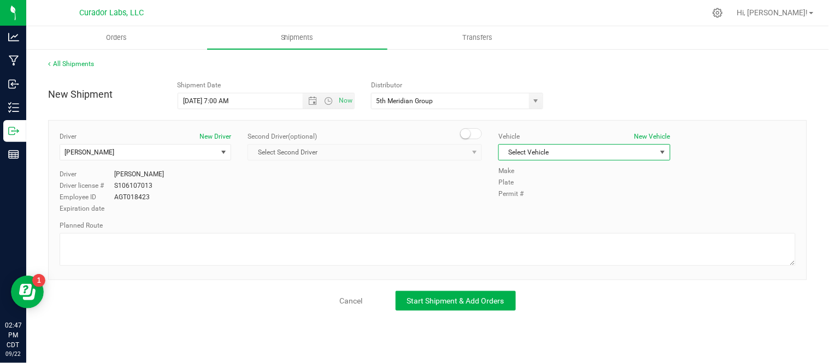
click at [545, 158] on span "Select Vehicle" at bounding box center [577, 152] width 157 height 15
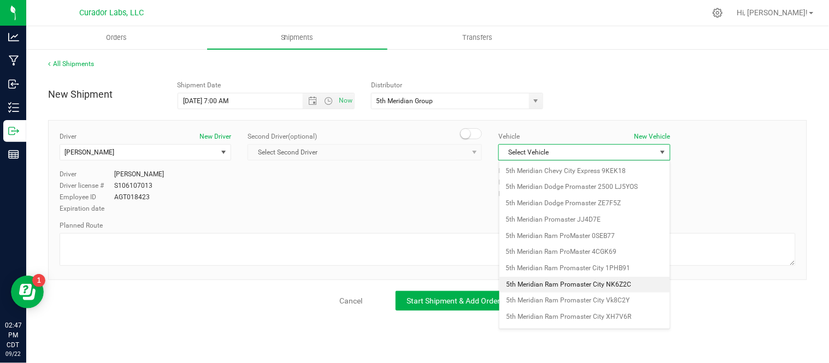
click at [575, 287] on li "5th Meridian Ram Promaster City NK6Z2C" at bounding box center [584, 285] width 171 height 16
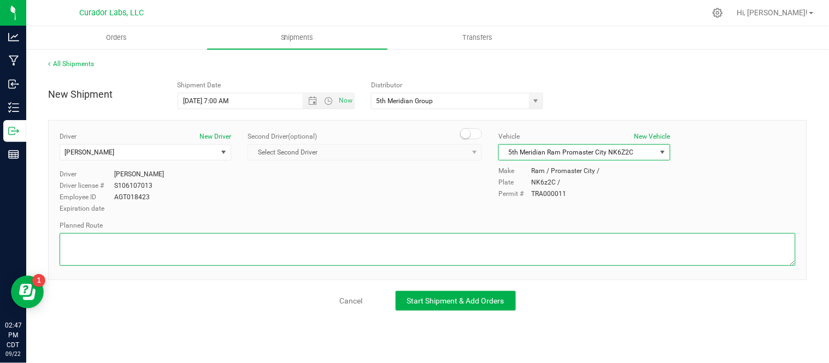
click at [339, 256] on textarea at bounding box center [428, 249] width 736 height 33
click at [263, 249] on textarea at bounding box center [428, 249] width 736 height 33
paste textarea "Get on I-70 W from N Broadway 3 min (1.1 mi) Continue on I-70 W to Columbia. Ta…"
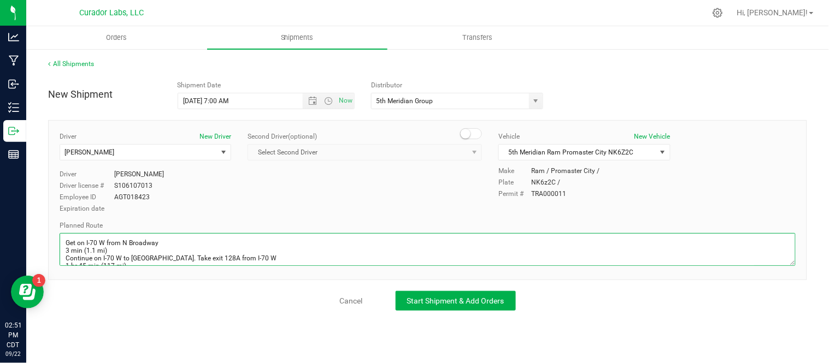
scroll to position [219, 0]
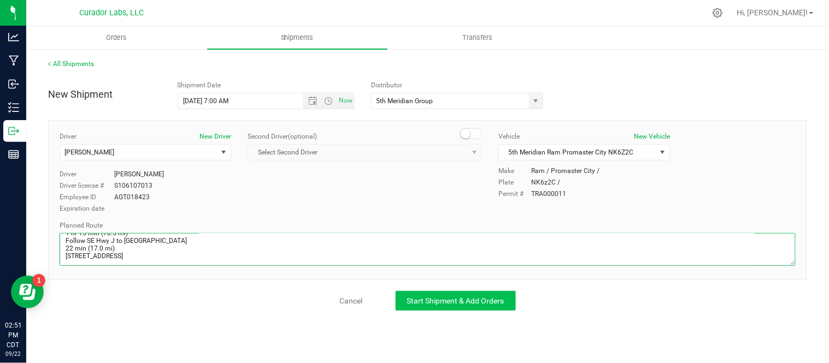
type textarea "Get on I-70 W from N Broadway 3 min (1.1 mi) Continue on I-70 W to Columbia. Ta…"
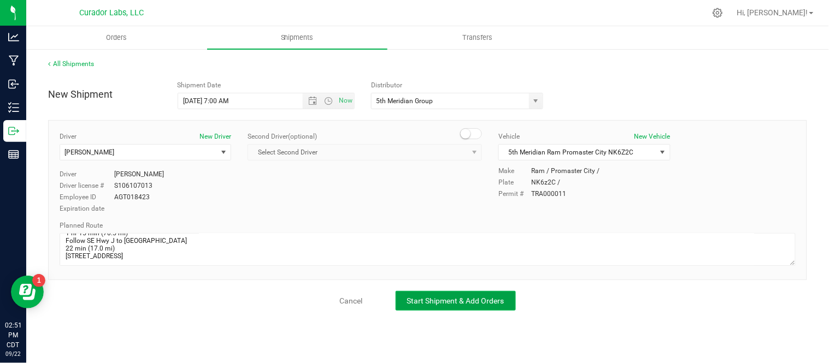
click at [451, 292] on button "Start Shipment & Add Orders" at bounding box center [456, 301] width 120 height 20
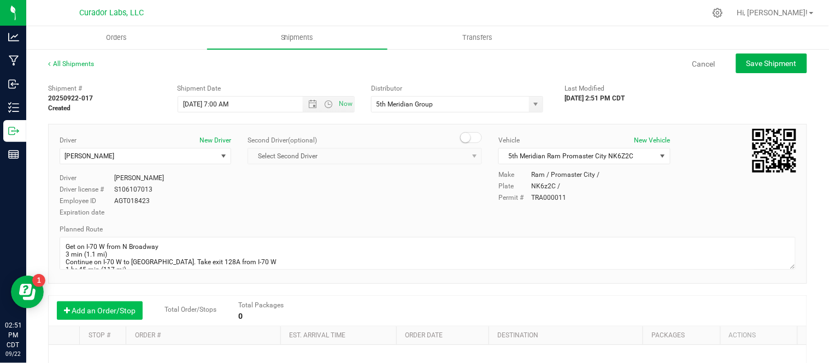
click at [112, 312] on button "Add an Order/Stop" at bounding box center [100, 311] width 86 height 19
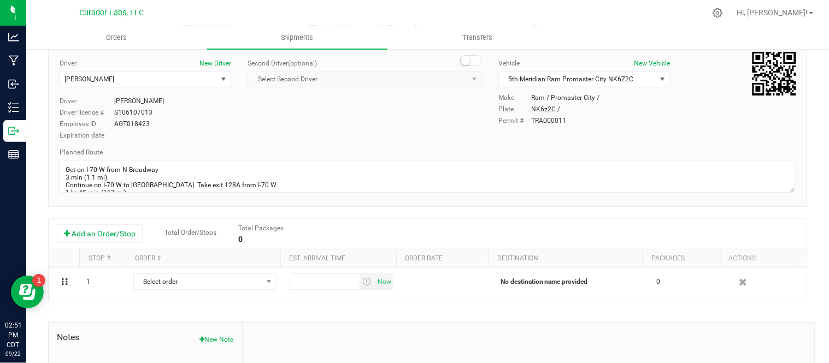
scroll to position [78, 0]
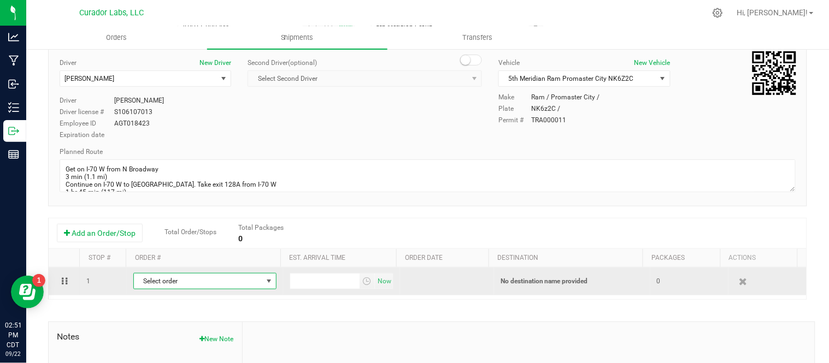
click at [205, 288] on span "Select order" at bounding box center [198, 281] width 128 height 15
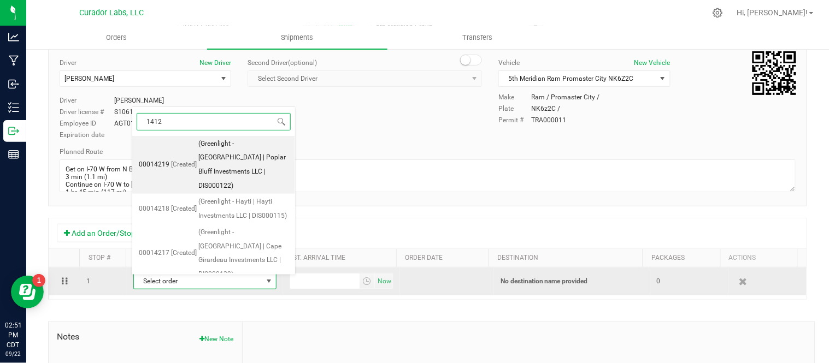
type input "14125"
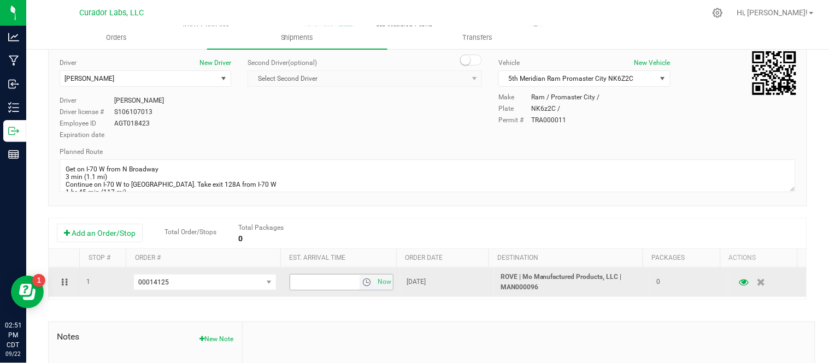
click at [362, 285] on span "select" at bounding box center [366, 282] width 9 height 9
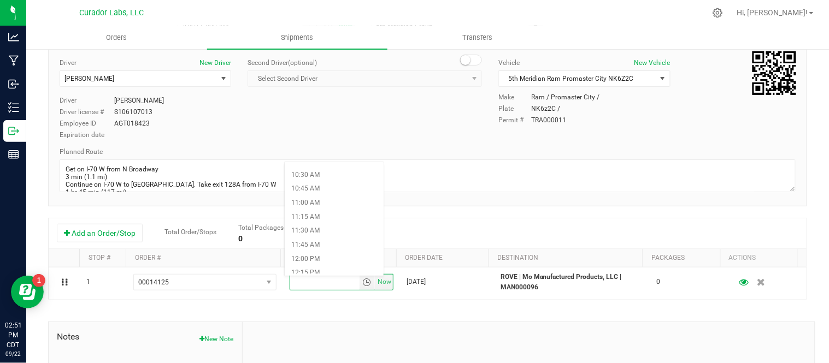
scroll to position [587, 0]
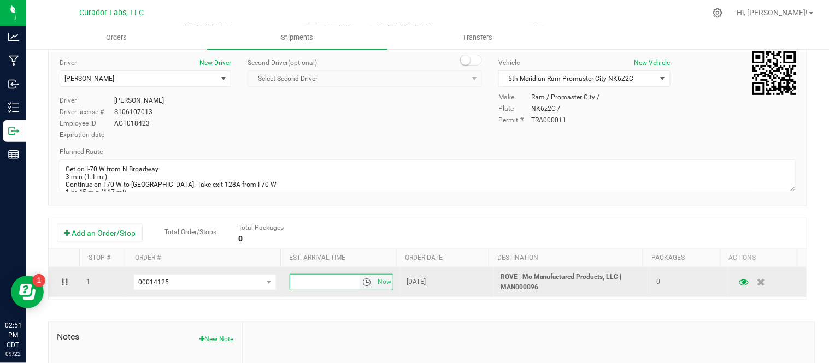
click at [362, 285] on span "select" at bounding box center [366, 282] width 9 height 9
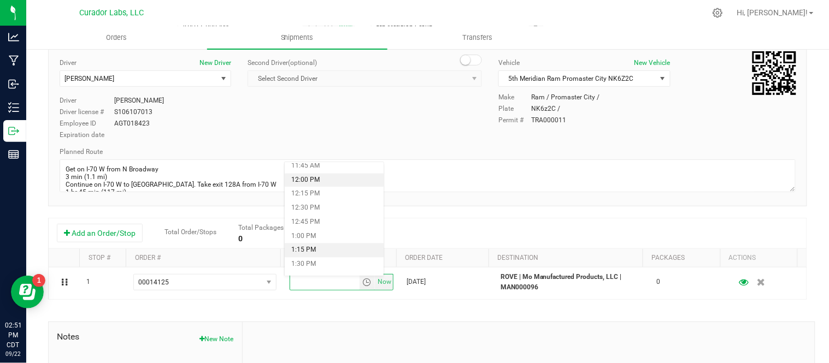
scroll to position [665, 0]
click at [312, 249] on li "1:15 PM" at bounding box center [334, 250] width 99 height 14
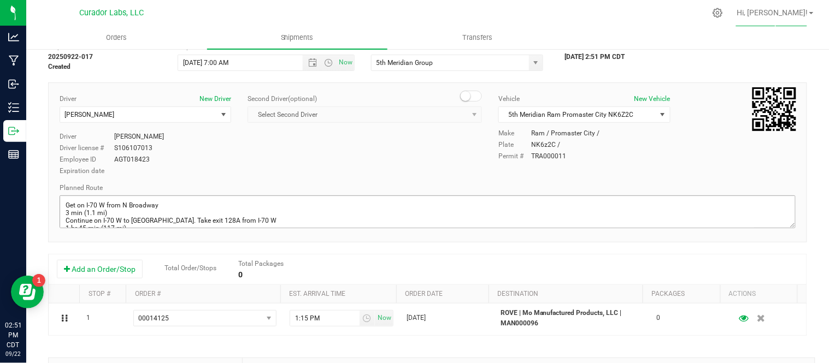
scroll to position [0, 0]
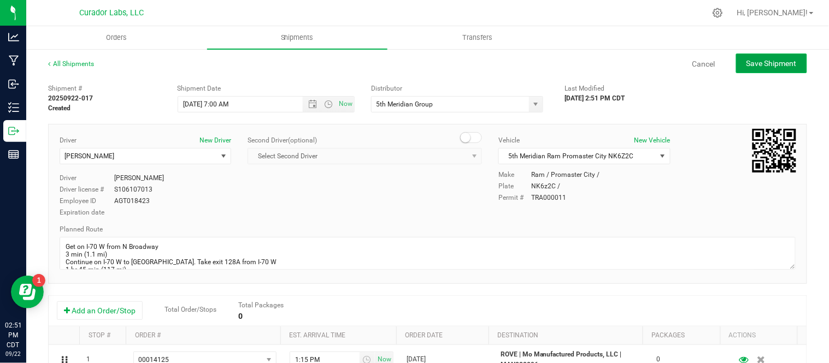
click at [755, 69] on button "Save Shipment" at bounding box center [771, 64] width 71 height 20
type input "9/23/2025 12:00 PM"
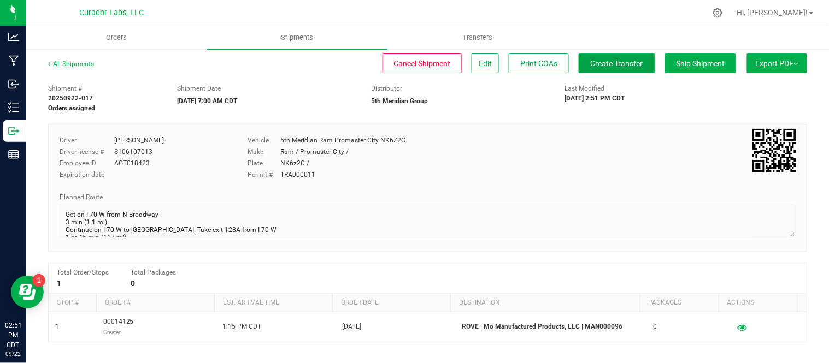
click at [592, 63] on span "Create Transfer" at bounding box center [617, 63] width 52 height 9
click at [291, 36] on span "Shipments" at bounding box center [297, 38] width 62 height 10
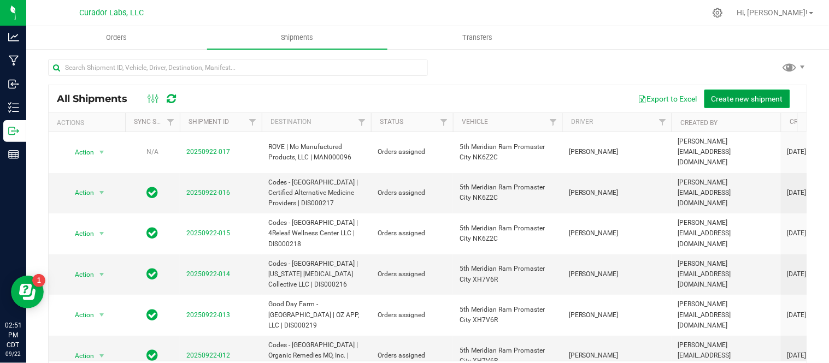
click at [712, 96] on span "Create new shipment" at bounding box center [748, 99] width 72 height 9
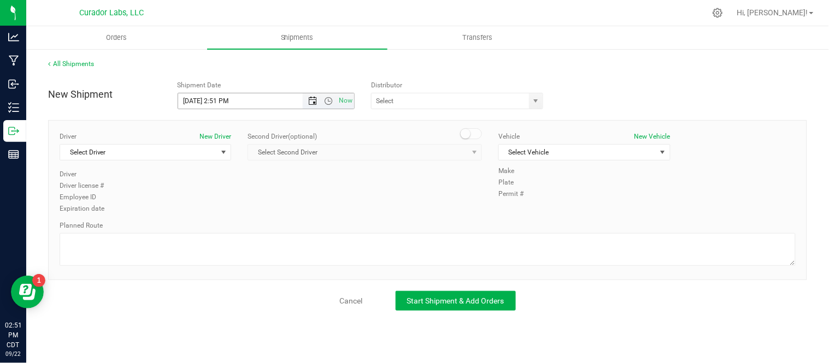
click at [315, 99] on span "Open the date view" at bounding box center [312, 101] width 9 height 9
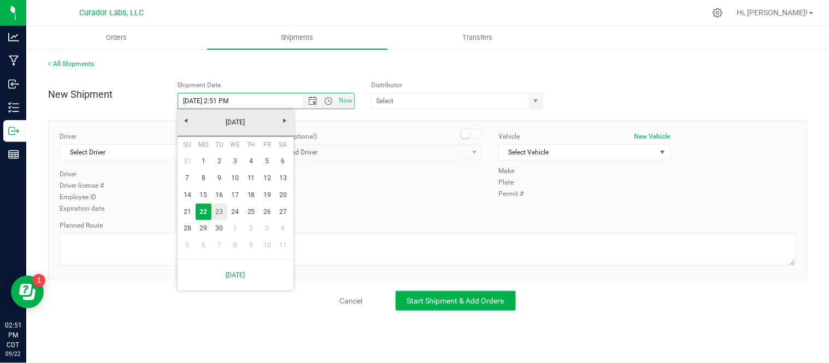
click at [216, 210] on link "23" at bounding box center [219, 212] width 16 height 17
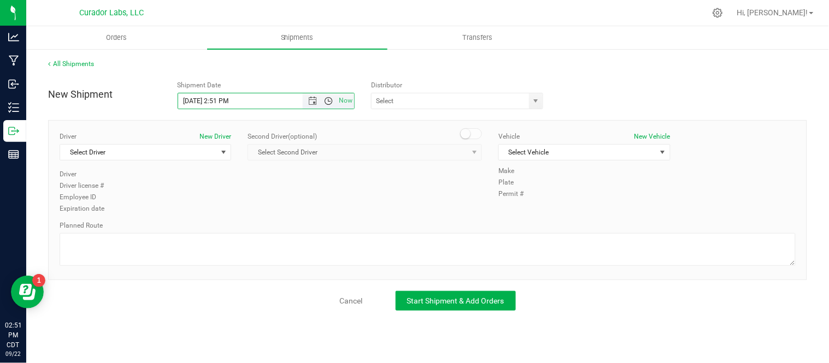
click at [326, 102] on span "Open the time view" at bounding box center [328, 101] width 9 height 9
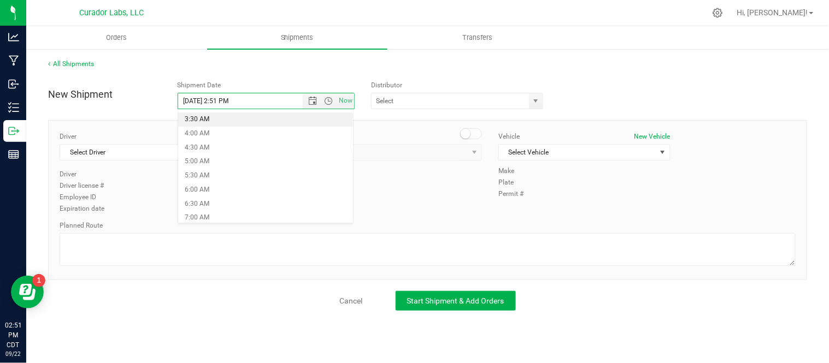
scroll to position [101, 0]
click at [316, 216] on li "7:00 AM" at bounding box center [265, 215] width 175 height 14
type input "9/23/2025 7:00 AM"
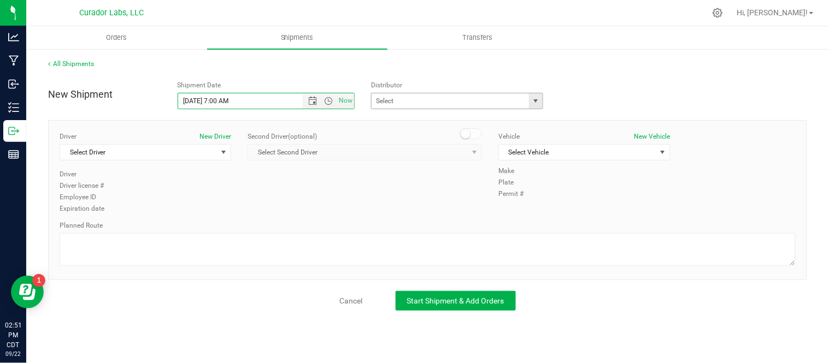
click at [538, 98] on span "select" at bounding box center [536, 101] width 9 height 9
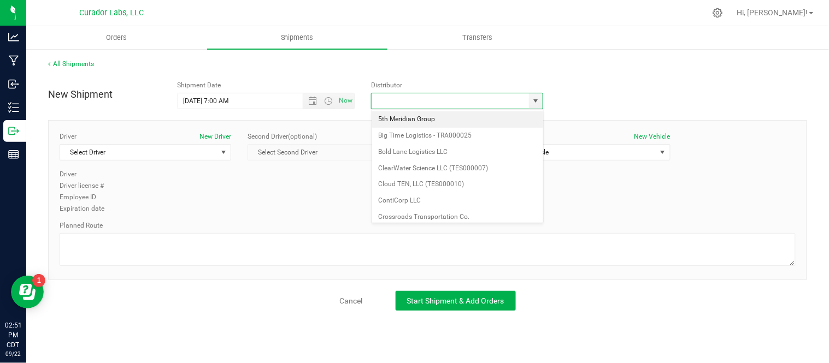
click at [438, 117] on li "5th Meridian Group" at bounding box center [457, 119] width 171 height 16
type input "5th Meridian Group"
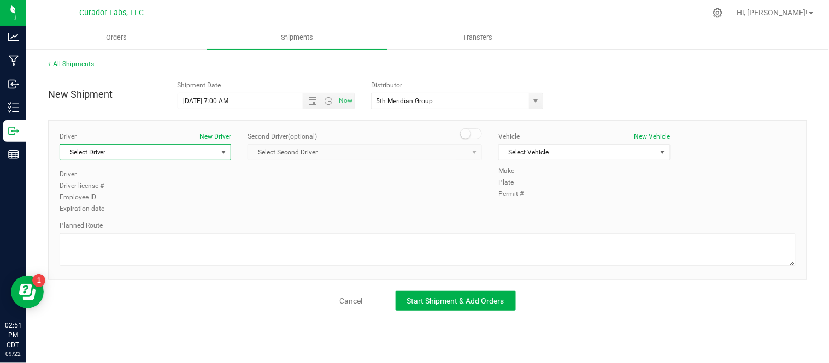
click at [183, 156] on span "Select Driver" at bounding box center [138, 152] width 157 height 15
type input "lil"
click at [563, 154] on span "Select Vehicle" at bounding box center [577, 152] width 157 height 15
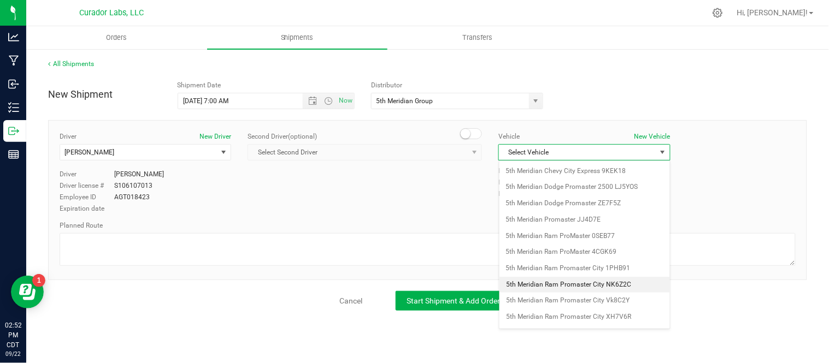
click at [621, 281] on li "5th Meridian Ram Promaster City NK6Z2C" at bounding box center [584, 285] width 171 height 16
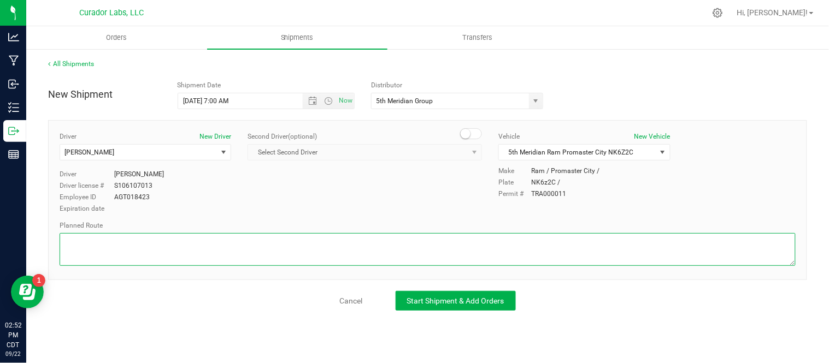
click at [204, 240] on textarea at bounding box center [428, 249] width 736 height 33
paste textarea "Get on I-70 W from N Broadway 3 min (1.1 mi) Continue on I-70 W to Columbia. Ta…"
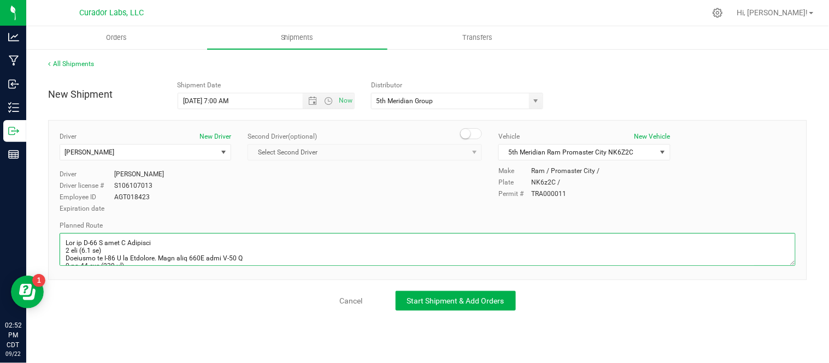
scroll to position [408, 0]
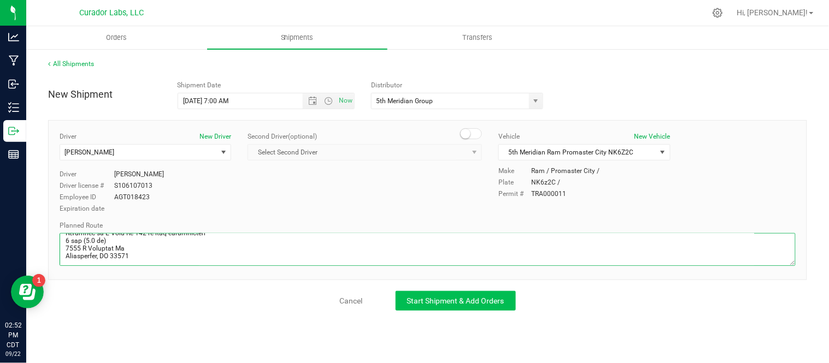
type textarea "Get on I-70 W from N Broadway 3 min (1.1 mi) Continue on I-70 W to Columbia. Ta…"
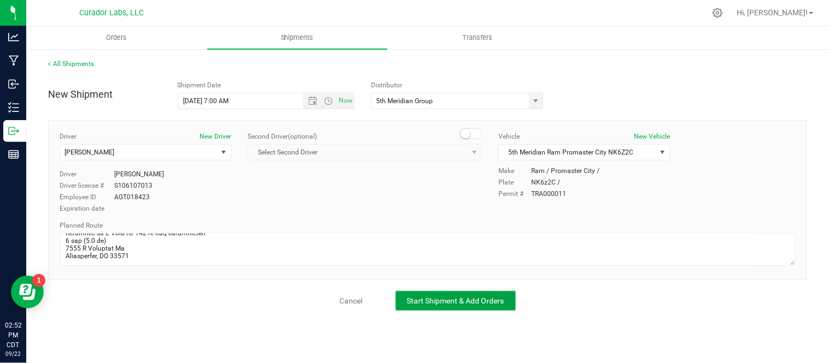
click at [429, 297] on span "Start Shipment & Add Orders" at bounding box center [455, 301] width 97 height 9
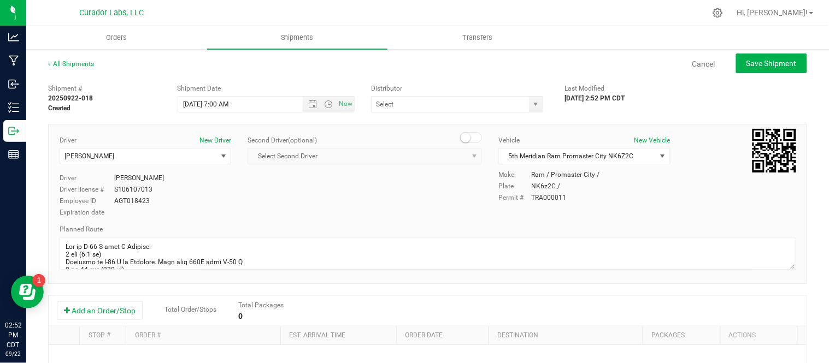
type input "5th Meridian Group"
click at [106, 309] on button "Add an Order/Stop" at bounding box center [100, 311] width 86 height 19
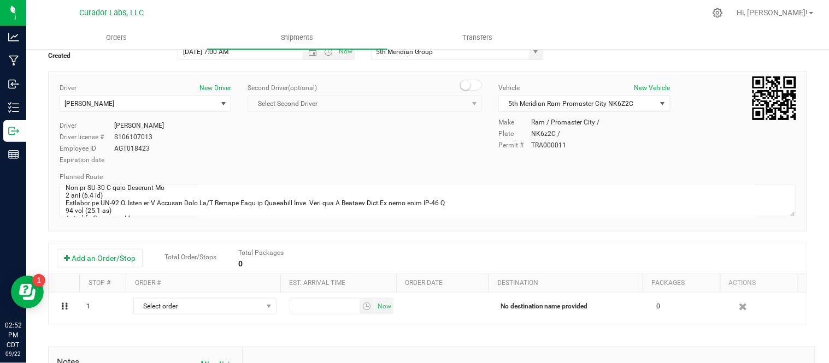
scroll to position [53, 0]
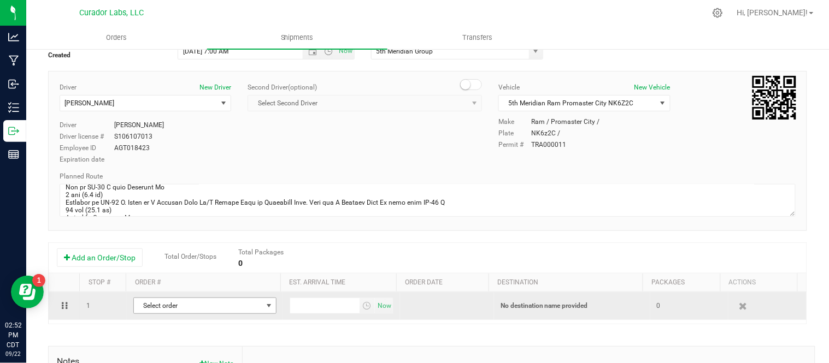
click at [222, 304] on span "Select order" at bounding box center [198, 305] width 128 height 15
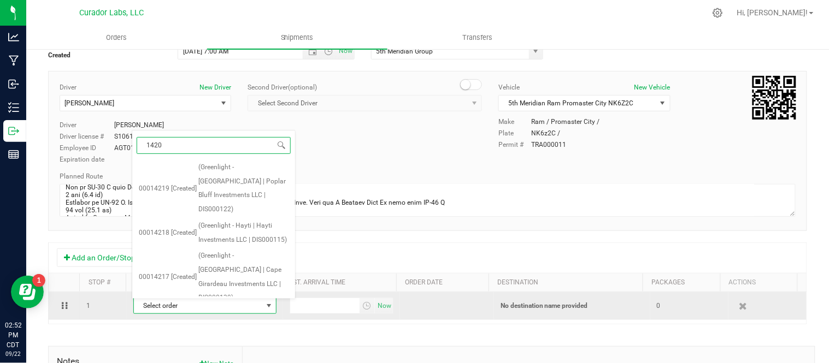
type input "14208"
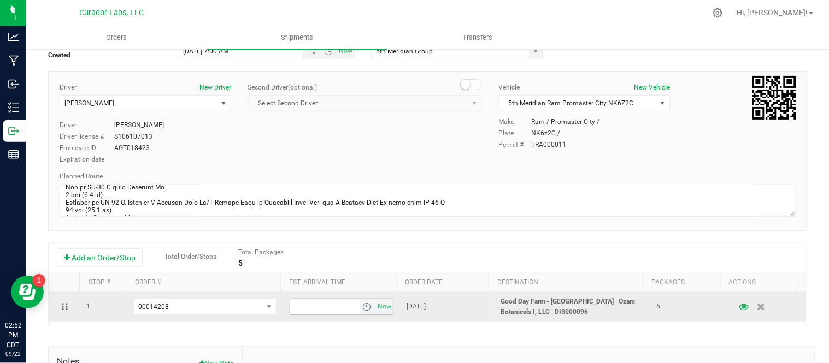
click at [360, 314] on span "select" at bounding box center [368, 306] width 16 height 15
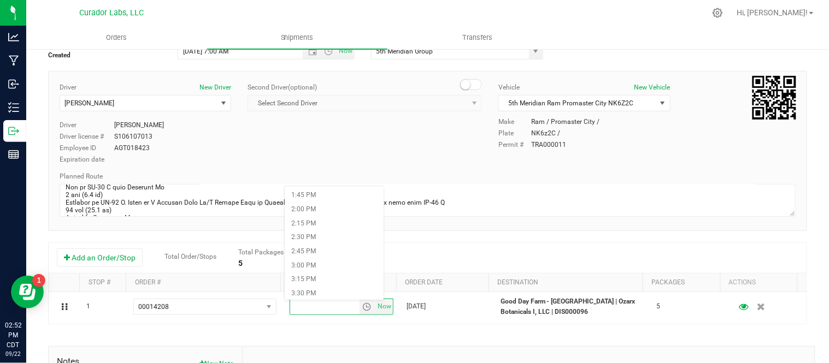
scroll to position [795, 0]
click at [334, 259] on li "3:15 PM" at bounding box center [334, 257] width 99 height 14
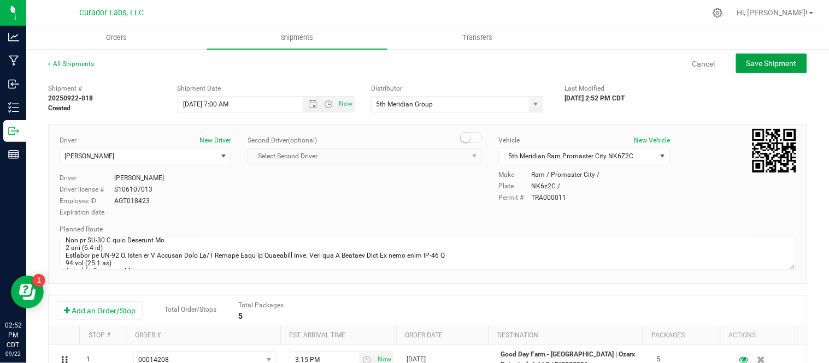
click at [750, 64] on span "Save Shipment" at bounding box center [772, 63] width 50 height 9
type input "9/23/2025 12:00 PM"
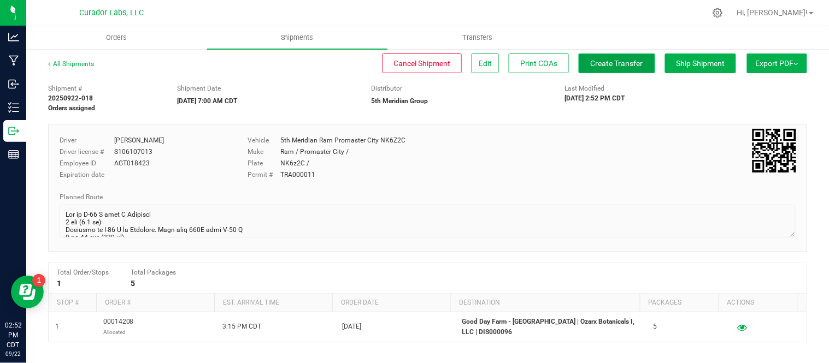
click at [614, 63] on span "Create Transfer" at bounding box center [617, 63] width 52 height 9
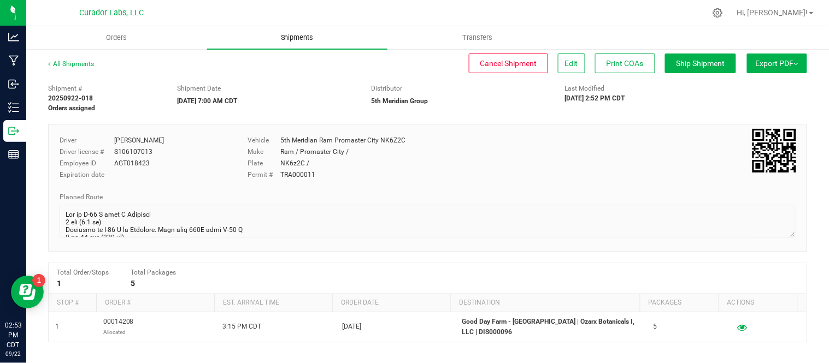
click at [293, 41] on span "Shipments" at bounding box center [297, 38] width 62 height 10
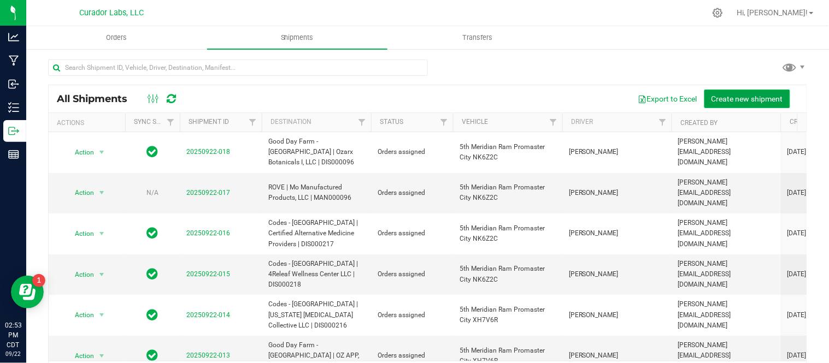
click at [716, 90] on button "Create new shipment" at bounding box center [747, 99] width 86 height 19
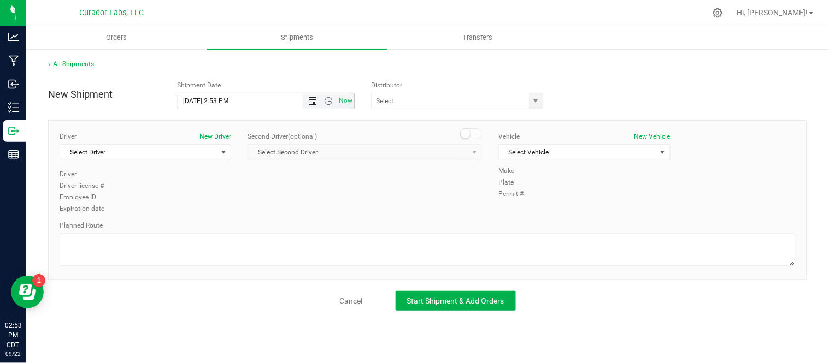
click at [309, 100] on span "Open the date view" at bounding box center [312, 101] width 9 height 9
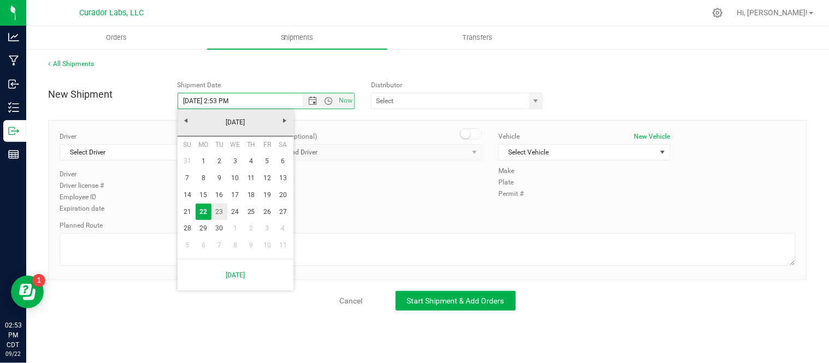
click at [222, 210] on link "23" at bounding box center [219, 212] width 16 height 17
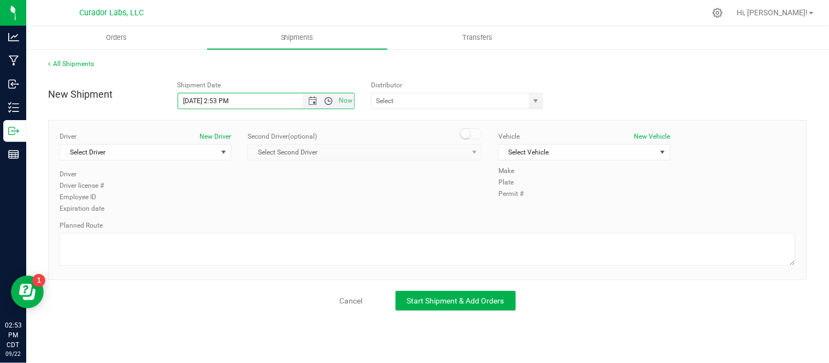
click at [324, 99] on span "Open the time view" at bounding box center [328, 101] width 9 height 9
click at [218, 168] on li "7:00 AM" at bounding box center [265, 169] width 175 height 14
type input "9/23/2025 7:00 AM"
click at [538, 104] on span "select" at bounding box center [536, 101] width 9 height 9
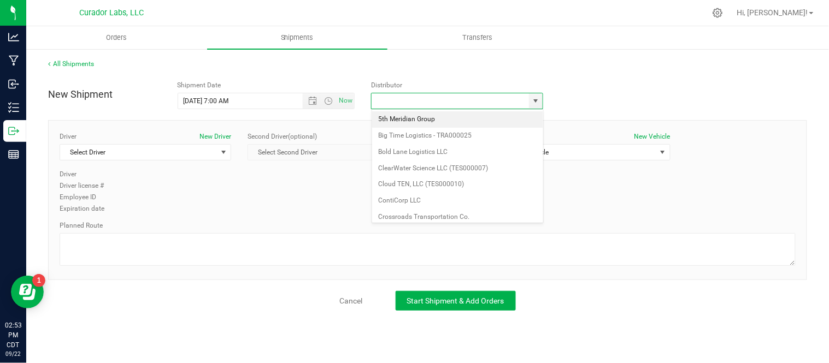
click at [437, 118] on li "5th Meridian Group" at bounding box center [457, 119] width 171 height 16
type input "5th Meridian Group"
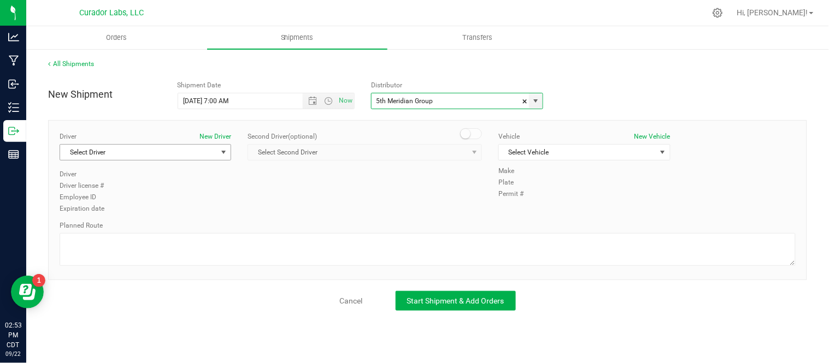
click at [168, 156] on span "Select Driver" at bounding box center [138, 152] width 157 height 15
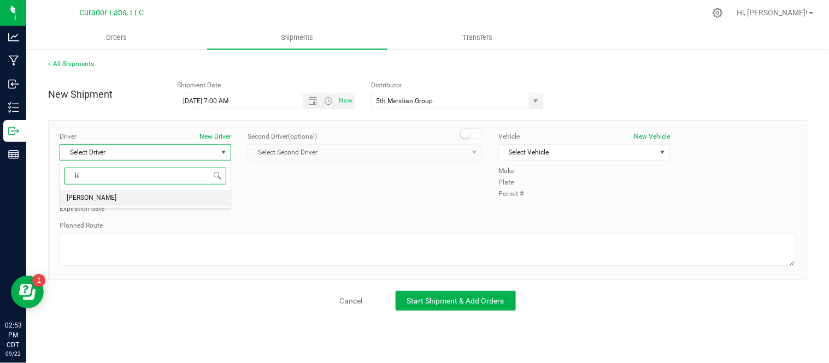
click at [158, 194] on li "[PERSON_NAME]" at bounding box center [145, 198] width 171 height 16
type input "lil"
click at [588, 148] on span "Select Vehicle" at bounding box center [577, 152] width 157 height 15
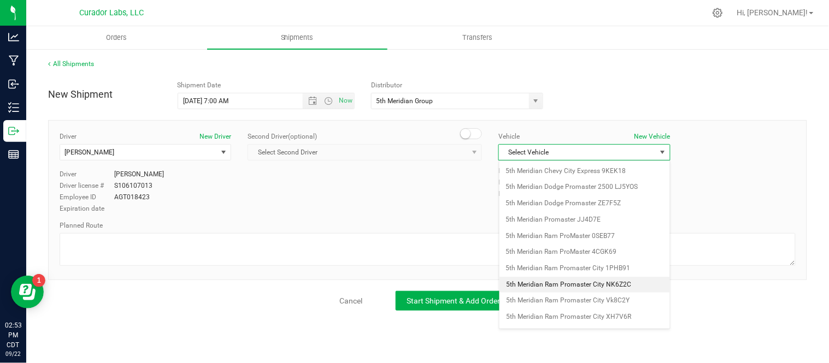
click at [632, 282] on li "5th Meridian Ram Promaster City NK6Z2C" at bounding box center [584, 285] width 171 height 16
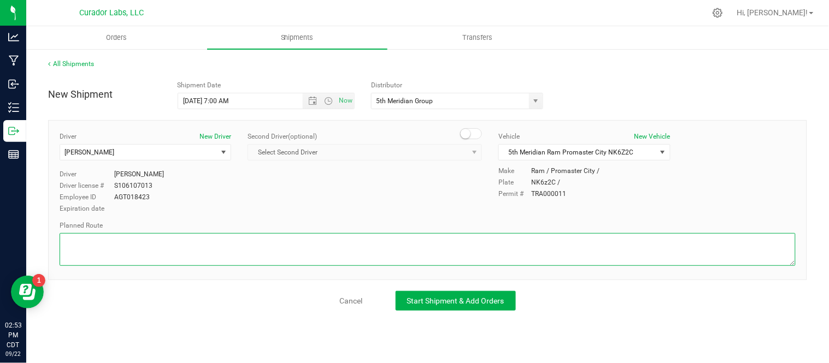
click at [195, 246] on textarea at bounding box center [428, 249] width 736 height 33
paste textarea "Get on I-70 W from N Broadway 3 min (1.1 mi) Continue on I-70 W to Columbia. Ta…"
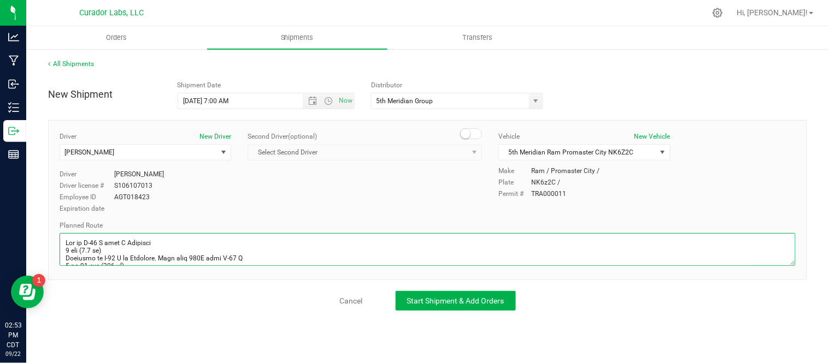
scroll to position [503, 0]
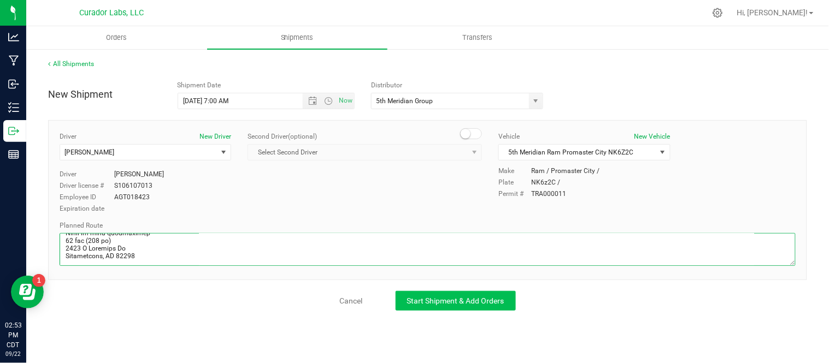
type textarea "Get on I-70 W from N Broadway 3 min (1.1 mi) Continue on I-70 W to Columbia. Ta…"
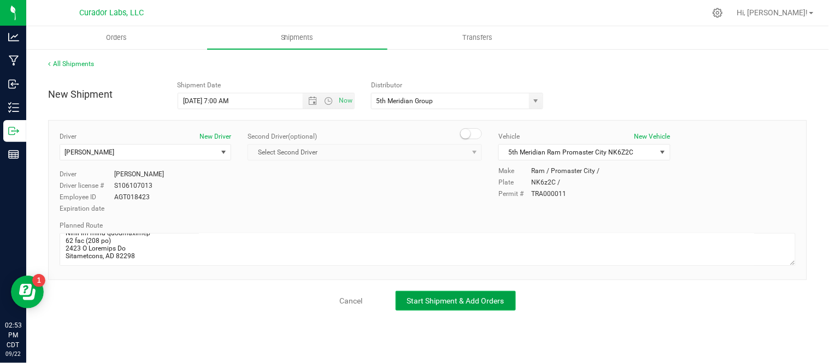
click at [419, 307] on button "Start Shipment & Add Orders" at bounding box center [456, 301] width 120 height 20
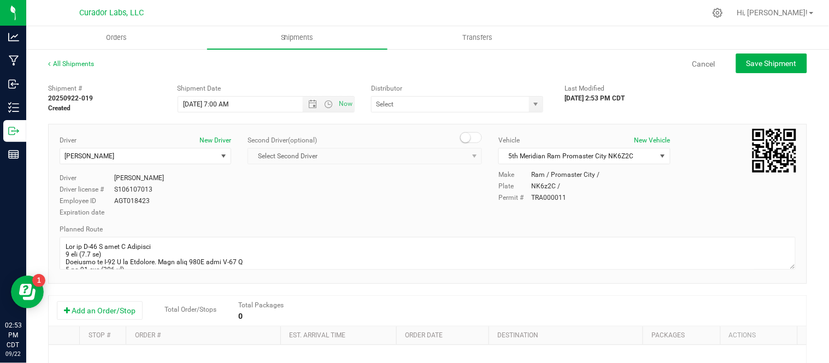
type input "5th Meridian Group"
click at [83, 310] on button "Add an Order/Stop" at bounding box center [100, 311] width 86 height 19
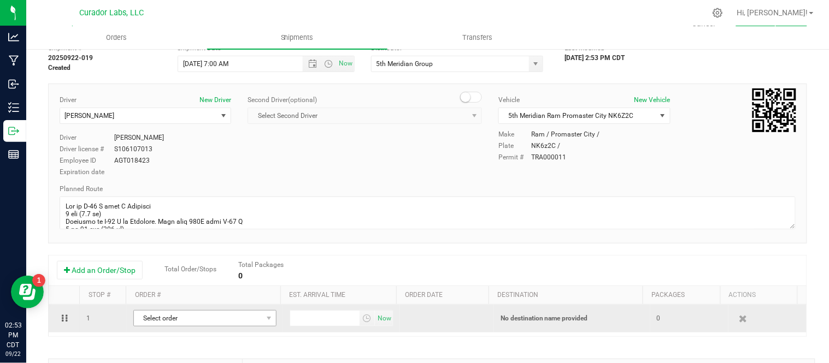
scroll to position [42, 0]
click at [181, 320] on span "Select order" at bounding box center [198, 317] width 128 height 15
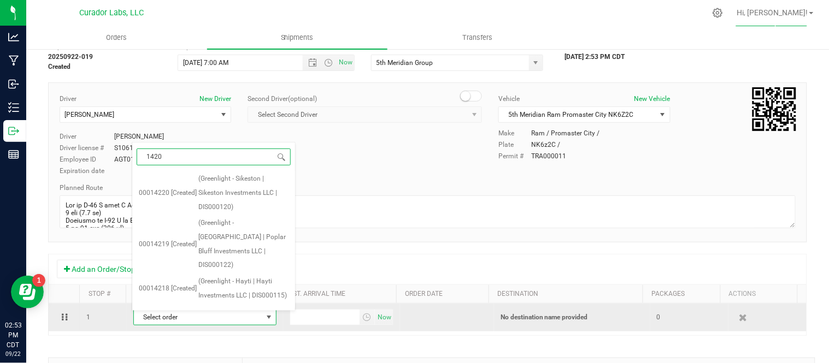
type input "14207"
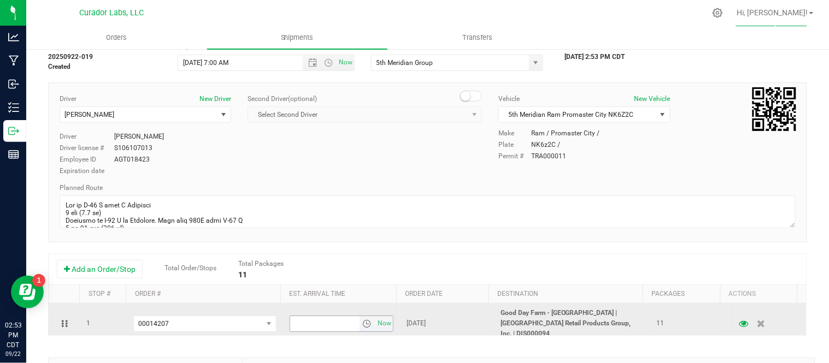
click at [362, 320] on span "select" at bounding box center [366, 324] width 9 height 9
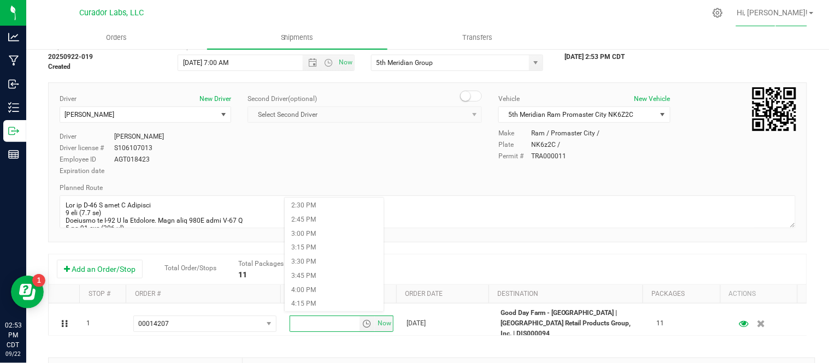
scroll to position [834, 0]
click at [313, 258] on li "3:45 PM" at bounding box center [334, 258] width 99 height 14
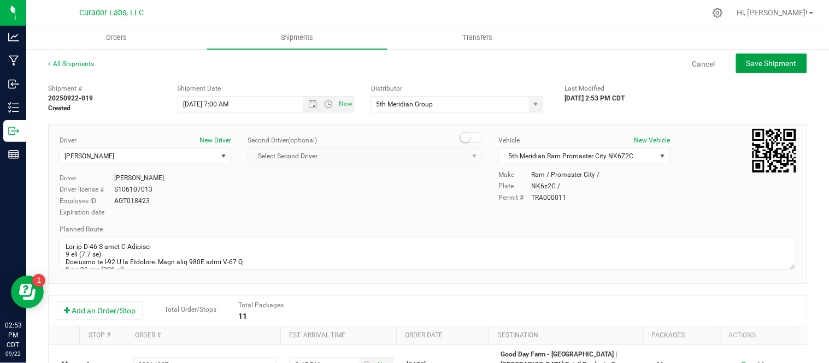
click at [747, 62] on span "Save Shipment" at bounding box center [772, 63] width 50 height 9
type input "9/23/2025 12:00 PM"
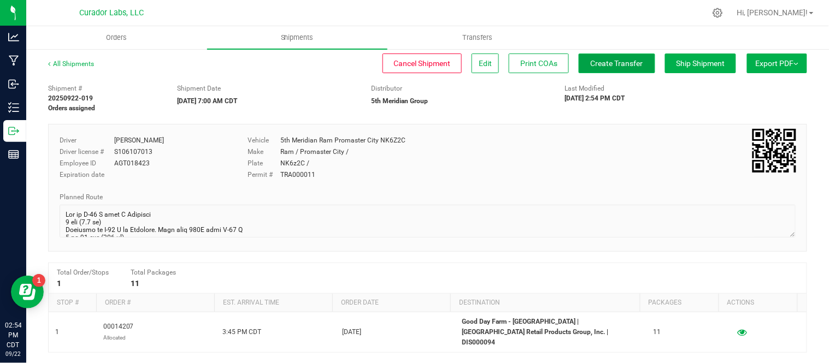
click at [619, 62] on span "Create Transfer" at bounding box center [617, 63] width 52 height 9
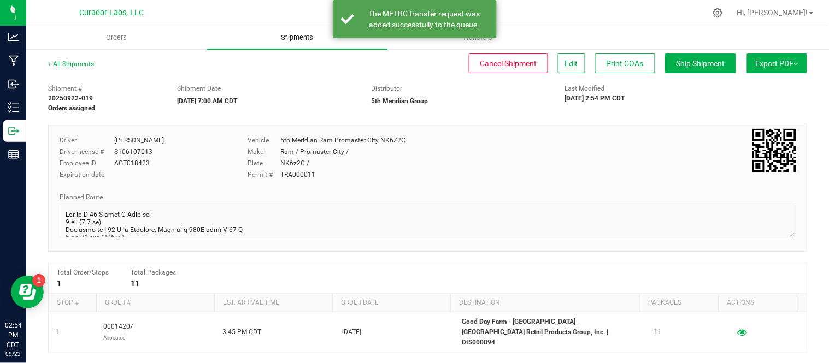
click at [315, 35] on span "Shipments" at bounding box center [297, 38] width 62 height 10
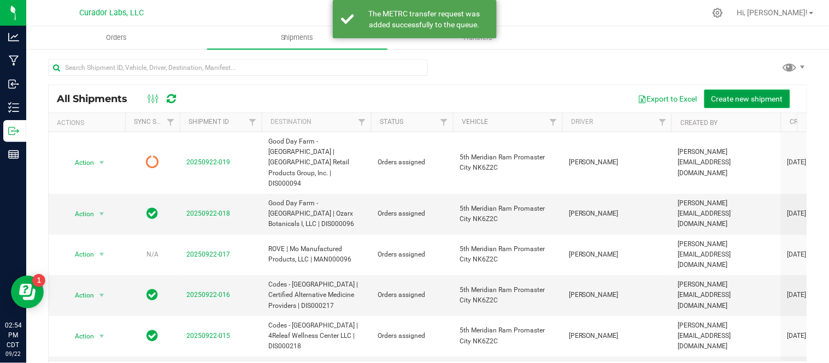
click at [712, 101] on span "Create new shipment" at bounding box center [748, 99] width 72 height 9
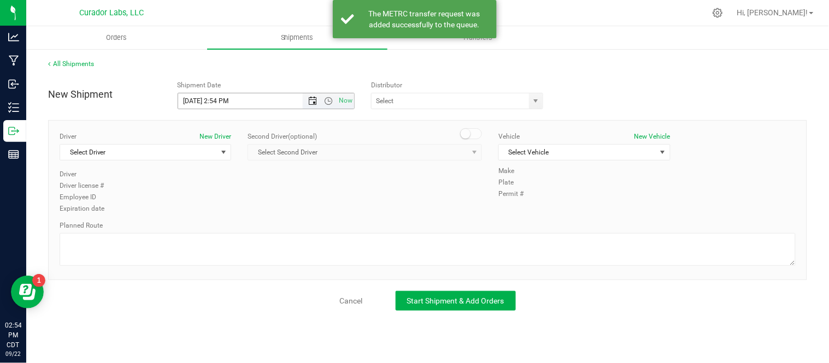
click at [312, 105] on span "Open the date view" at bounding box center [312, 101] width 9 height 9
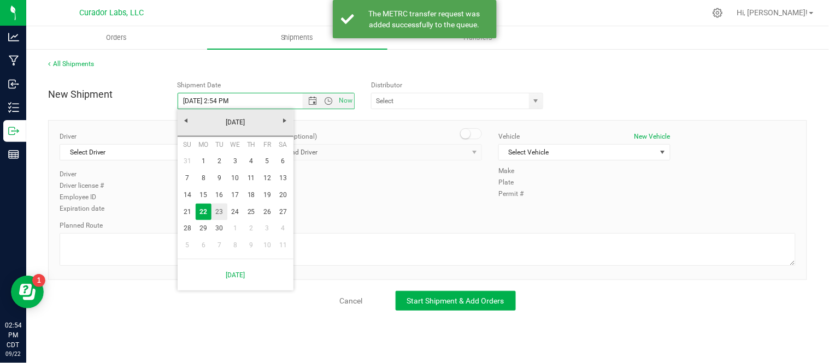
click at [216, 213] on link "23" at bounding box center [219, 212] width 16 height 17
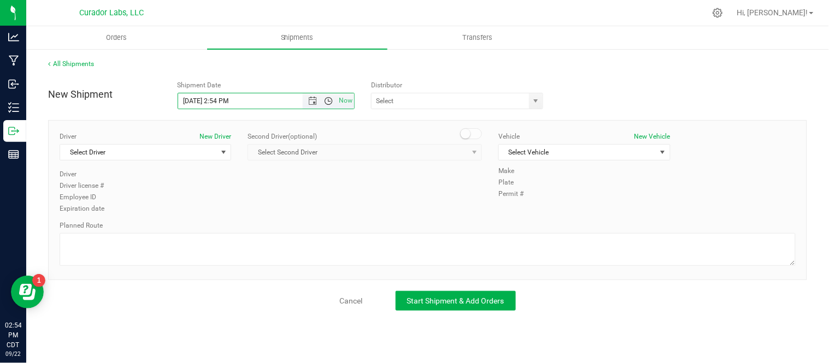
click at [330, 102] on span "Open the time view" at bounding box center [328, 101] width 9 height 9
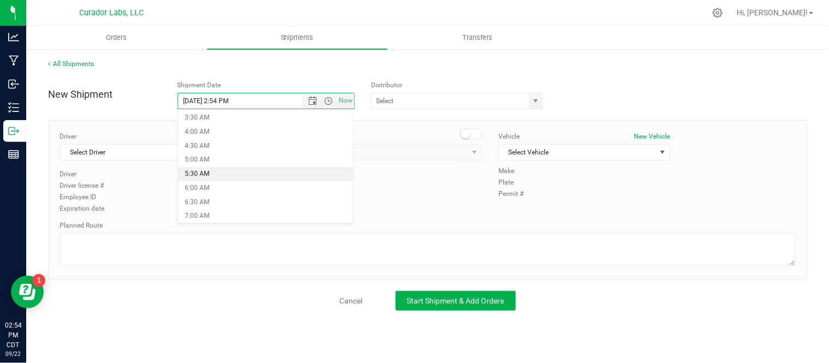
scroll to position [99, 0]
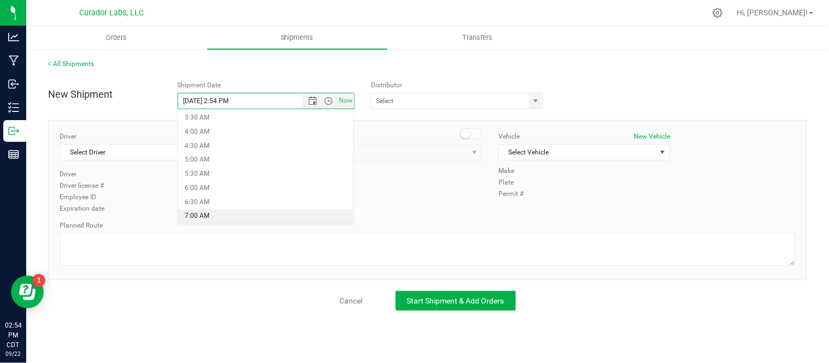
click at [214, 219] on li "7:00 AM" at bounding box center [265, 216] width 175 height 14
type input "9/23/2025 7:00 AM"
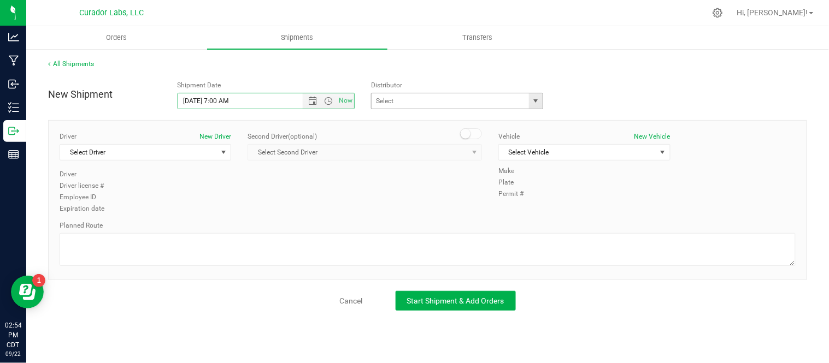
click at [536, 103] on span "select" at bounding box center [536, 101] width 9 height 9
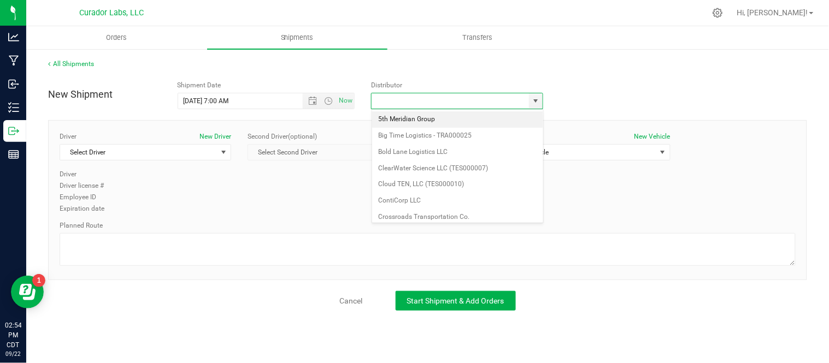
click at [436, 122] on li "5th Meridian Group" at bounding box center [457, 119] width 171 height 16
type input "5th Meridian Group"
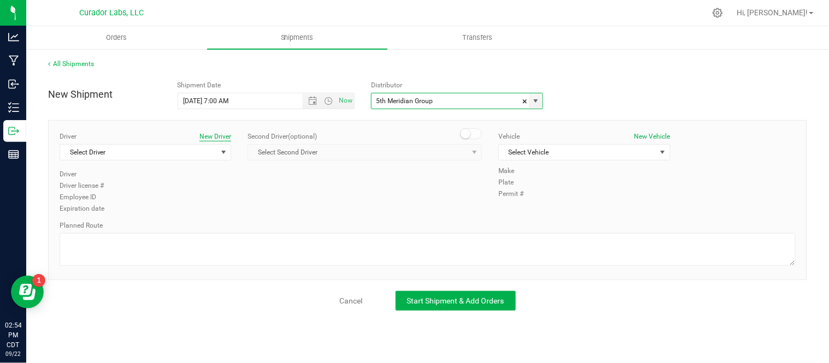
click at [199, 140] on button "New Driver" at bounding box center [215, 137] width 32 height 10
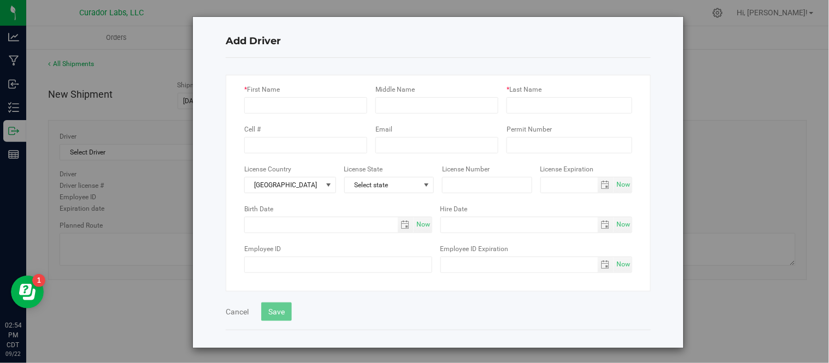
click at [199, 140] on div "Add Driver * First Name Middle Name * Last Name Cell # Email Permit Number Lice…" at bounding box center [438, 182] width 491 height 331
click at [139, 159] on div "Add Driver * First Name Middle Name * Last Name Cell # Email Permit Number Lice…" at bounding box center [418, 181] width 837 height 363
click at [236, 305] on div "Cancel Save" at bounding box center [438, 307] width 425 height 30
click at [234, 308] on button "Cancel" at bounding box center [237, 312] width 23 height 11
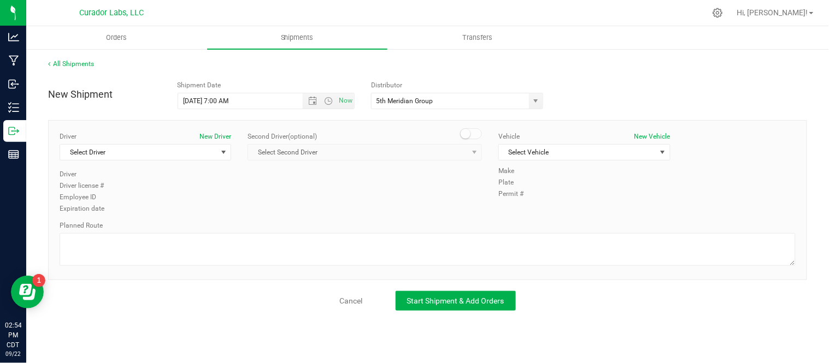
click at [144, 162] on div "Driver New Driver Select Driver Select Driver Dave Barczewski James T Coleman I…" at bounding box center [146, 151] width 172 height 38
click at [142, 145] on span "Select Driver" at bounding box center [138, 152] width 157 height 15
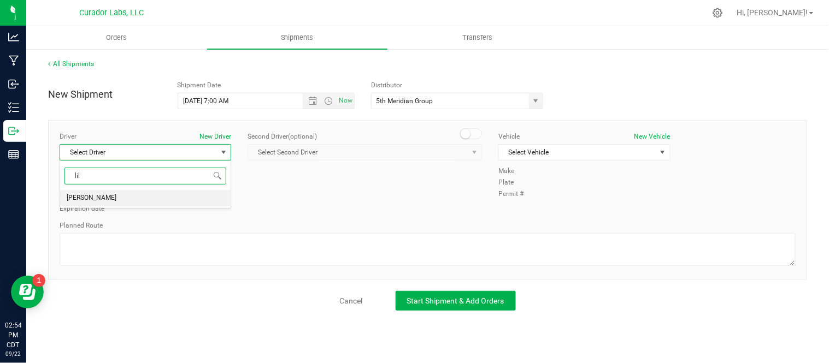
click at [144, 201] on li "[PERSON_NAME]" at bounding box center [145, 198] width 171 height 16
type input "lil"
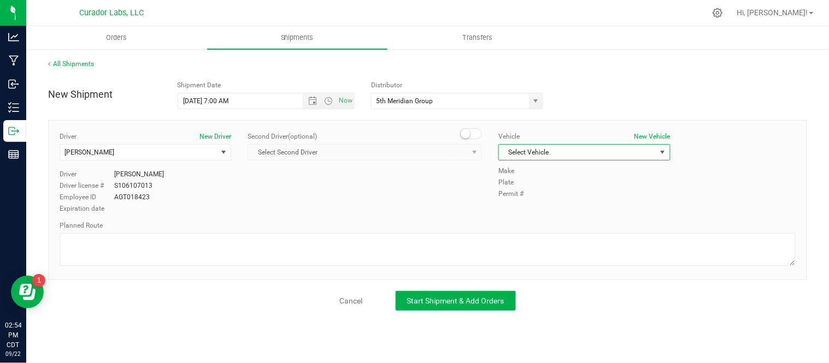
click at [553, 153] on span "Select Vehicle" at bounding box center [577, 152] width 157 height 15
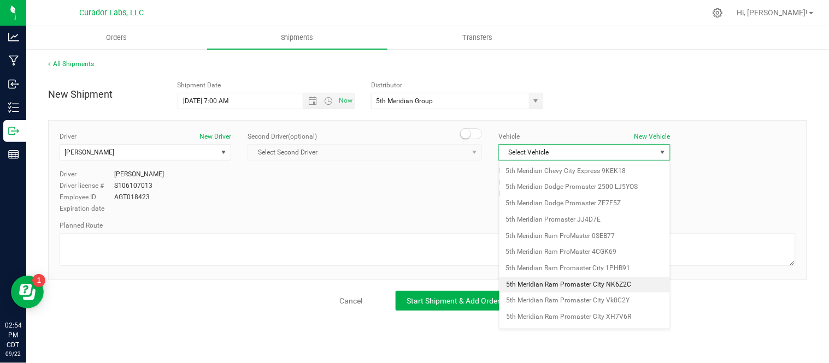
click at [622, 286] on li "5th Meridian Ram Promaster City NK6Z2C" at bounding box center [584, 285] width 171 height 16
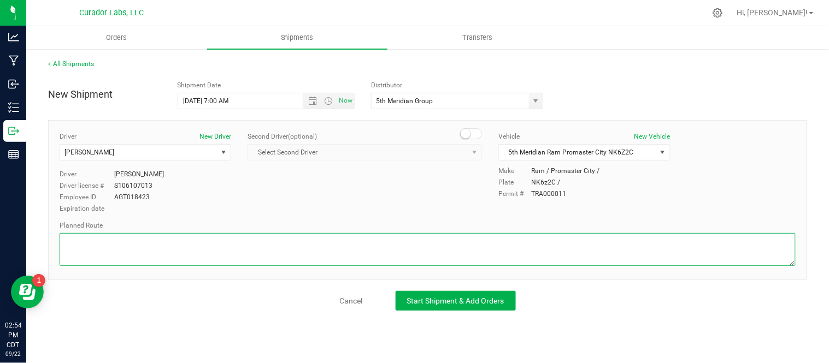
click at [284, 248] on textarea at bounding box center [428, 249] width 736 height 33
paste textarea "Get on I-70 W from N Broadway 3 min (1.1 mi) Continue on I-70 W to Columbia. Ta…"
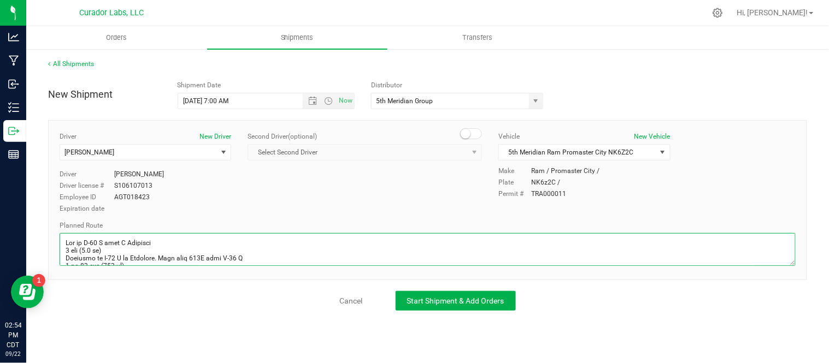
scroll to position [629, 0]
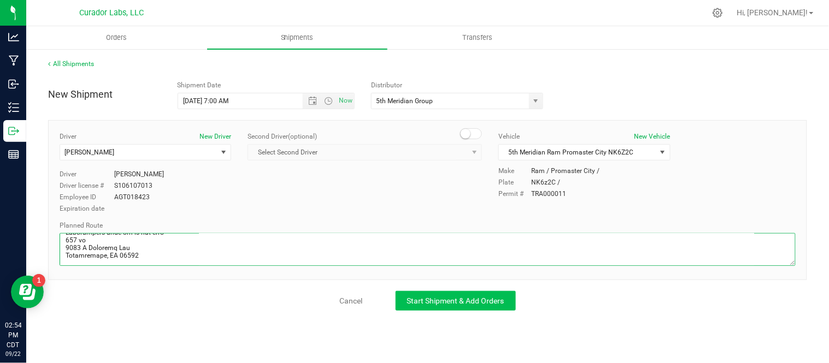
type textarea "Get on I-70 W from N Broadway 3 min (1.1 mi) Continue on I-70 W to Columbia. Ta…"
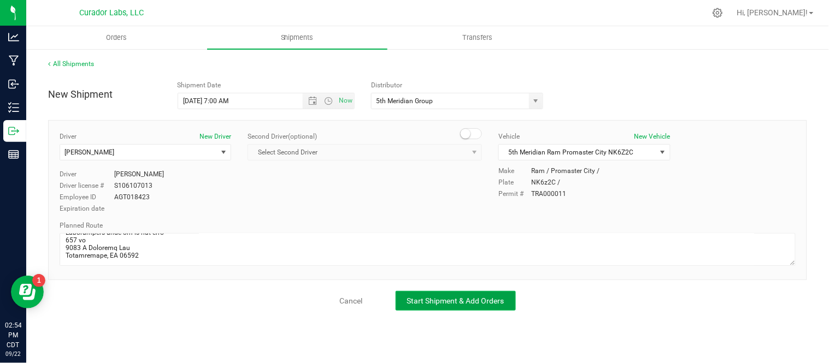
click at [443, 304] on span "Start Shipment & Add Orders" at bounding box center [455, 301] width 97 height 9
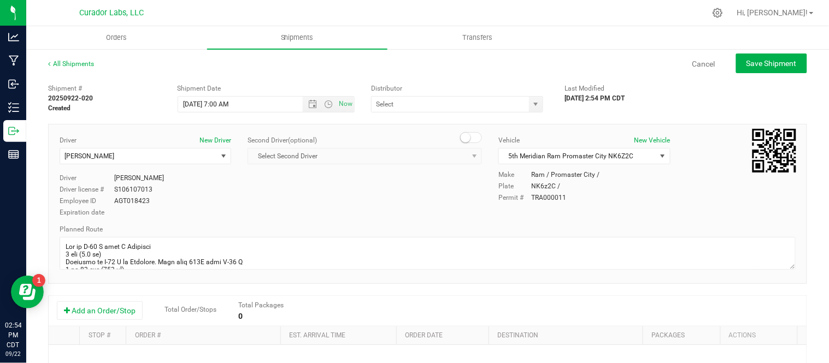
type input "5th Meridian Group"
click at [99, 305] on button "Add an Order/Stop" at bounding box center [100, 311] width 86 height 19
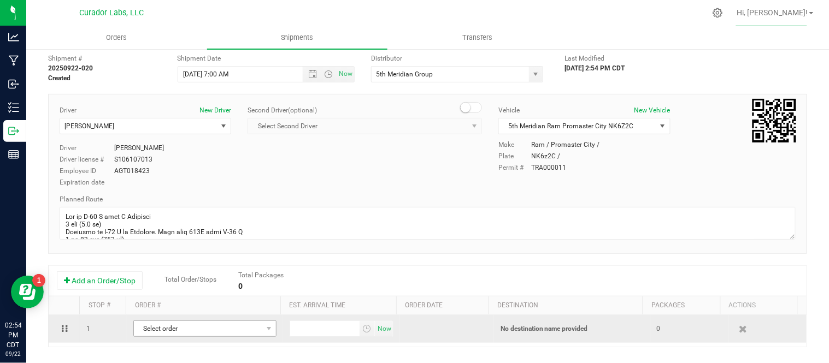
scroll to position [31, 0]
click at [179, 330] on span "Select order" at bounding box center [198, 328] width 128 height 15
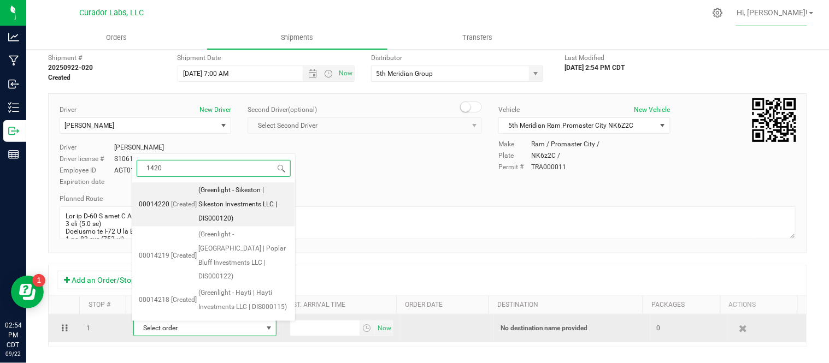
type input "14205"
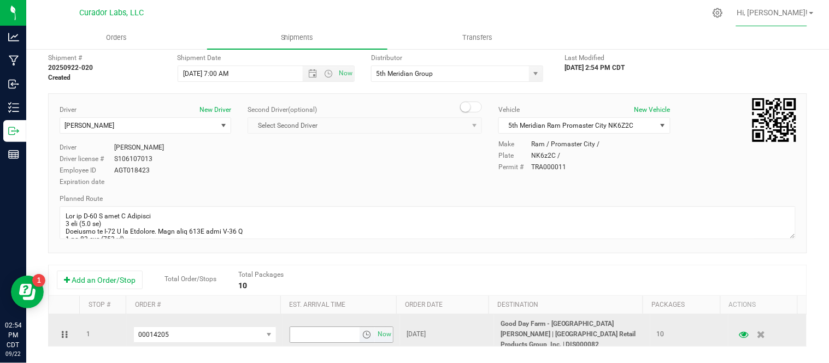
click at [362, 332] on span "select" at bounding box center [366, 335] width 9 height 9
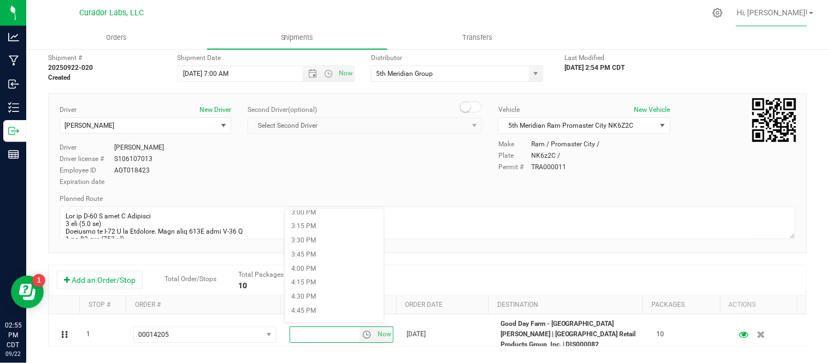
scroll to position [856, 0]
click at [313, 272] on li "4:15 PM" at bounding box center [334, 274] width 99 height 14
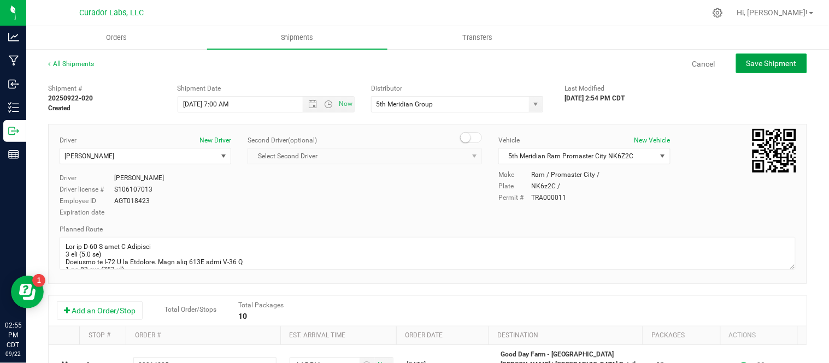
click at [769, 61] on span "Save Shipment" at bounding box center [772, 63] width 50 height 9
type input "9/23/2025 12:00 PM"
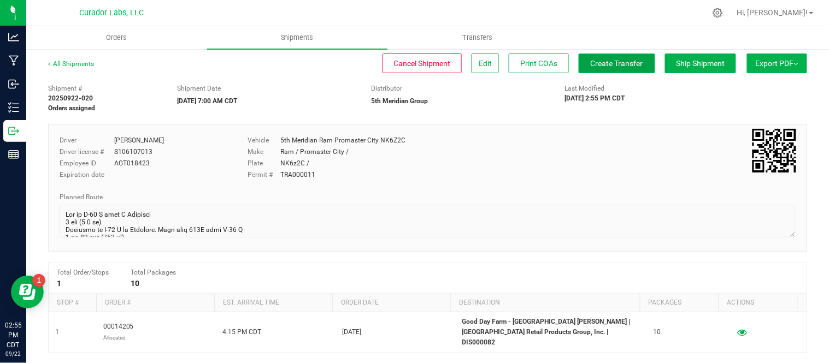
click at [618, 62] on span "Create Transfer" at bounding box center [617, 63] width 52 height 9
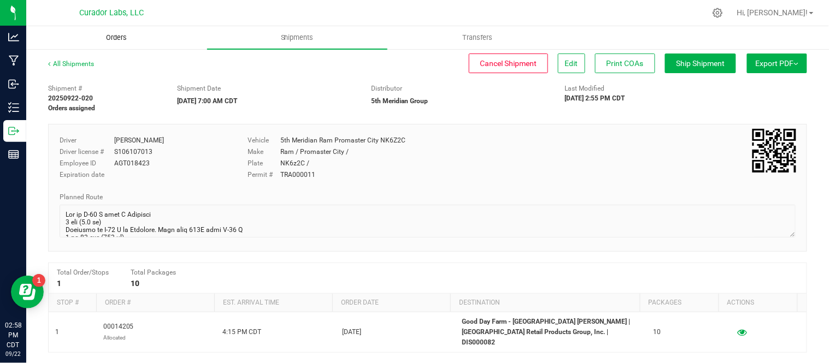
click at [121, 37] on span "Orders" at bounding box center [116, 38] width 50 height 10
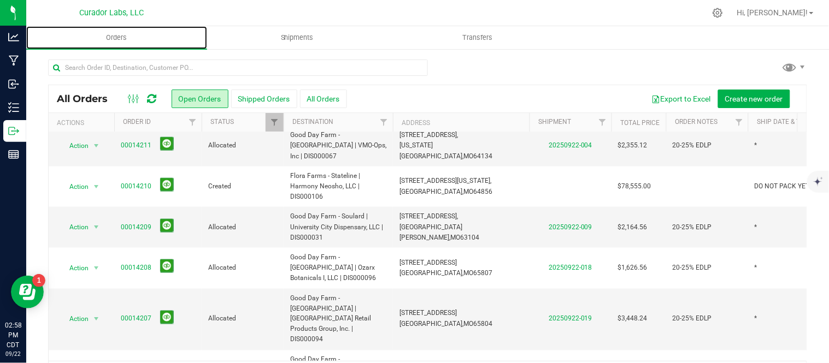
scroll to position [356, 0]
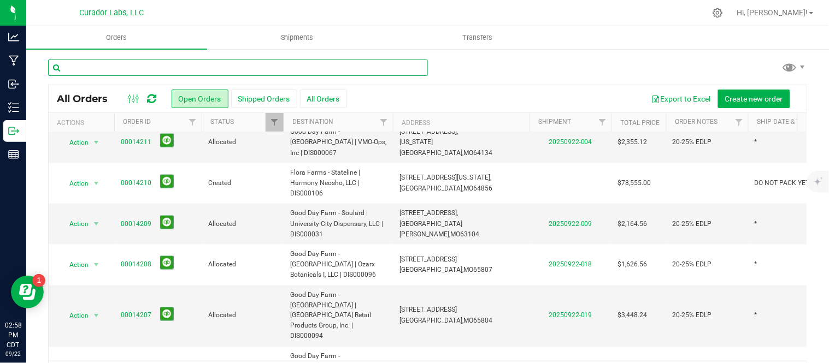
click at [193, 70] on input "text" at bounding box center [238, 68] width 380 height 16
type input "14125"
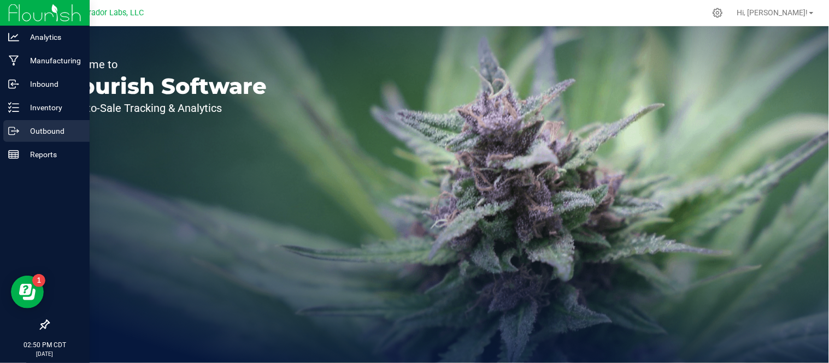
click at [61, 130] on p "Outbound" at bounding box center [52, 131] width 66 height 13
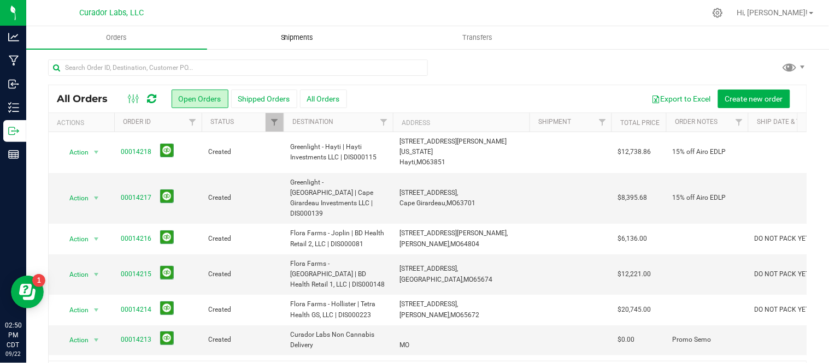
click at [298, 39] on span "Shipments" at bounding box center [297, 38] width 62 height 10
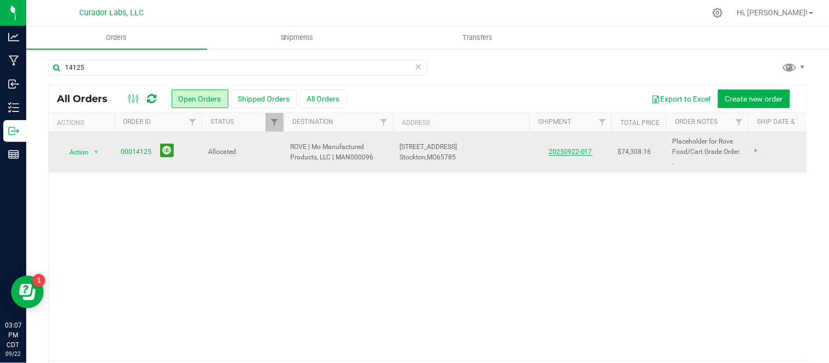
click at [550, 155] on link "20250922-017" at bounding box center [571, 152] width 44 height 8
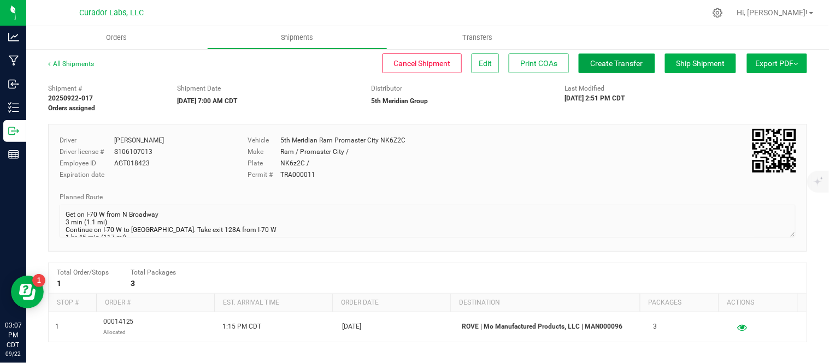
click at [615, 68] on button "Create Transfer" at bounding box center [617, 64] width 77 height 20
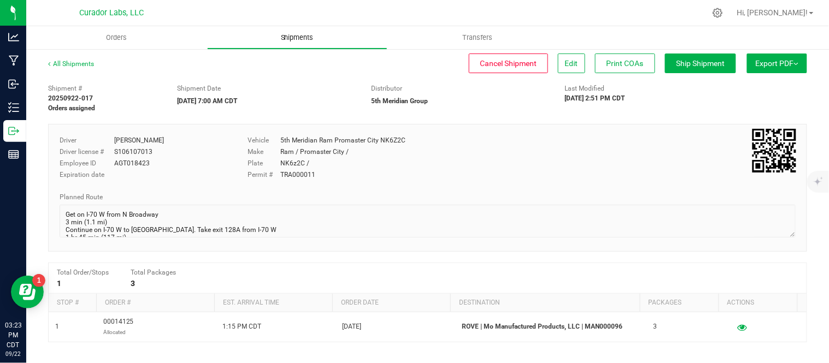
click at [289, 39] on span "Shipments" at bounding box center [297, 38] width 62 height 10
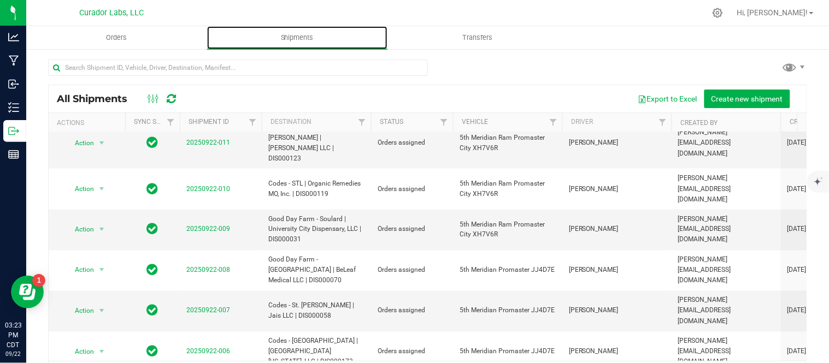
scroll to position [434, 0]
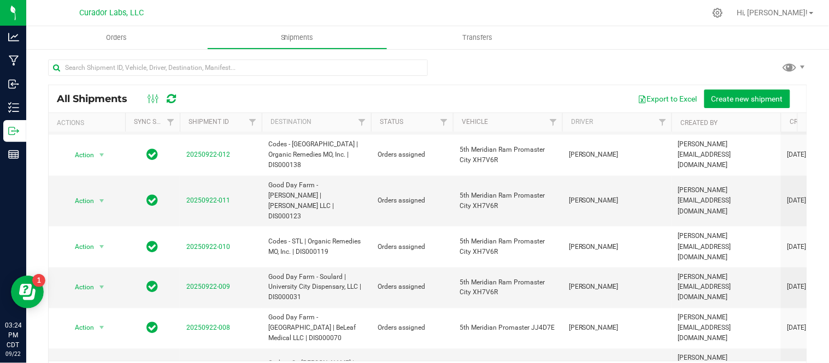
scroll to position [479, 0]
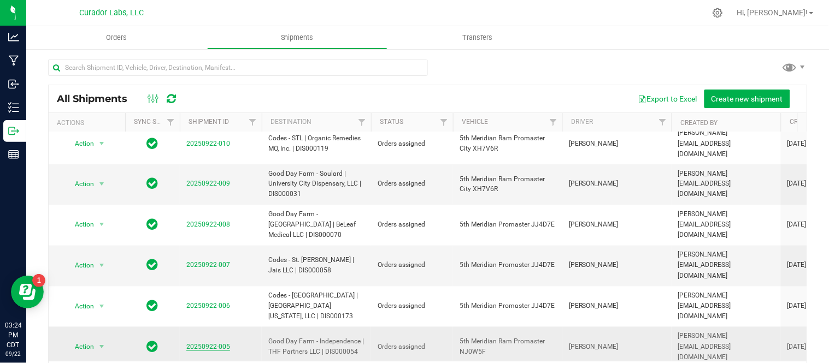
click at [207, 344] on link "20250922-005" at bounding box center [208, 348] width 44 height 8
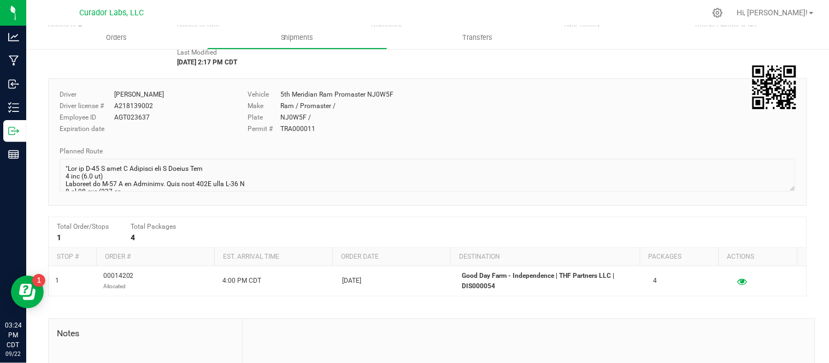
scroll to position [64, 0]
